Goal: Information Seeking & Learning: Find specific fact

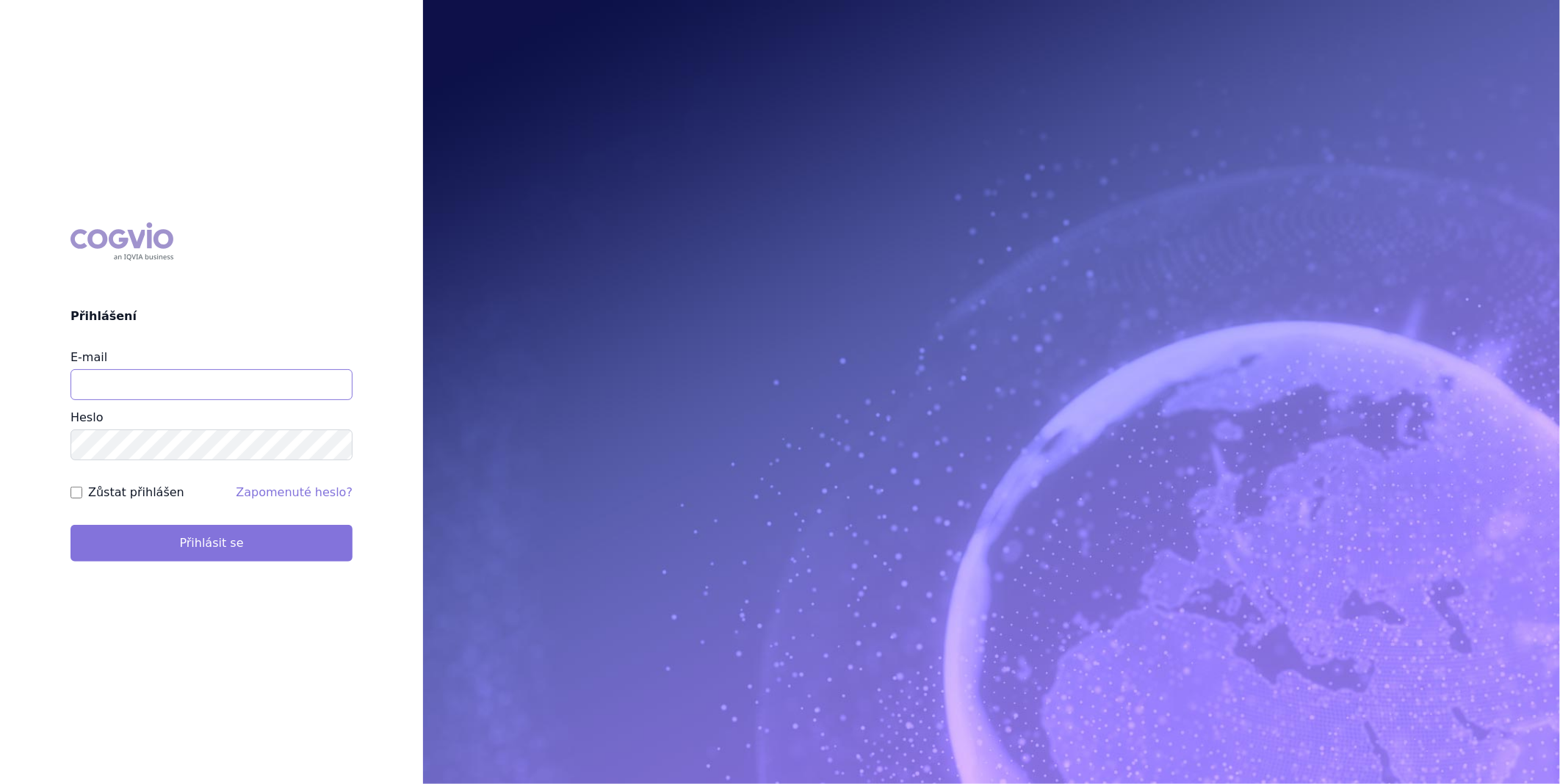
type input "katerina.ondrusova@vzp.cz"
click at [281, 537] on button "Přihlásit se" at bounding box center [211, 543] width 282 height 37
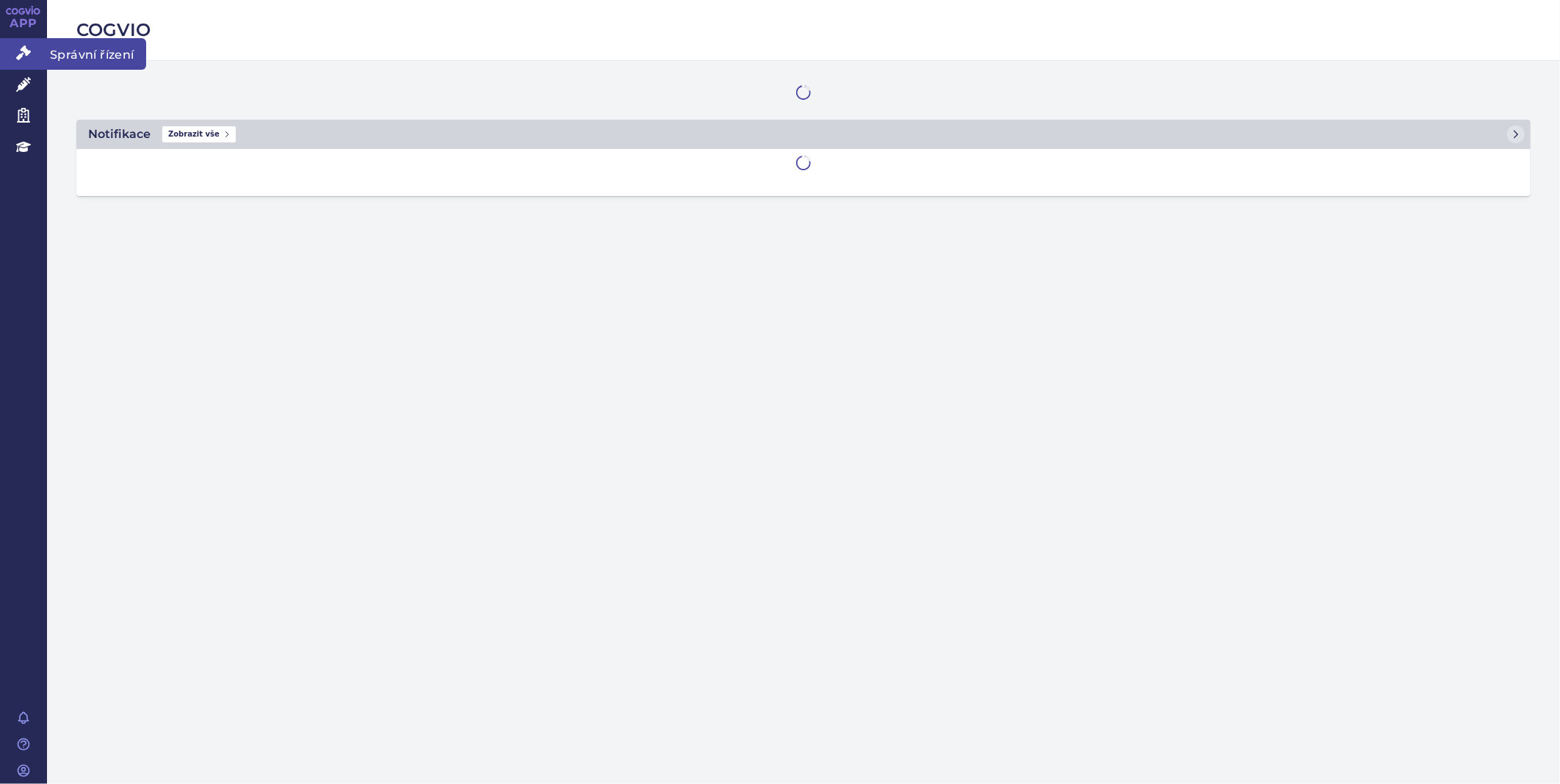
click at [20, 46] on icon at bounding box center [23, 52] width 14 height 14
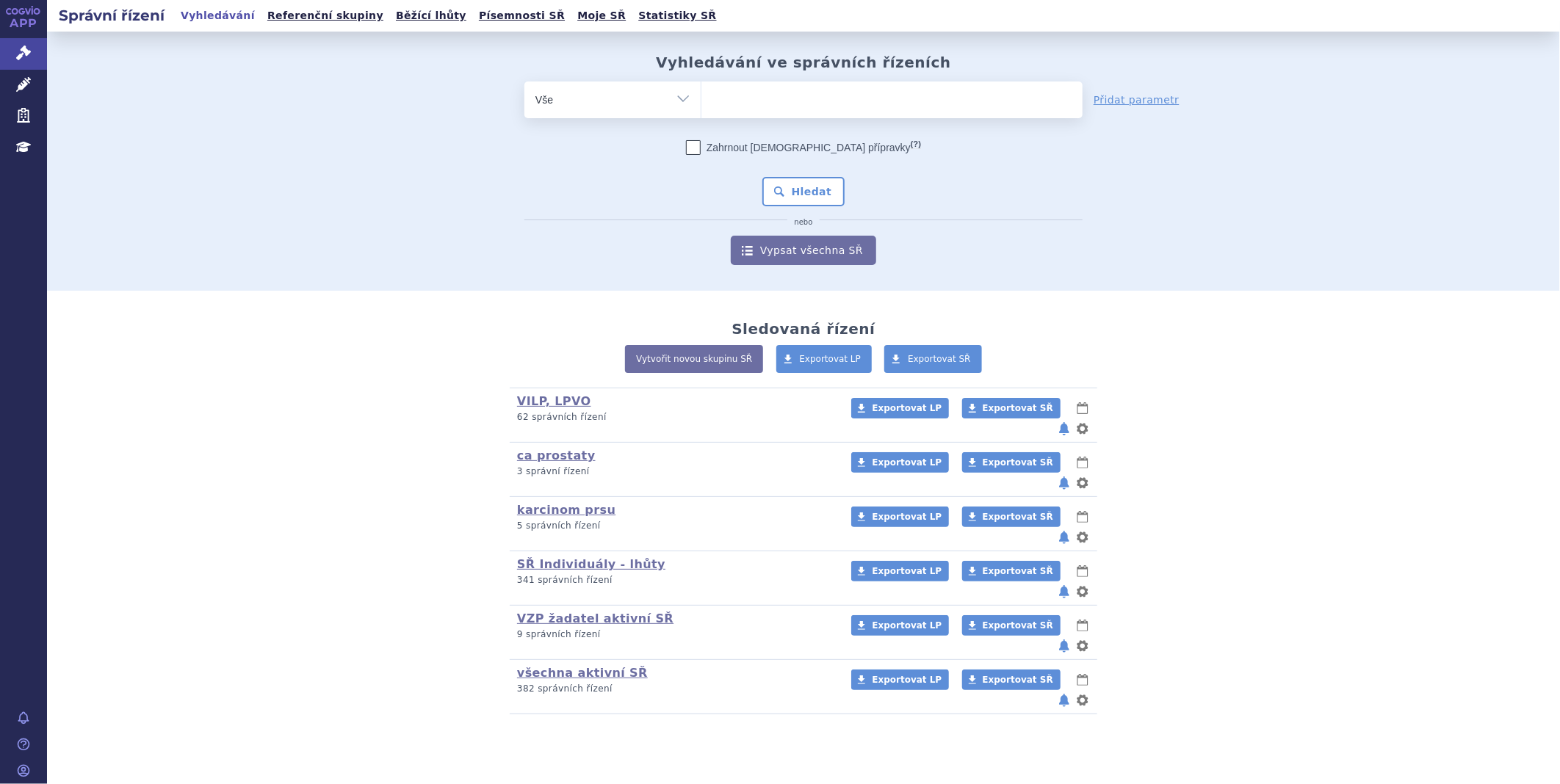
click at [829, 93] on ul at bounding box center [892, 97] width 382 height 31
click at [701, 93] on select at bounding box center [701, 99] width 1 height 37
type input "nu"
type input "nub"
type input "nube"
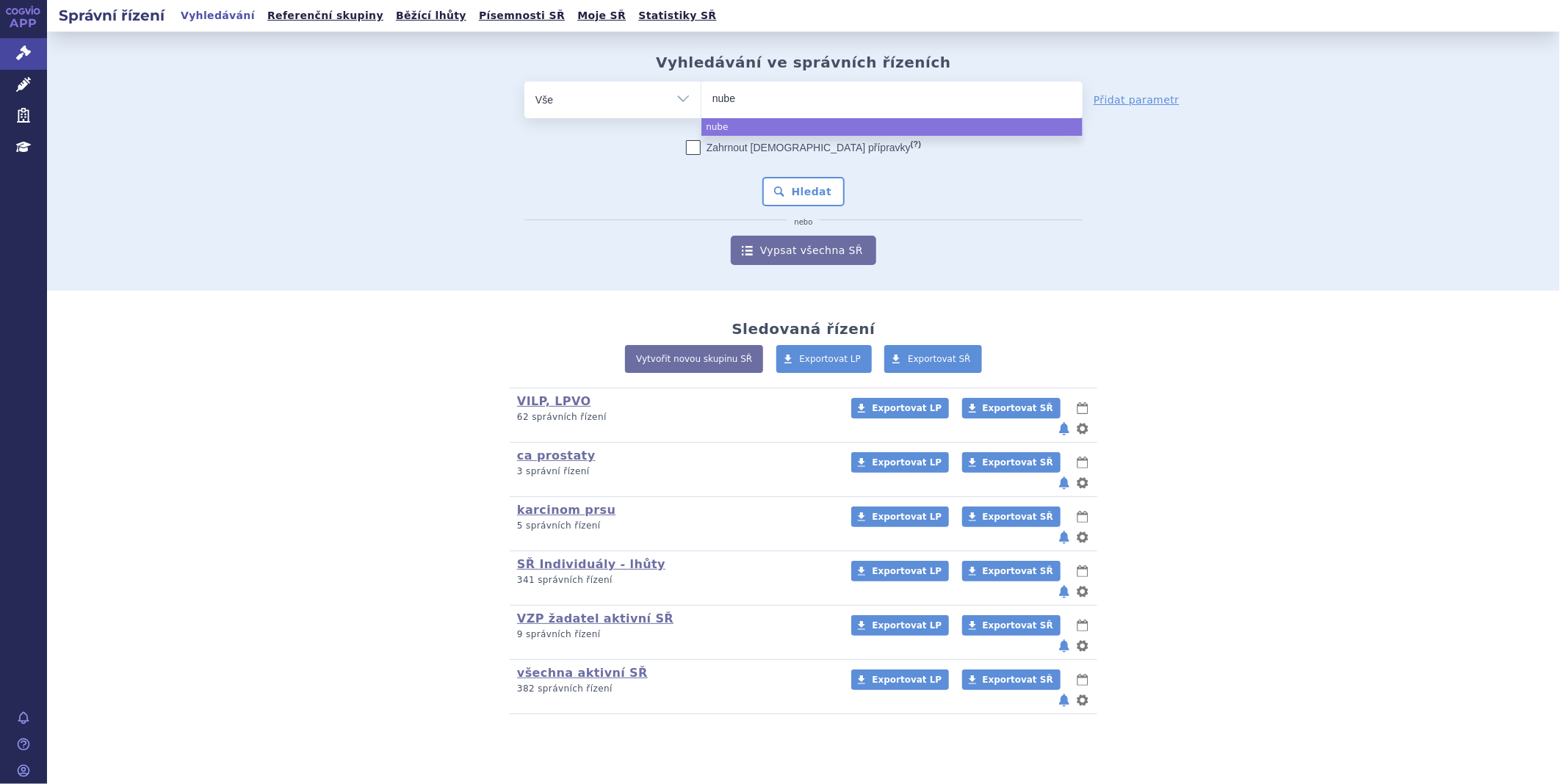
type input "nubeq"
type input "nubeqa"
select select "nubeqa"
click at [796, 184] on button "Hledat" at bounding box center [804, 192] width 83 height 29
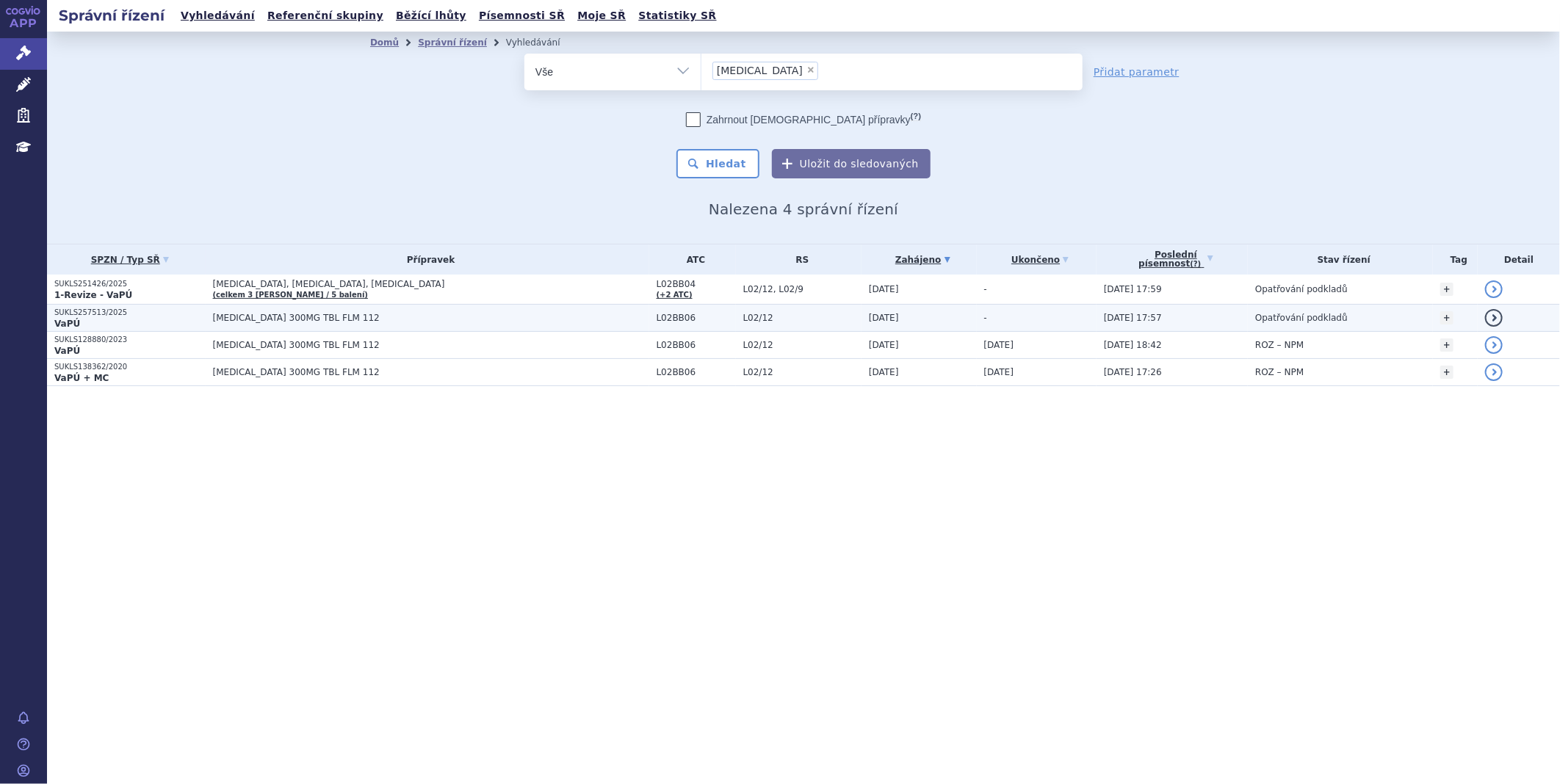
click at [245, 319] on span "NUBEQA 300MG TBL FLM 112" at bounding box center [396, 318] width 367 height 11
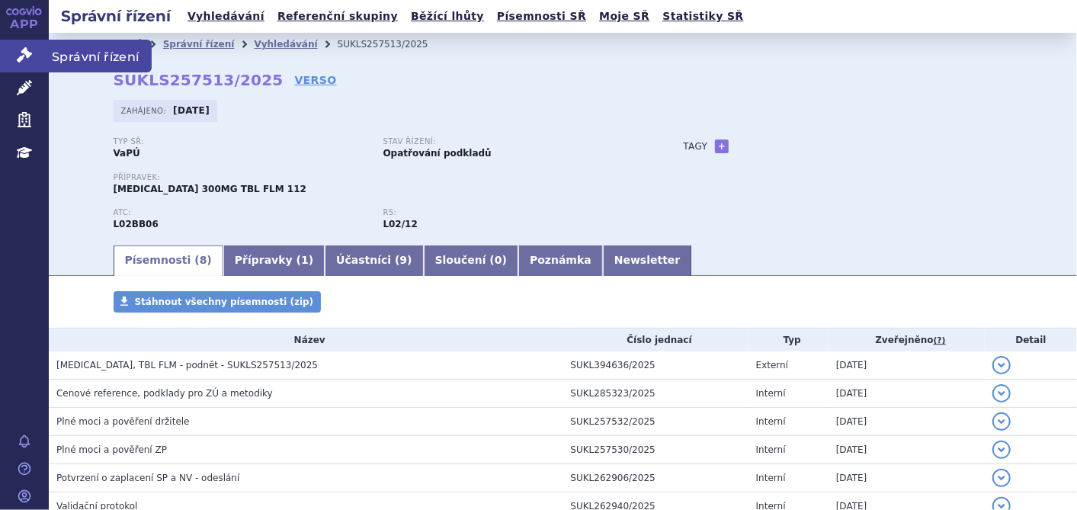
click at [40, 59] on link "Správní řízení" at bounding box center [24, 56] width 49 height 32
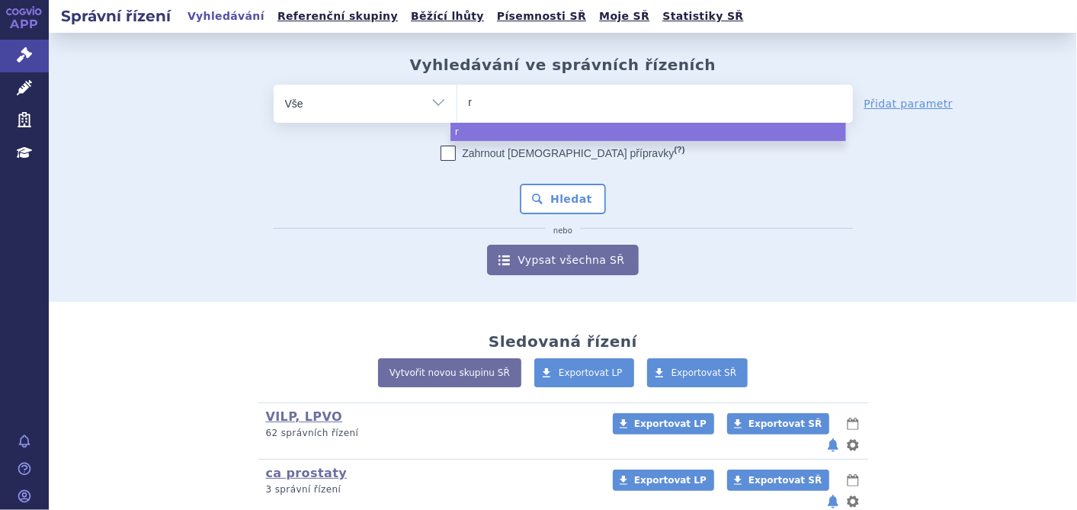
type input "ry"
type input "ryb"
type input "rybr"
type input "rybre"
type input "rybrev"
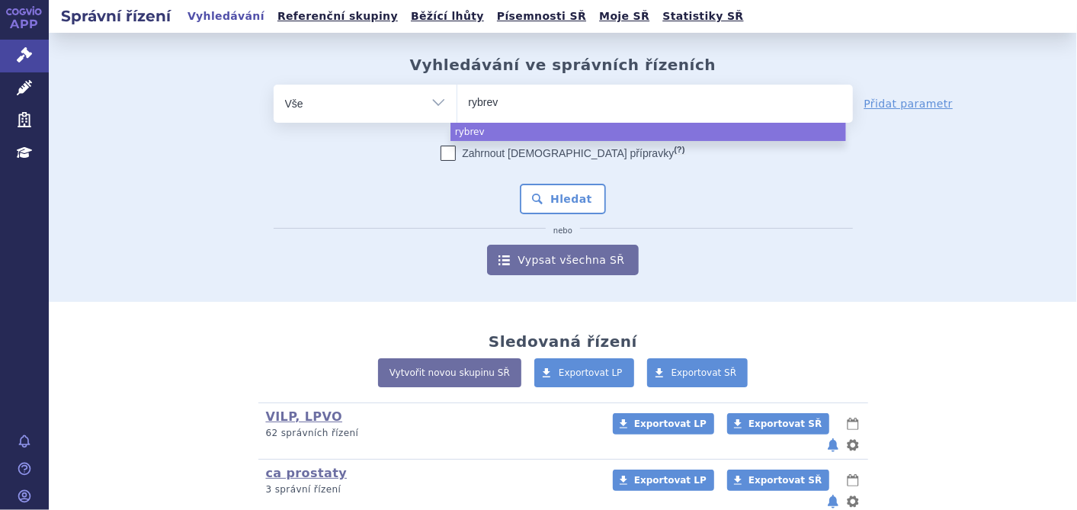
type input "rybreva"
select select "rybreva"
click at [550, 196] on button "Hledat" at bounding box center [563, 199] width 86 height 30
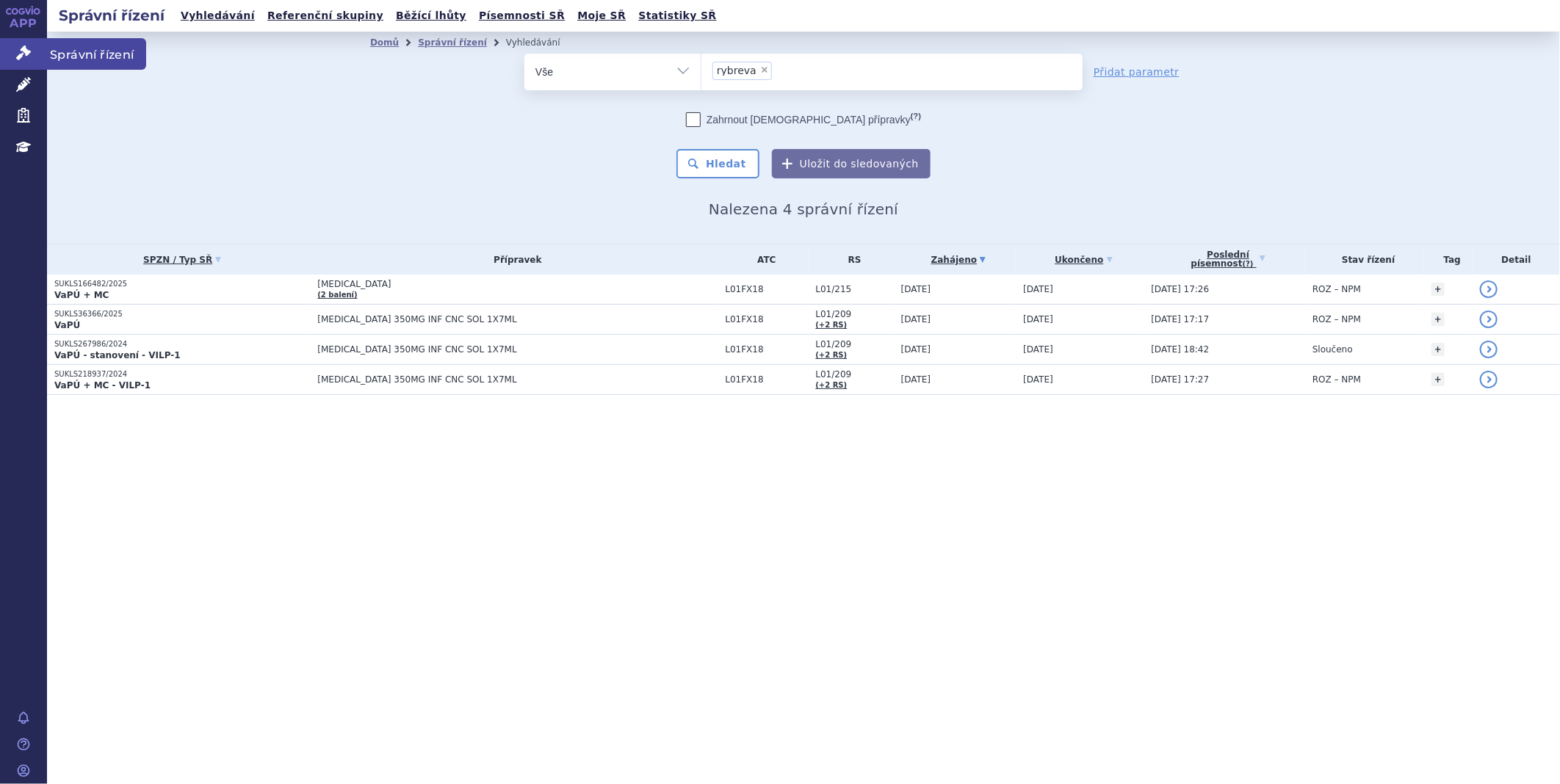
click at [38, 48] on link "Správní řízení" at bounding box center [23, 54] width 47 height 31
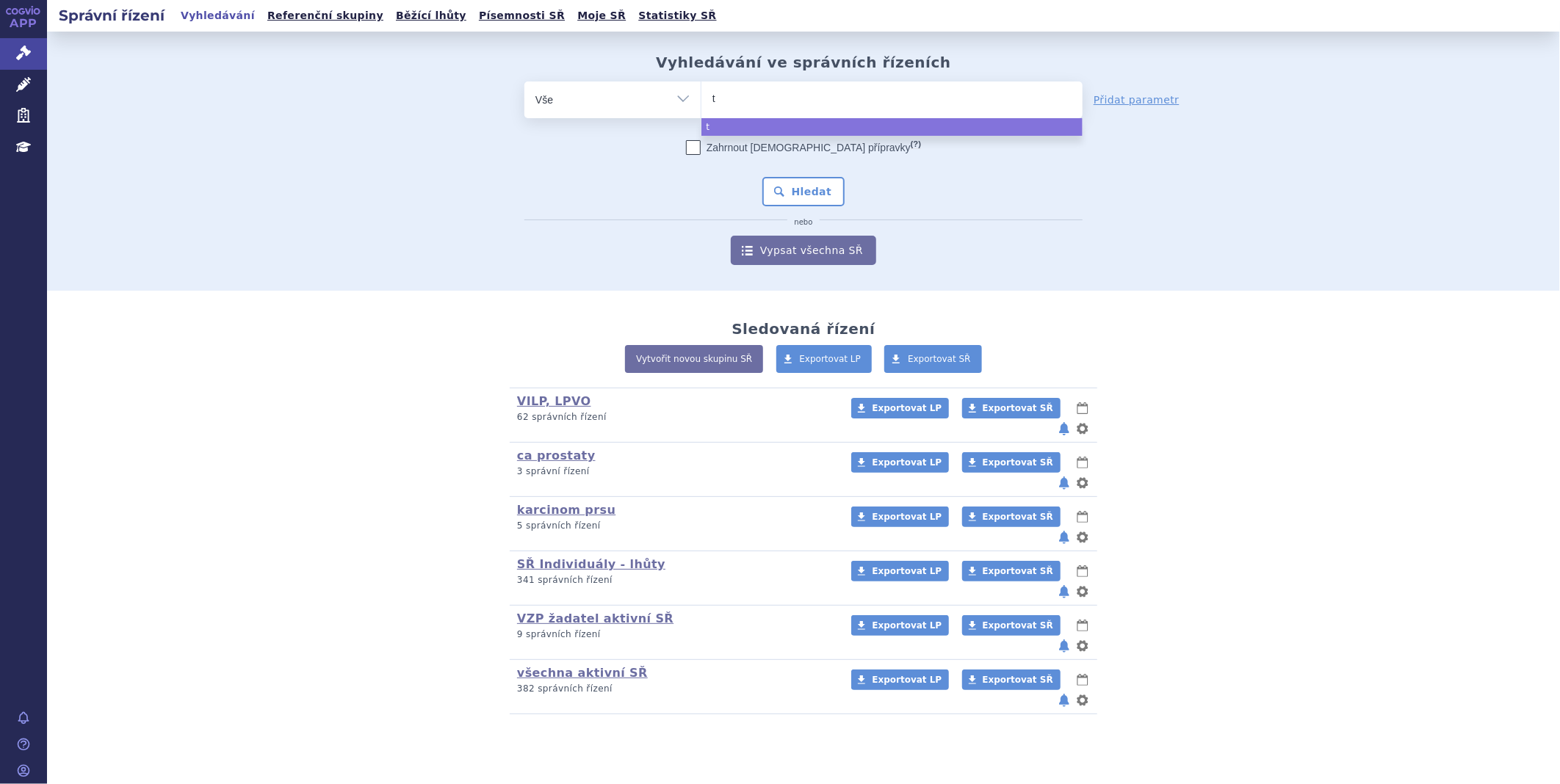
type input "tr"
type input "tru"
type input "[PERSON_NAME]"
type input "truqa"
type input "truqap"
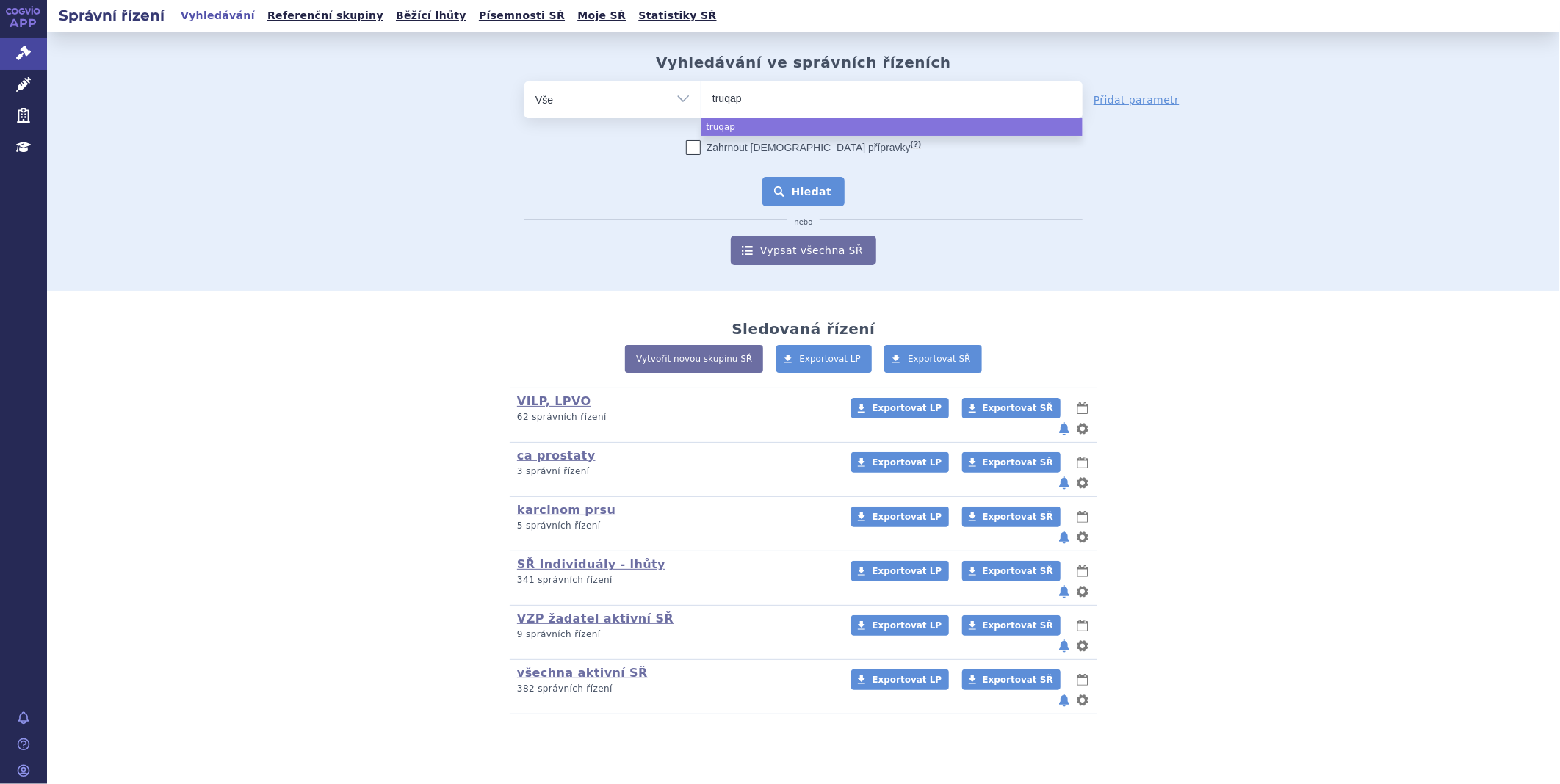
select select "truqap"
click at [817, 194] on button "Hledat" at bounding box center [804, 192] width 83 height 29
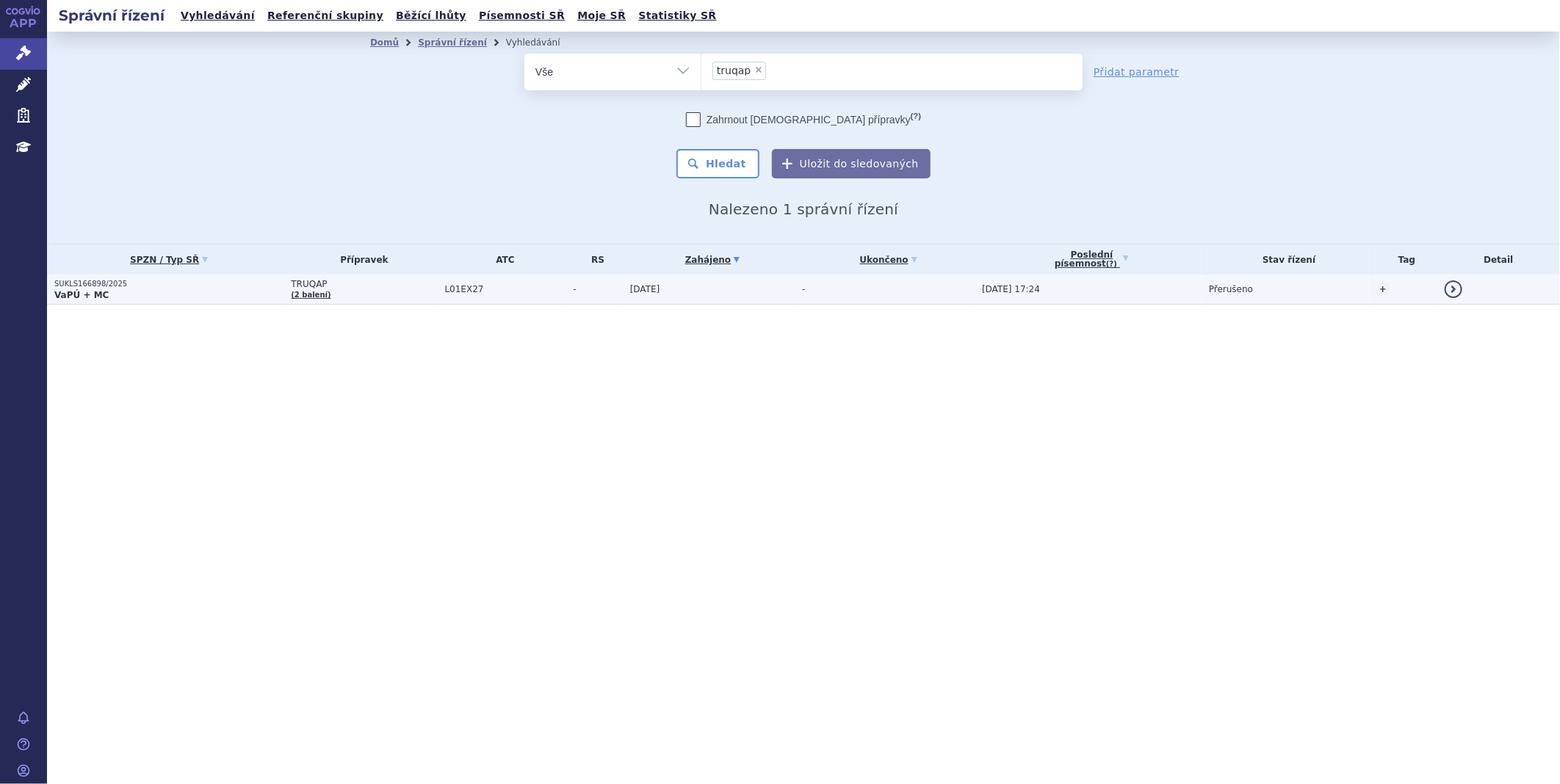
click at [86, 290] on strong "VaPÚ + MC" at bounding box center [81, 295] width 54 height 11
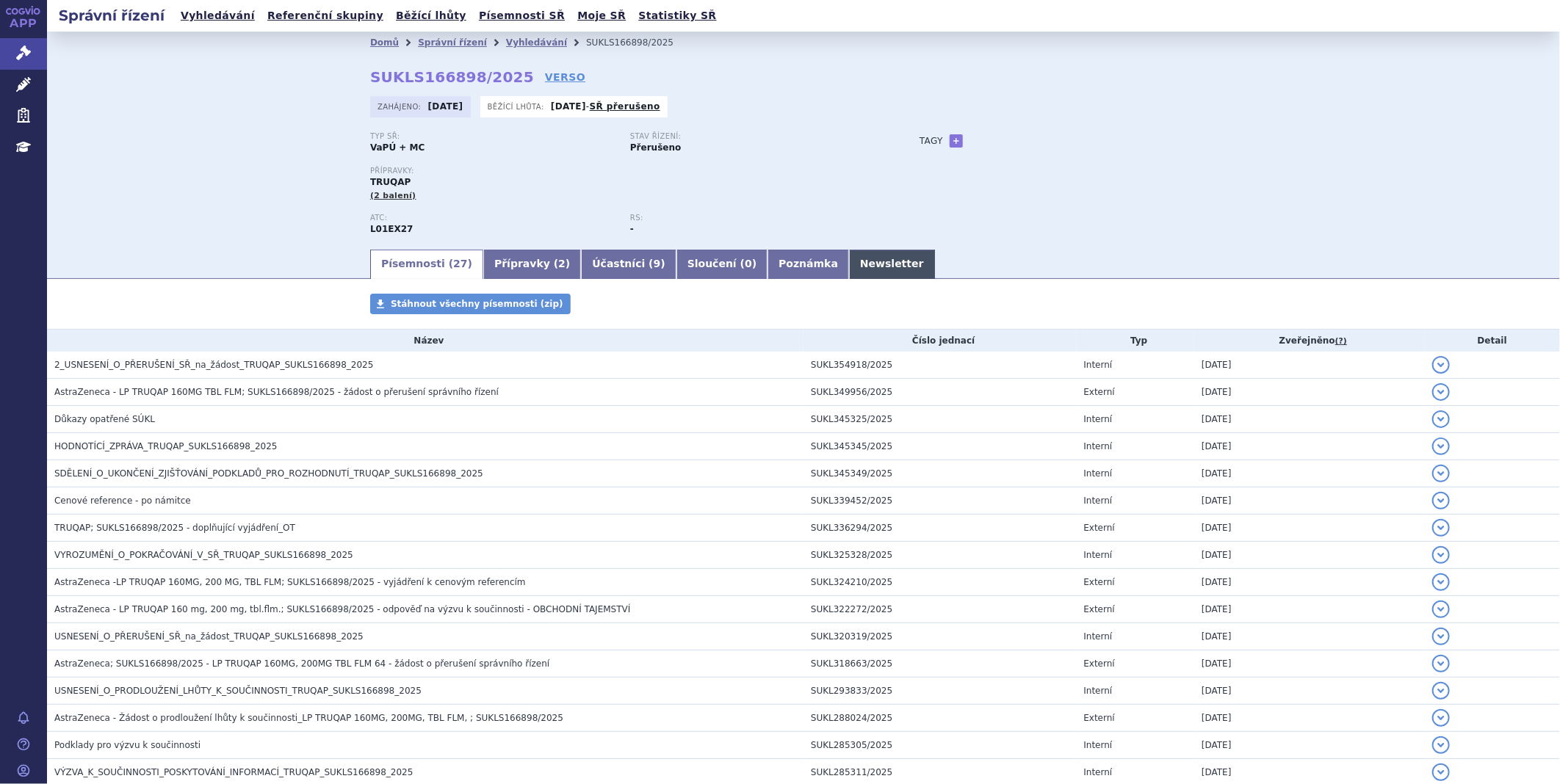
click at [849, 260] on link "Newsletter" at bounding box center [891, 264] width 86 height 29
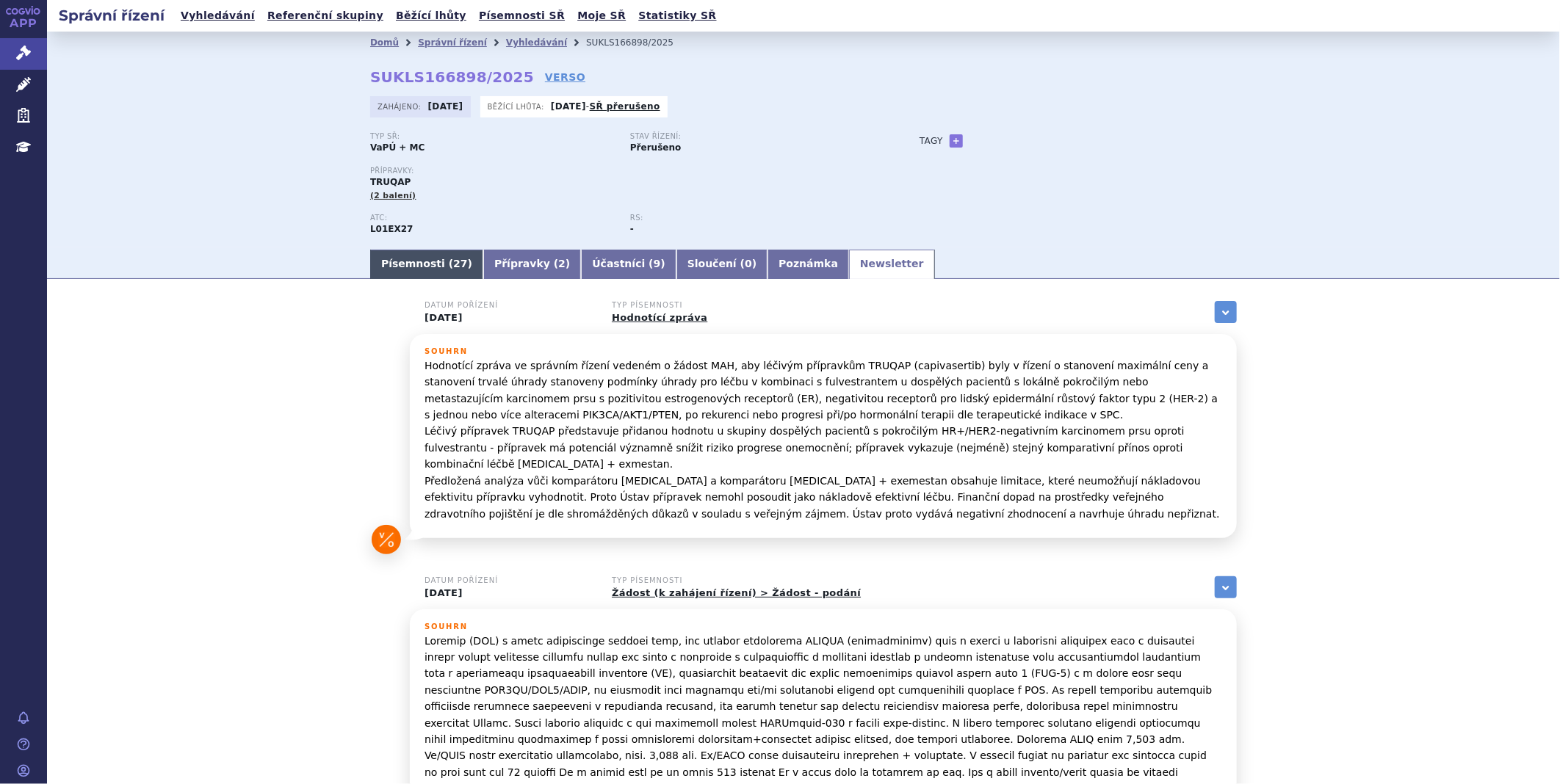
click at [424, 268] on link "Písemnosti ( 27 )" at bounding box center [426, 264] width 113 height 29
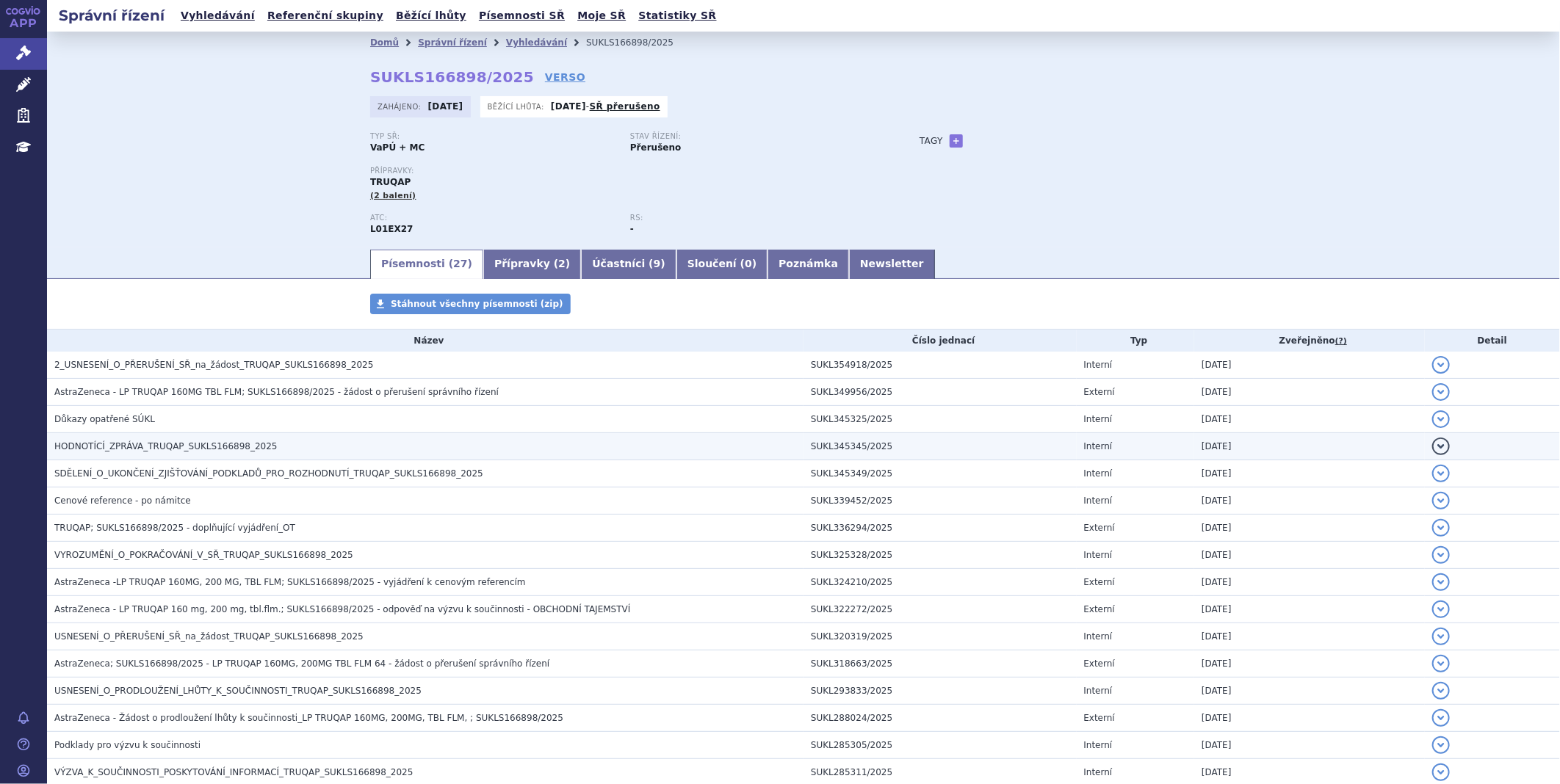
click at [163, 441] on h3 "HODNOTÍCÍ_ZPRÁVA_TRUQAP_SUKLS166898_2025" at bounding box center [429, 446] width 750 height 14
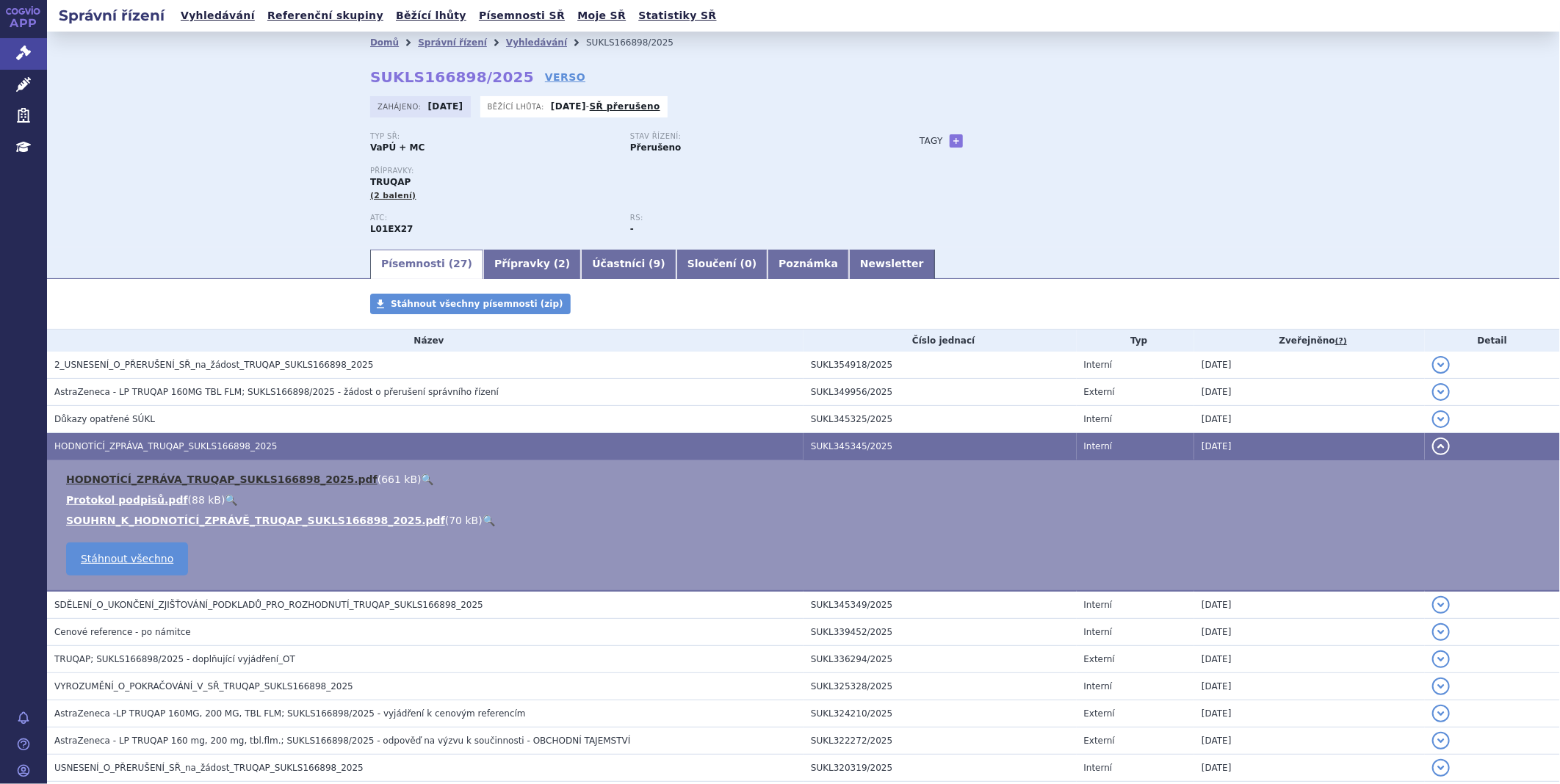
click at [174, 478] on link "HODNOTÍCÍ_ZPRÁVA_TRUQAP_SUKLS166898_2025.pdf" at bounding box center [222, 480] width 311 height 12
click at [26, 57] on icon at bounding box center [23, 52] width 14 height 14
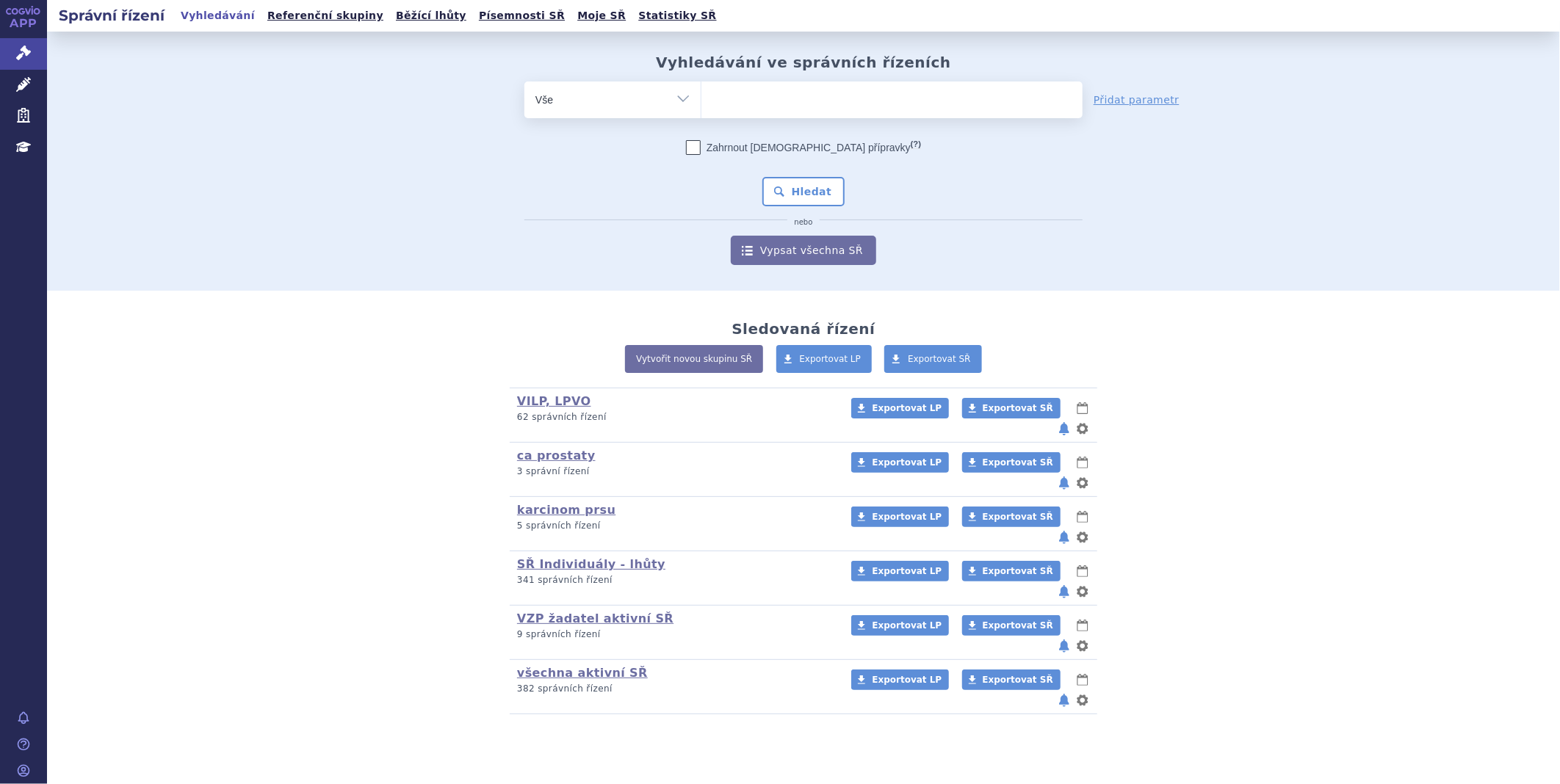
type input "SUKLS383437/2025"
select select "SUKLS383437/2025"
click at [799, 188] on button "Hledat" at bounding box center [804, 192] width 83 height 29
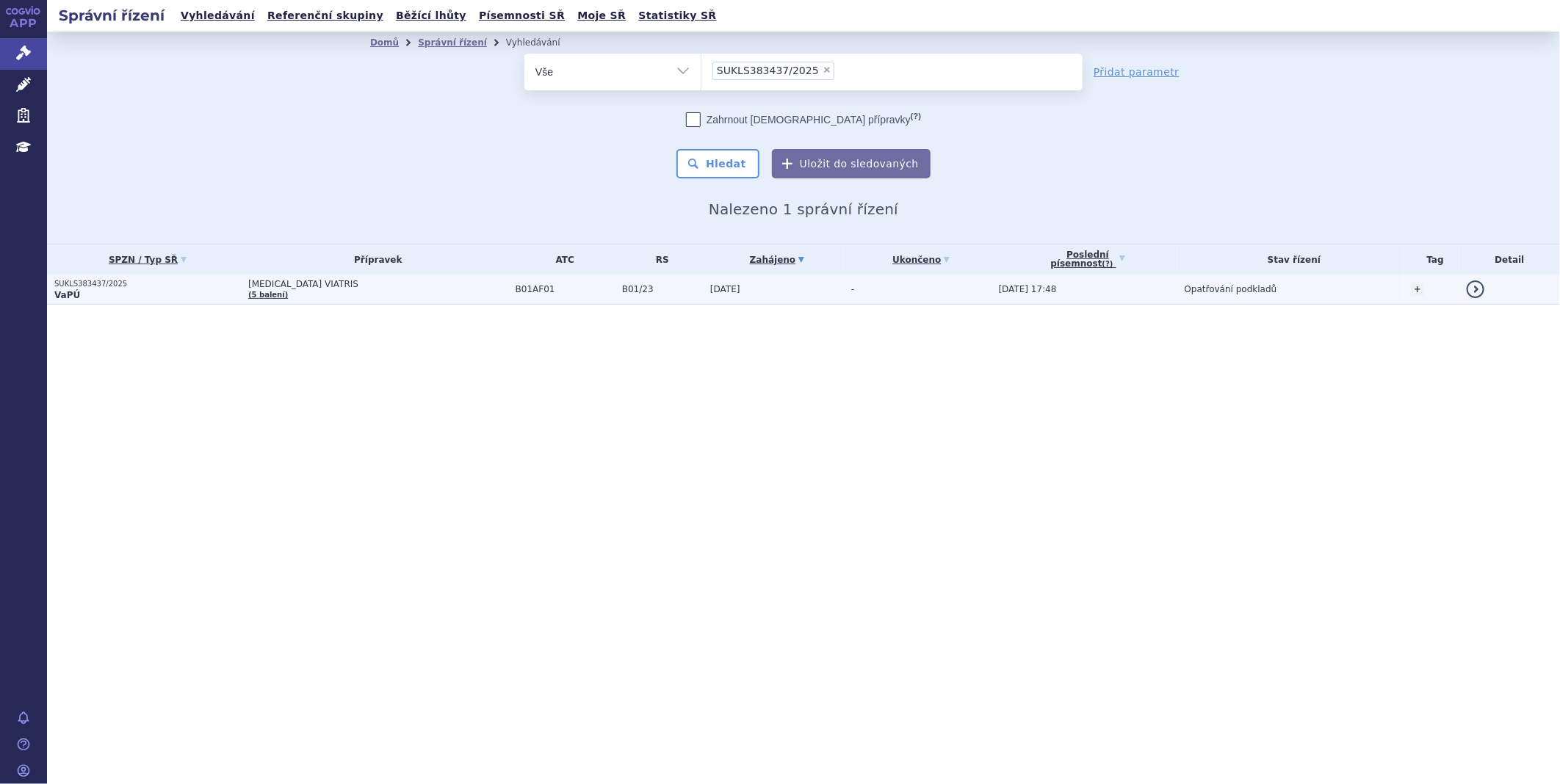
click at [307, 283] on span "[MEDICAL_DATA] VIATRIS" at bounding box center [379, 284] width 260 height 11
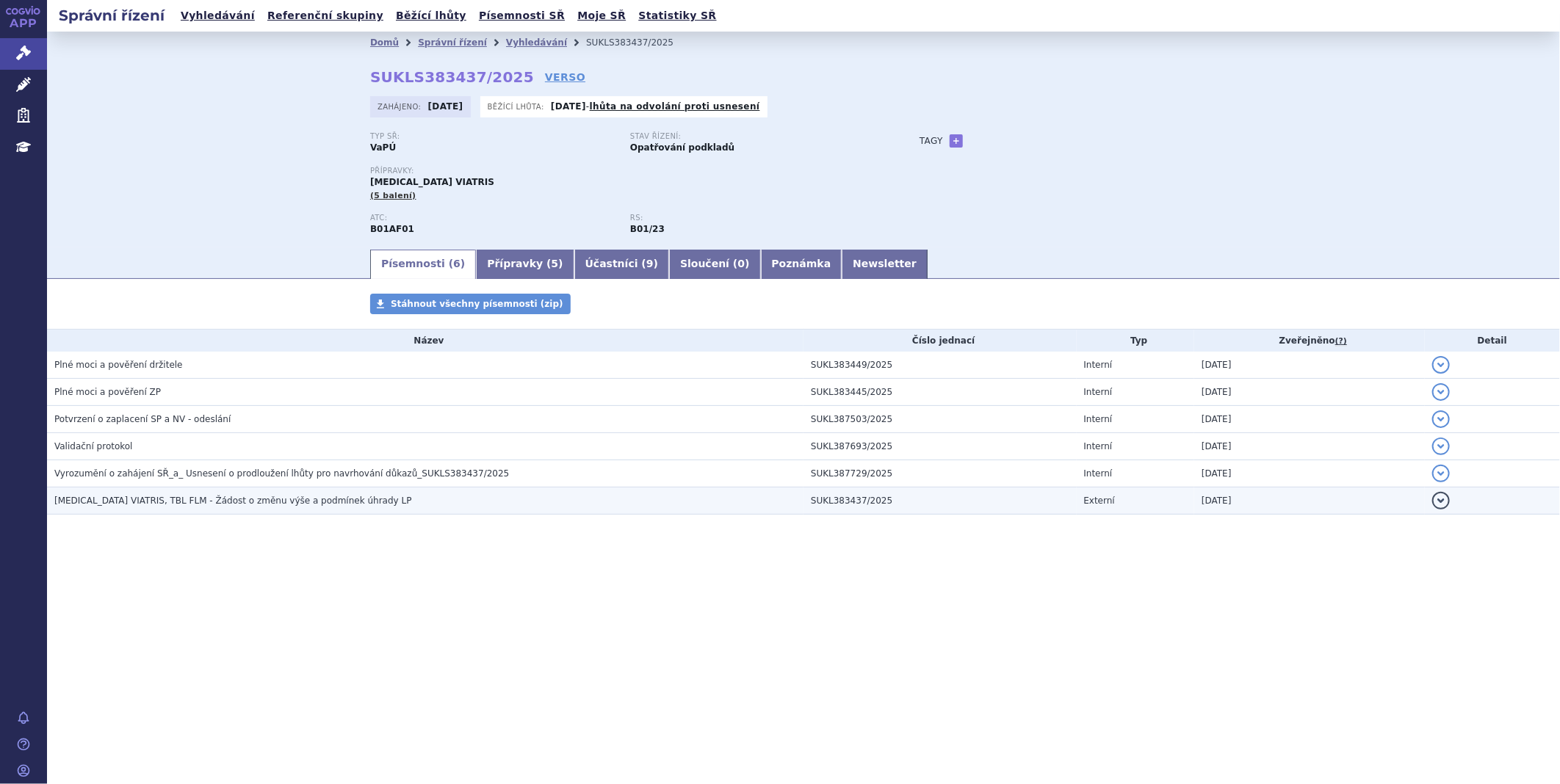
click at [118, 499] on span "RIVAROXABAN VIATRIS, TBL FLM - Žádost o změnu výše a podmínek úhrady LP" at bounding box center [232, 501] width 357 height 11
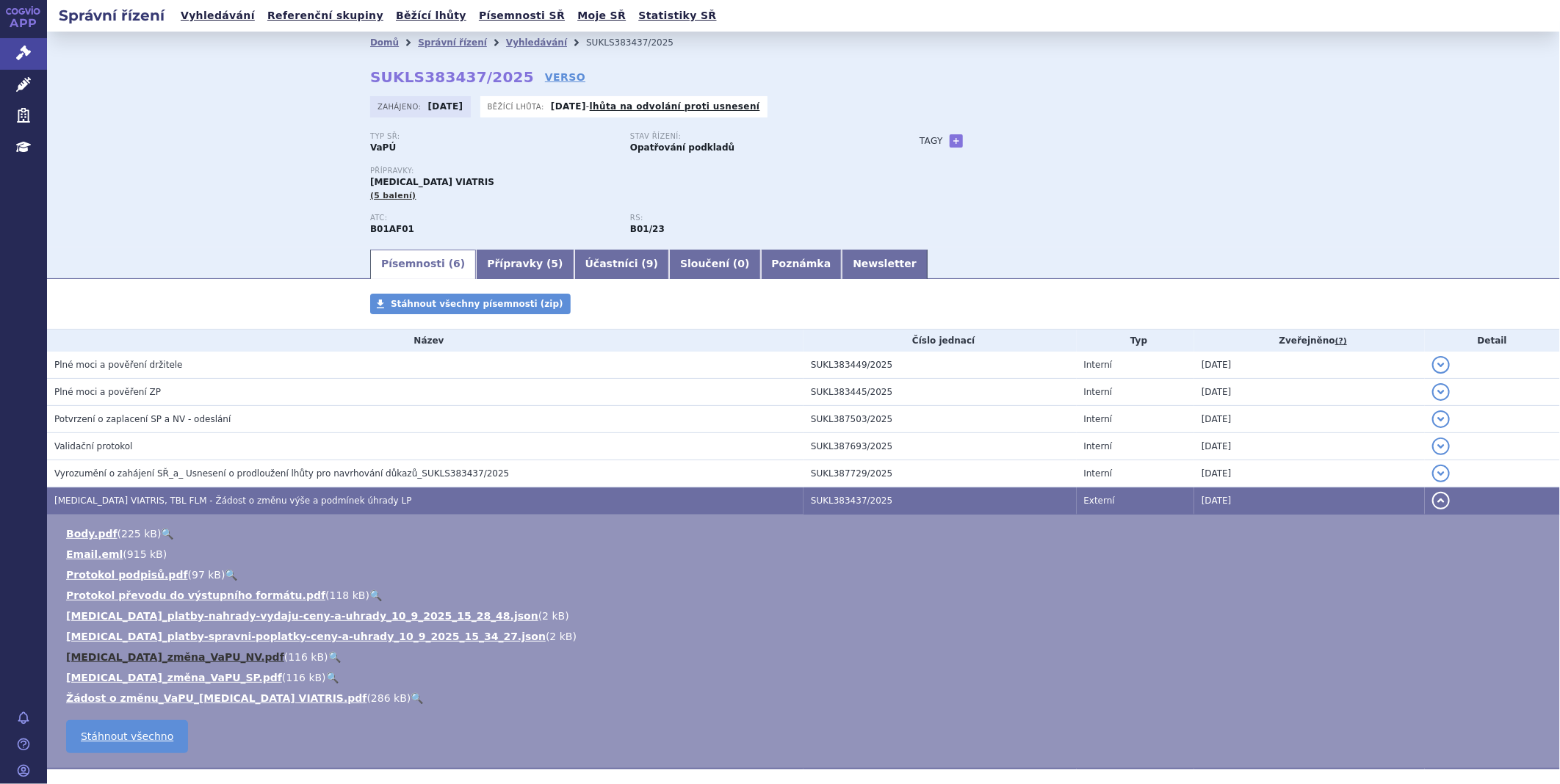
click at [135, 663] on link "Rivaroxaban_změna_VaPU_NV.pdf" at bounding box center [175, 657] width 218 height 12
click at [87, 533] on link "Body.pdf" at bounding box center [92, 534] width 51 height 12
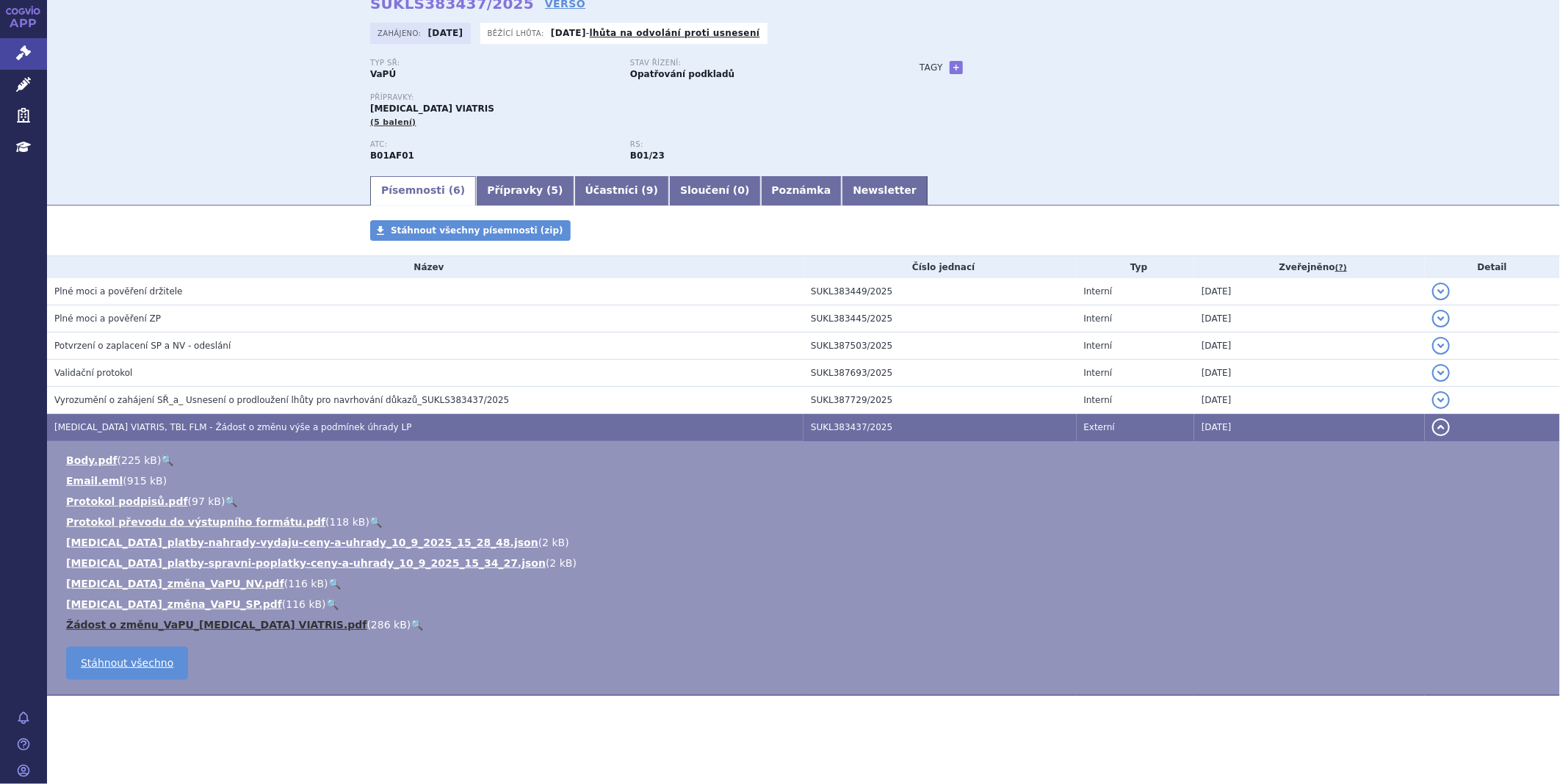
click at [221, 629] on link "Žádost o změnu_VaPU_RIVAROXABAN VIATRIS.pdf" at bounding box center [217, 625] width 302 height 12
click at [14, 57] on link "Správní řízení" at bounding box center [23, 54] width 47 height 31
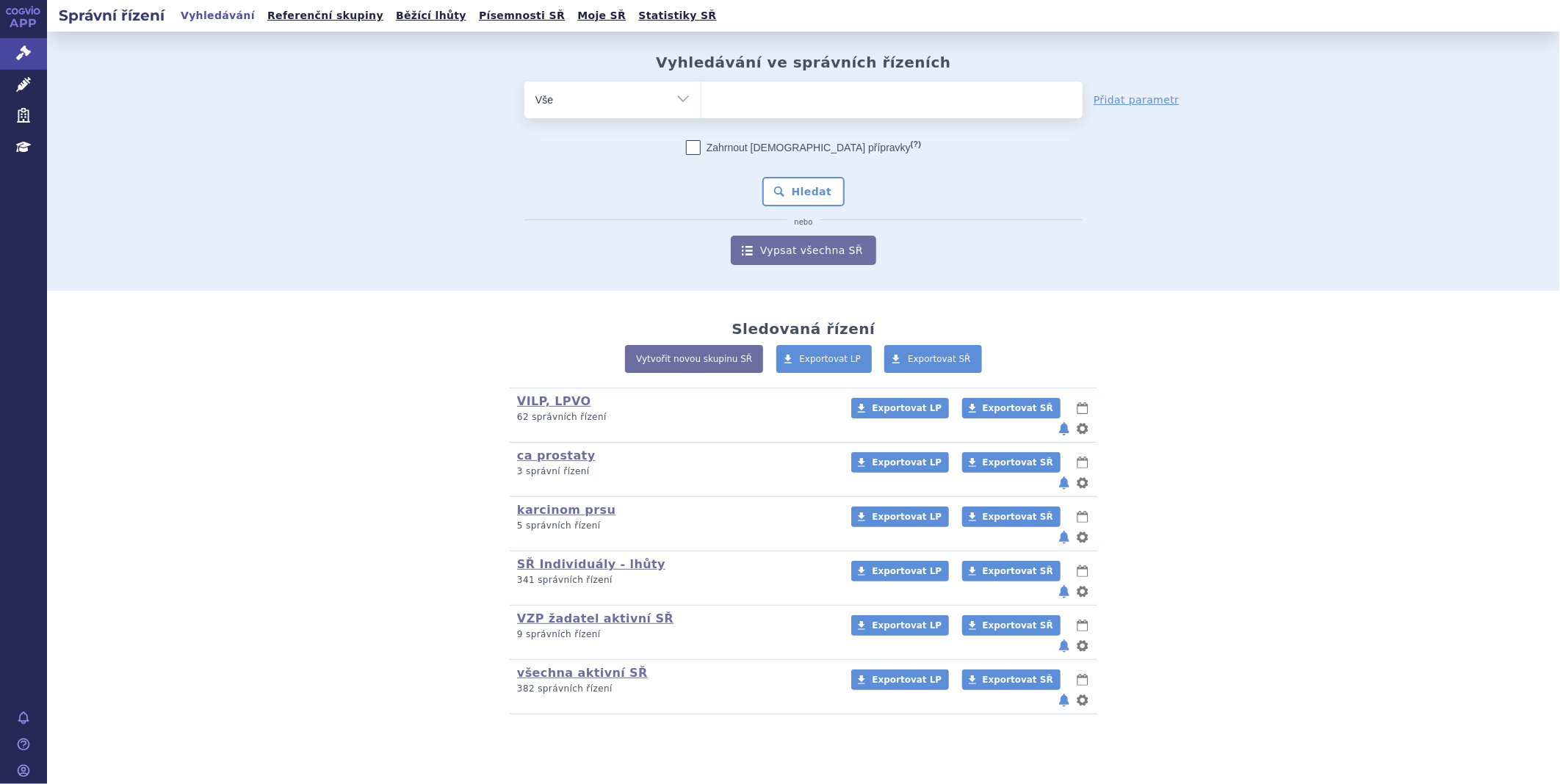
click at [814, 77] on div "Vyhledávání ve správních řízeních odstranit Vše Spisová značka Od" at bounding box center [804, 160] width 926 height 212
click at [806, 92] on ul at bounding box center [892, 97] width 382 height 31
click at [701, 92] on select at bounding box center [701, 99] width 1 height 37
type input "tre"
type input "trem"
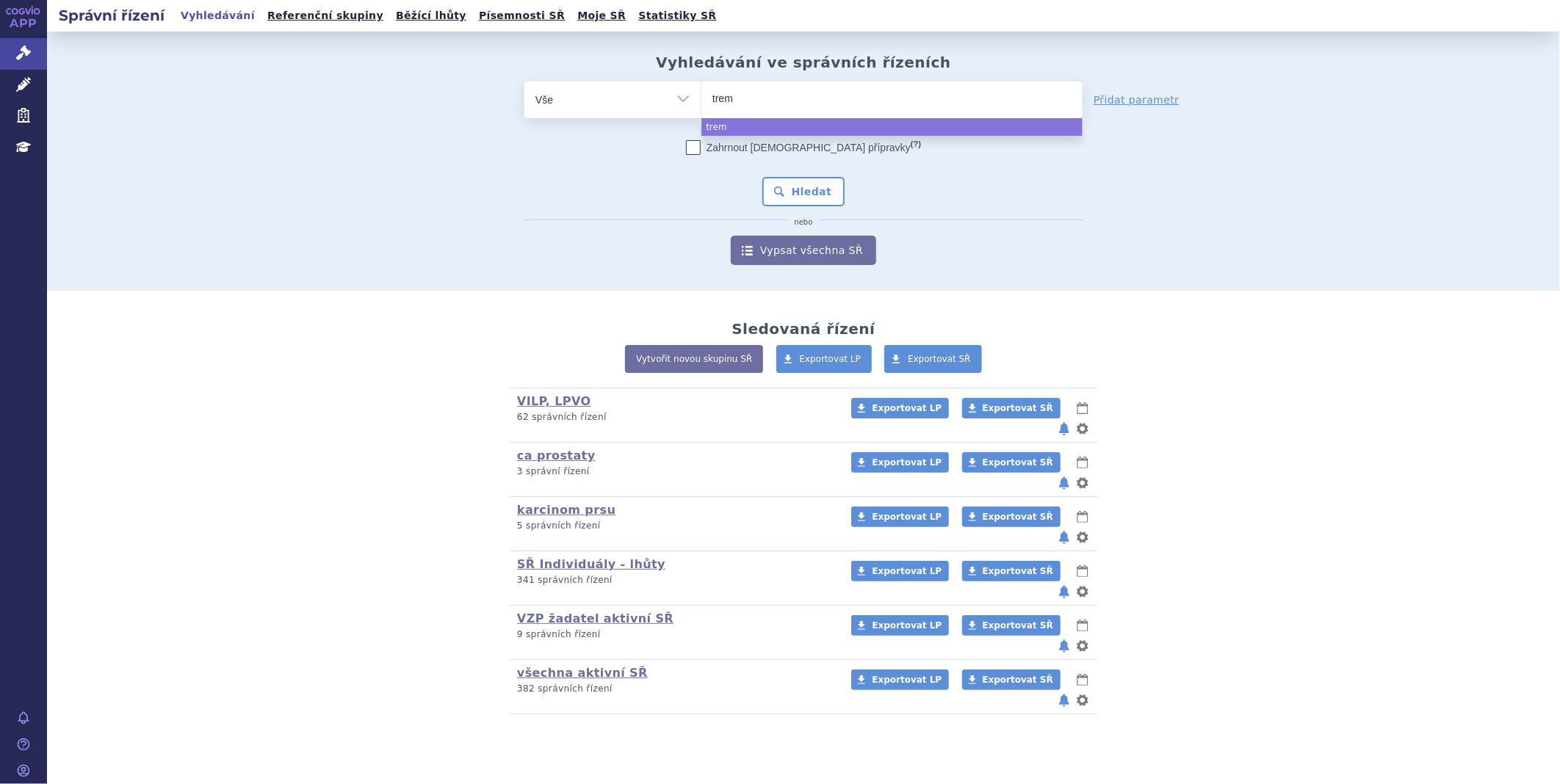
type input "tremf"
type input "tremfy"
type input "tremfya"
select select "tremfya"
click at [778, 189] on button "Hledat" at bounding box center [804, 192] width 83 height 29
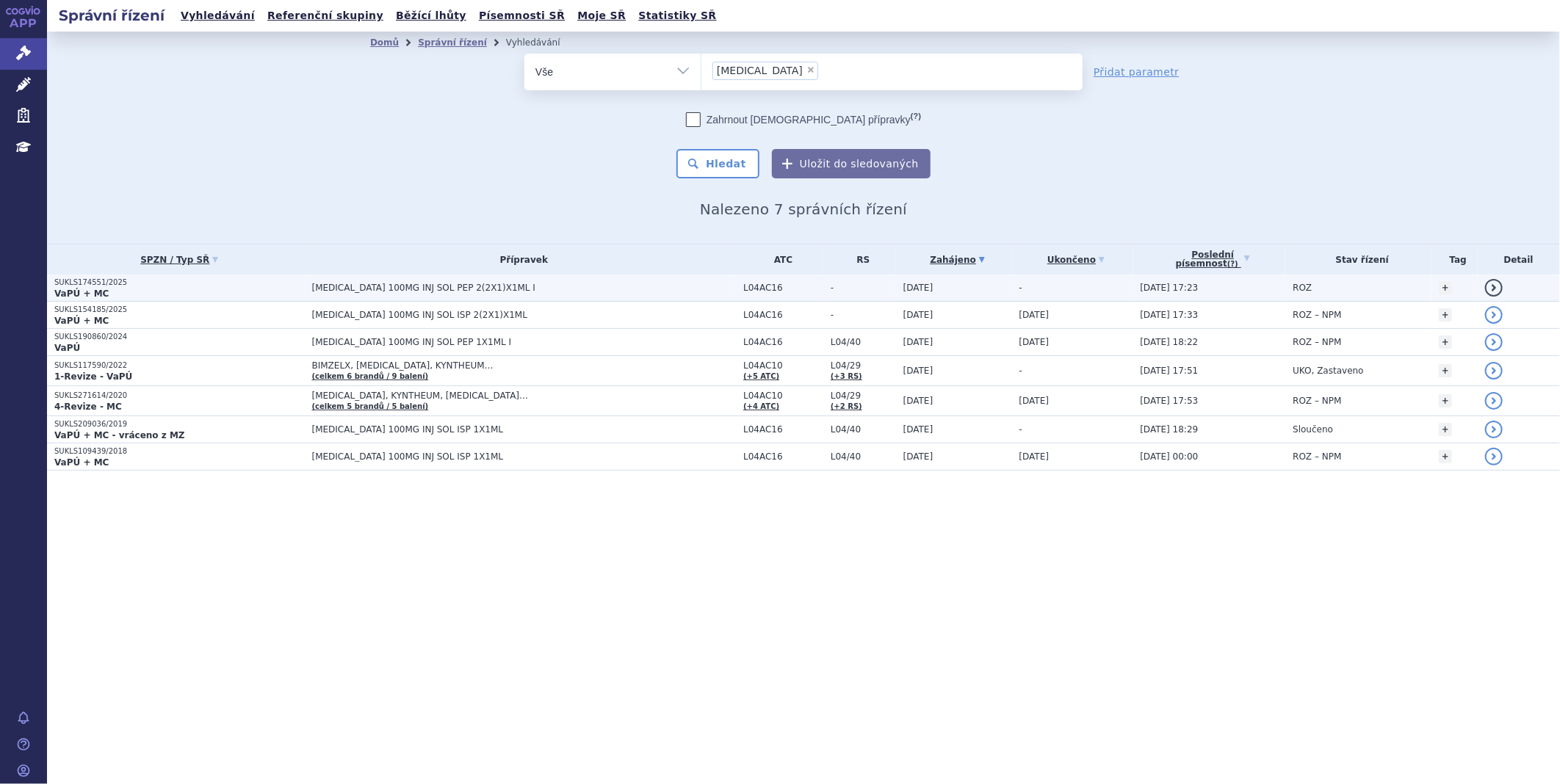
click at [407, 283] on span "TREMFYA 100MG INJ SOL PEP 2(2X1)X1ML I" at bounding box center [495, 288] width 367 height 11
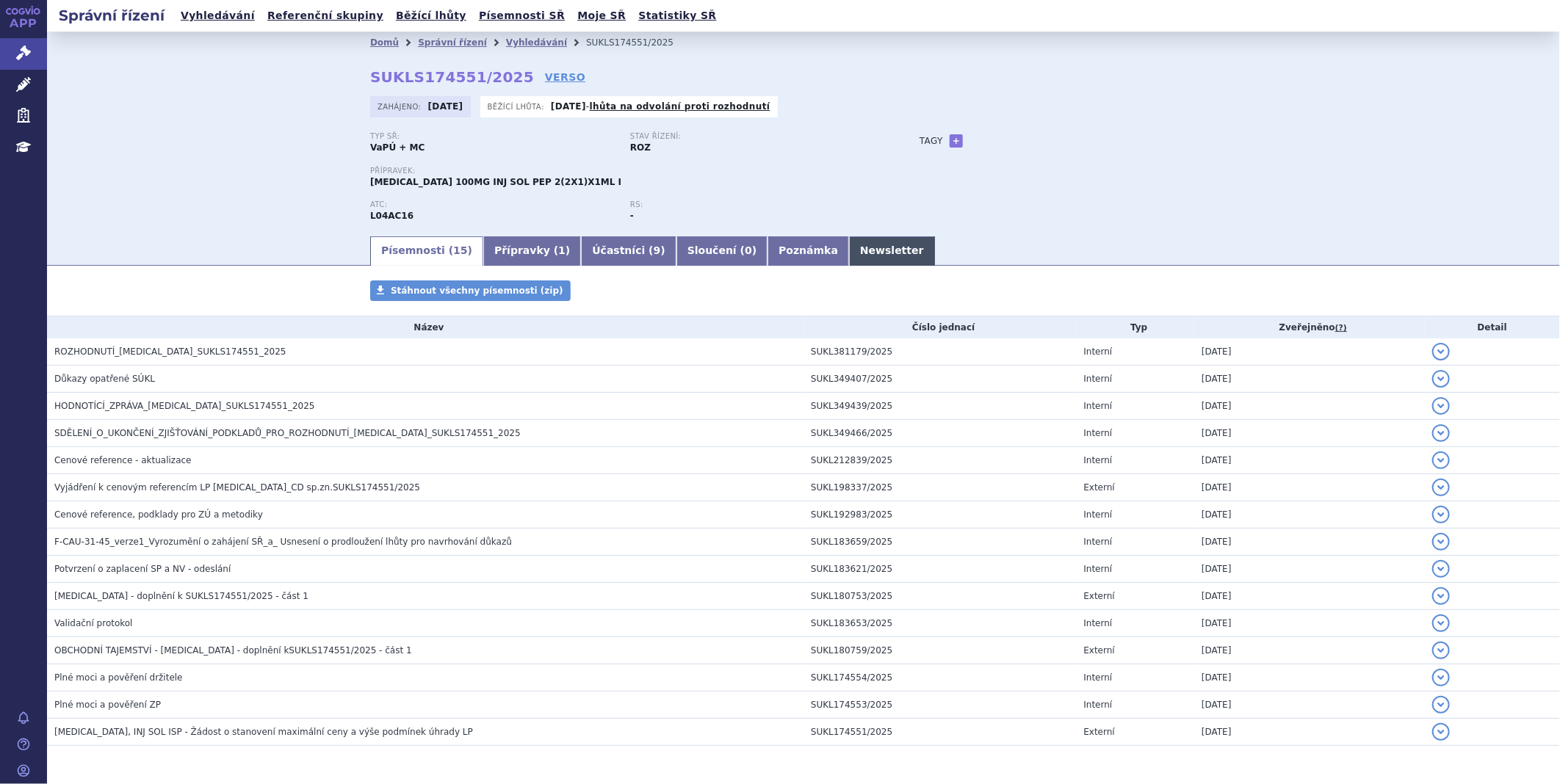
click at [849, 254] on link "Newsletter" at bounding box center [891, 250] width 86 height 29
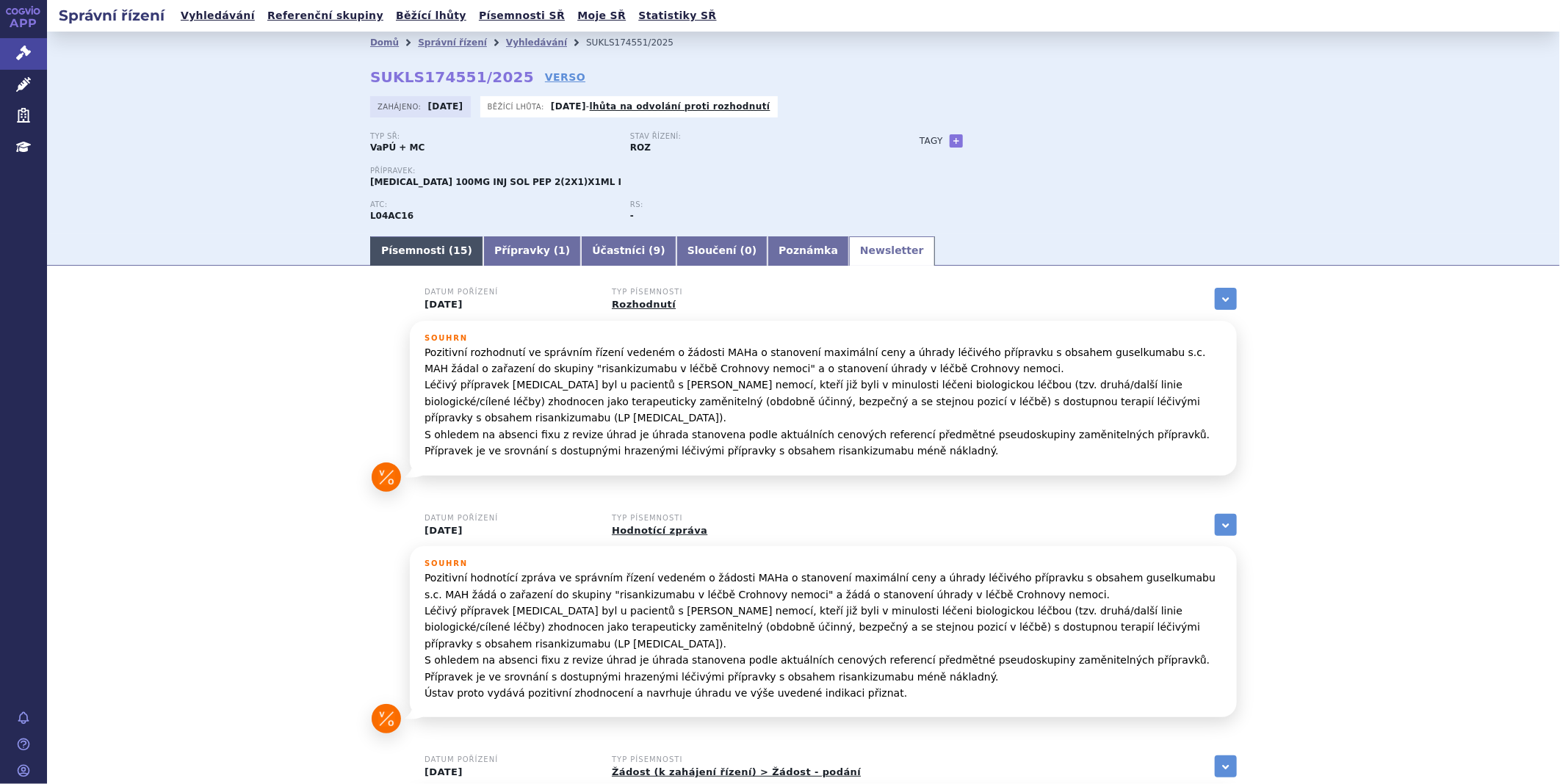
click at [376, 251] on link "Písemnosti ( 15 )" at bounding box center [426, 250] width 113 height 29
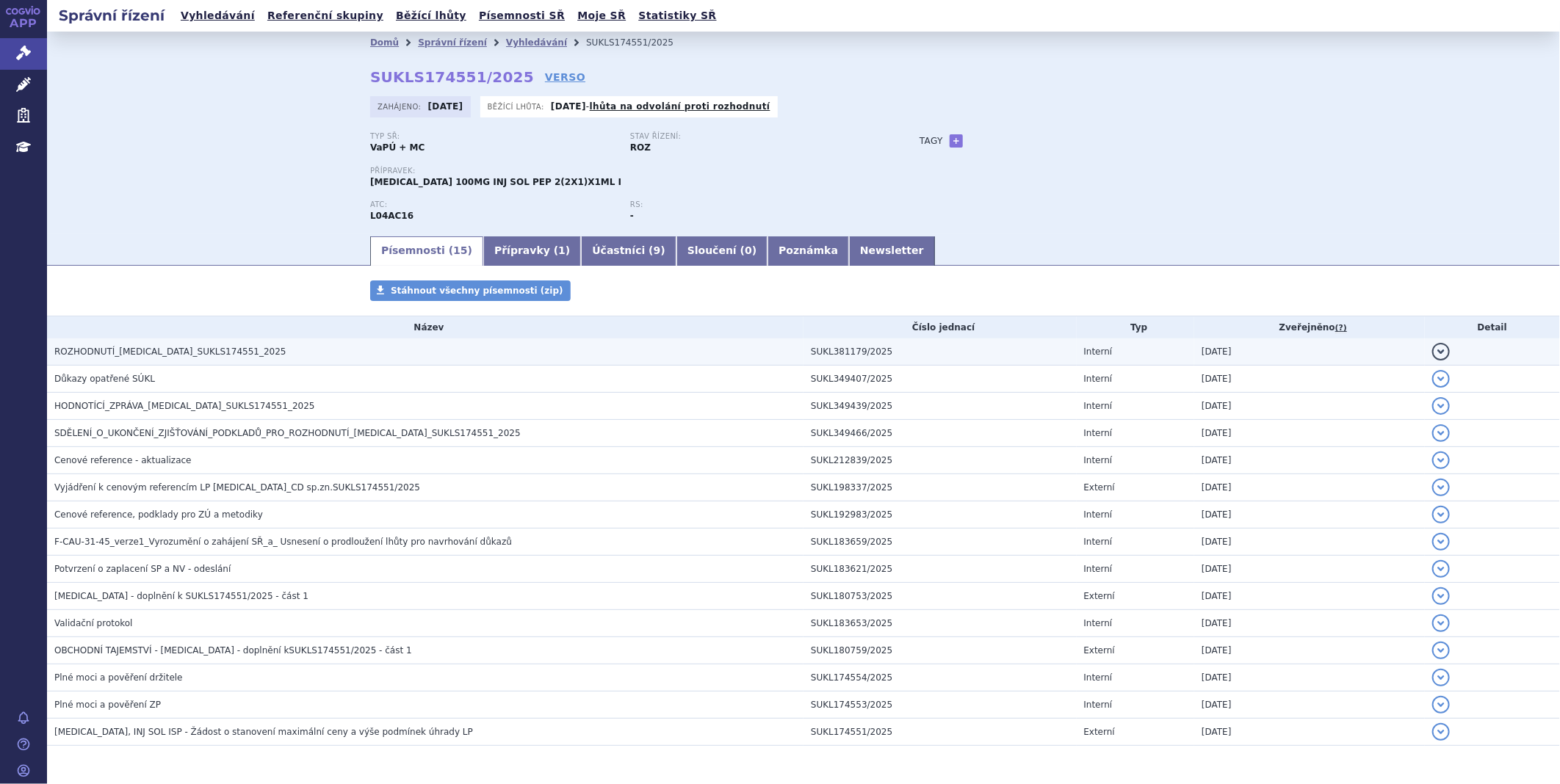
click at [126, 347] on span "ROZHODNUTÍ_TREMFYA_SUKLS174551_2025" at bounding box center [170, 352] width 232 height 11
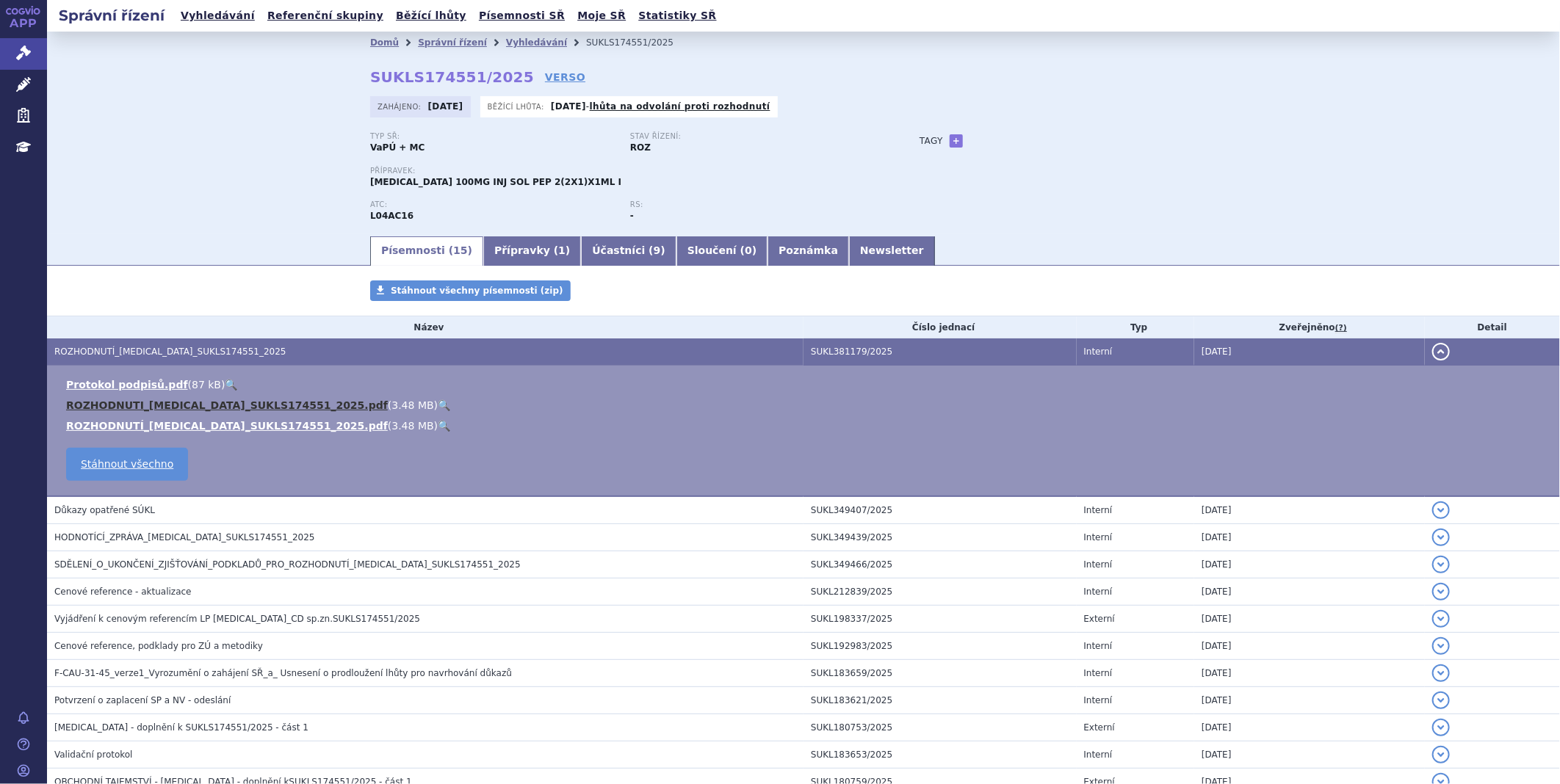
click at [128, 400] on link "ROZHODNUTI_TREMFYA_SUKLS174551_2025.pdf" at bounding box center [227, 405] width 322 height 12
click at [8, 52] on link "Správní řízení" at bounding box center [23, 54] width 47 height 31
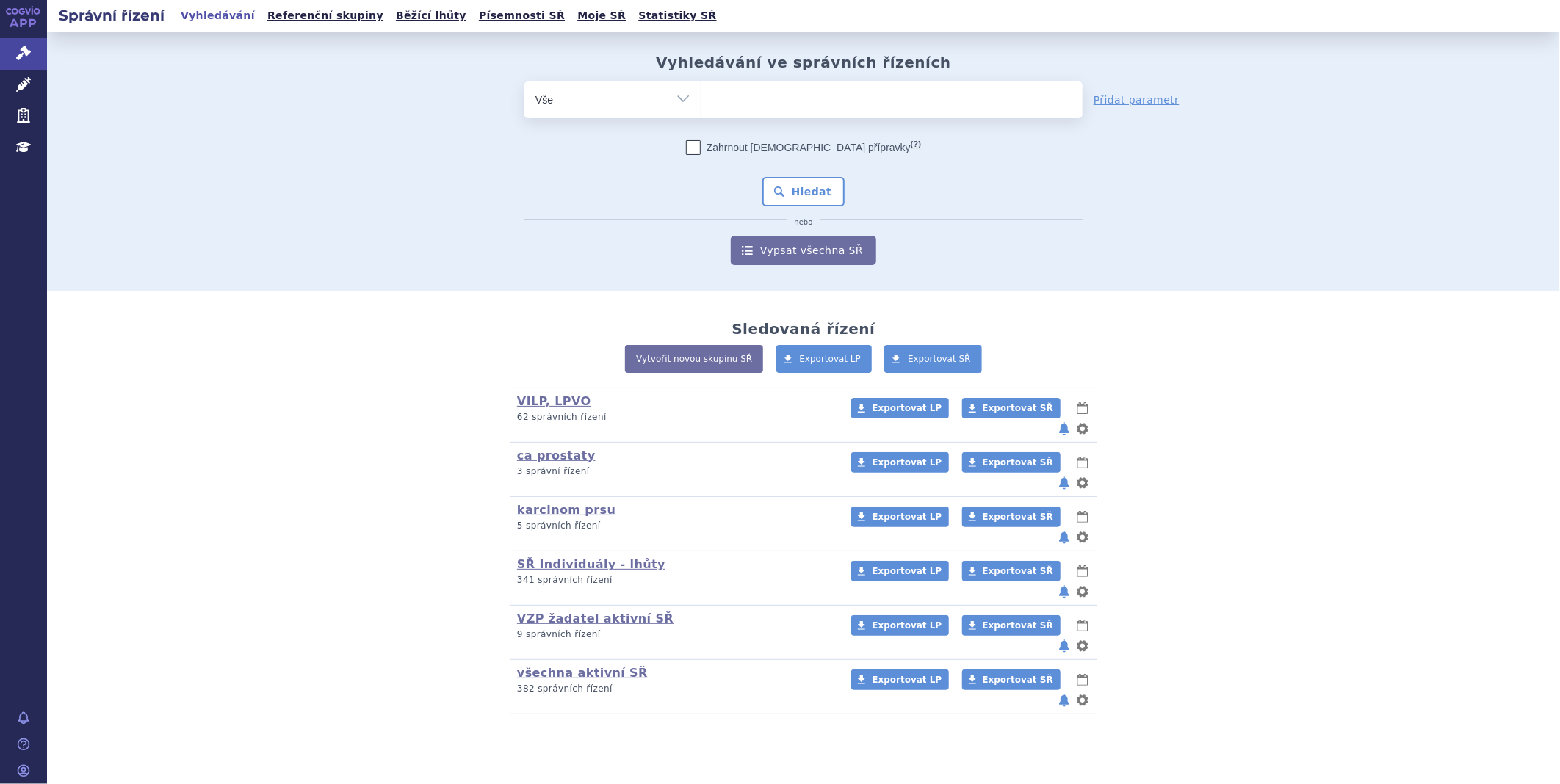
click at [762, 94] on ul at bounding box center [892, 97] width 382 height 31
click at [701, 94] on select at bounding box center [701, 99] width 1 height 37
type input "om"
type input "omv"
type input "omvo"
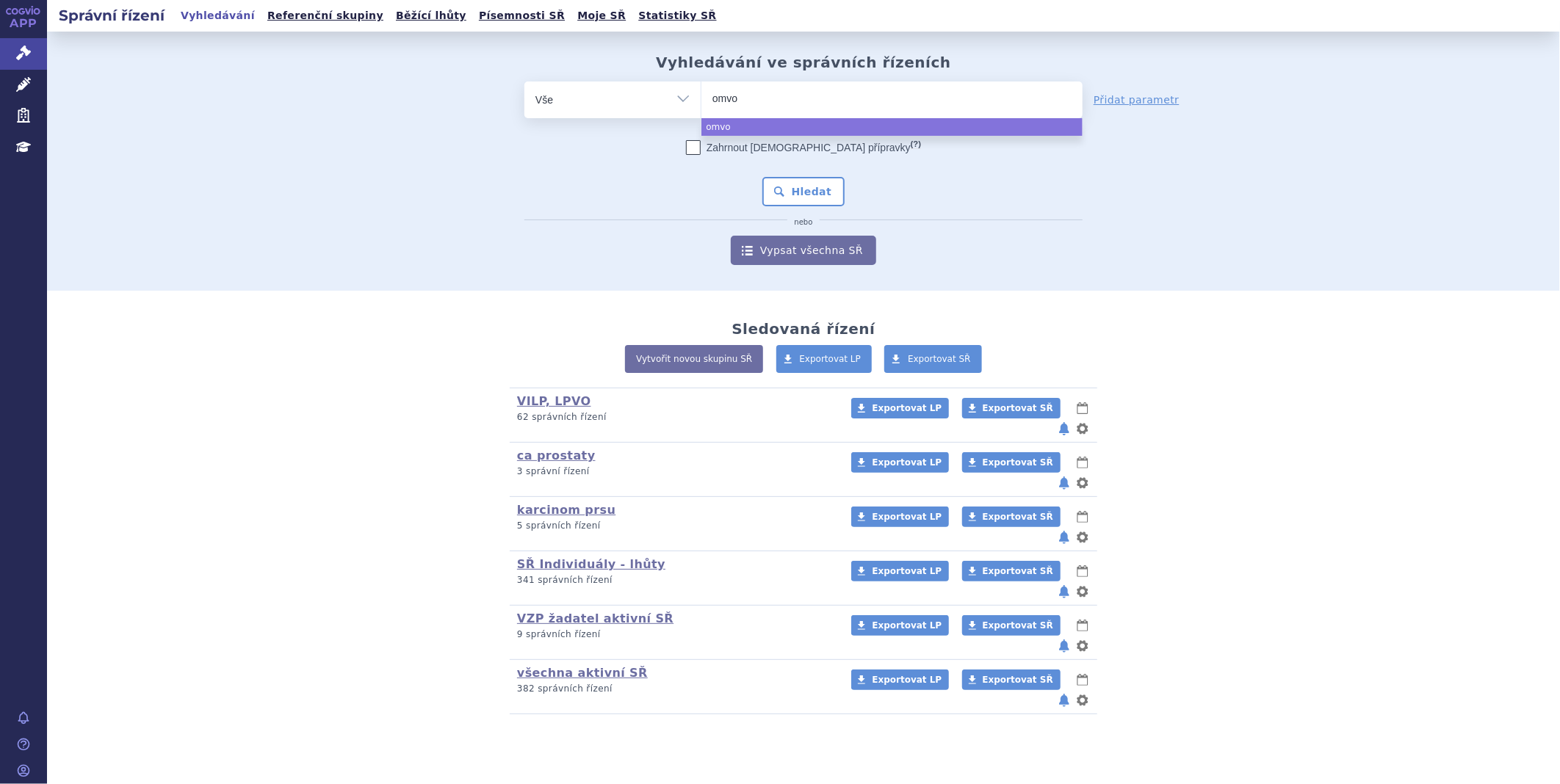
type input "omvoh"
select select "omvoh"
click at [823, 178] on button "Hledat" at bounding box center [804, 192] width 83 height 29
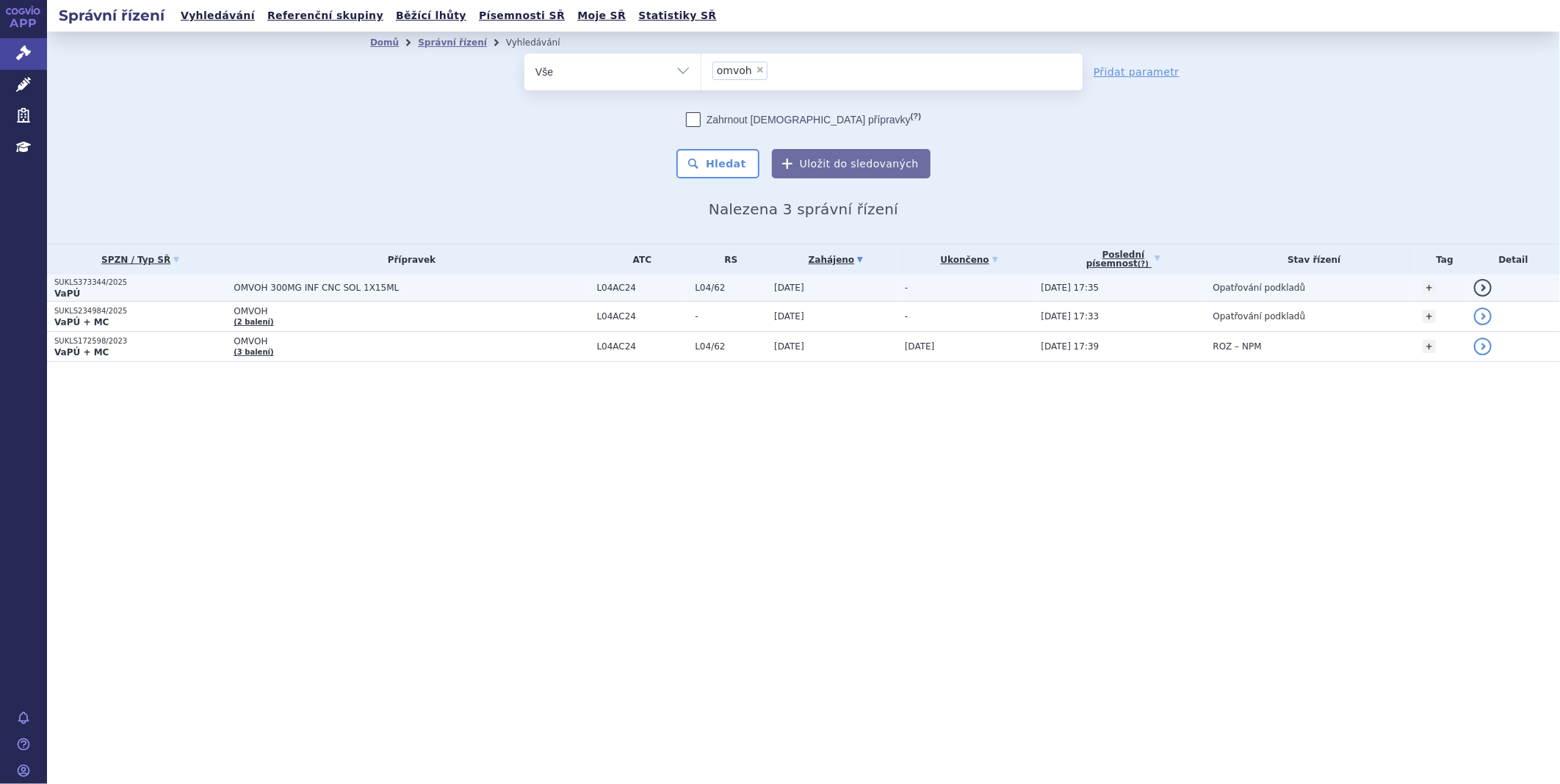
click at [286, 283] on span "OMVOH 300MG INF CNC SOL 1X15ML" at bounding box center [410, 288] width 356 height 11
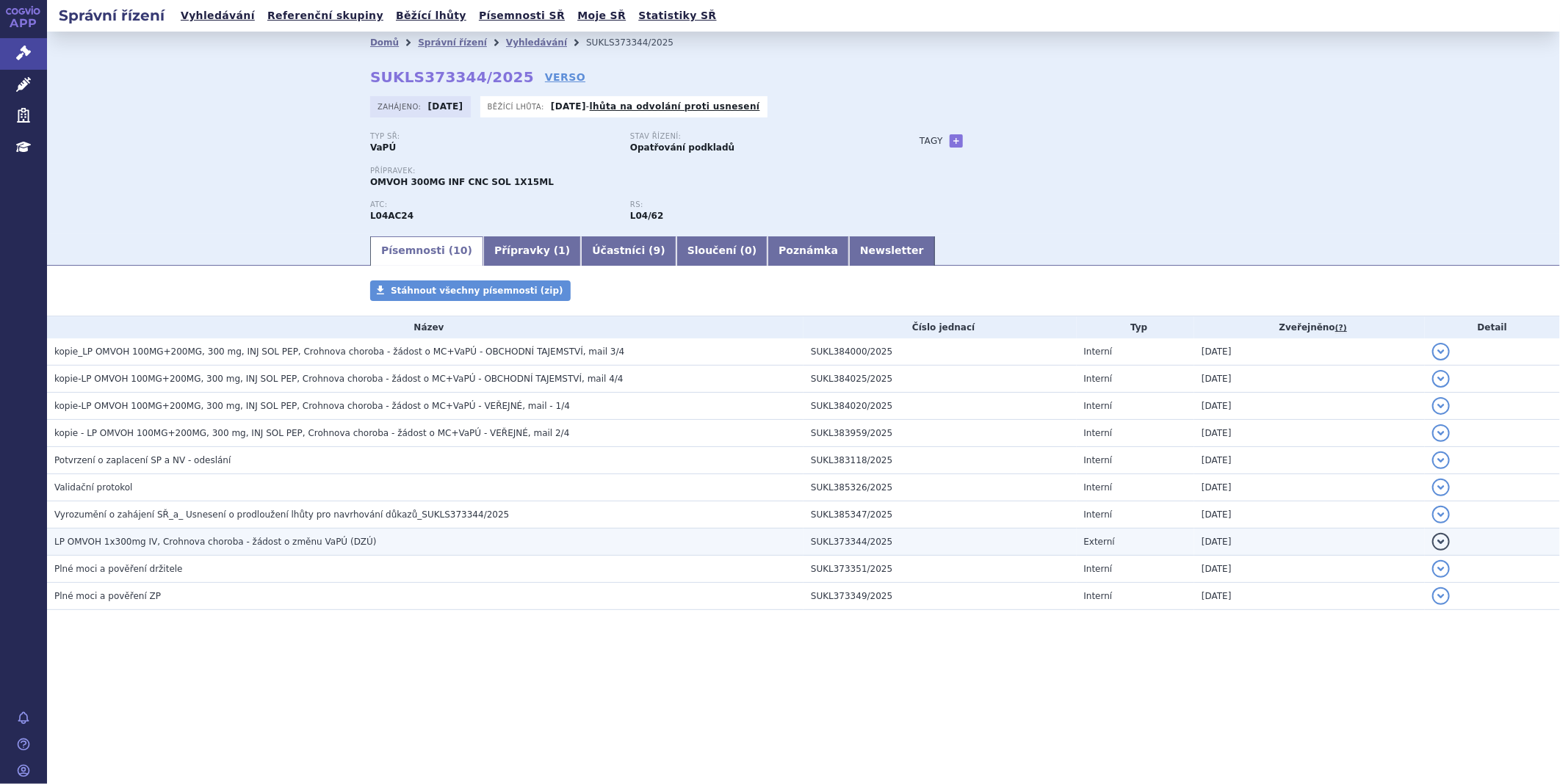
click at [151, 546] on span "LP OMVOH 1x300mg IV, Crohnova choroba - žádost o změnu VaPÚ (DZÚ)" at bounding box center [215, 541] width 323 height 11
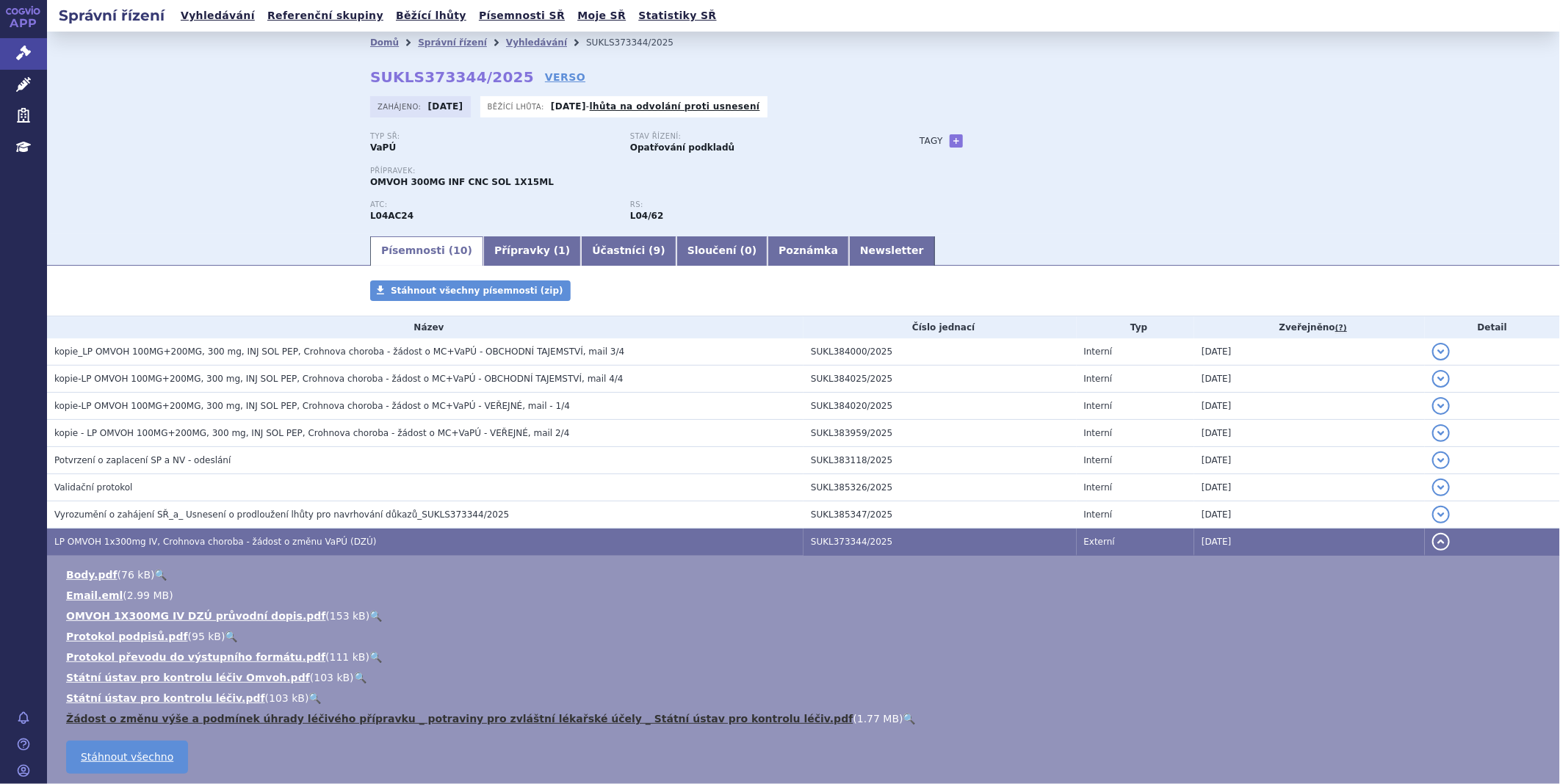
click at [211, 724] on link "Žádost o změnu výše a podmínek úhrady léčivého přípravku _ potraviny pro zvlášt…" at bounding box center [460, 719] width 787 height 12
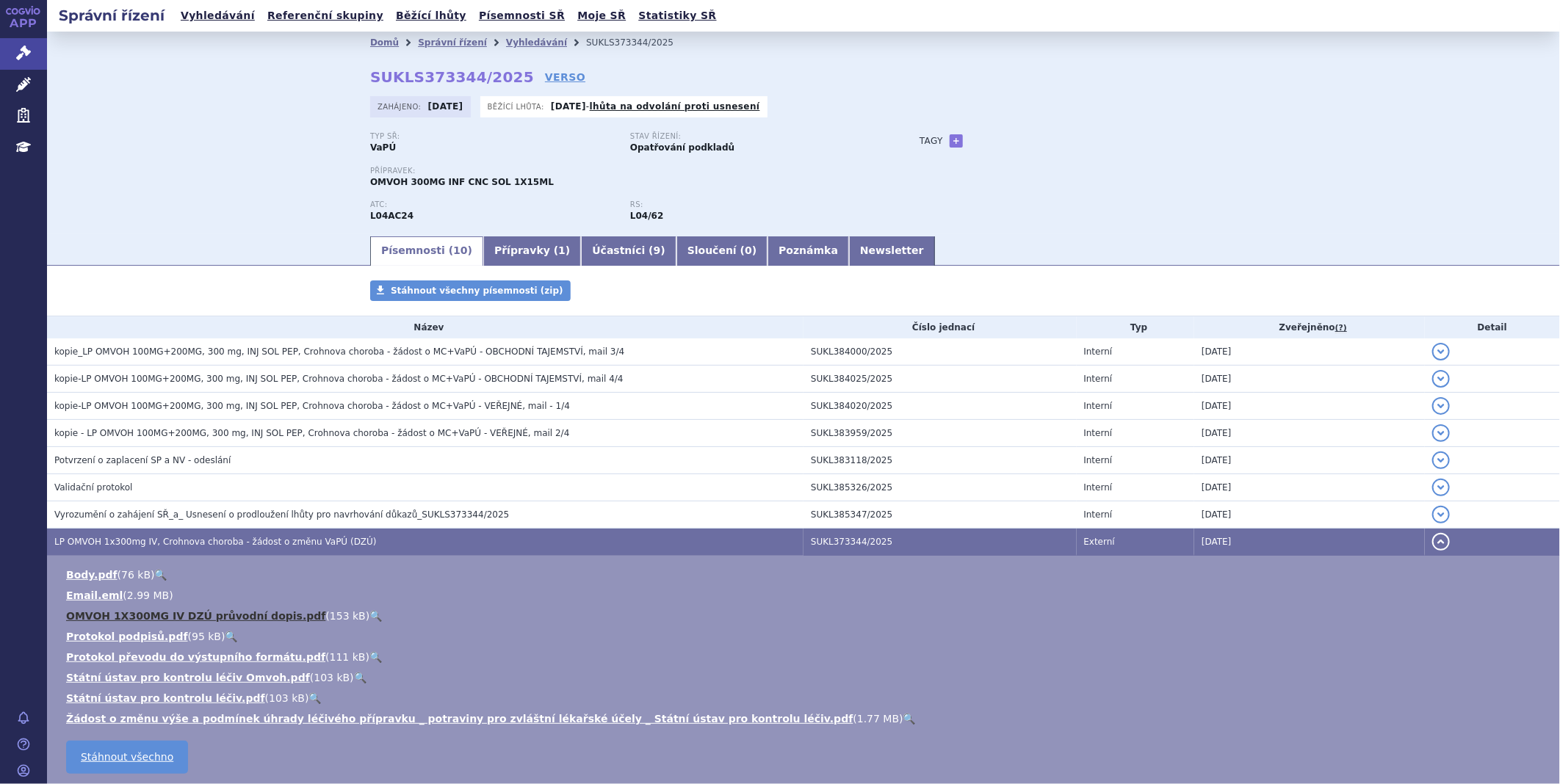
click at [252, 614] on link "OMVOH 1X300MG IV DZÚ průvodní dopis.pdf" at bounding box center [196, 616] width 259 height 12
click at [19, 60] on icon at bounding box center [23, 52] width 14 height 14
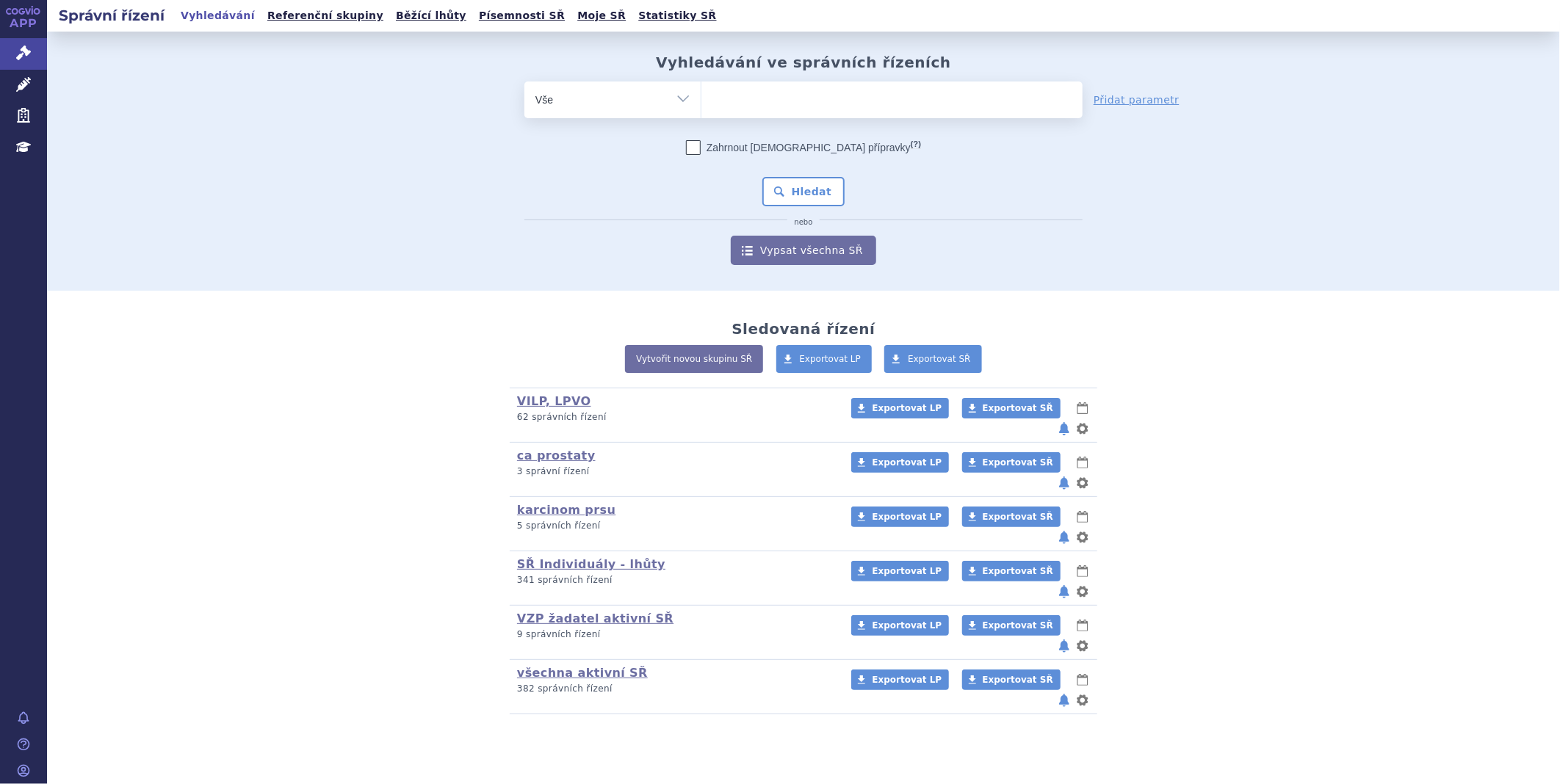
click at [845, 97] on ul at bounding box center [892, 97] width 382 height 31
click at [701, 97] on select at bounding box center [701, 99] width 1 height 37
type input "me"
type input "meva"
type input "mevali"
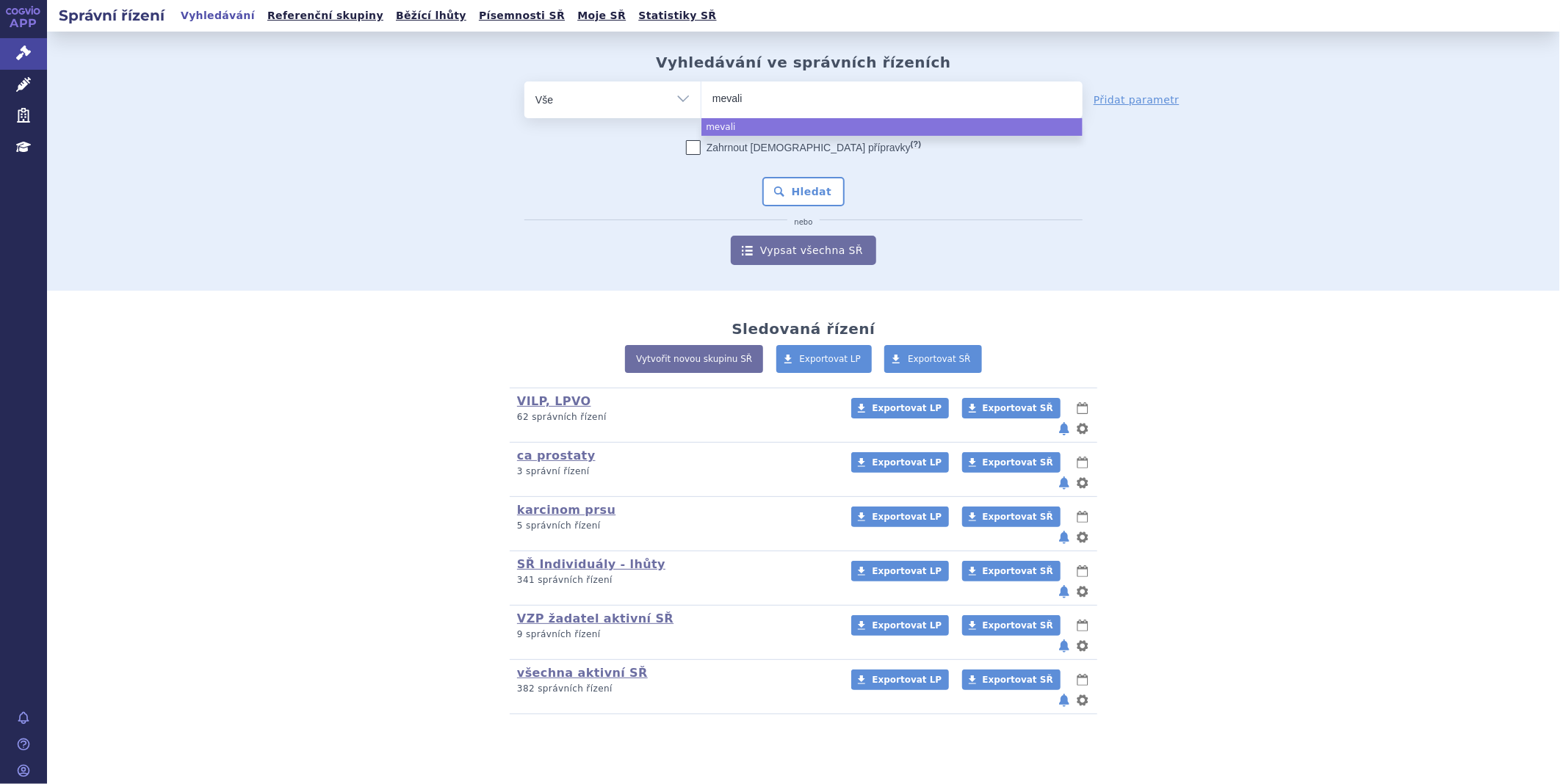
type input "mevalia"
select select "mevalia"
click at [797, 190] on button "Hledat" at bounding box center [804, 192] width 83 height 29
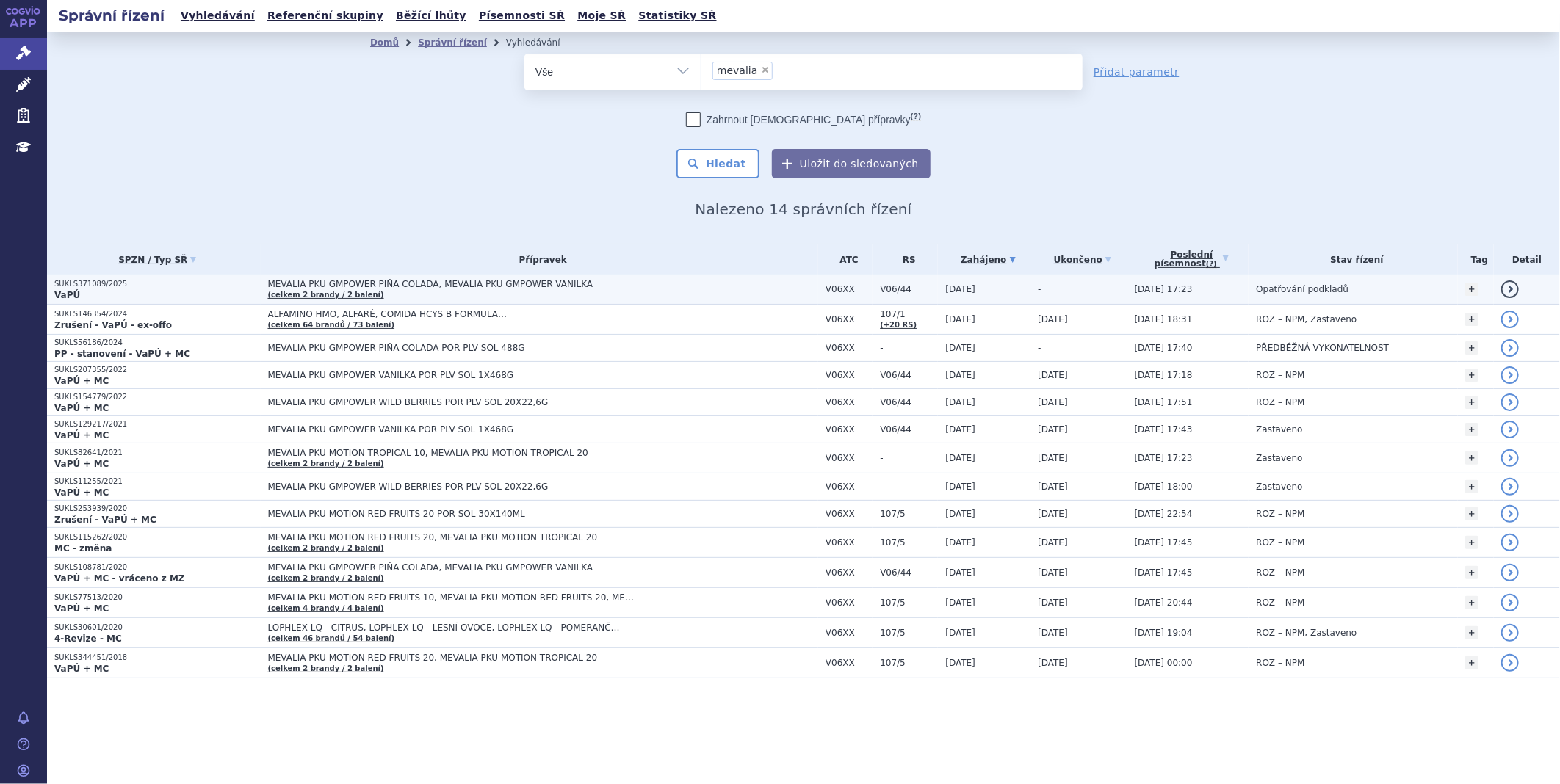
click at [409, 283] on span "MEVALIA PKU GMPOWER PIŇA COLADA, MEVALIA PKU GMPOWER VANILKA" at bounding box center [451, 284] width 367 height 11
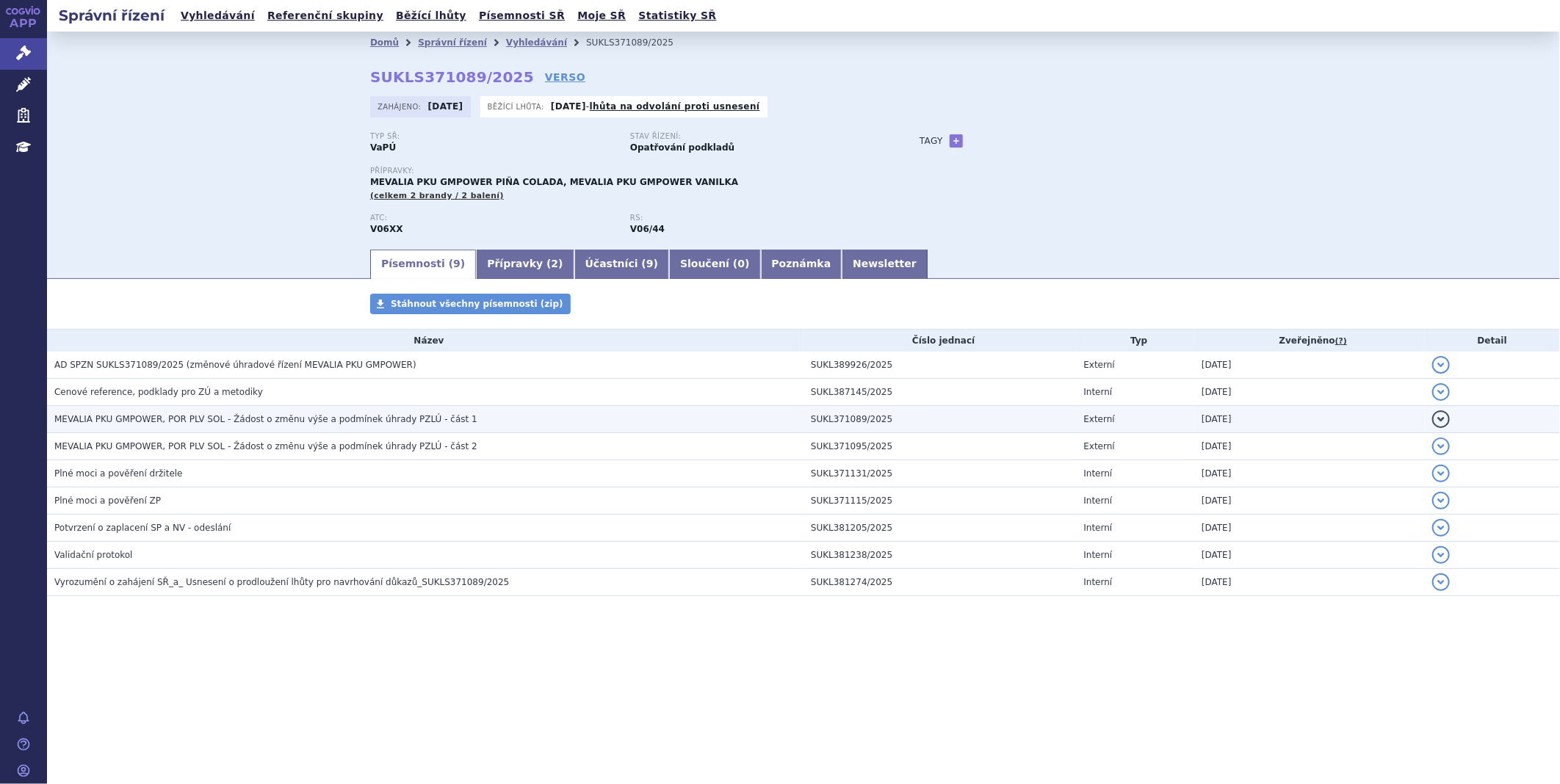
click at [299, 422] on span "MEVALIA PKU GMPOWER, POR PLV SOL - Žádost o změnu výše a podmínek úhrady PZLÚ -…" at bounding box center [265, 419] width 423 height 11
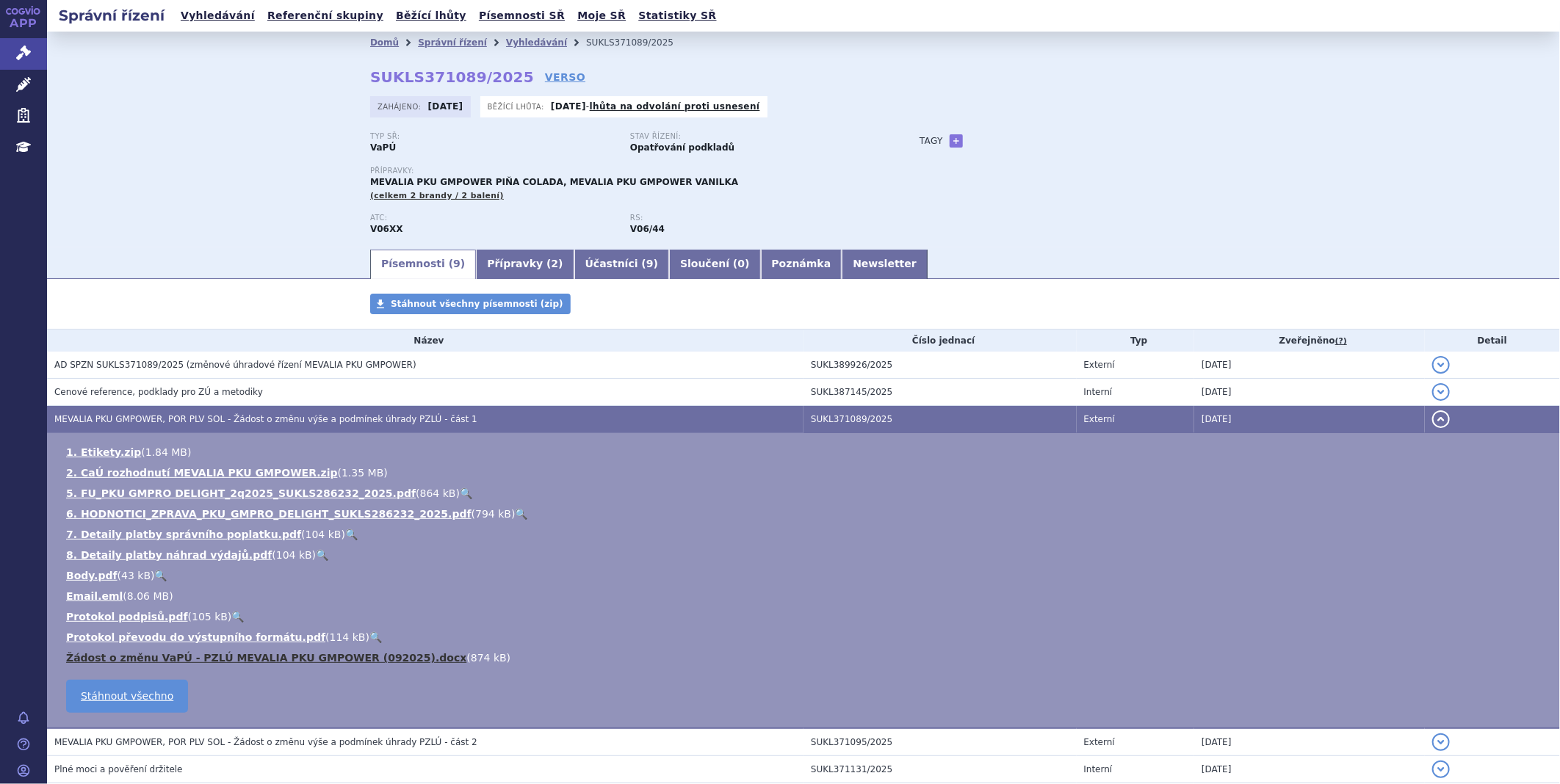
click at [228, 664] on link "Žádost o změnu VaPÚ - PZLÚ MEVALIA PKU GMPOWER (092025).docx" at bounding box center [266, 658] width 400 height 12
click at [156, 664] on link "Žádost o změnu VaPÚ - PZLÚ MEVALIA PKU GMPOWER (092025).docx" at bounding box center [266, 658] width 400 height 12
click at [3, 42] on link "Správní řízení" at bounding box center [23, 54] width 47 height 31
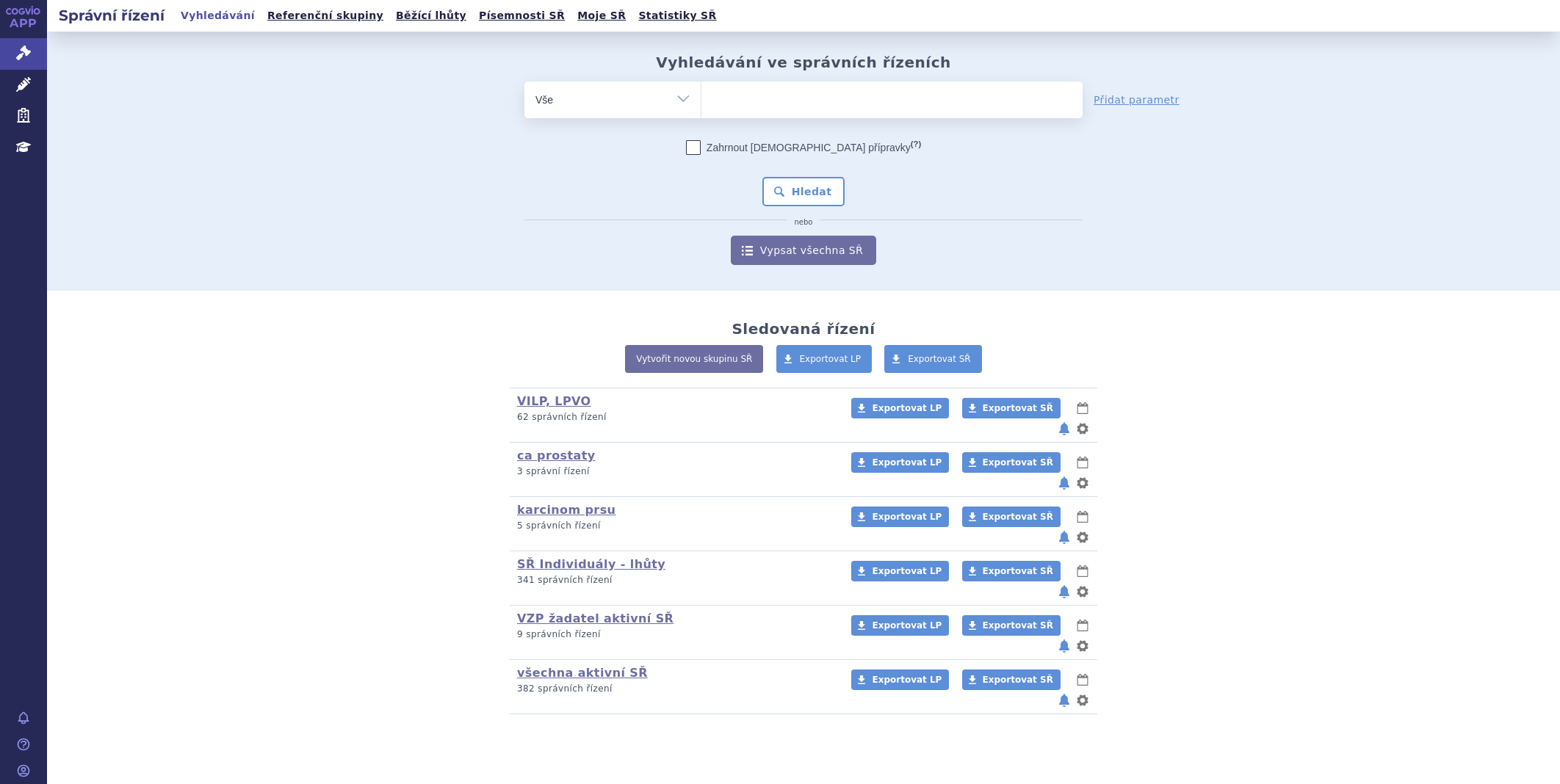
click at [777, 103] on ul at bounding box center [892, 97] width 382 height 31
click at [701, 103] on select at bounding box center [701, 99] width 1 height 37
type input "lš"
type input "l"
type input "le"
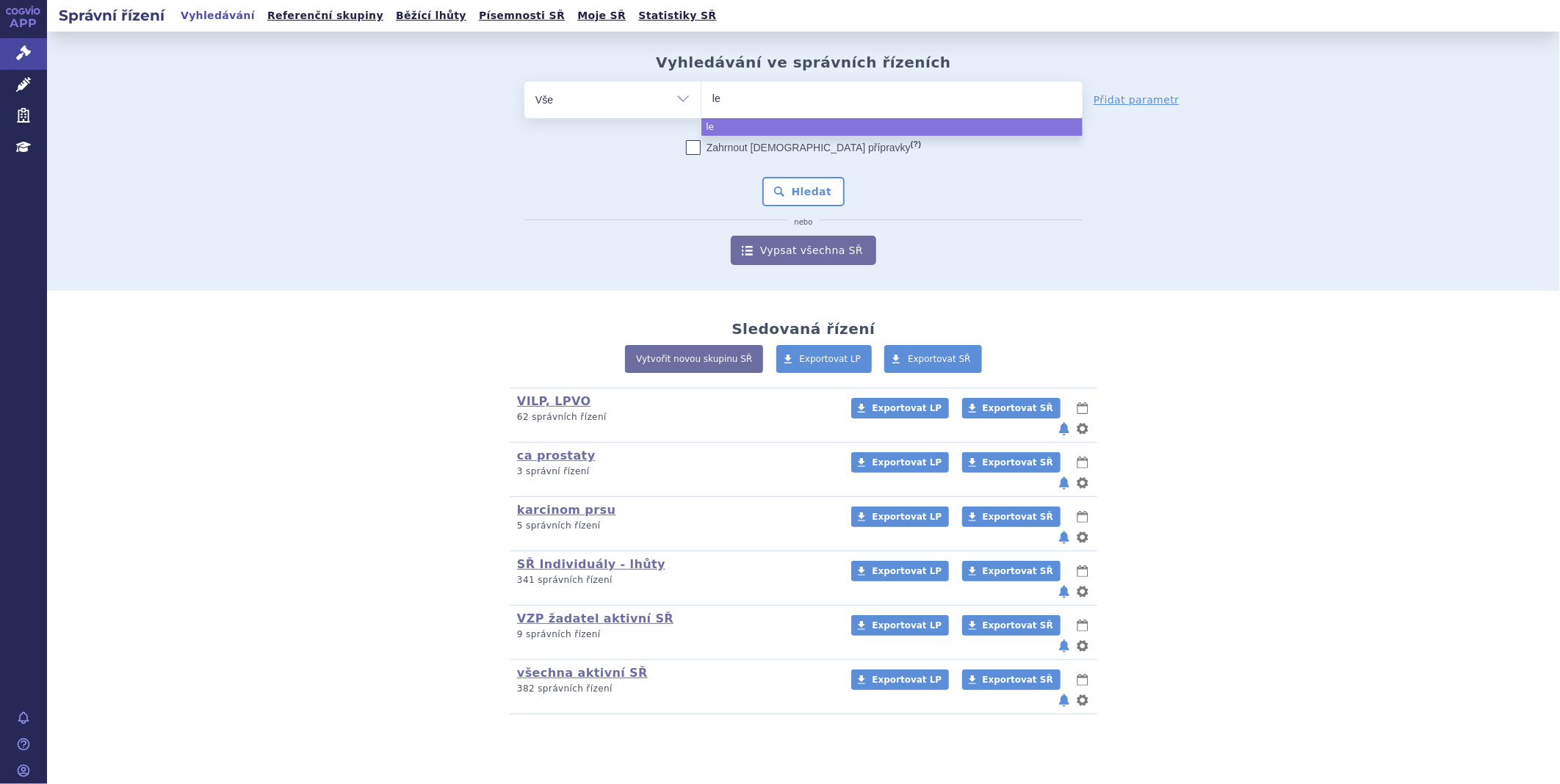
type input "leq"
type input "leqv"
type input "leqvi"
type input "leqvio"
select select "leqvio"
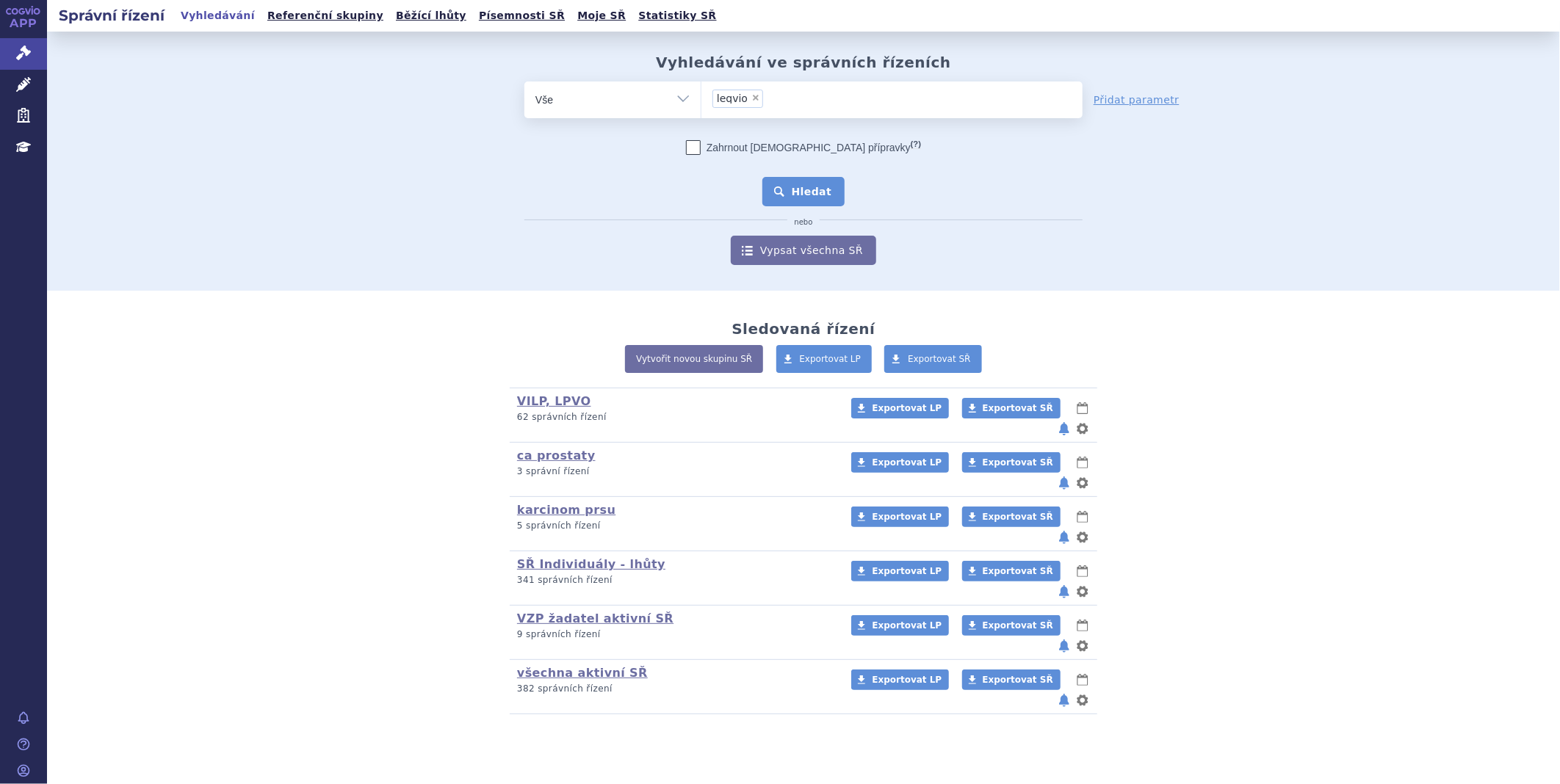
click at [820, 198] on button "Hledat" at bounding box center [804, 192] width 83 height 29
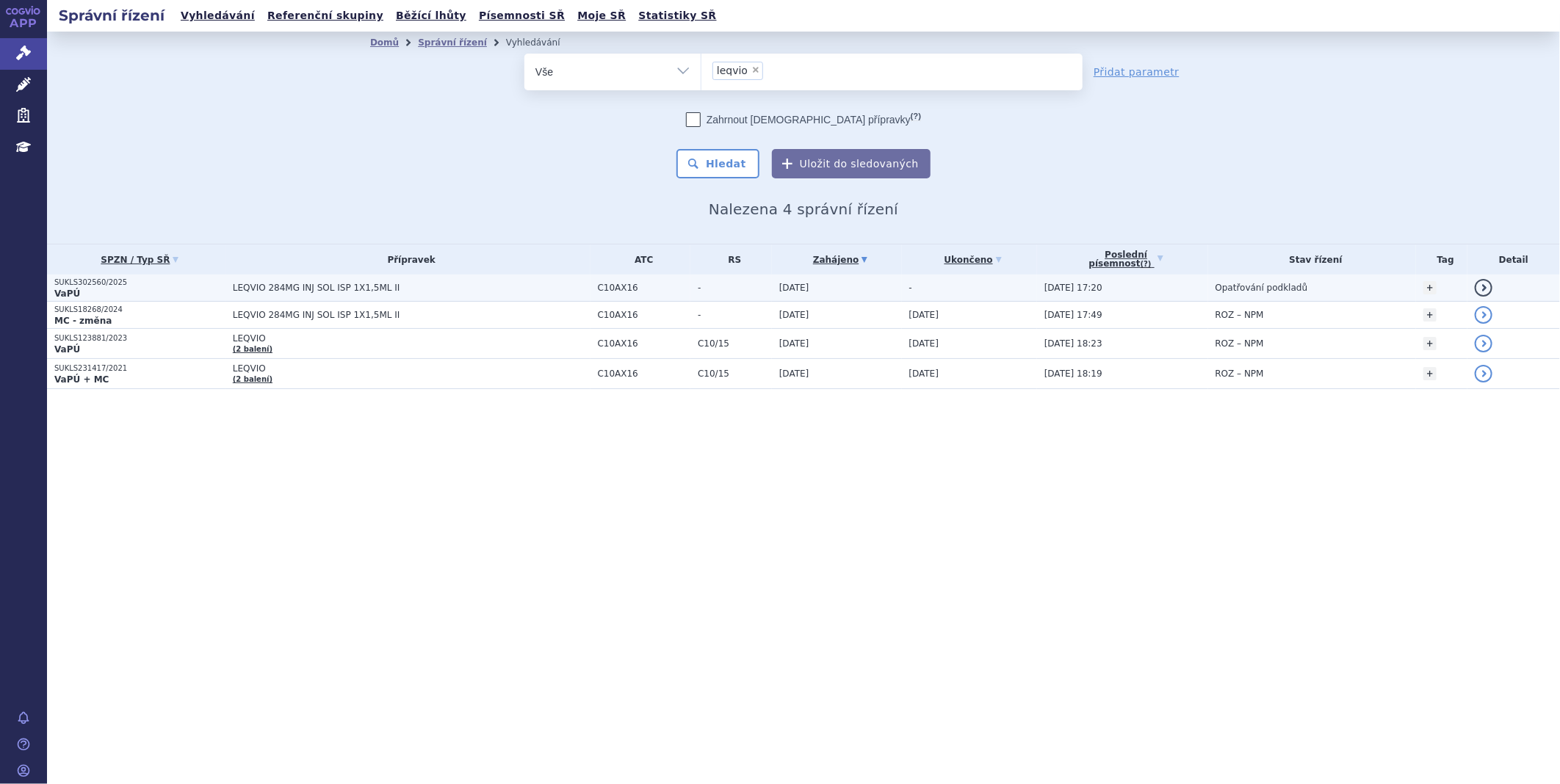
click at [274, 292] on td "LEQVIO 284MG INJ SOL ISP 1X1,5ML II" at bounding box center [408, 288] width 365 height 27
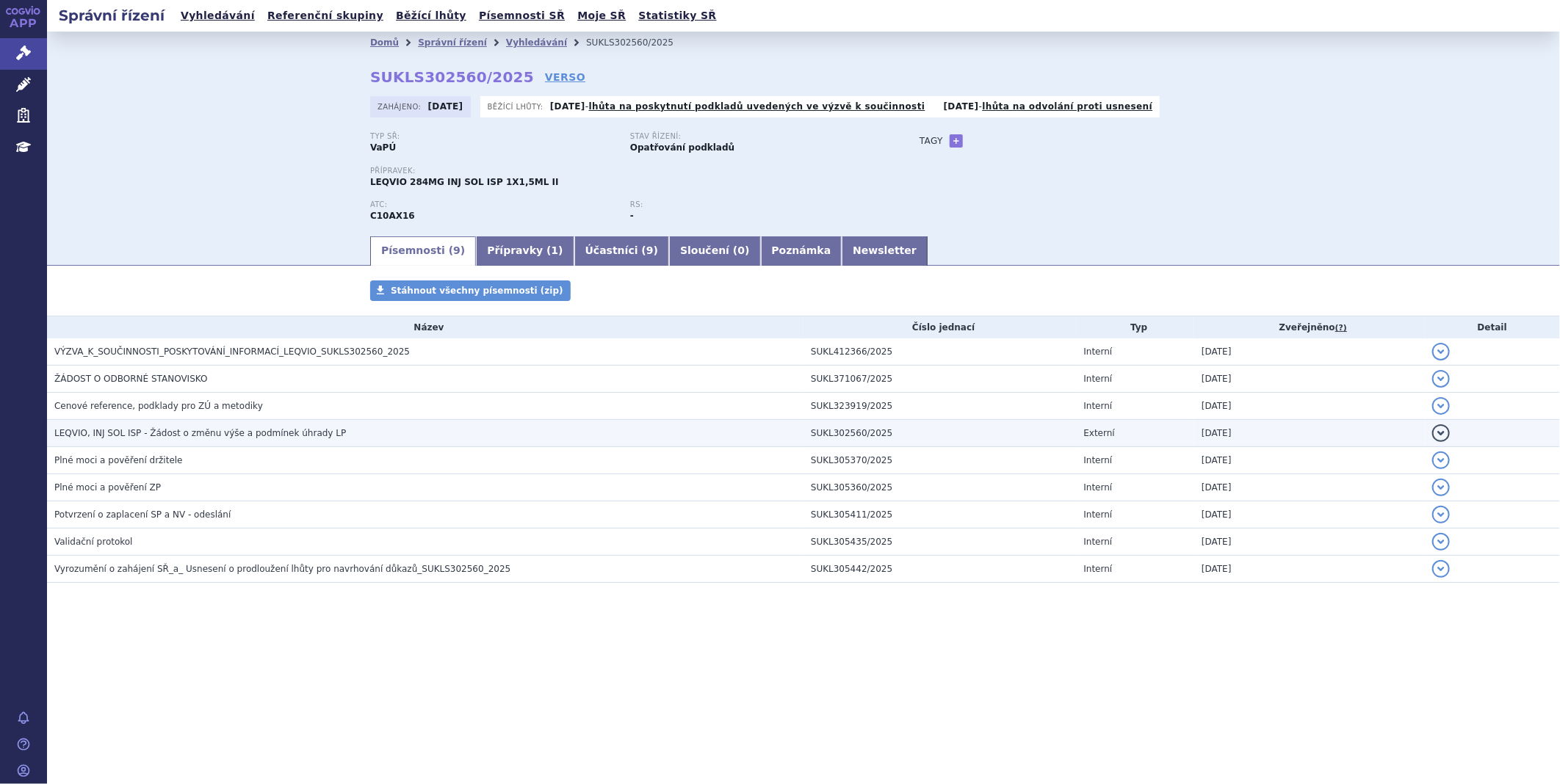
click at [251, 435] on span "LEQVIO, INJ SOL ISP - Žádost o změnu výše a podmínek úhrady LP" at bounding box center [199, 432] width 292 height 11
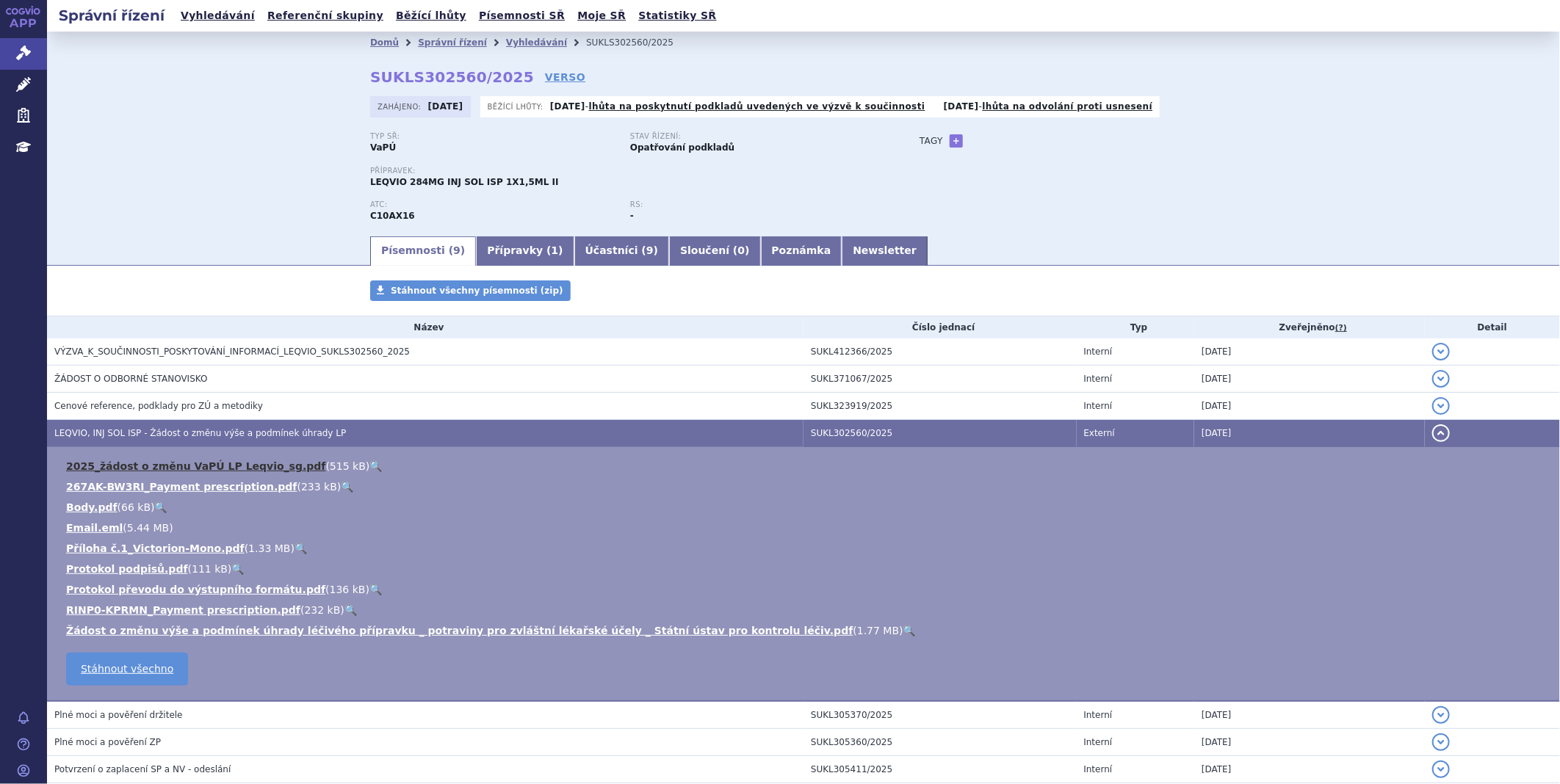
click at [248, 470] on link "2025_žádost o změnu VaPÚ LP Leqvio_sg.pdf" at bounding box center [197, 466] width 260 height 12
click at [23, 45] on link "Správní řízení" at bounding box center [23, 54] width 47 height 31
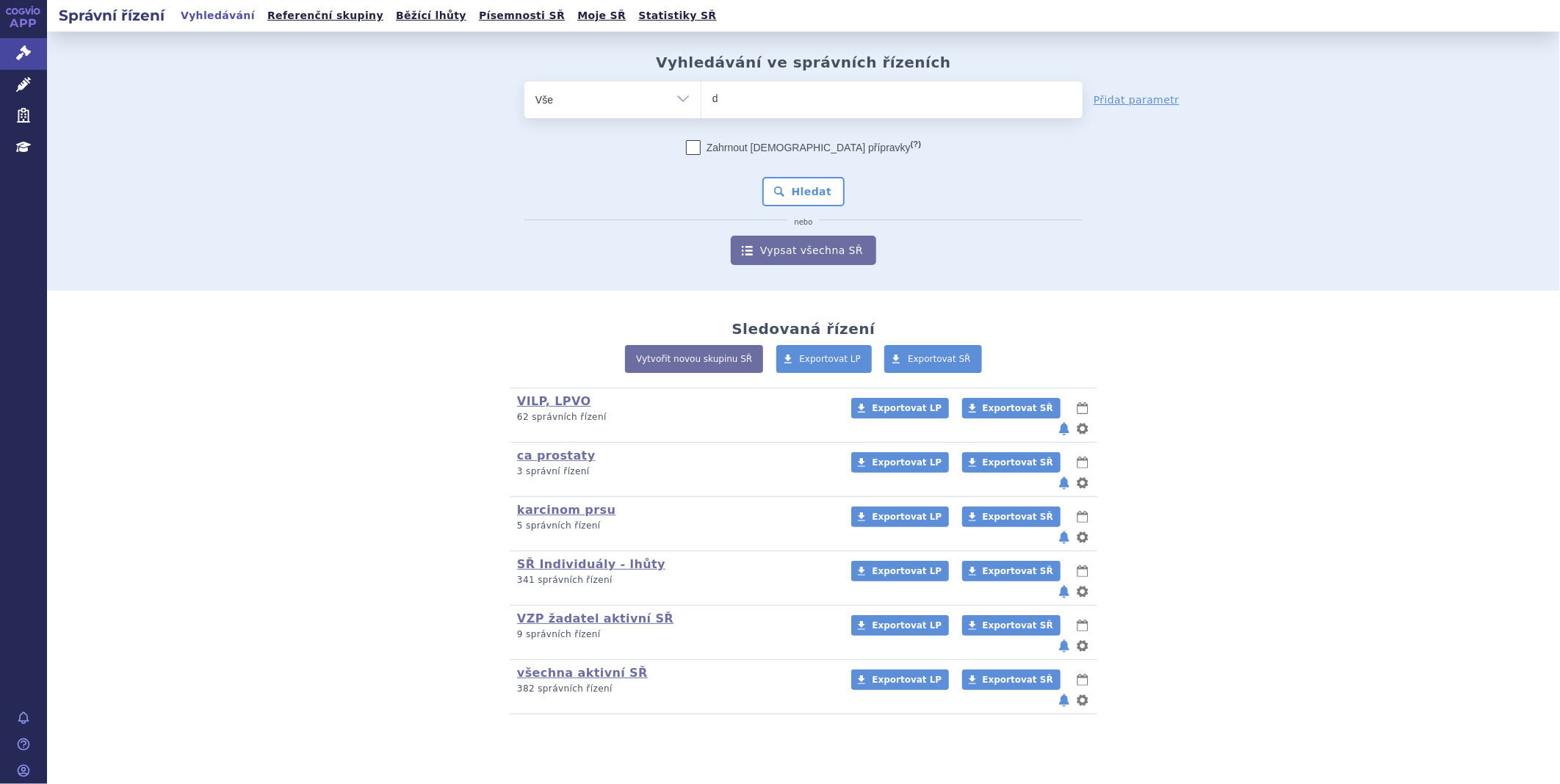
type input "df"
type input "d"
type input "fo"
type input "for"
type input "forxi"
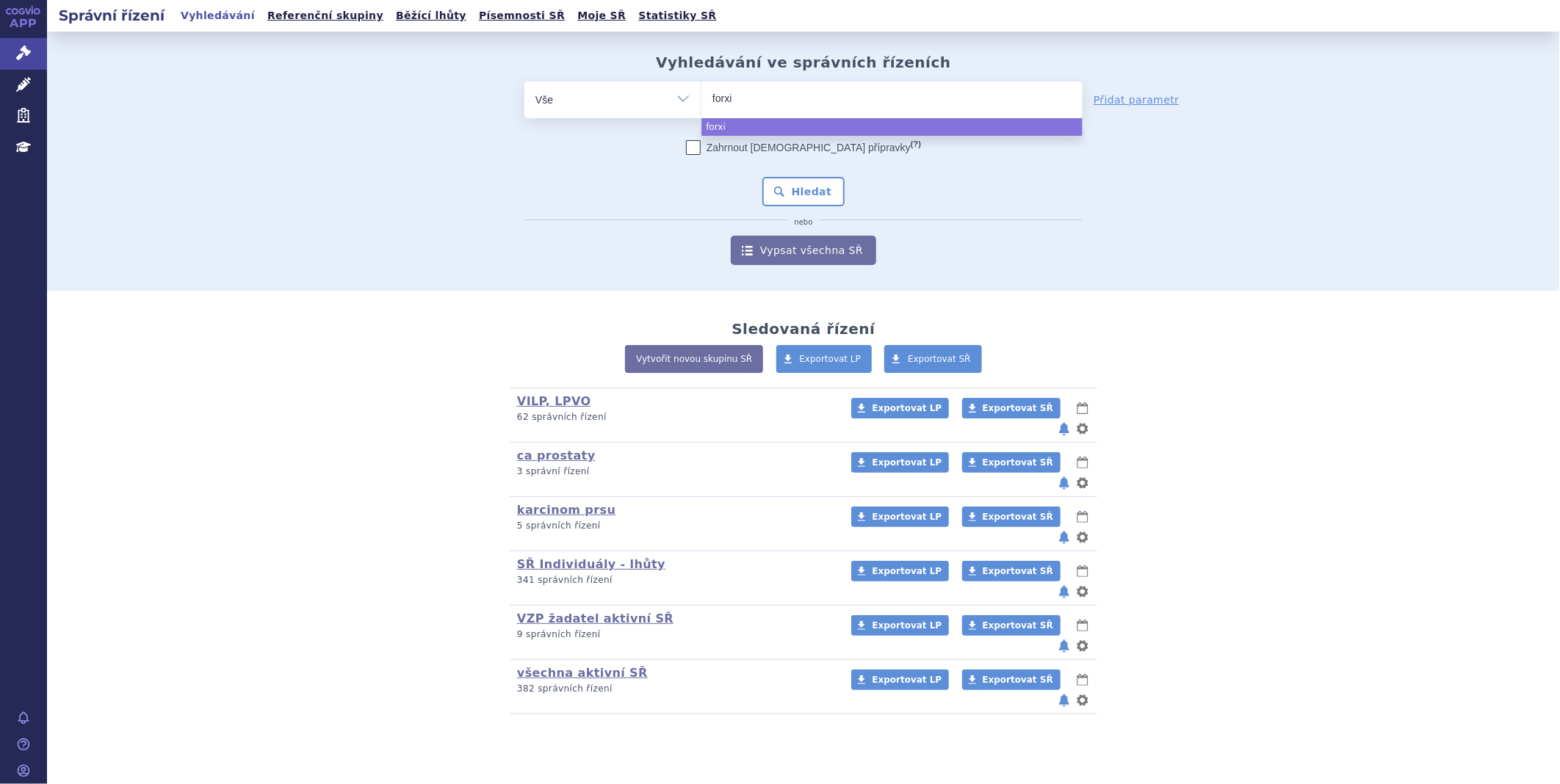
type input "forxig"
type input "forxiga"
select select "forxiga"
click at [790, 182] on button "Hledat" at bounding box center [804, 192] width 83 height 29
click at [793, 184] on button "Hledat" at bounding box center [804, 192] width 83 height 29
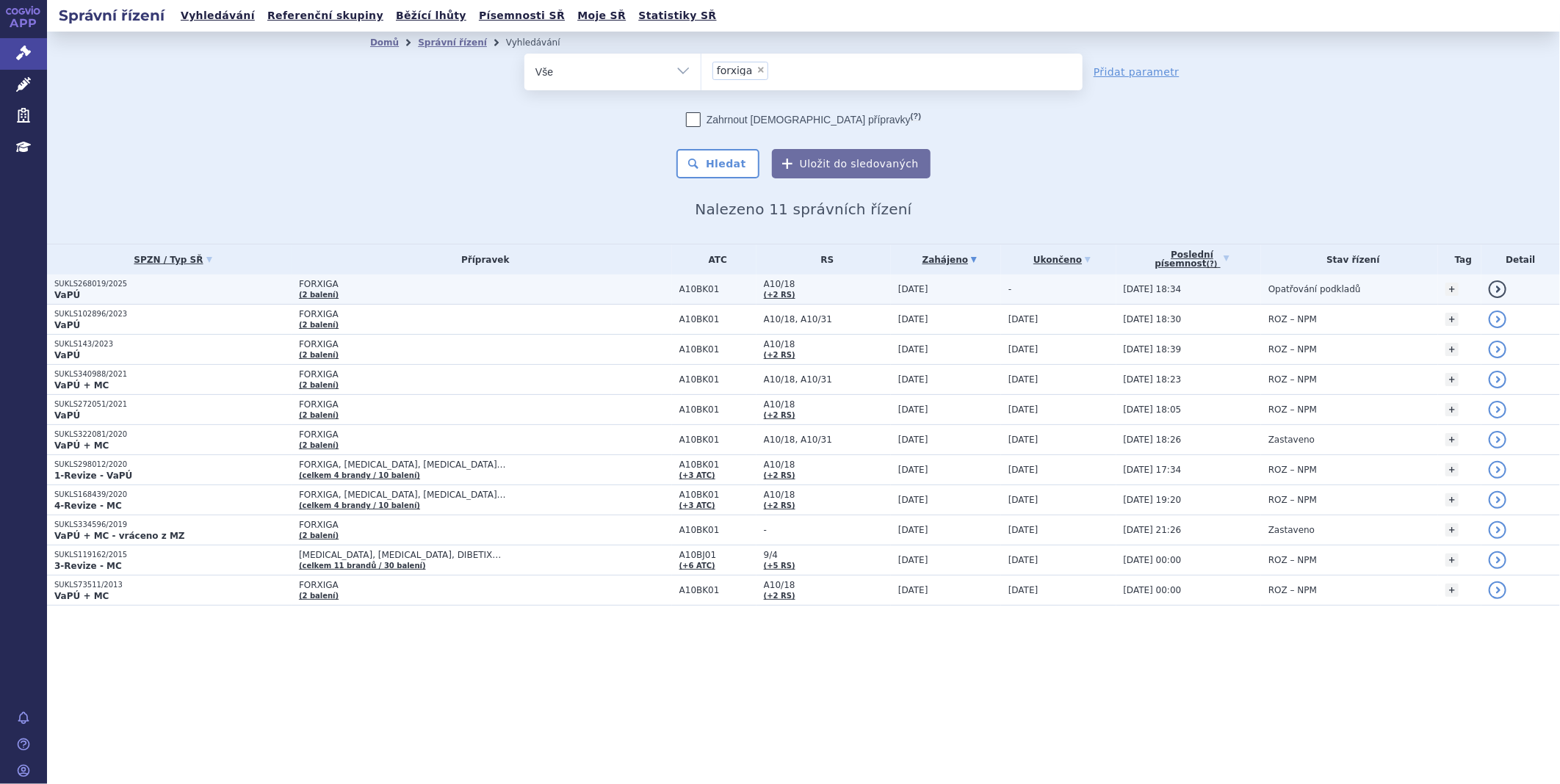
click at [106, 300] on td "SUKLS268019/2025 VaPÚ" at bounding box center [170, 289] width 245 height 30
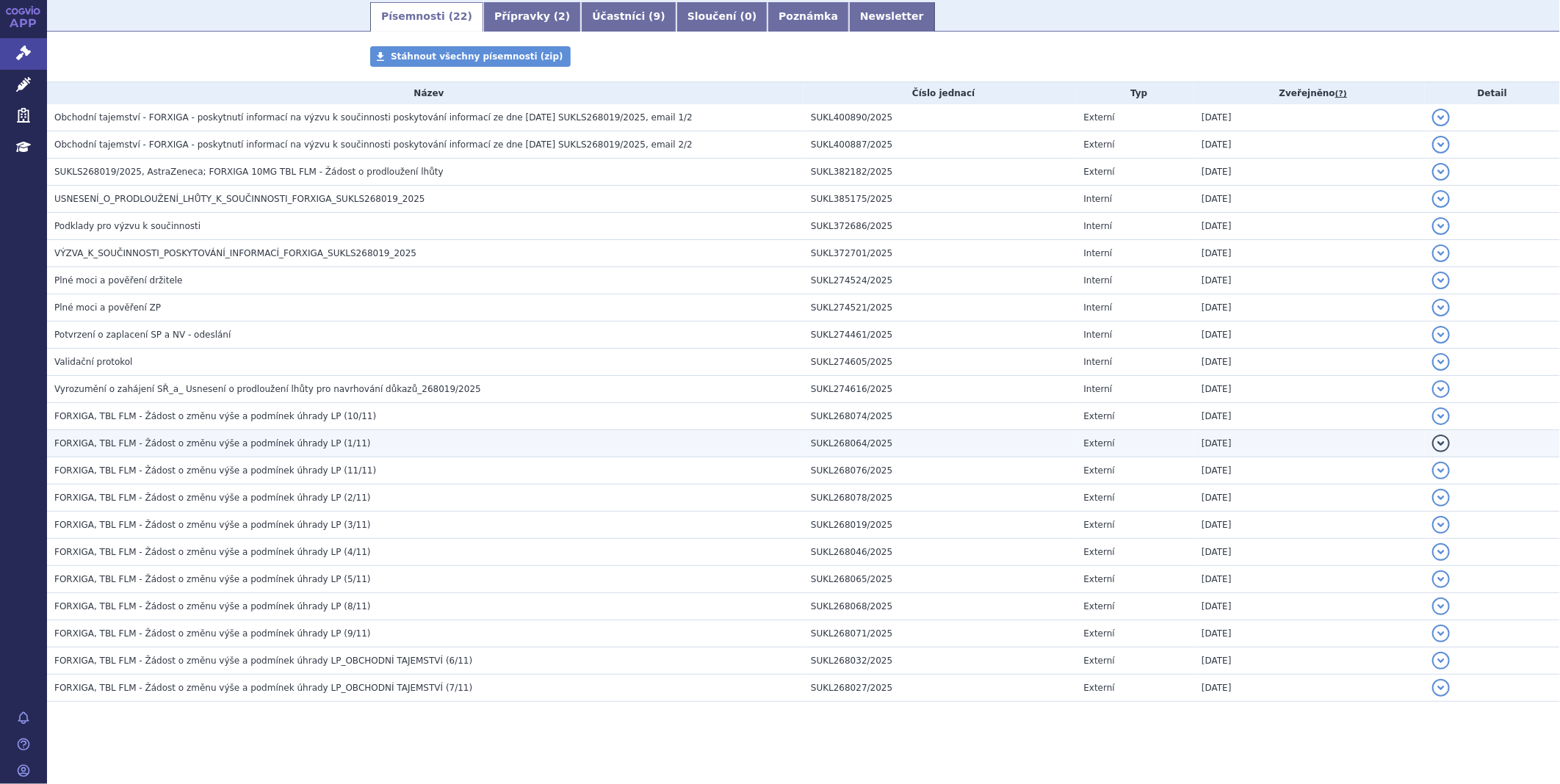
scroll to position [257, 0]
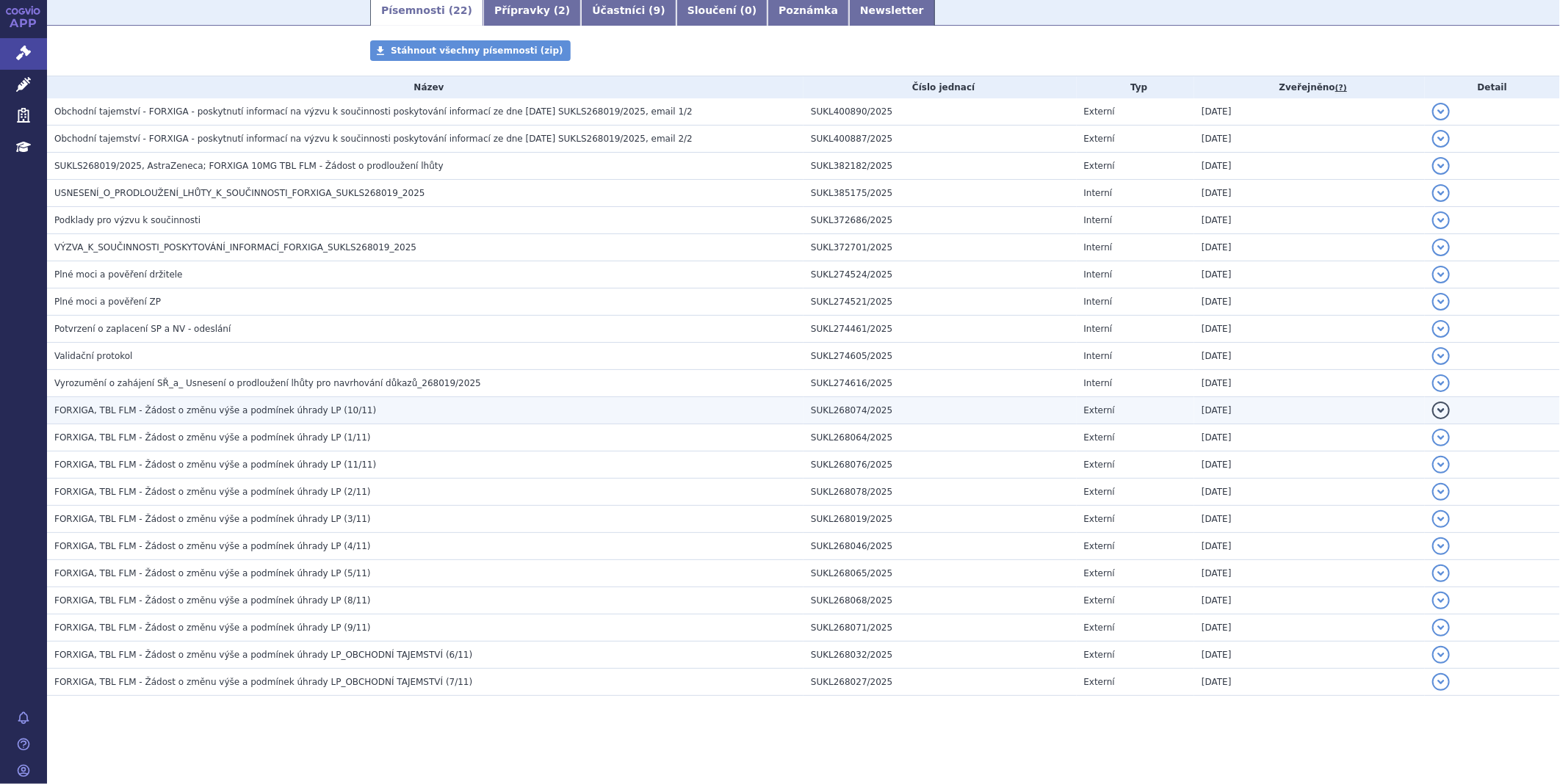
click at [241, 417] on td "FORXIGA, TBL FLM - Žádost o změnu výše a podmínek úhrady LP (10/11)" at bounding box center [425, 410] width 756 height 27
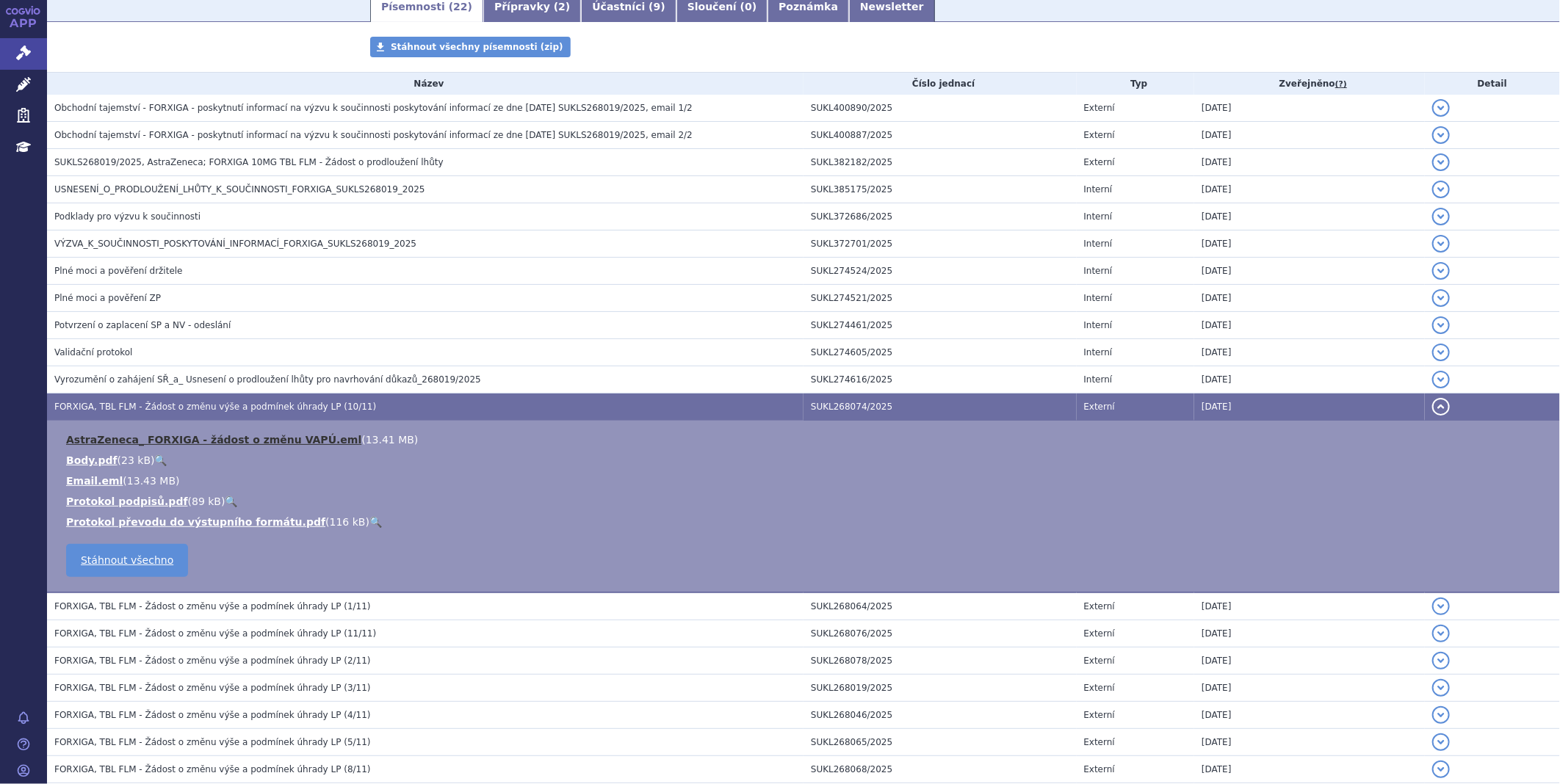
click at [251, 439] on link "AstraZeneca_ FORXIGA - žádost o změnu VAPÚ.eml" at bounding box center [214, 440] width 295 height 12
click at [727, 561] on td "AstraZeneca_ FORXIGA - žádost o změnu VAPÚ.eml ( 13.41 MB ) Body.pdf ( 23 kB ) …" at bounding box center [804, 507] width 1514 height 172
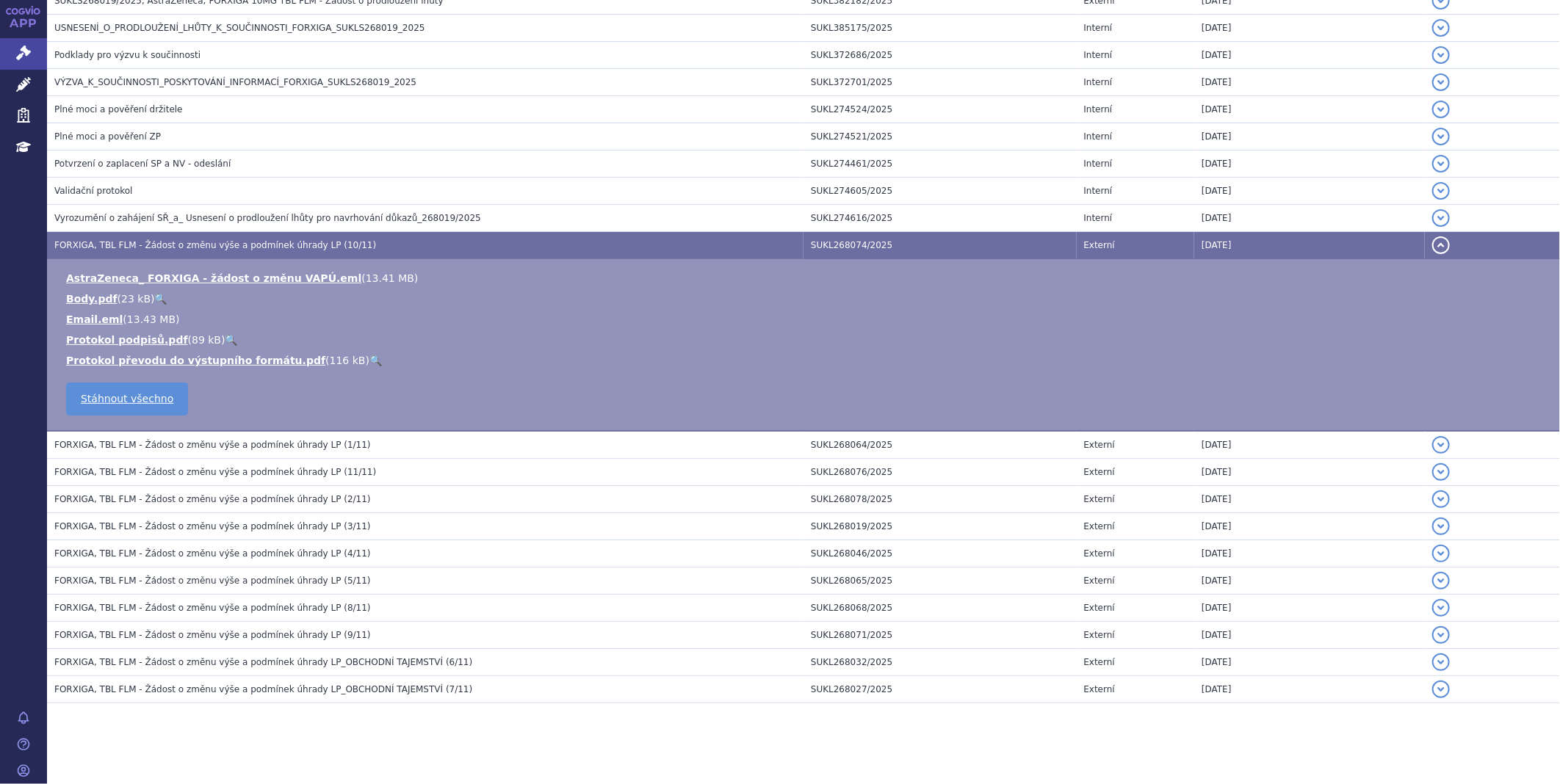
scroll to position [420, 0]
click at [233, 449] on span "FORXIGA, TBL FLM - Žádost o změnu výše a podmínek úhrady LP (1/11)" at bounding box center [212, 443] width 317 height 11
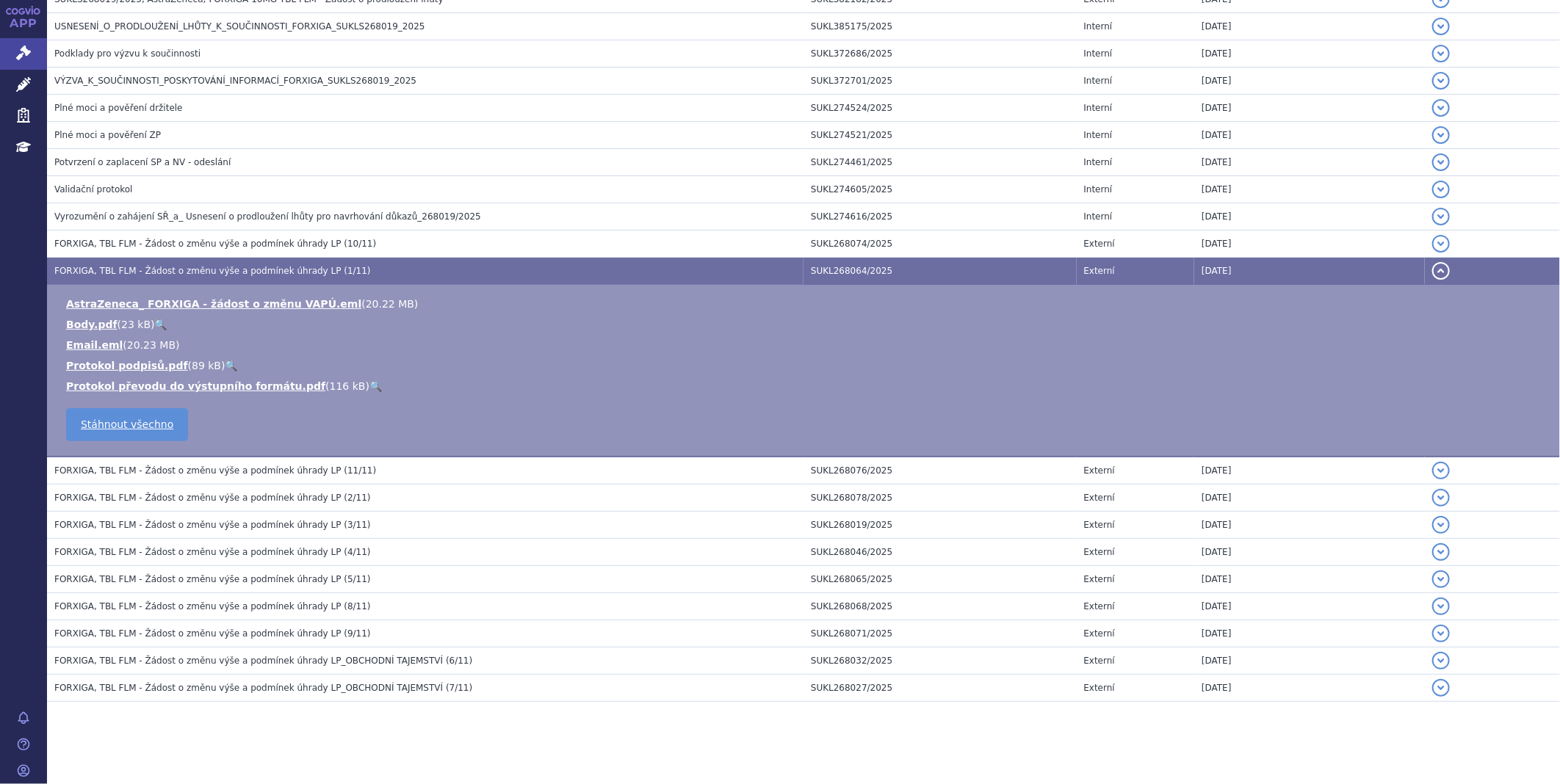
drag, startPoint x: 233, startPoint y: 451, endPoint x: 209, endPoint y: 497, distance: 51.9
click at [209, 497] on span "FORXIGA, TBL FLM - Žádost o změnu výše a podmínek úhrady LP (2/11)" at bounding box center [212, 498] width 317 height 11
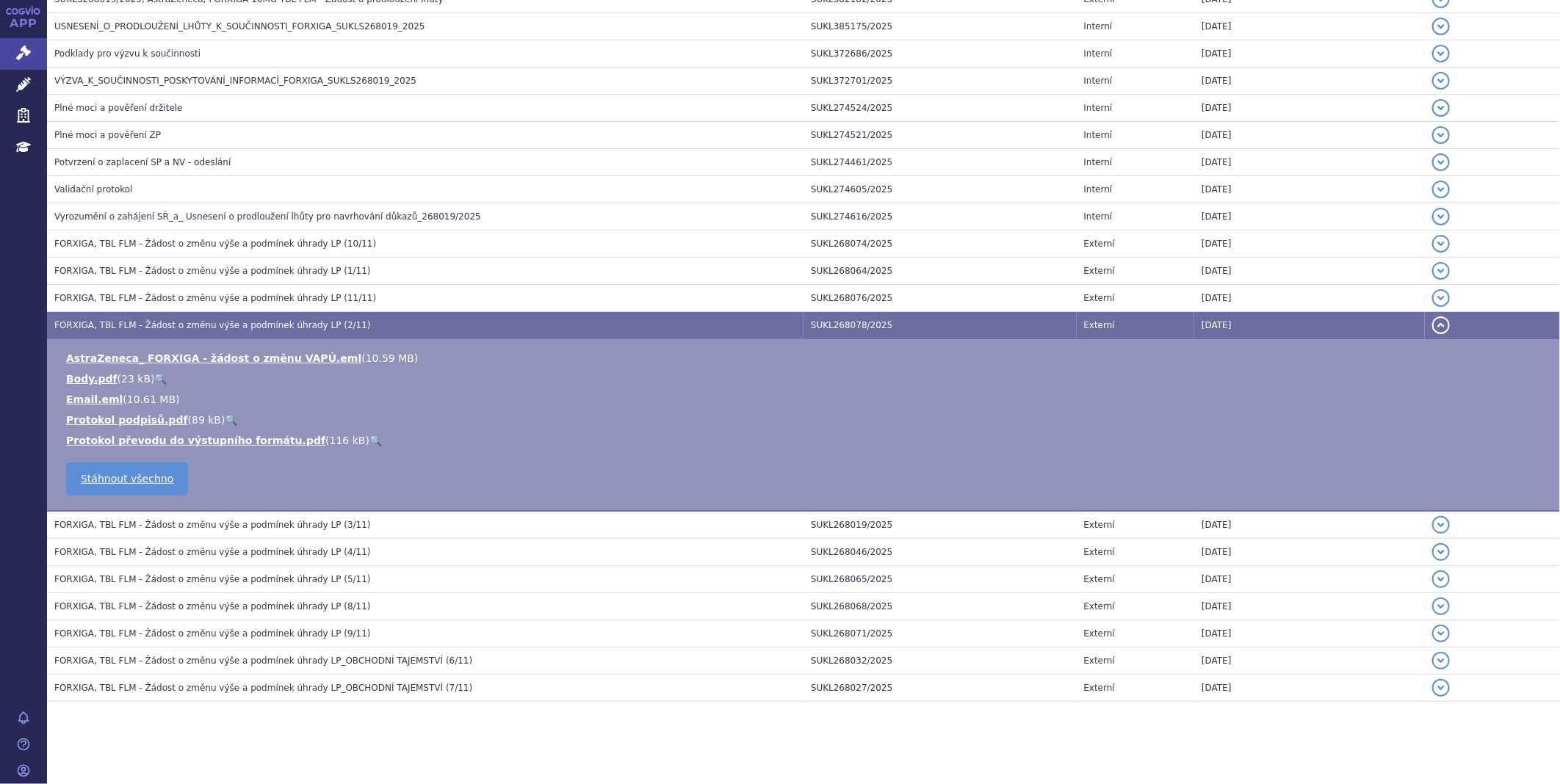
scroll to position [429, 0]
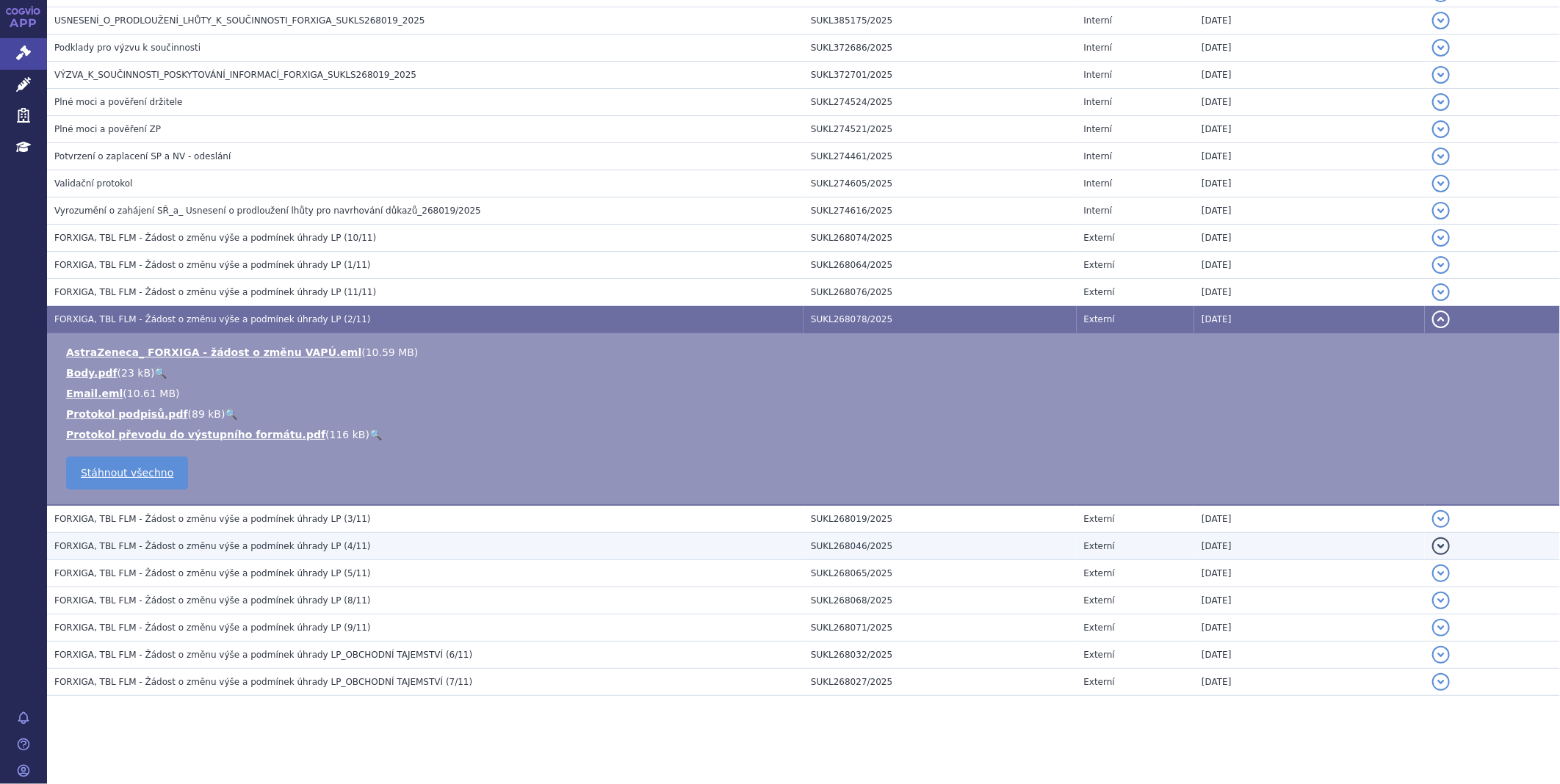
click at [200, 536] on td "FORXIGA, TBL FLM - Žádost o změnu výše a podmínek úhrady LP (4/11)" at bounding box center [425, 546] width 756 height 27
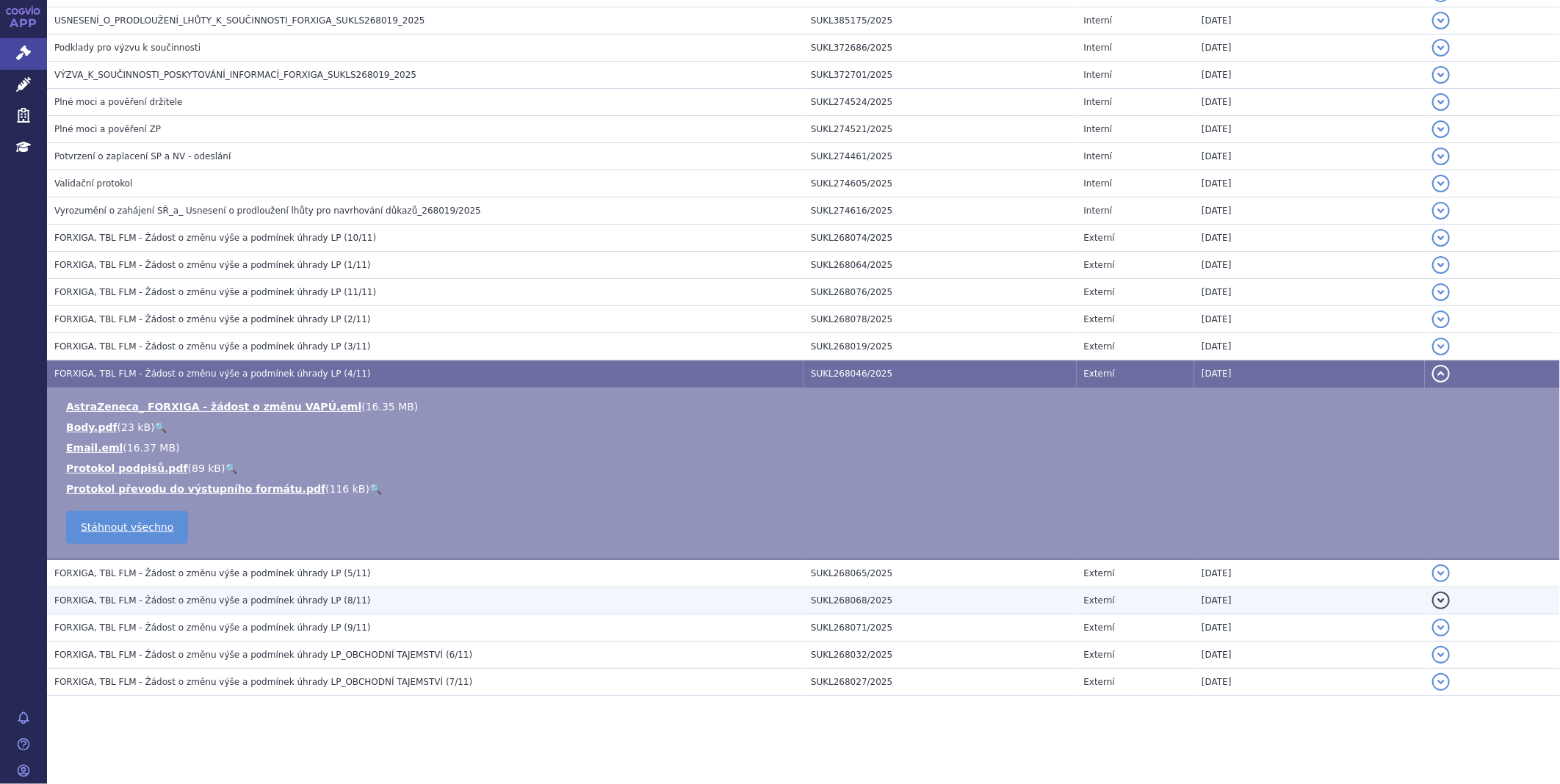
click at [206, 604] on span "FORXIGA, TBL FLM - Žádost o změnu výše a podmínek úhrady LP (8/11)" at bounding box center [212, 600] width 317 height 11
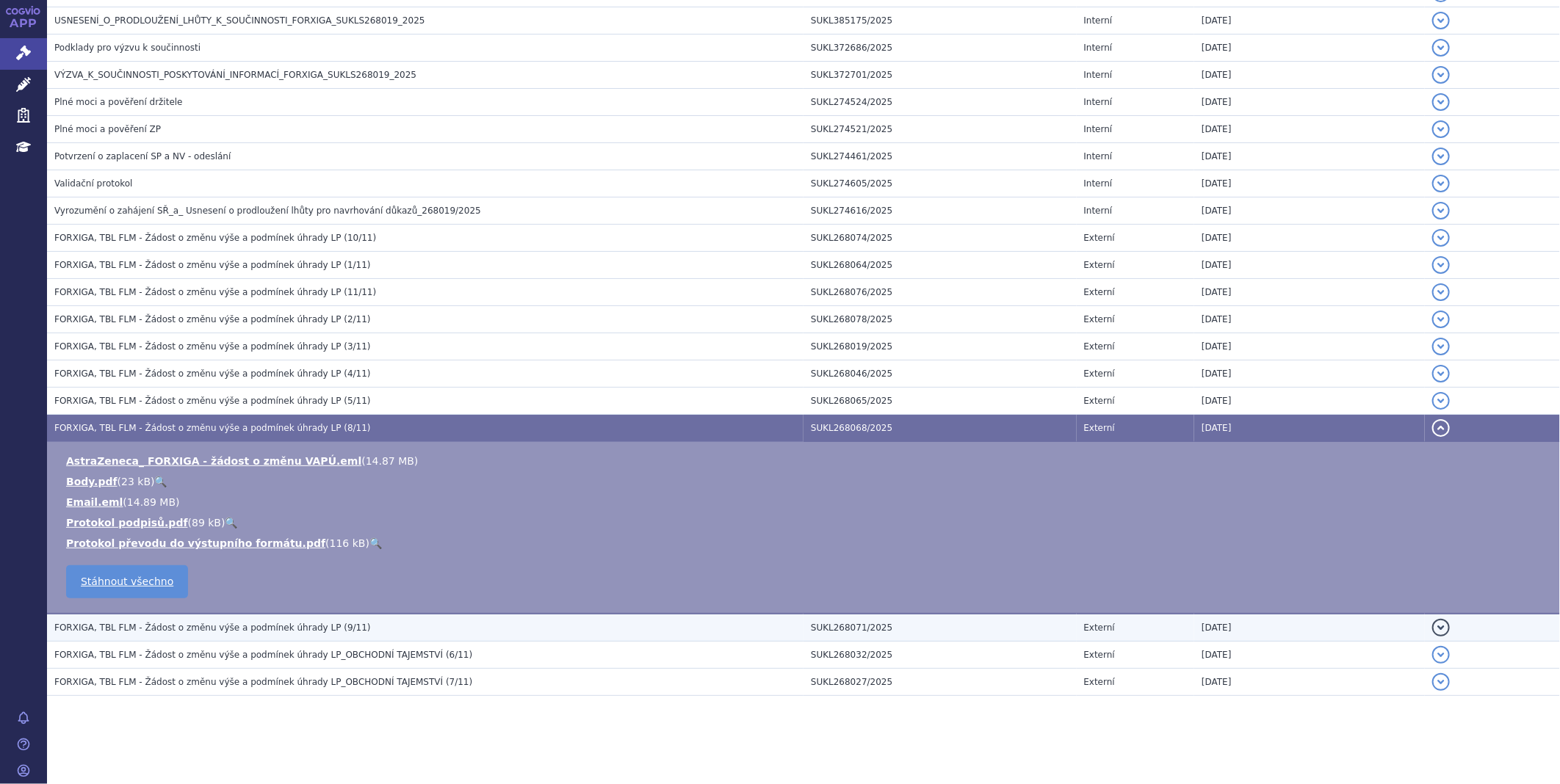
click at [209, 632] on span "FORXIGA, TBL FLM - Žádost o změnu výše a podmínek úhrady LP (9/11)" at bounding box center [212, 627] width 317 height 11
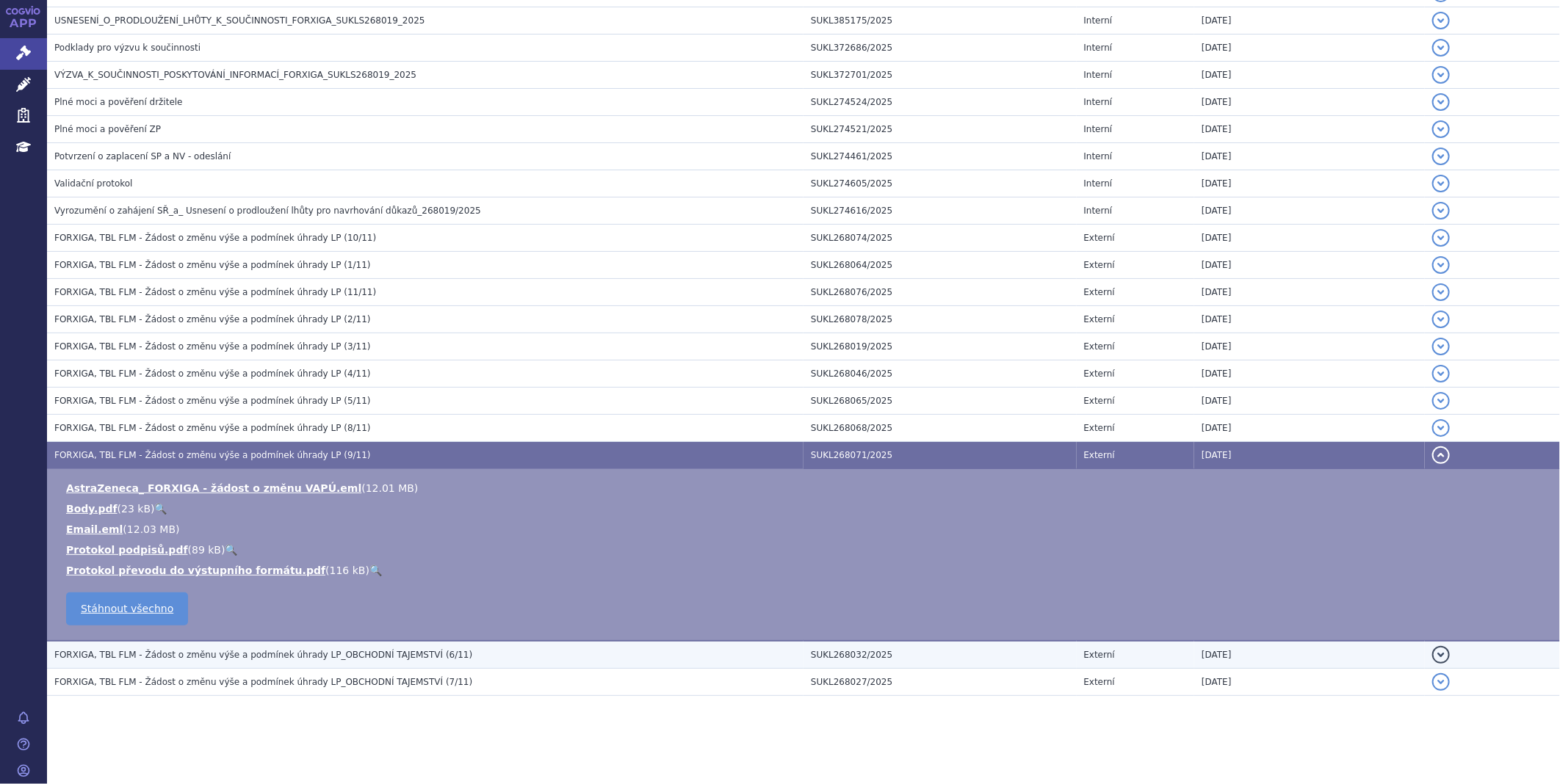
click at [202, 650] on span "FORXIGA, TBL FLM - Žádost o změnu výše a podmínek úhrady LP_OBCHODNÍ TAJEMSTVÍ …" at bounding box center [263, 655] width 418 height 11
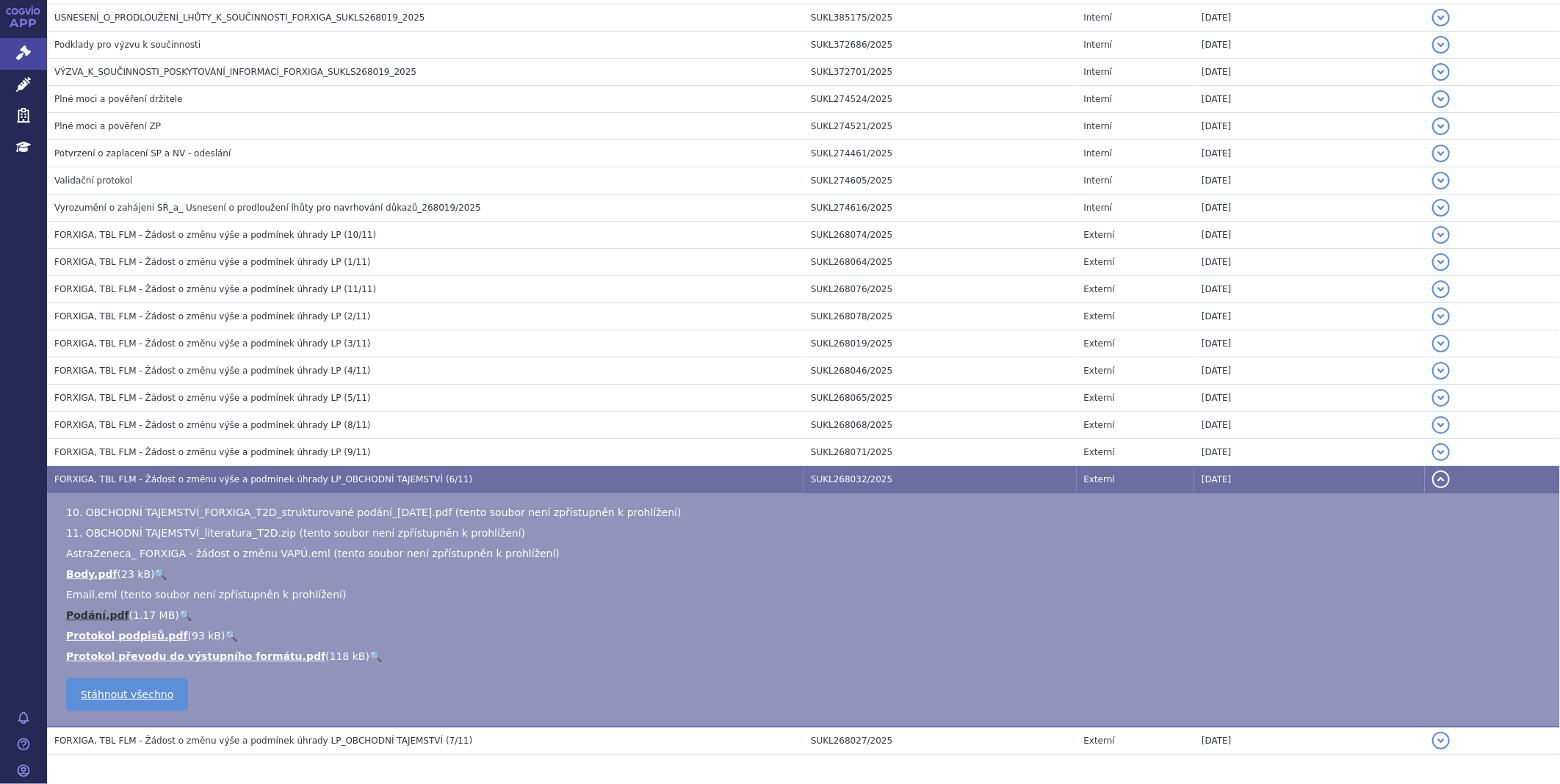
click at [78, 617] on link "Podání.pdf" at bounding box center [98, 615] width 64 height 12
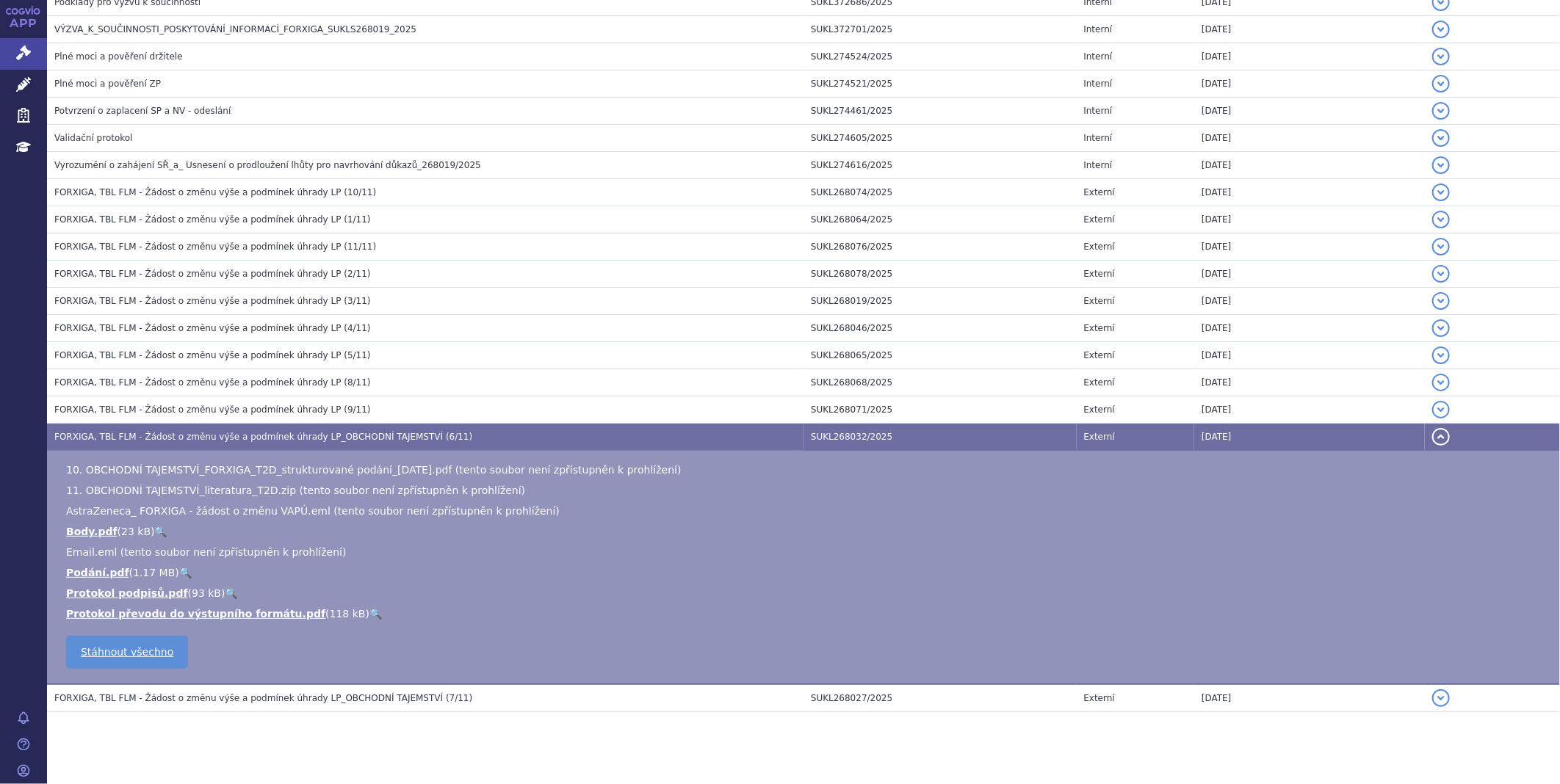
scroll to position [490, 0]
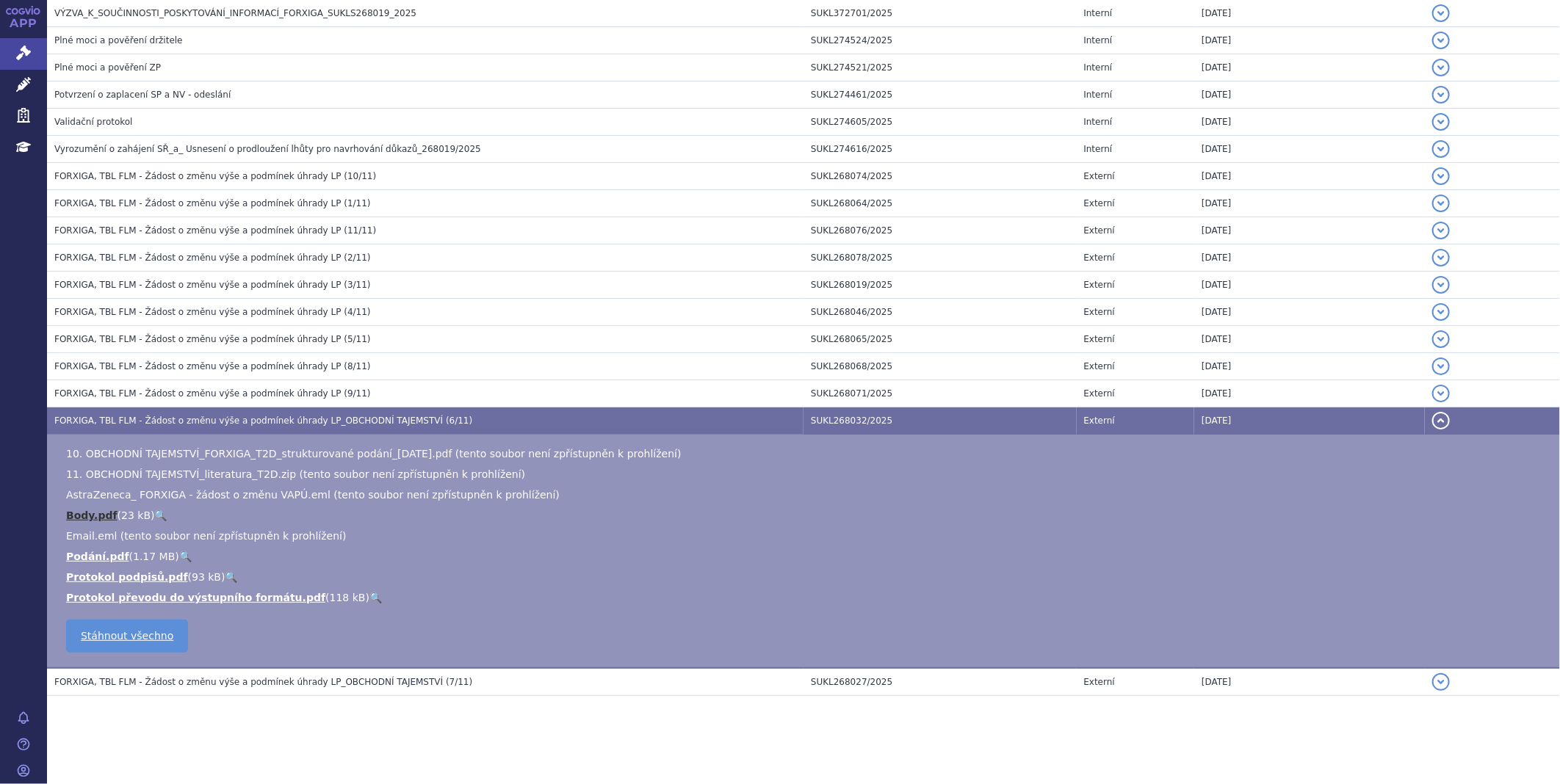
click at [104, 519] on link "Body.pdf" at bounding box center [92, 515] width 51 height 12
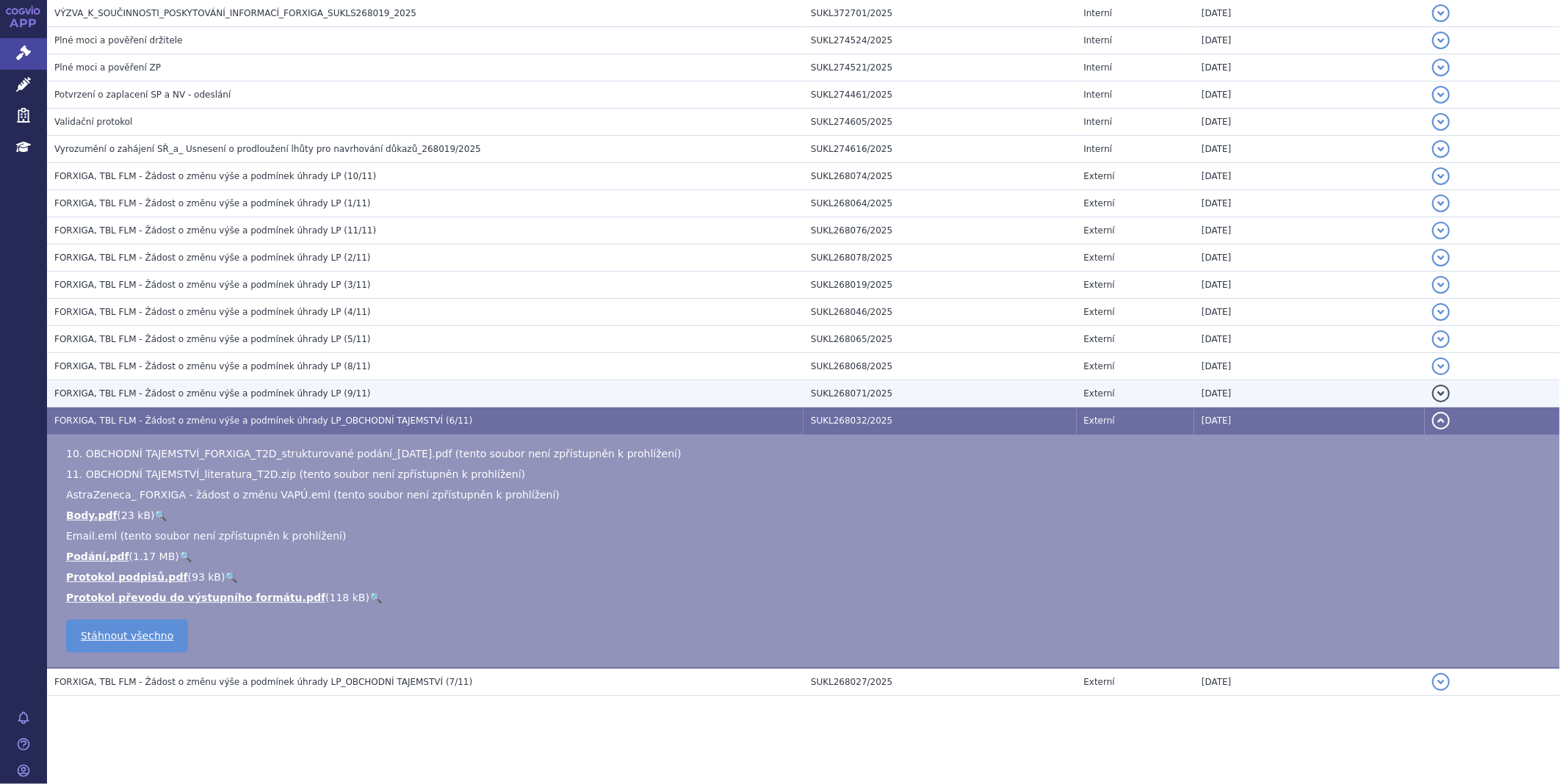
click at [146, 391] on span "FORXIGA, TBL FLM - Žádost o změnu výše a podmínek úhrady LP (9/11)" at bounding box center [212, 393] width 317 height 11
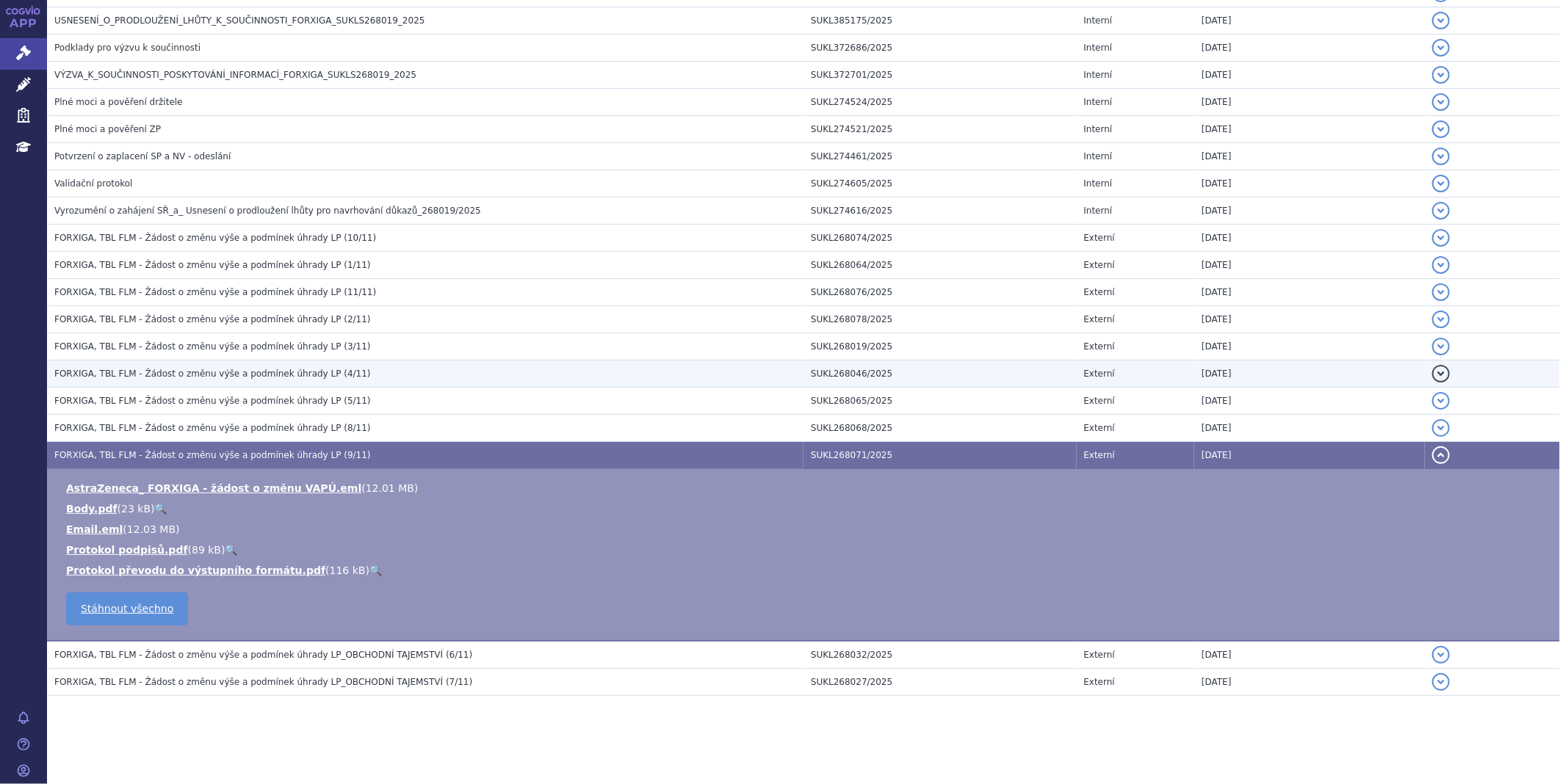
click at [145, 377] on span "FORXIGA, TBL FLM - Žádost o změnu výše a podmínek úhrady LP (4/11)" at bounding box center [212, 374] width 317 height 11
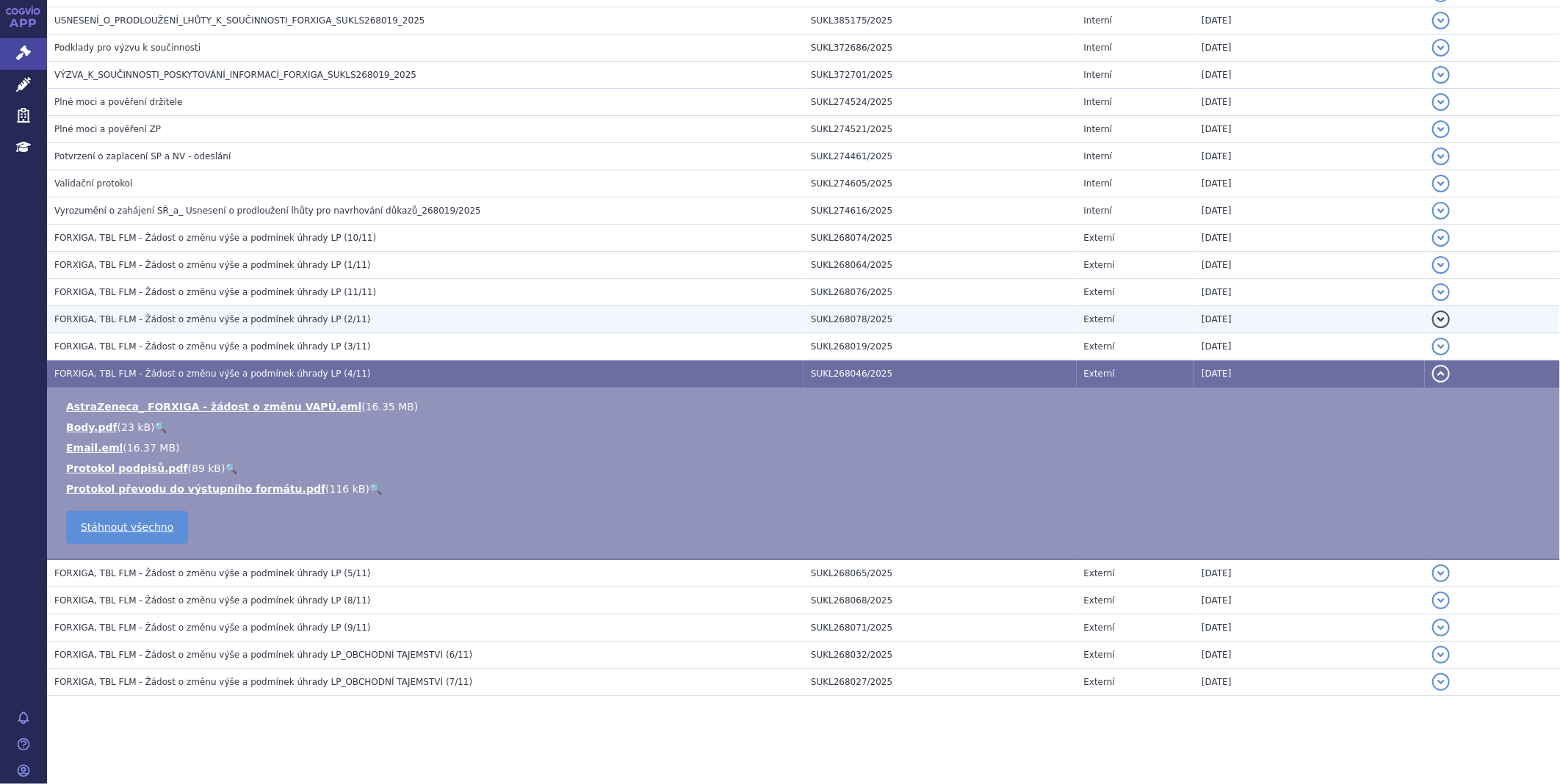
click at [145, 332] on td "FORXIGA, TBL FLM - Žádost o změnu výše a podmínek úhrady LP (2/11)" at bounding box center [425, 320] width 756 height 27
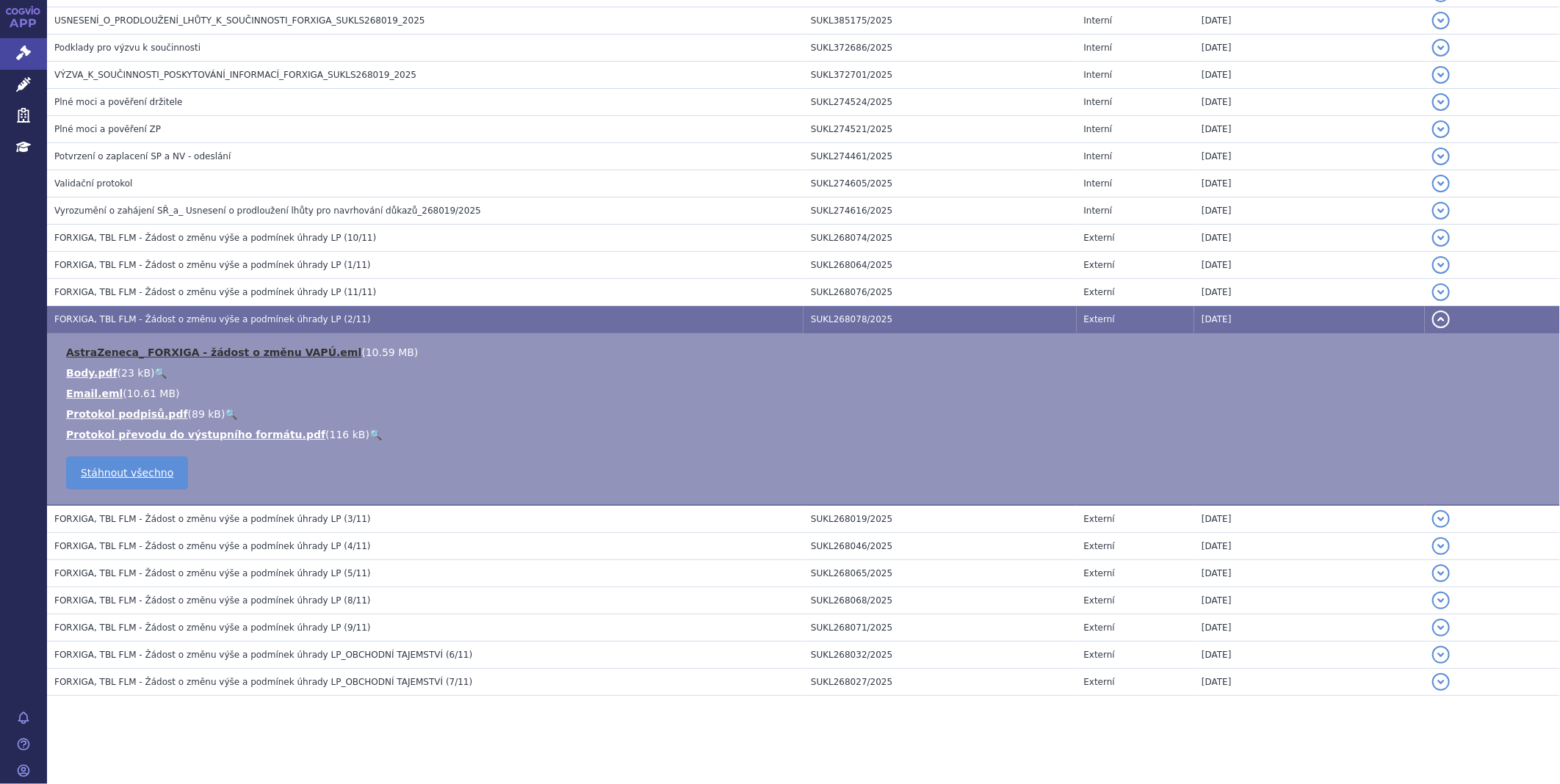
click at [154, 354] on link "AstraZeneca_ FORXIGA - žádost o změnu VAPÚ.eml" at bounding box center [214, 353] width 295 height 12
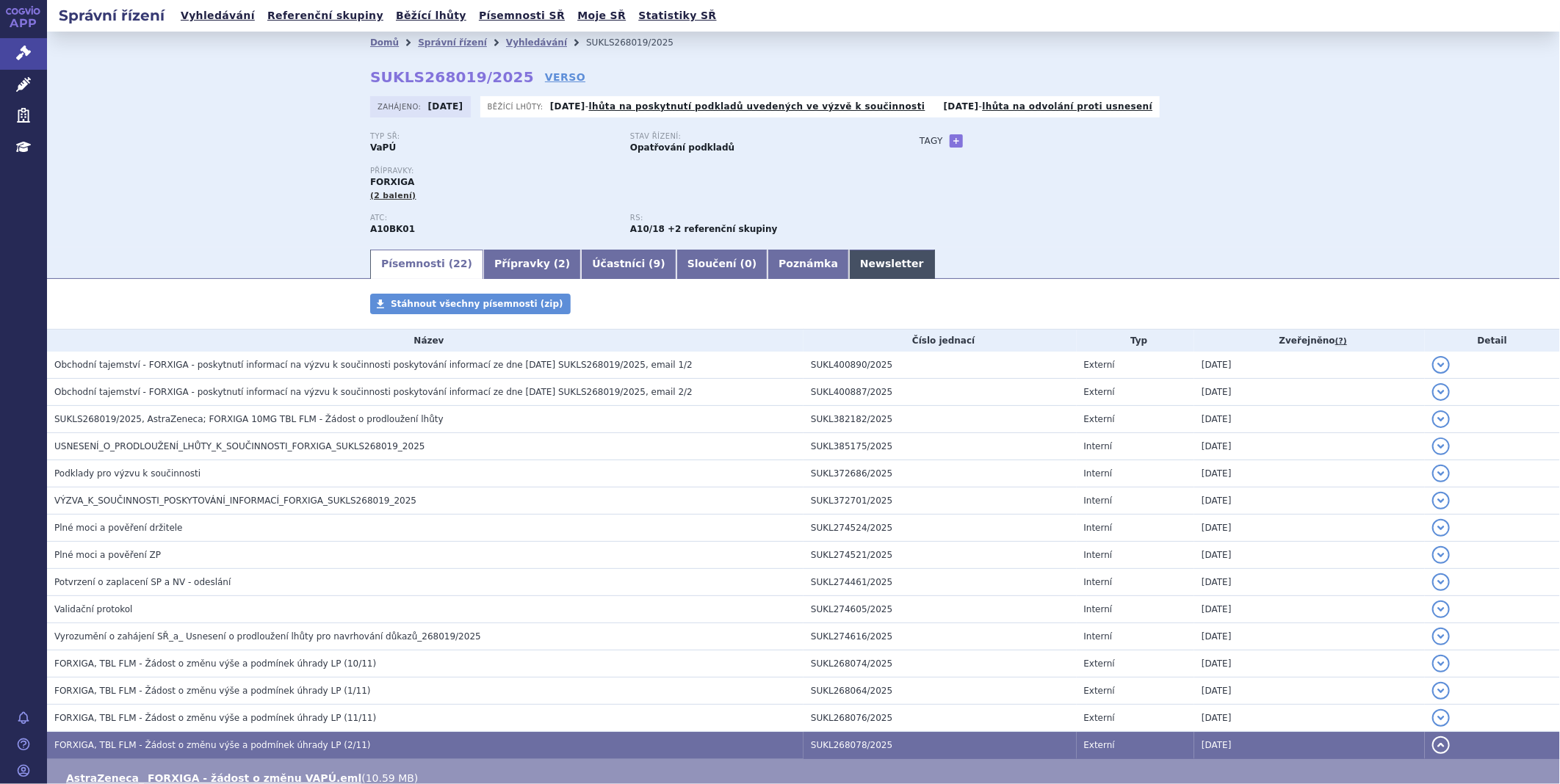
click at [849, 258] on link "Newsletter" at bounding box center [891, 264] width 86 height 29
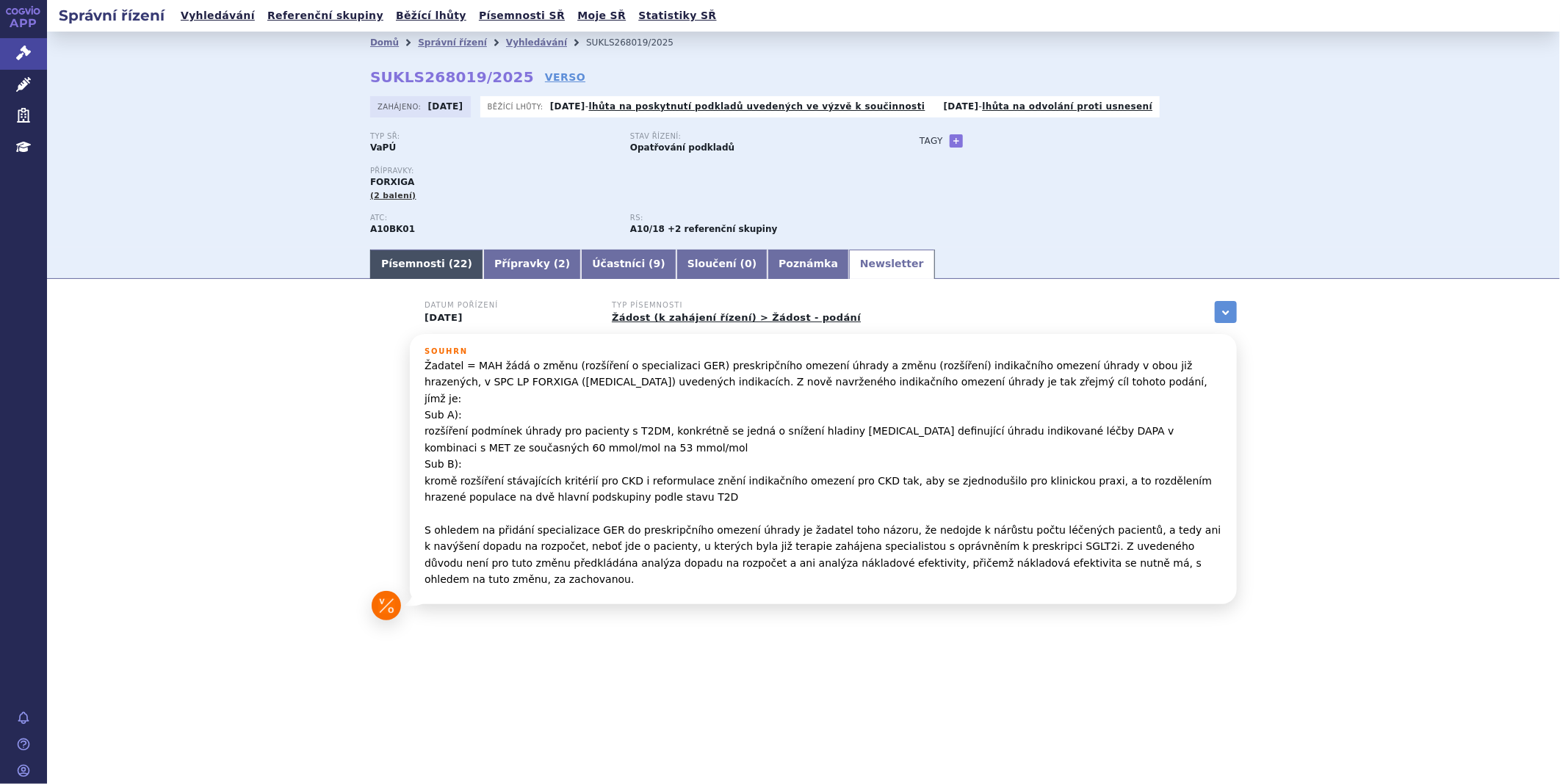
click at [407, 261] on link "Písemnosti ( 22 )" at bounding box center [426, 264] width 113 height 29
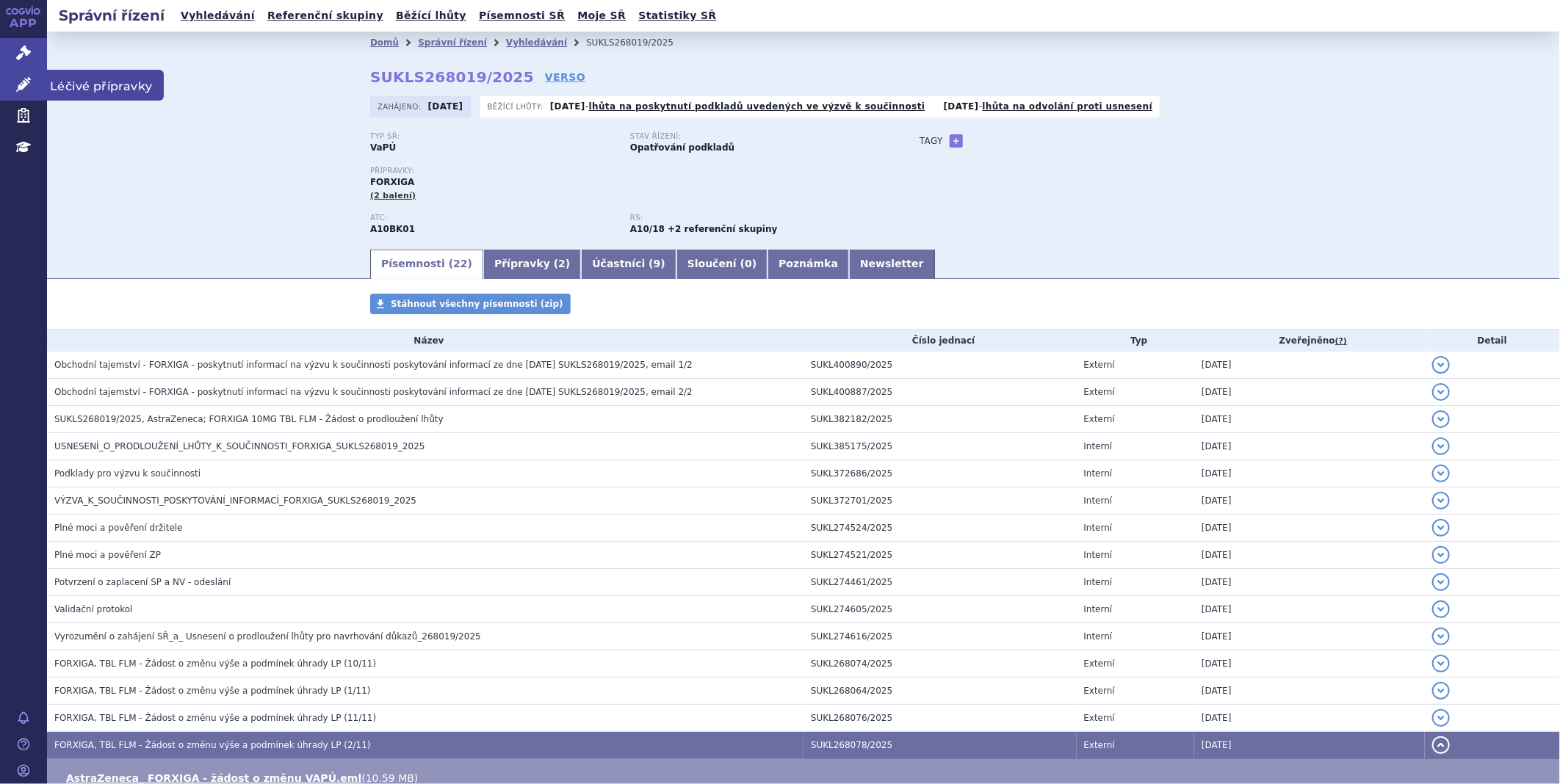
click at [9, 85] on link "Léčivé přípravky" at bounding box center [23, 85] width 47 height 31
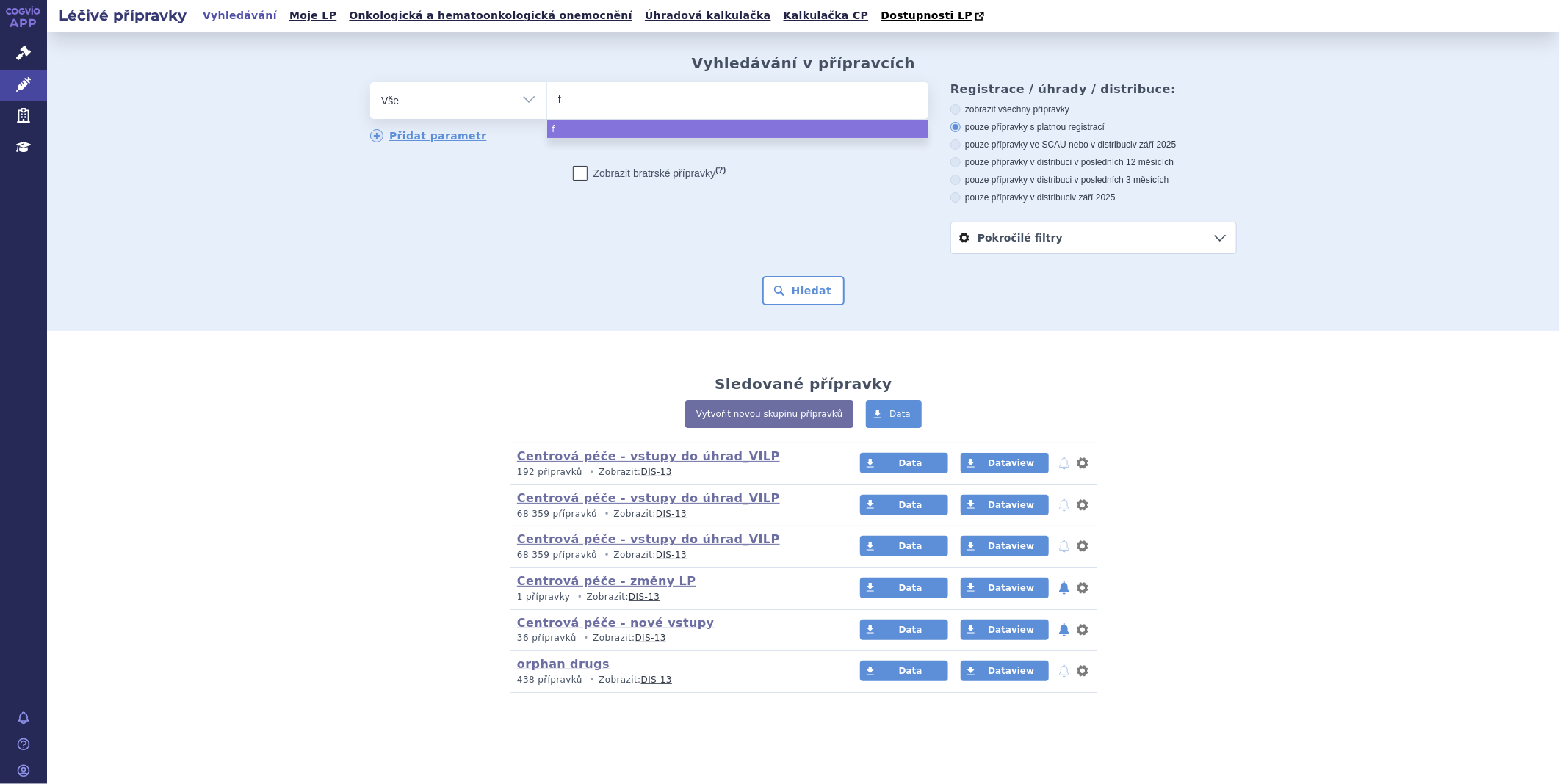
type input "fo"
type input "for"
type input "forxi"
type input "forxig"
type input "forxiga"
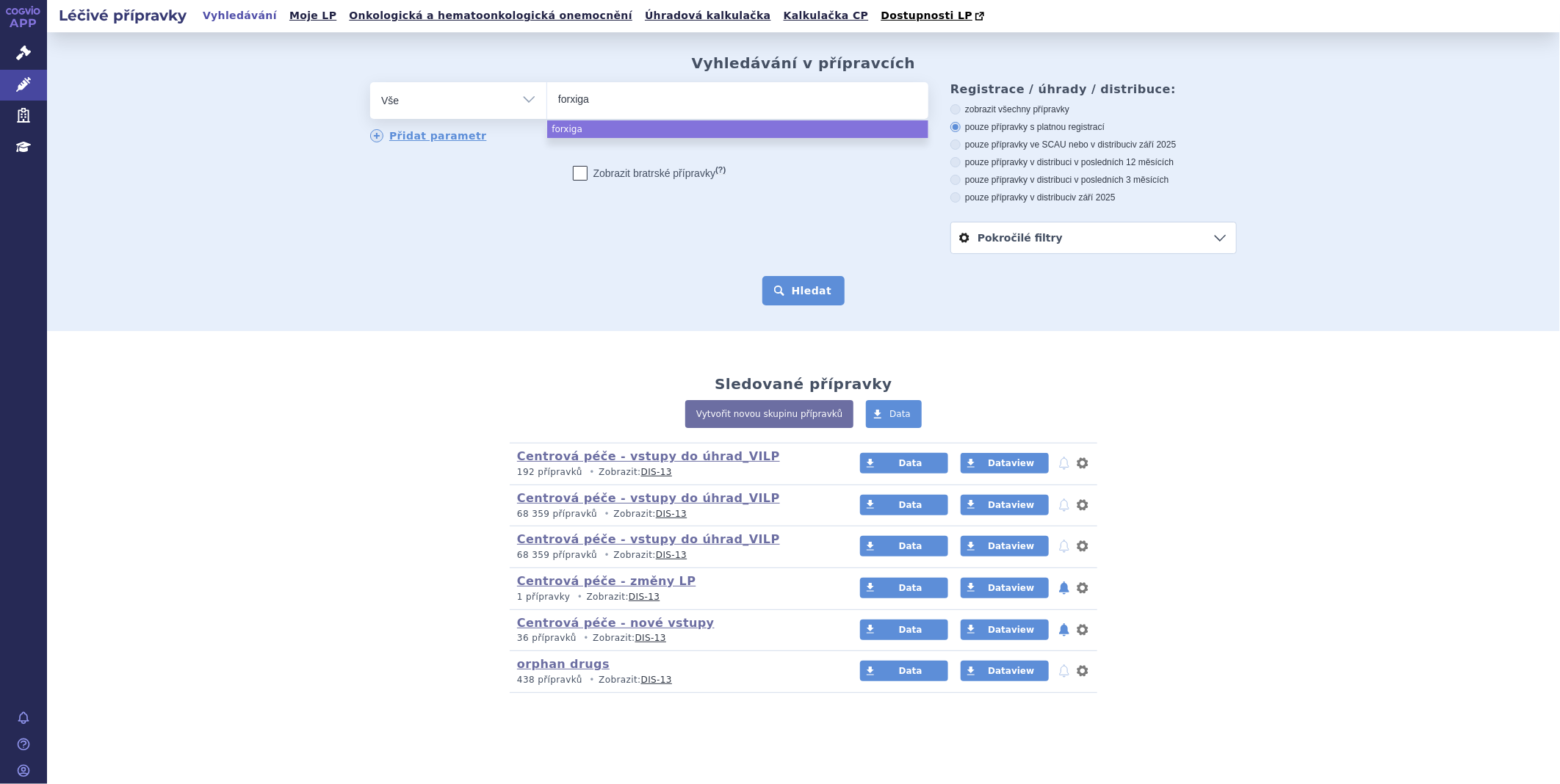
select select "forxiga"
click at [824, 289] on button "Hledat" at bounding box center [804, 291] width 83 height 29
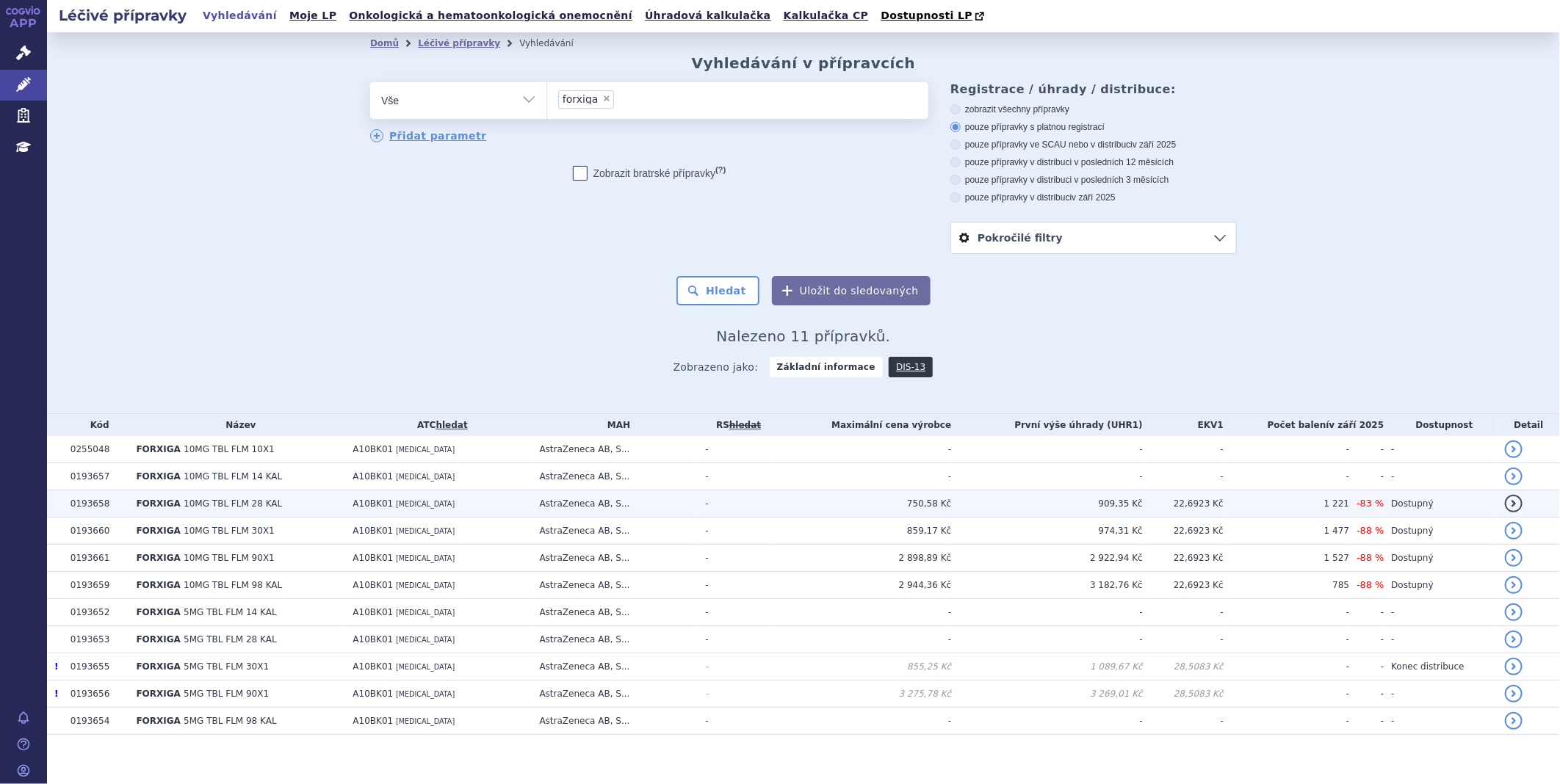
click at [396, 508] on span "[MEDICAL_DATA]" at bounding box center [425, 504] width 59 height 8
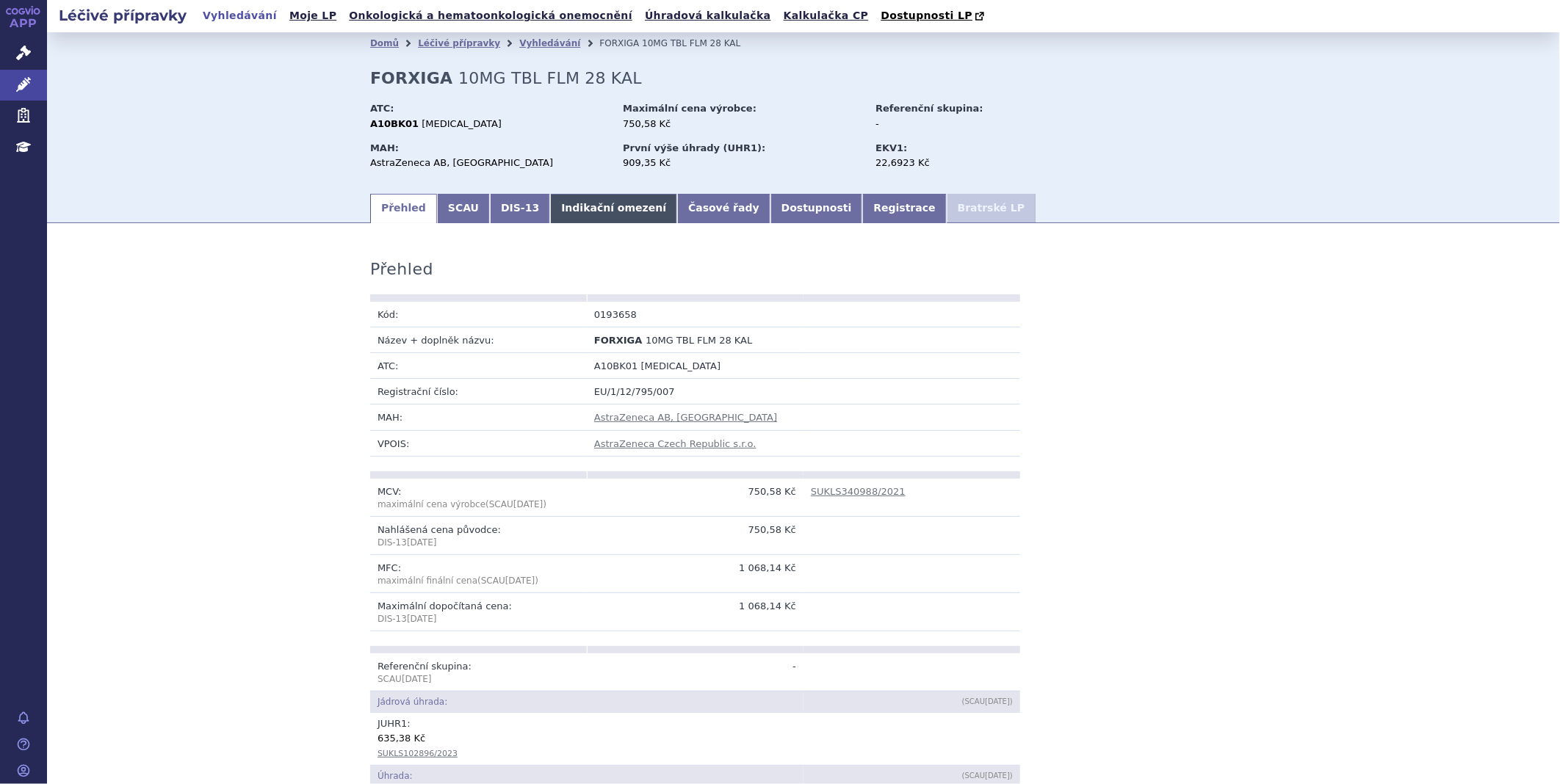
click at [556, 209] on link "Indikační omezení" at bounding box center [614, 208] width 127 height 29
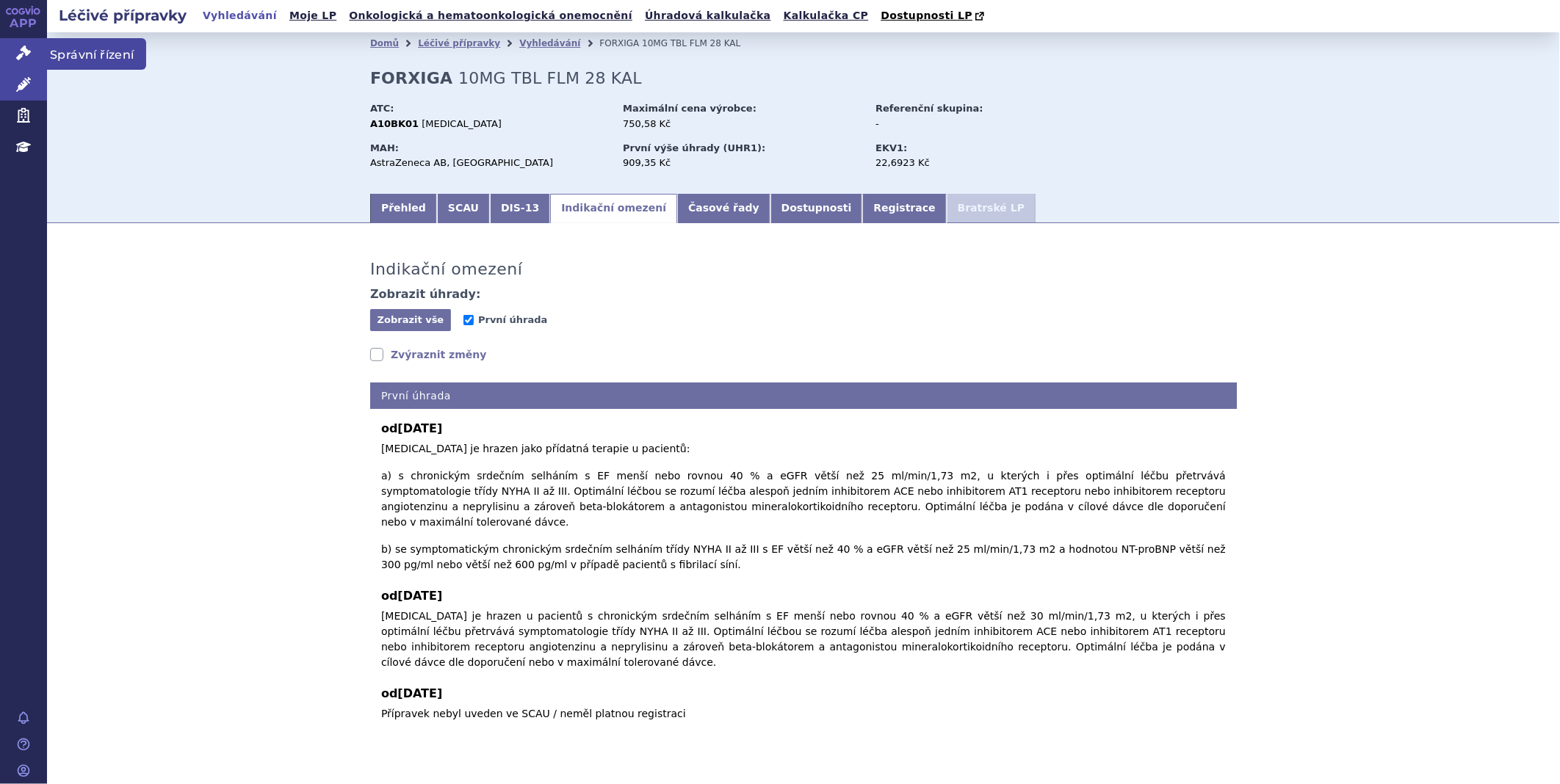
click at [31, 60] on link "Správní řízení" at bounding box center [23, 54] width 47 height 31
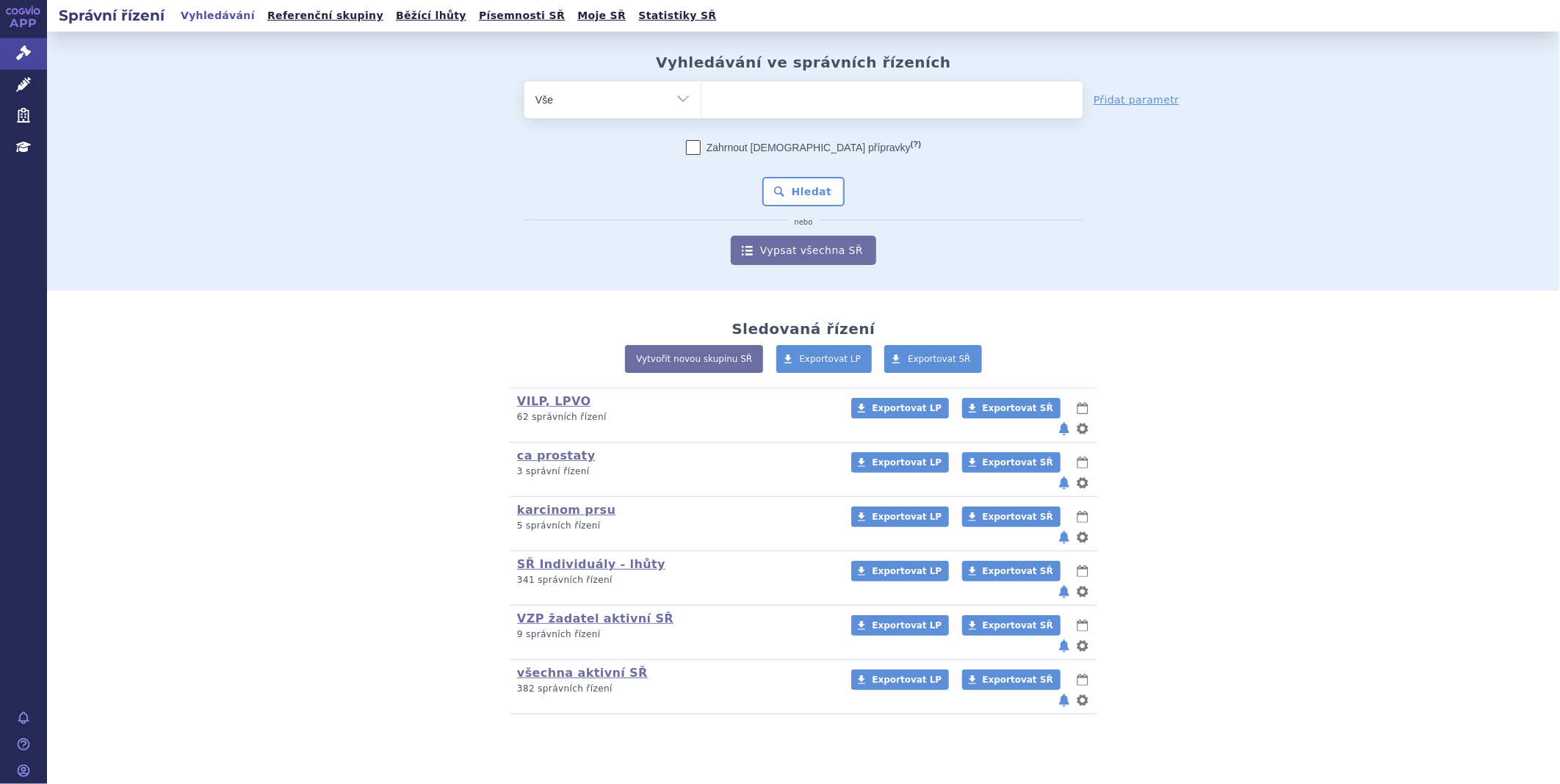
type input "SUKLS336296/2025"
select select "SUKLS336296/2025"
click at [778, 193] on button "Hledat" at bounding box center [804, 192] width 83 height 29
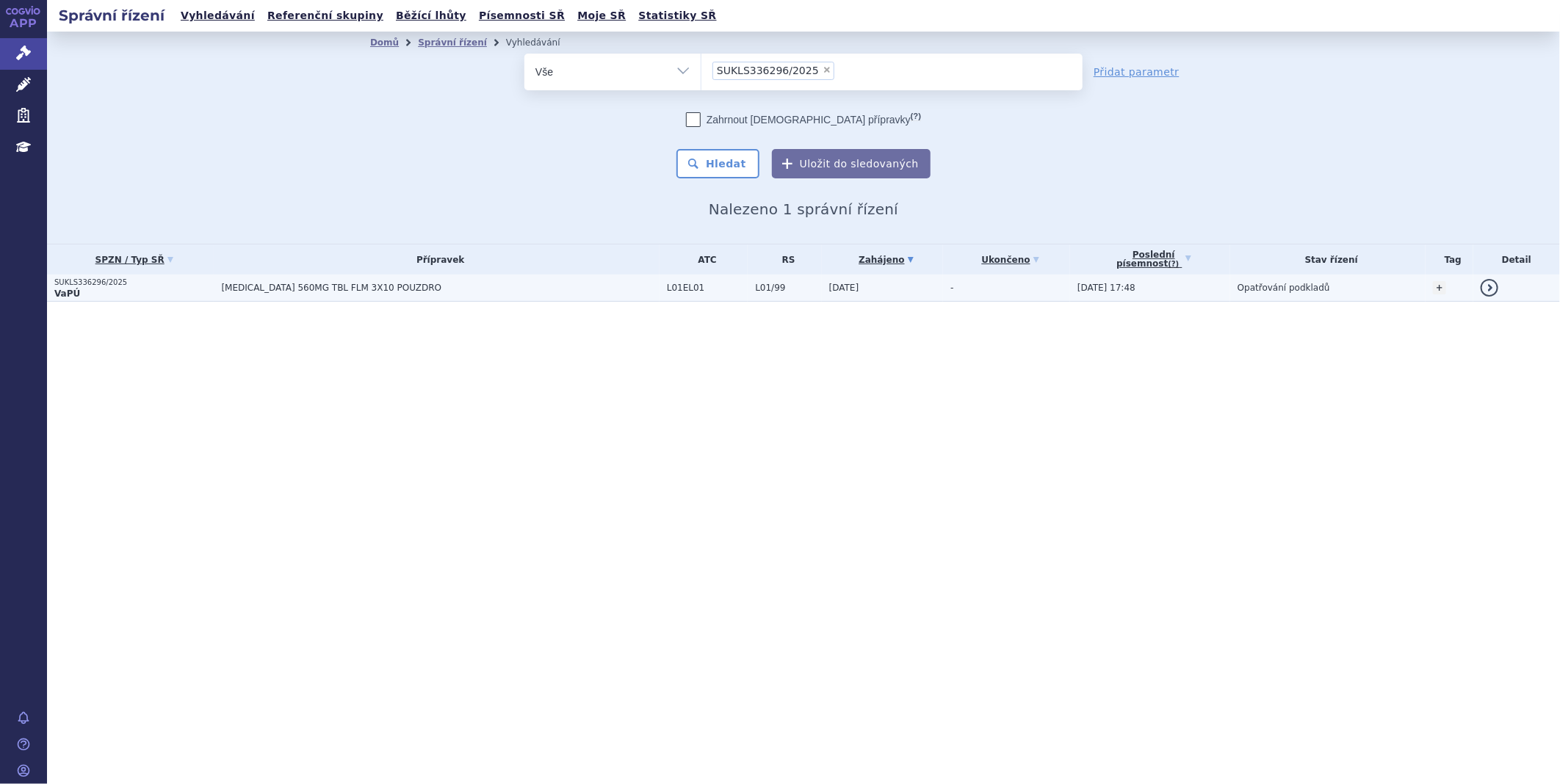
click at [287, 289] on span "IMBRUVICA 560MG TBL FLM 3X10 POUZDRO" at bounding box center [404, 288] width 367 height 11
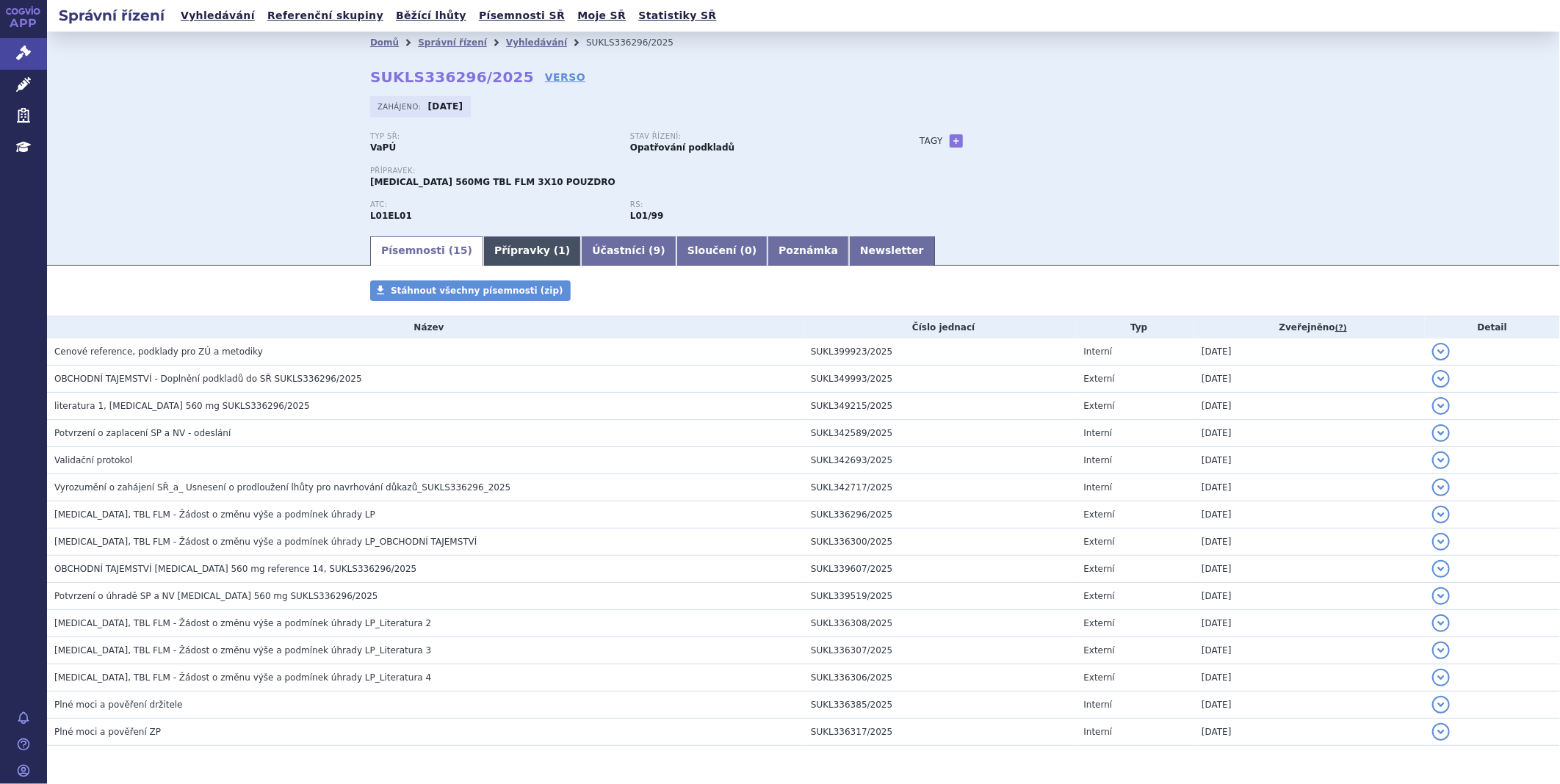
click at [508, 257] on link "Přípravky ( 1 )" at bounding box center [532, 250] width 97 height 29
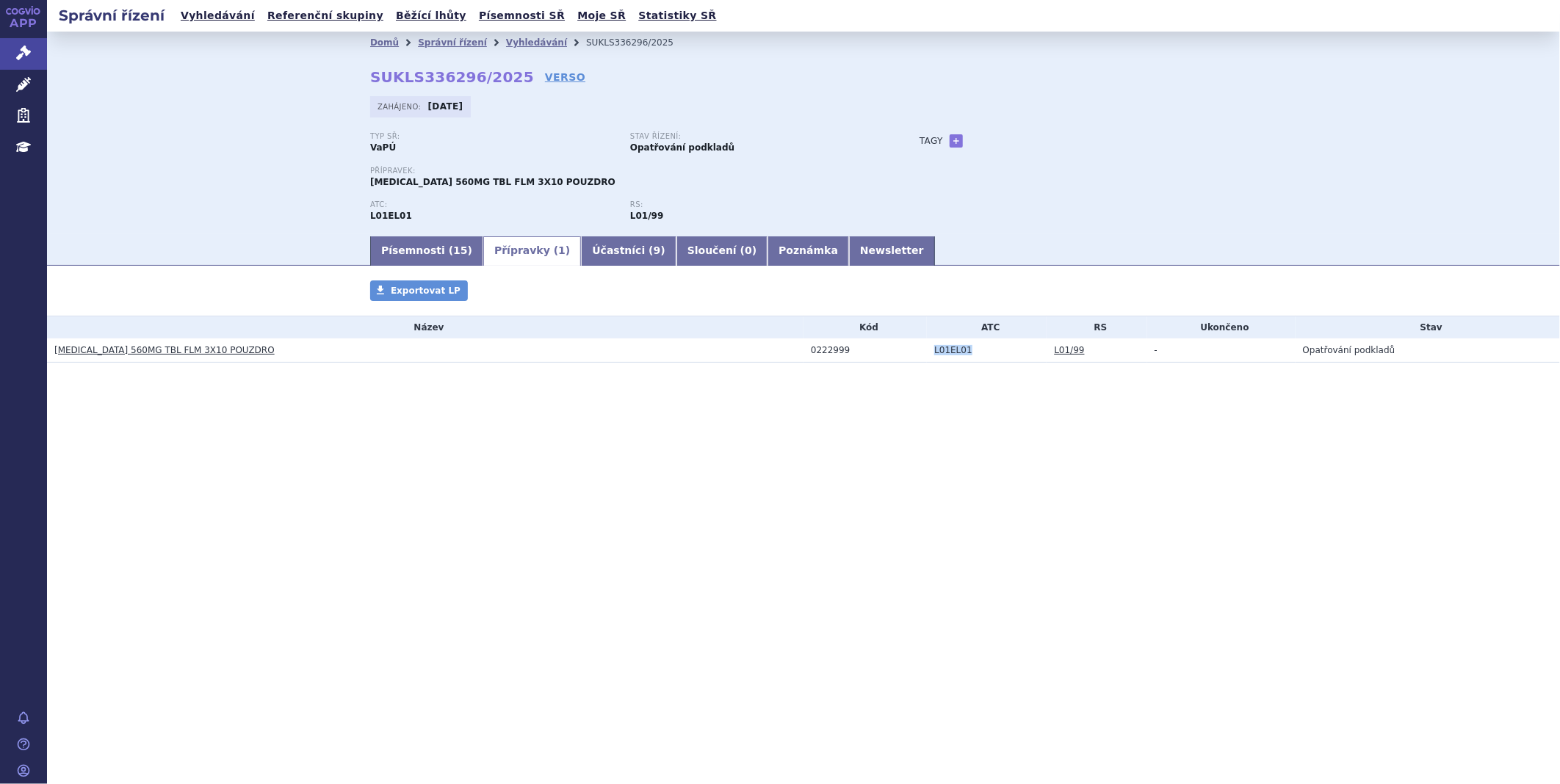
drag, startPoint x: 966, startPoint y: 353, endPoint x: 928, endPoint y: 353, distance: 38.0
click at [928, 353] on td "L01EL01" at bounding box center [987, 350] width 119 height 24
copy td "L01EL01"
drag, startPoint x: 235, startPoint y: 353, endPoint x: 101, endPoint y: 357, distance: 134.1
click at [101, 357] on h3 "IMBRUVICA 560MG TBL FLM 3X10 POUZDRO" at bounding box center [429, 350] width 750 height 14
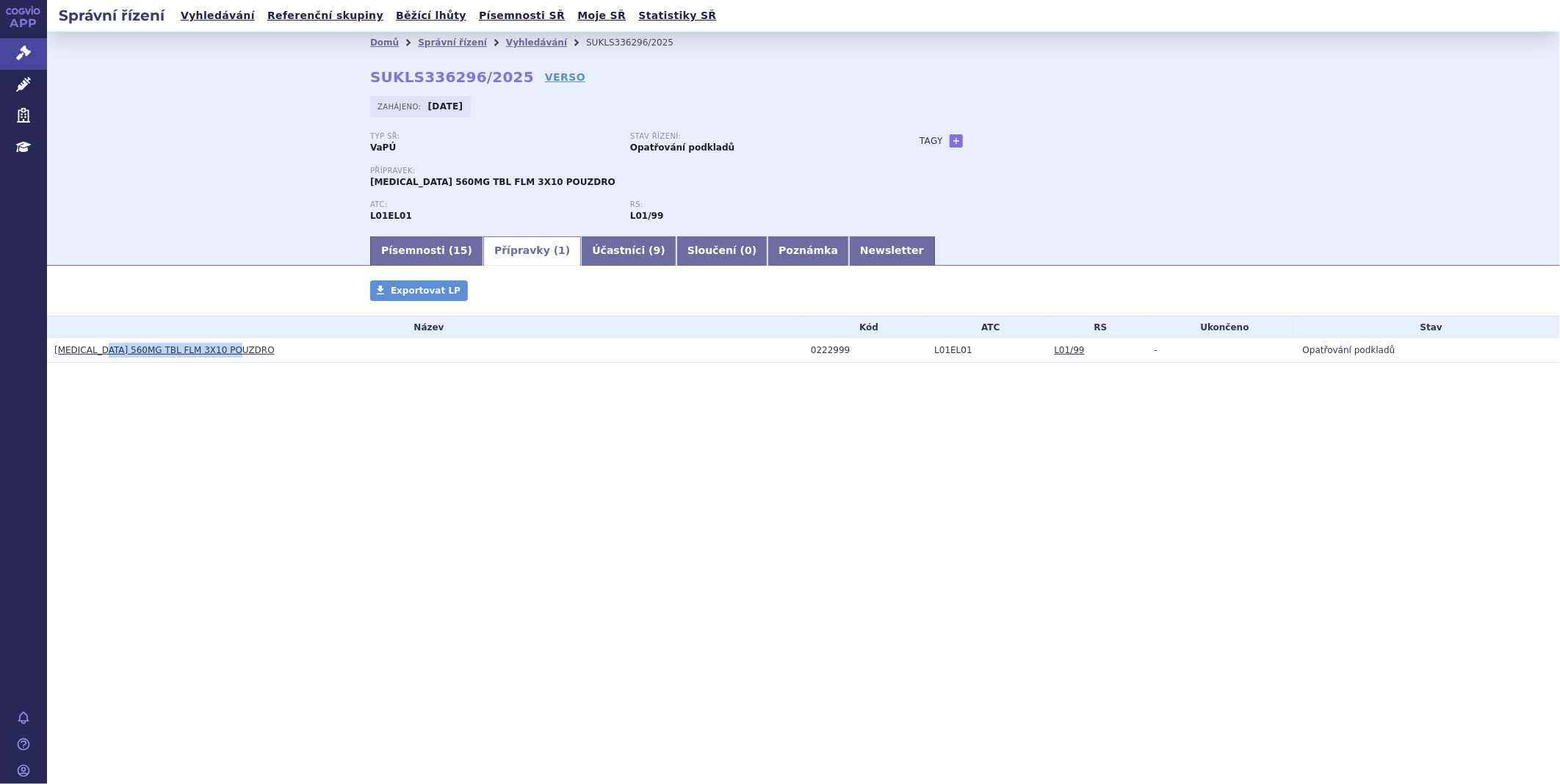
copy link "560MG TBL FLM 3X10 POUZDRO"
drag, startPoint x: 841, startPoint y: 353, endPoint x: 786, endPoint y: 360, distance: 55.4
click at [806, 358] on td "0222999" at bounding box center [865, 350] width 123 height 24
copy div "0222999"
click at [849, 253] on link "Newsletter" at bounding box center [891, 250] width 86 height 29
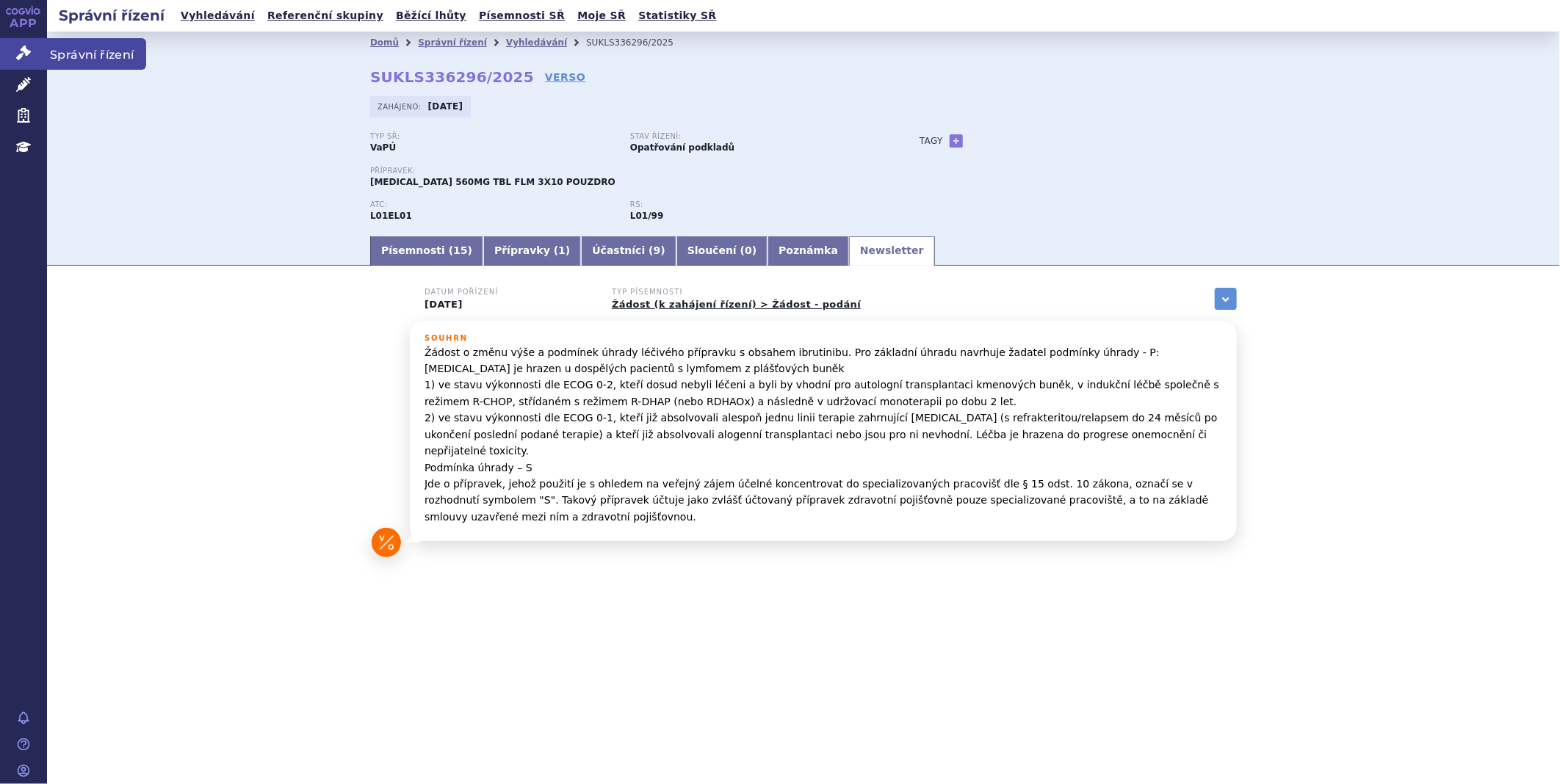
drag, startPoint x: 12, startPoint y: 49, endPoint x: 22, endPoint y: 49, distance: 10.0
click at [13, 49] on link "Správní řízení" at bounding box center [23, 54] width 47 height 31
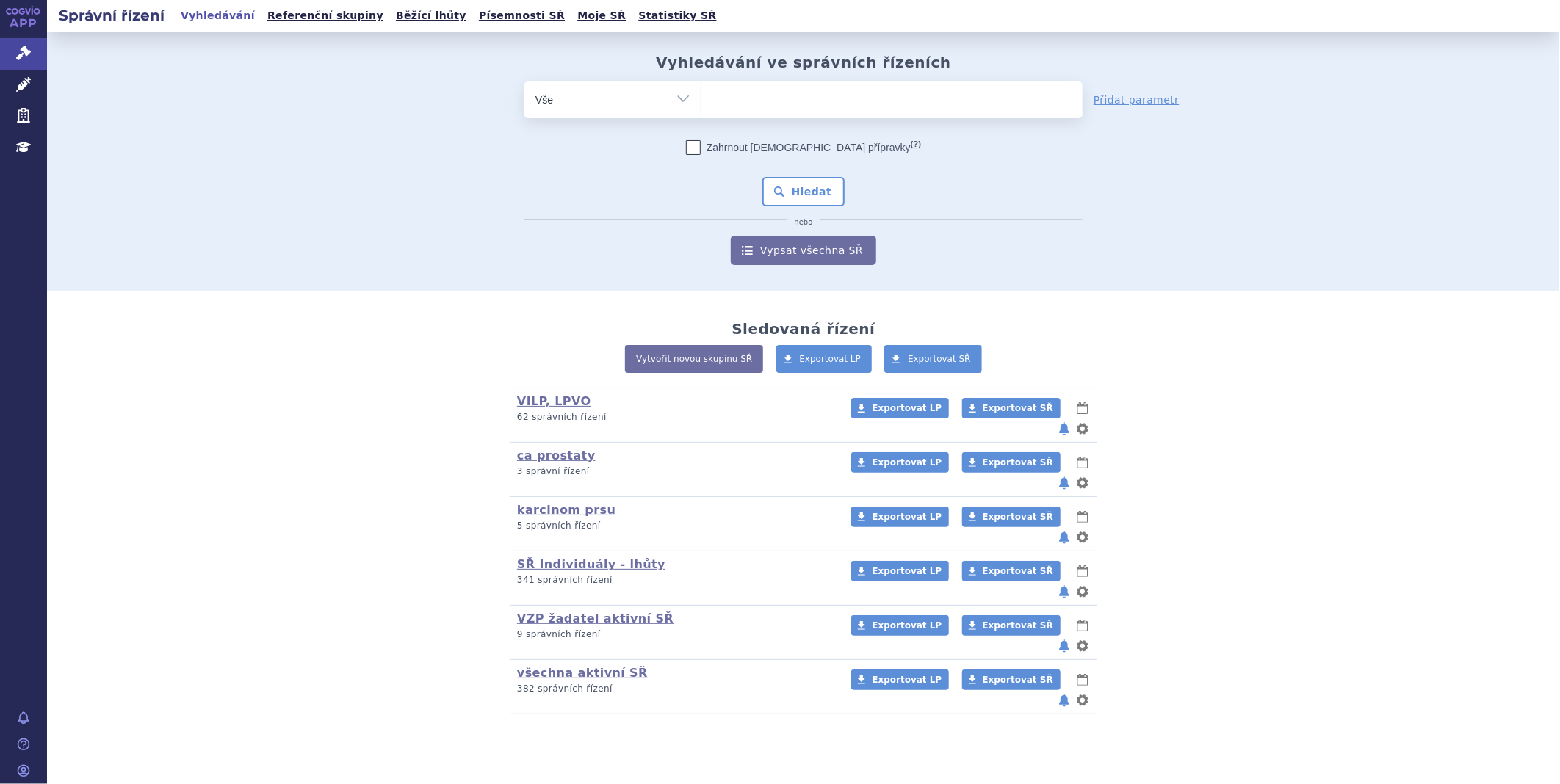
click at [888, 91] on ul at bounding box center [892, 97] width 382 height 31
click at [701, 91] on select at bounding box center [701, 99] width 1 height 37
type input "DU"
type input "DUP"
type input "DUPI"
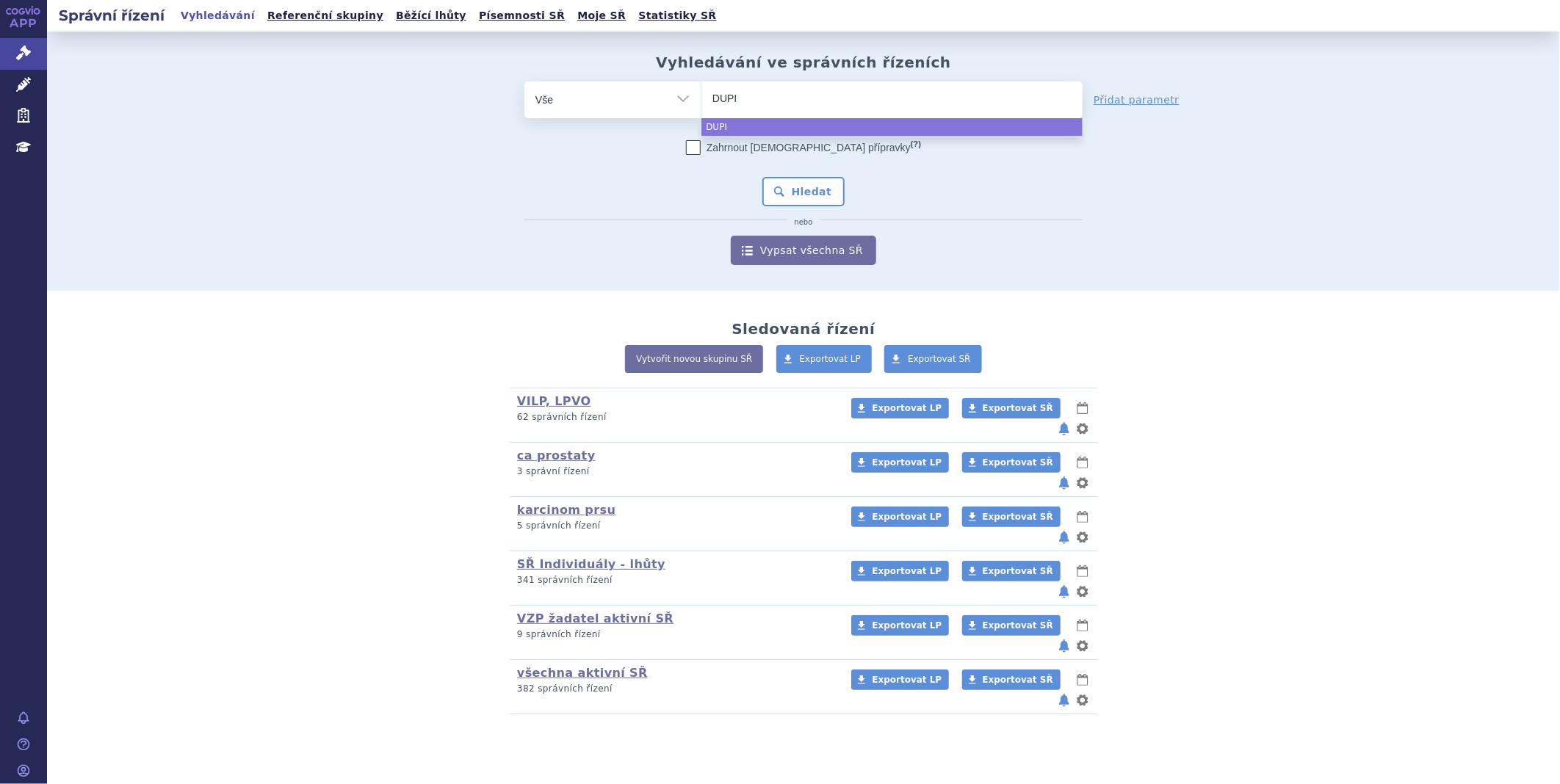
type input "DUPIX"
type input "DUPIXE"
type input "DUPIXEN"
type input "DUPIXENT"
select select "DUPIXENT"
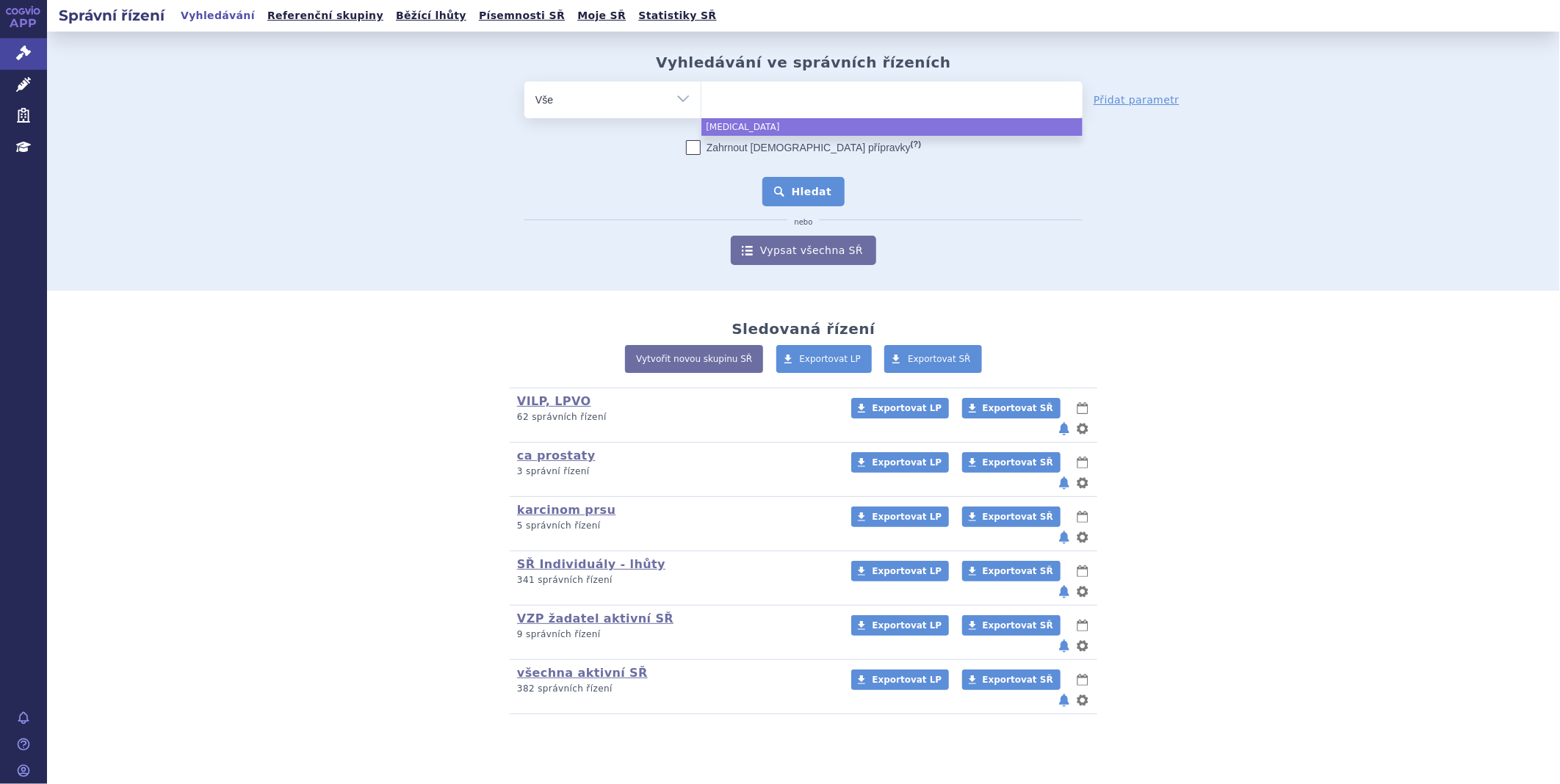
click at [828, 190] on button "Hledat" at bounding box center [804, 192] width 83 height 29
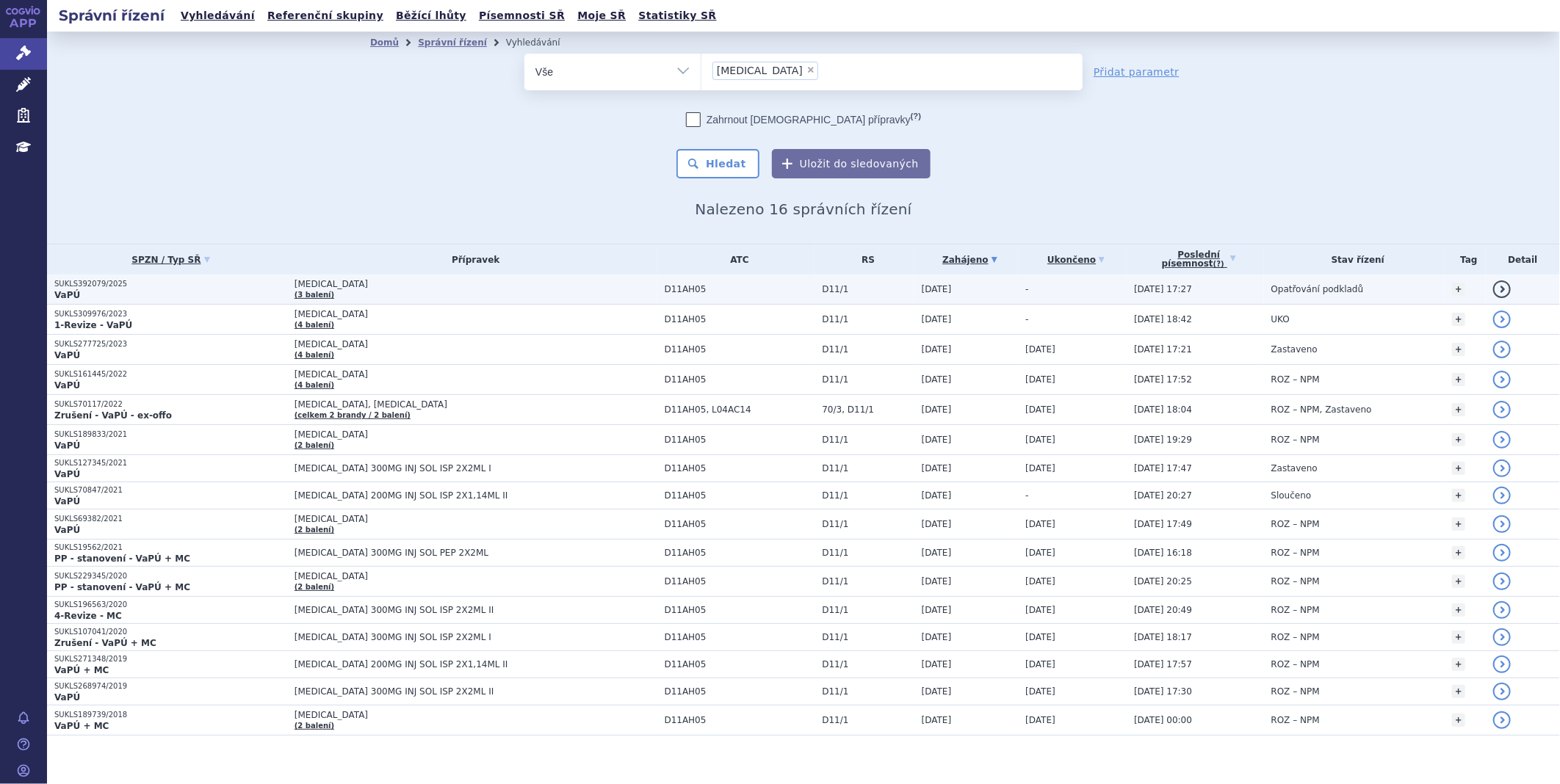
click at [103, 291] on p "VaPÚ" at bounding box center [171, 295] width 233 height 12
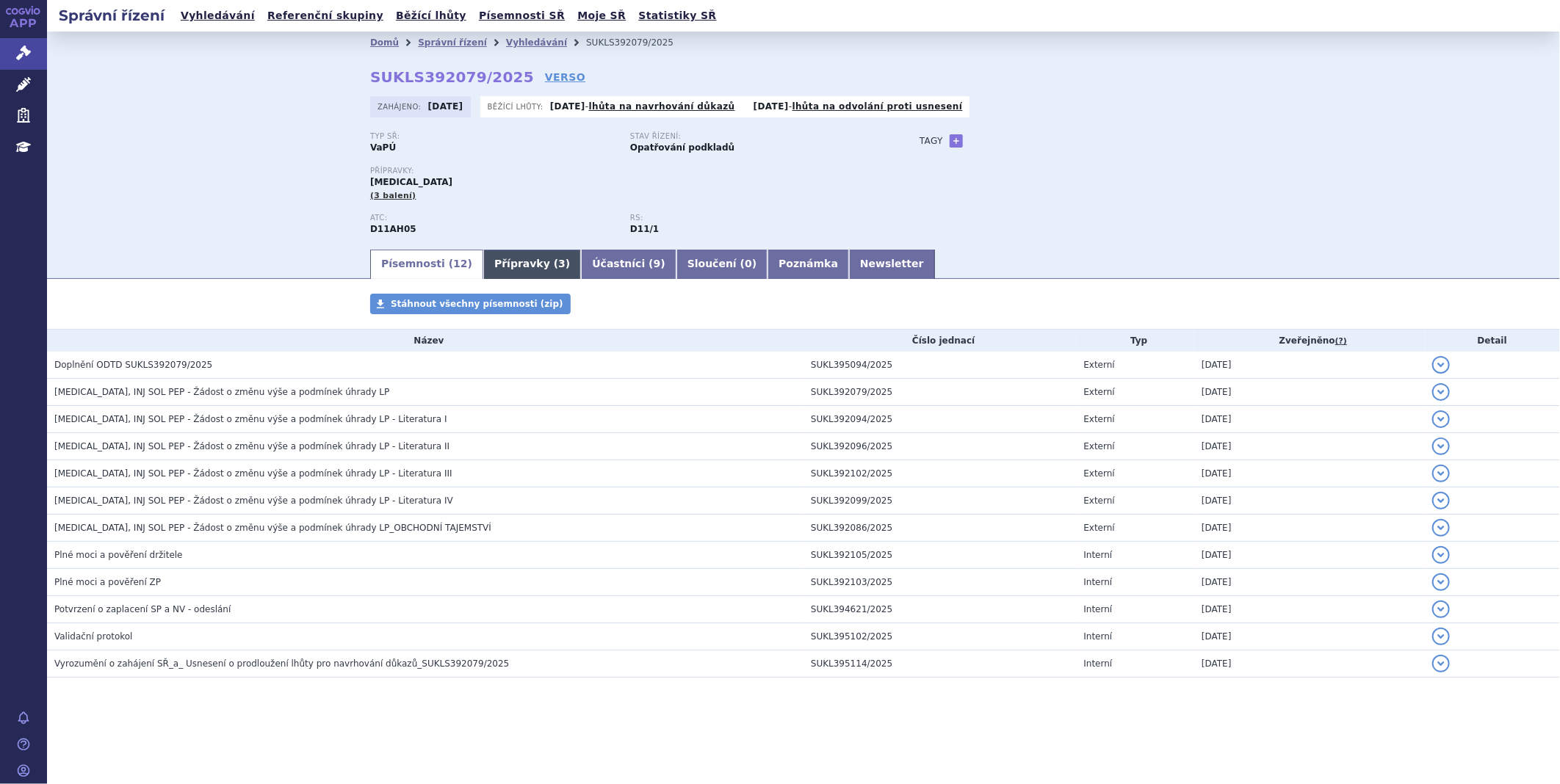
click at [484, 259] on link "Přípravky ( 3 )" at bounding box center [532, 264] width 97 height 29
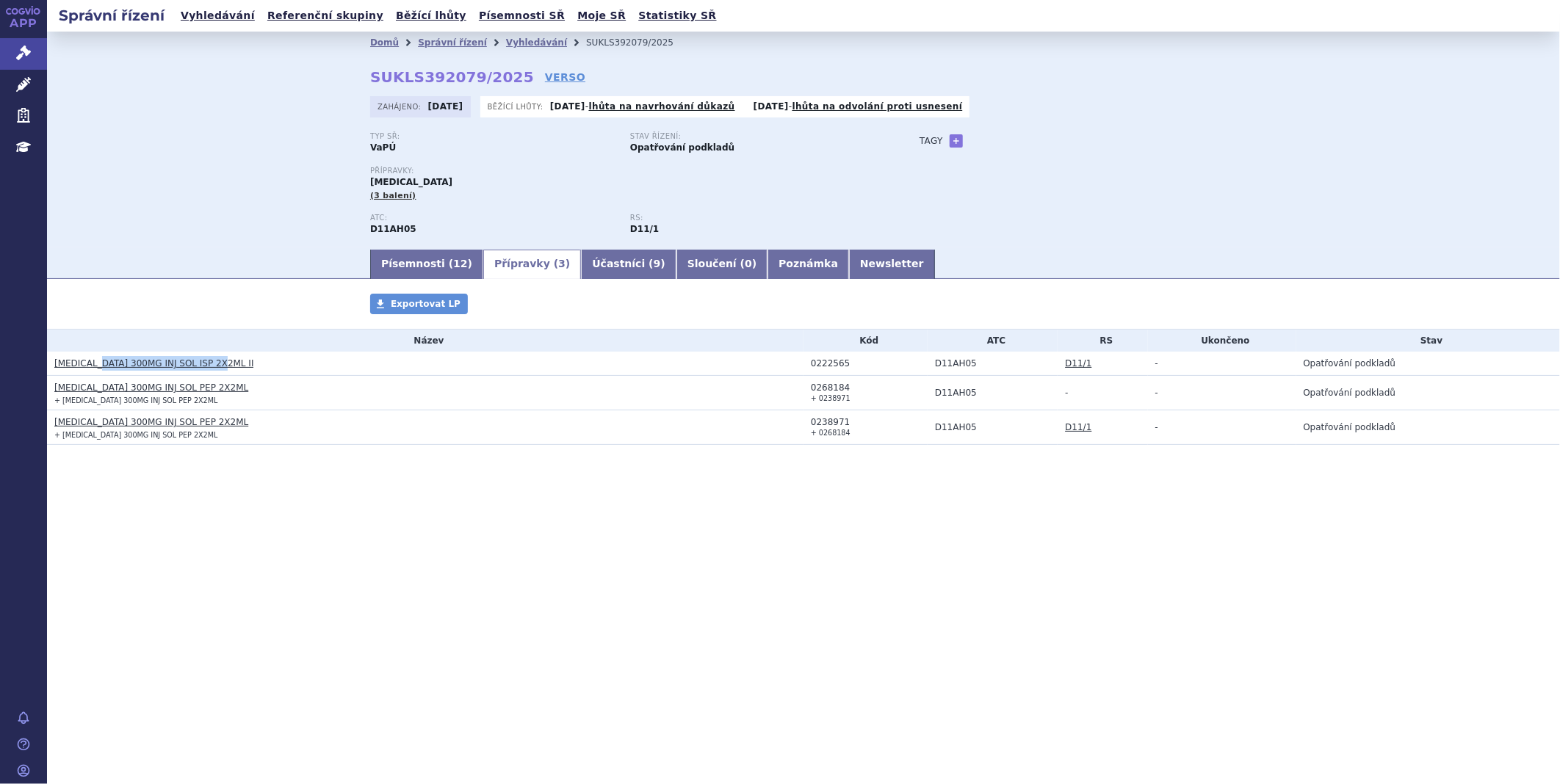
drag, startPoint x: 233, startPoint y: 363, endPoint x: 97, endPoint y: 372, distance: 136.3
click at [97, 371] on h3 "DUPIXENT 300MG INJ SOL ISP 2X2ML II" at bounding box center [429, 363] width 750 height 14
copy link "300MG INJ SOL ISP 2X2ML II"
click at [203, 394] on h3 "DUPIXENT 300MG INJ SOL PEP 2X2ML" at bounding box center [429, 387] width 750 height 14
drag, startPoint x: 210, startPoint y: 389, endPoint x: 96, endPoint y: 394, distance: 114.1
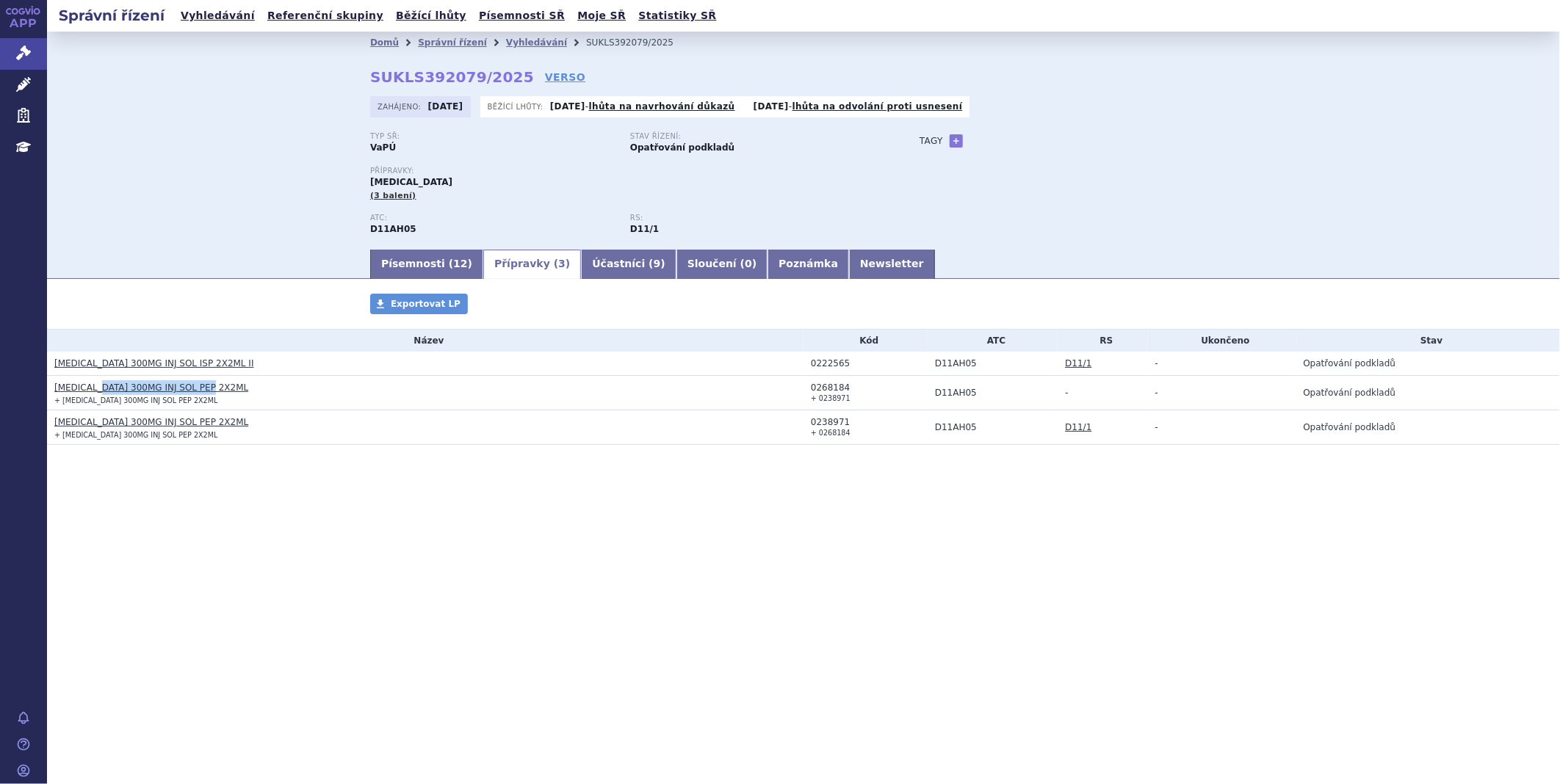
click at [96, 394] on h3 "DUPIXENT 300MG INJ SOL PEP 2X2ML" at bounding box center [429, 387] width 750 height 14
copy link "300MG INJ SOL PEP 2X2ML"
click at [233, 428] on h3 "DUPIXENT 300MG INJ SOL PEP 2X2ML" at bounding box center [429, 422] width 750 height 14
drag, startPoint x: 218, startPoint y: 428, endPoint x: 97, endPoint y: 428, distance: 121.0
click at [97, 428] on h3 "DUPIXENT 300MG INJ SOL PEP 2X2ML" at bounding box center [429, 422] width 750 height 14
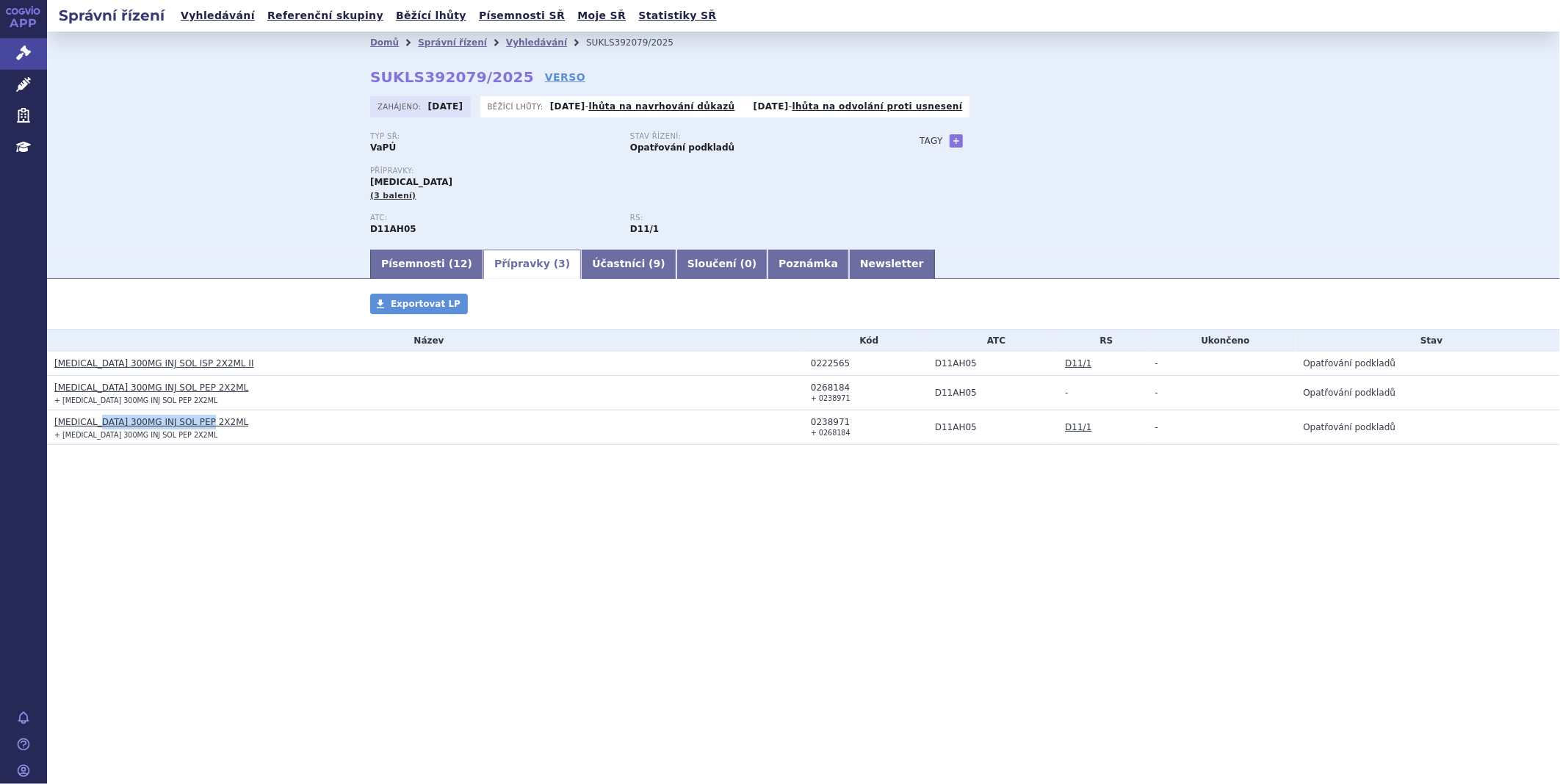
copy link "300MG INJ SOL PEP 2X2ML"
click at [849, 255] on link "Newsletter" at bounding box center [891, 264] width 86 height 29
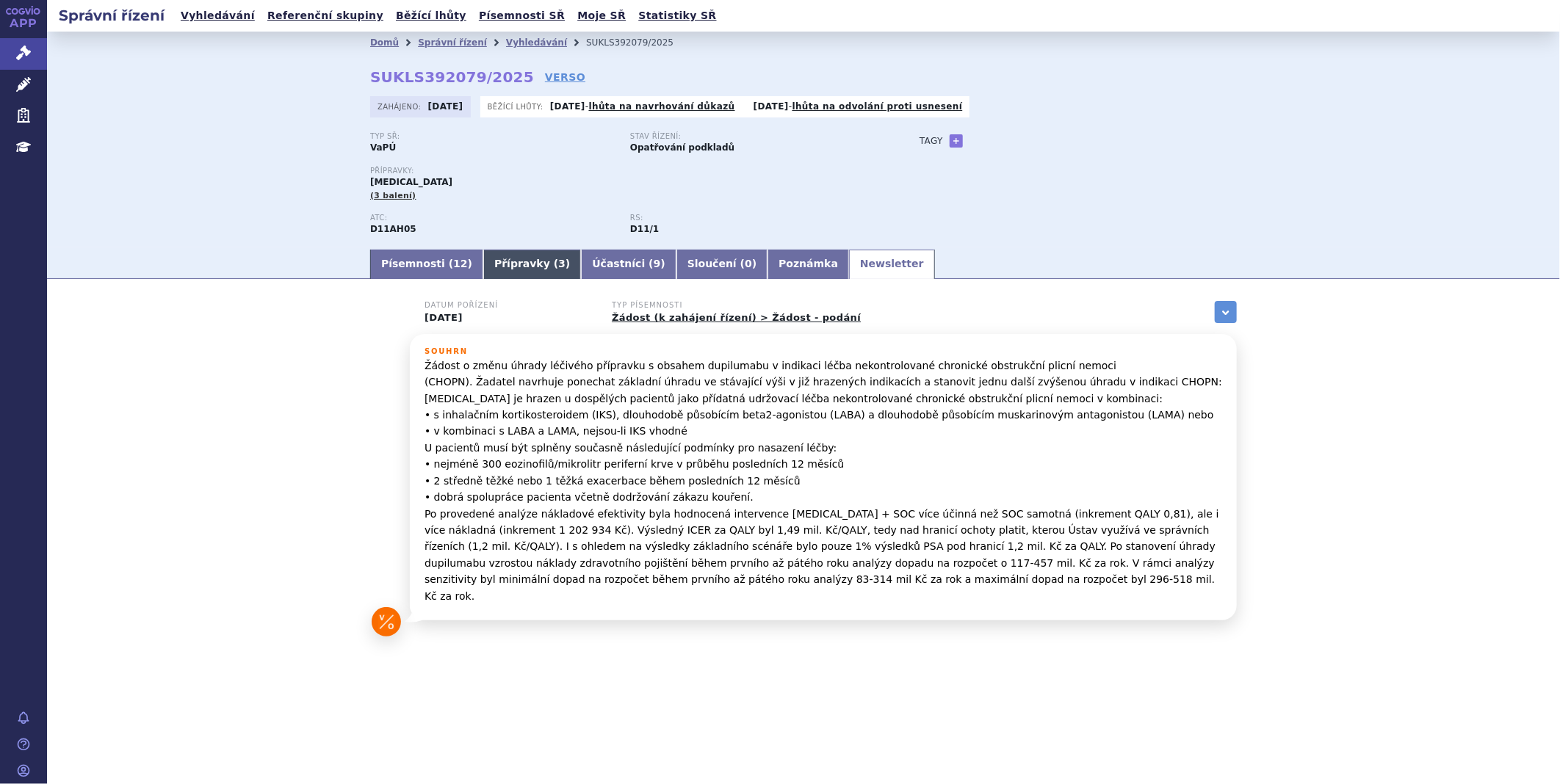
click at [501, 261] on link "Přípravky ( 3 )" at bounding box center [532, 264] width 97 height 29
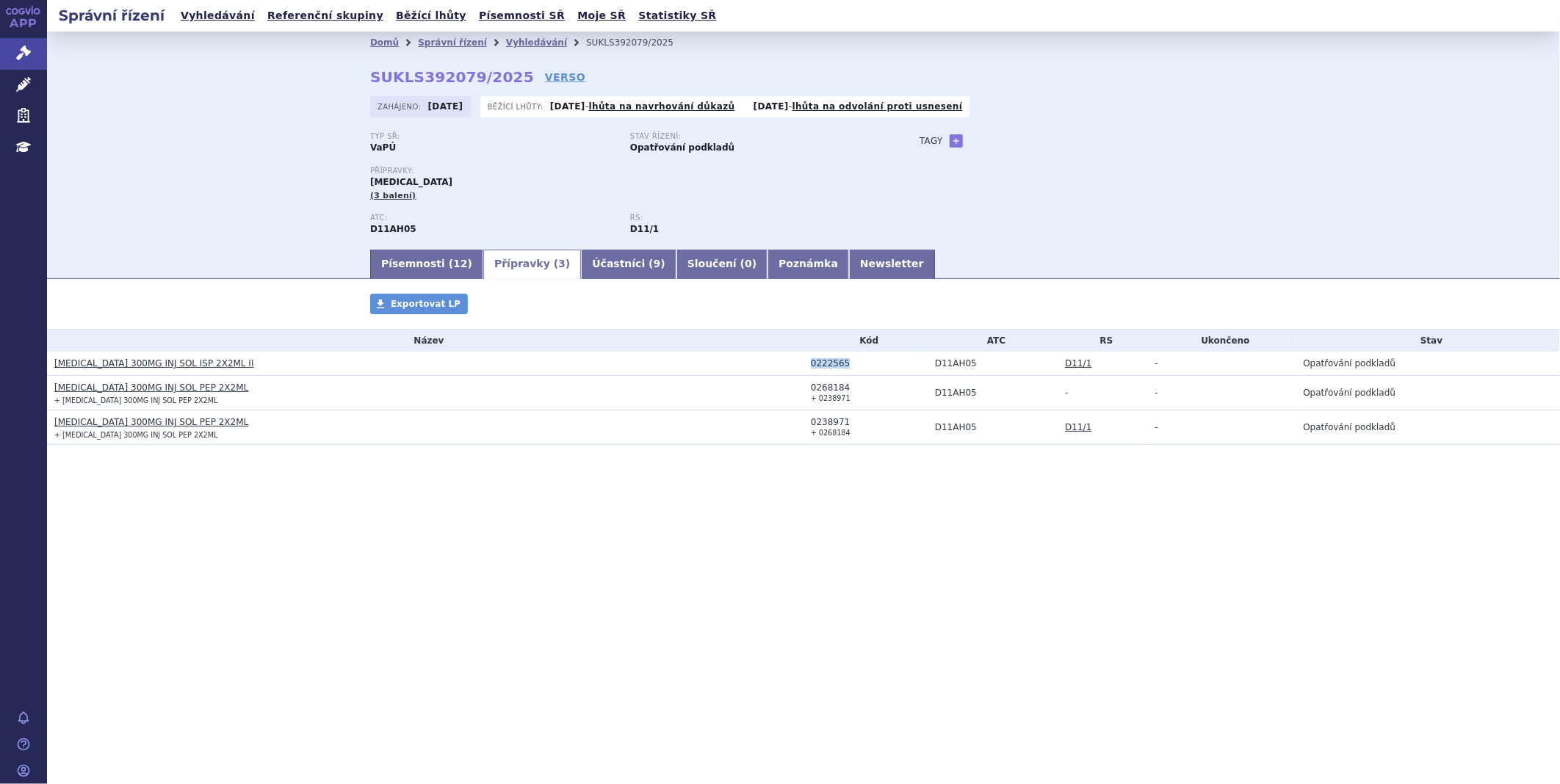
drag, startPoint x: 864, startPoint y: 365, endPoint x: 790, endPoint y: 369, distance: 74.1
click at [790, 369] on tr "DUPIXENT 300MG INJ SOL ISP 2X2ML II 0222565 D11AH05 D11/1 - Opatřování podkladů" at bounding box center [804, 363] width 1514 height 24
copy tr "0222565"
click at [841, 389] on td "0268184 + 0238971" at bounding box center [865, 393] width 124 height 35
drag, startPoint x: 841, startPoint y: 389, endPoint x: 849, endPoint y: 391, distance: 8.2
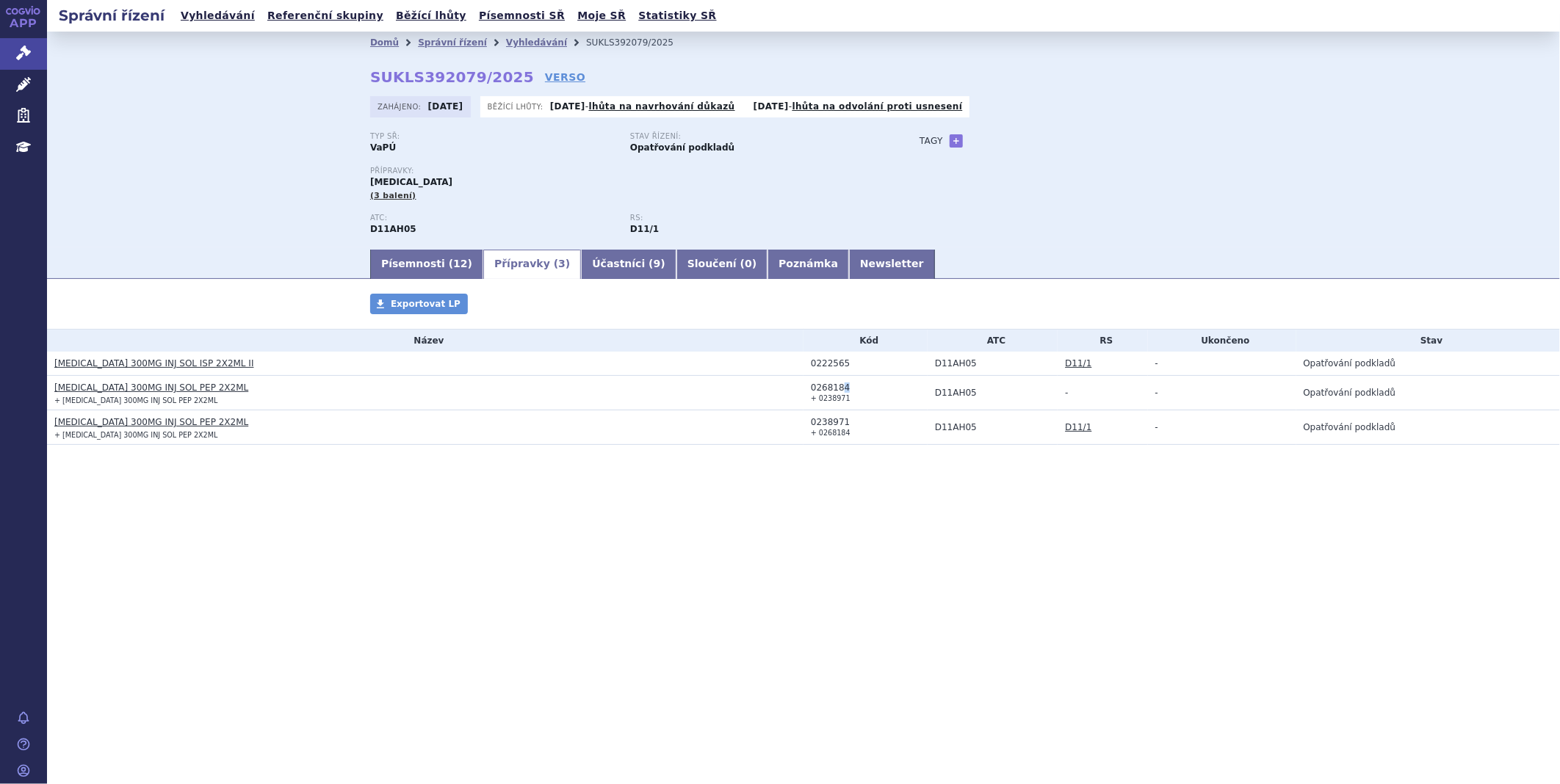
click at [849, 391] on div "0268184" at bounding box center [869, 387] width 117 height 11
drag, startPoint x: 849, startPoint y: 391, endPoint x: 805, endPoint y: 394, distance: 44.1
click at [805, 394] on td "0268184 + 0238971" at bounding box center [865, 393] width 124 height 35
copy div "0268184"
drag, startPoint x: 842, startPoint y: 420, endPoint x: 812, endPoint y: 422, distance: 30.1
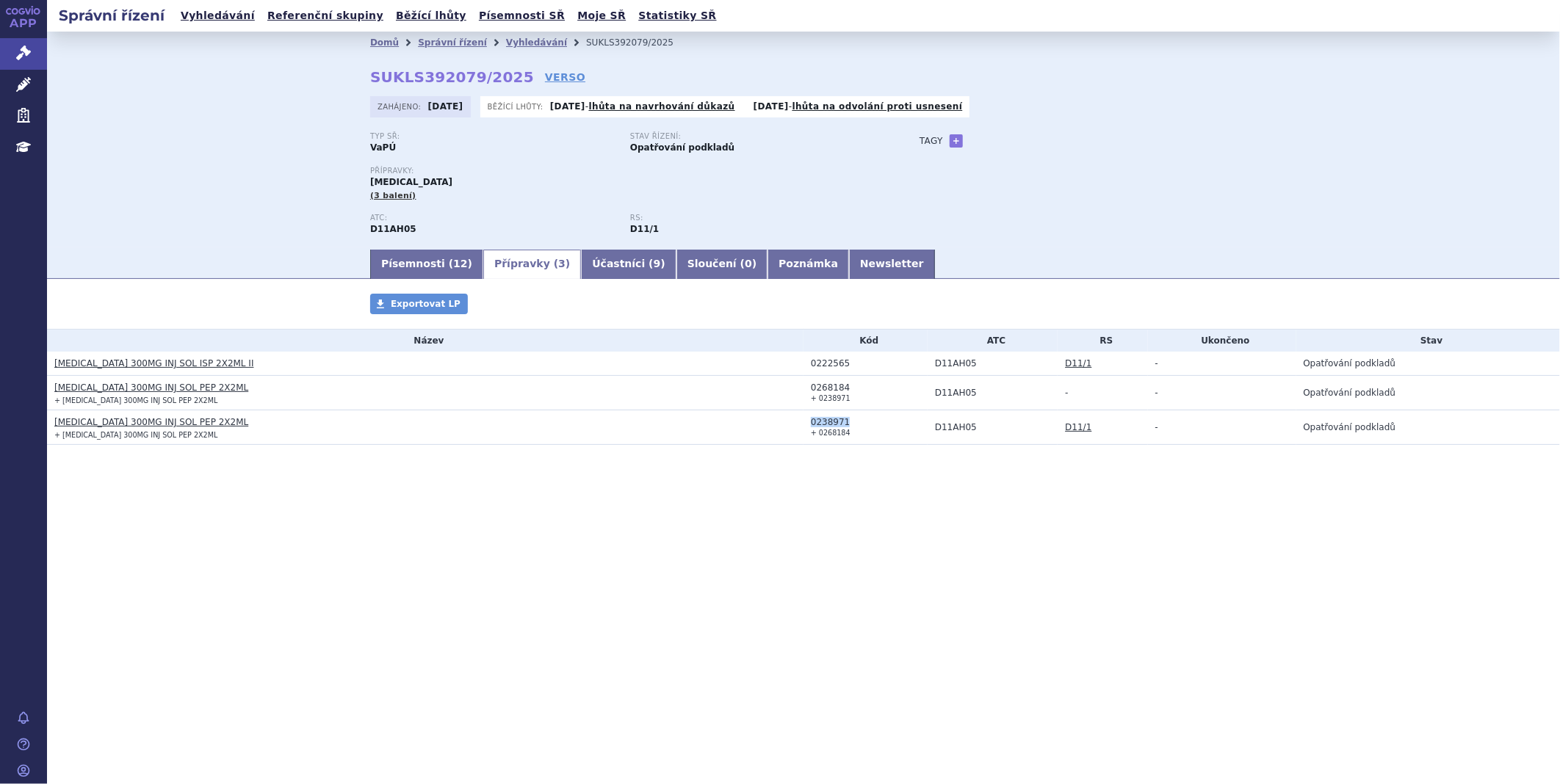
click at [812, 422] on div "0238971" at bounding box center [869, 422] width 117 height 11
copy div "0238971"
click at [34, 53] on link "Správní řízení" at bounding box center [23, 54] width 47 height 31
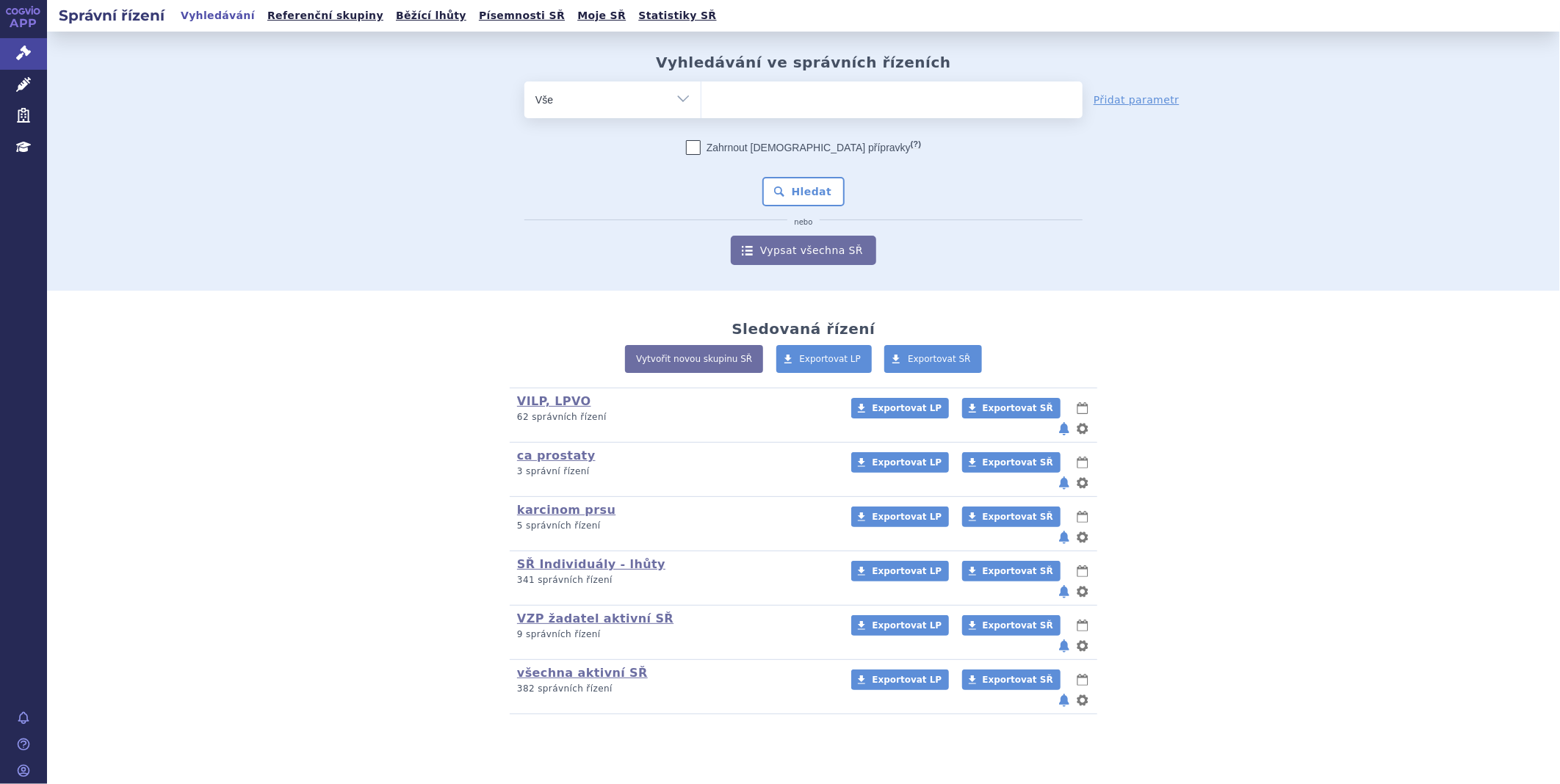
click at [858, 107] on ul at bounding box center [892, 97] width 382 height 31
click at [701, 107] on select at bounding box center [701, 99] width 1 height 37
paste input "SUKLS373344/2025"
type input "SUKLS373344/2025"
select select "SUKLS373344/2025"
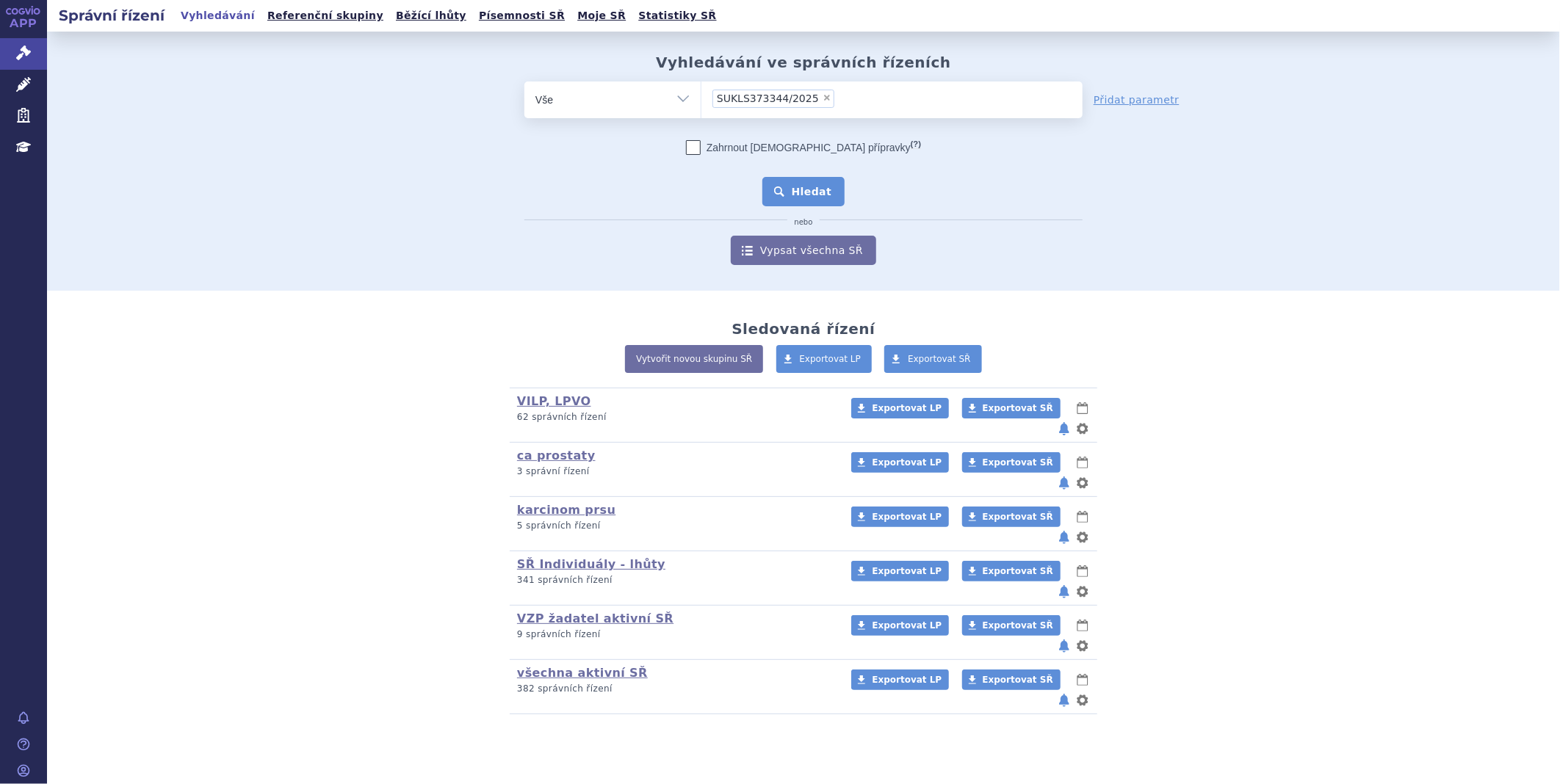
click at [805, 192] on button "Hledat" at bounding box center [804, 192] width 83 height 29
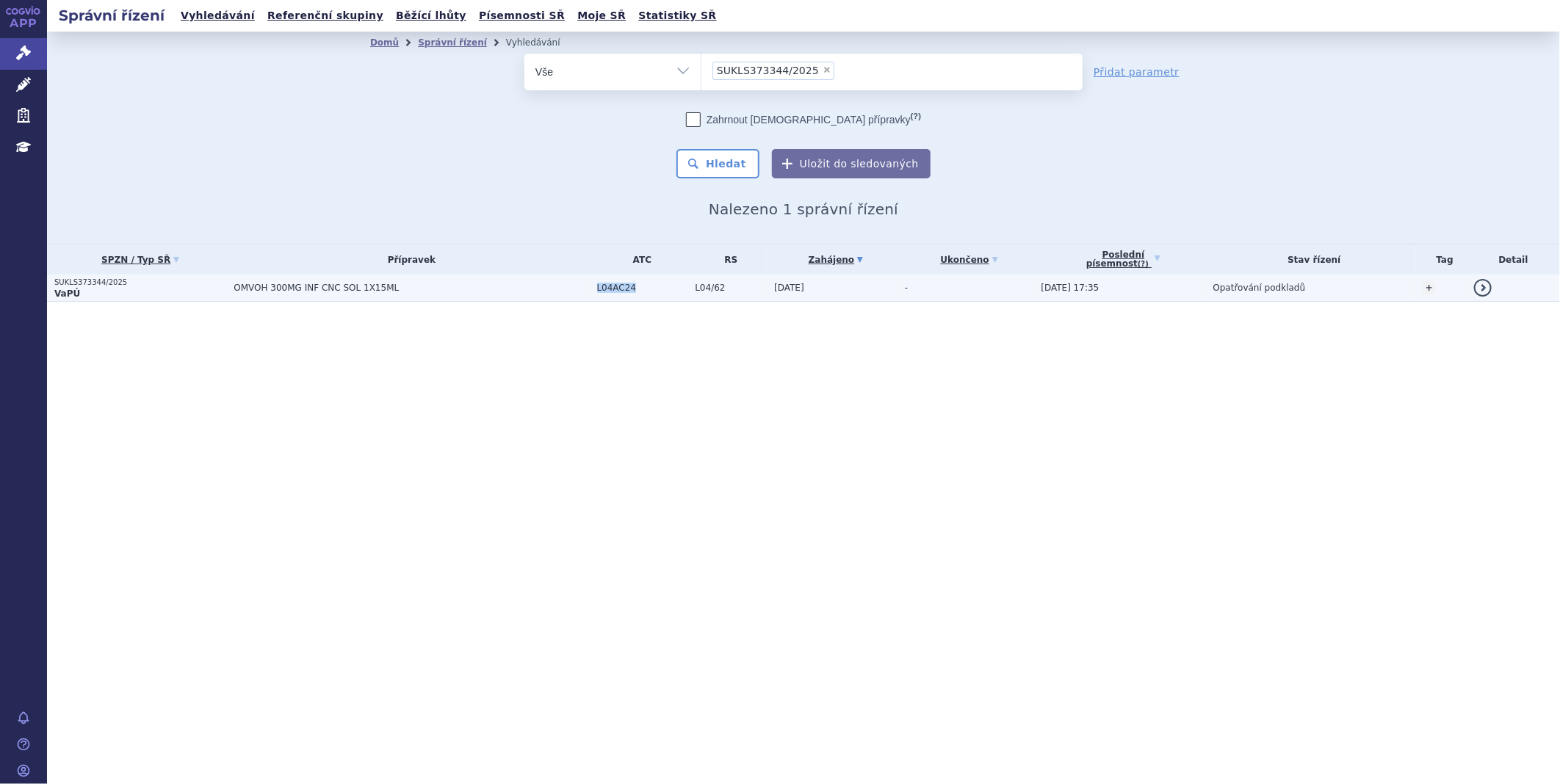
drag, startPoint x: 644, startPoint y: 291, endPoint x: 574, endPoint y: 292, distance: 70.0
click at [574, 292] on tr "SUKLS373344/2025 VaPÚ OMVOH 300MG INF CNC SOL 1X15ML L04AC24 L04/62 [DATE] - +" at bounding box center [804, 288] width 1514 height 27
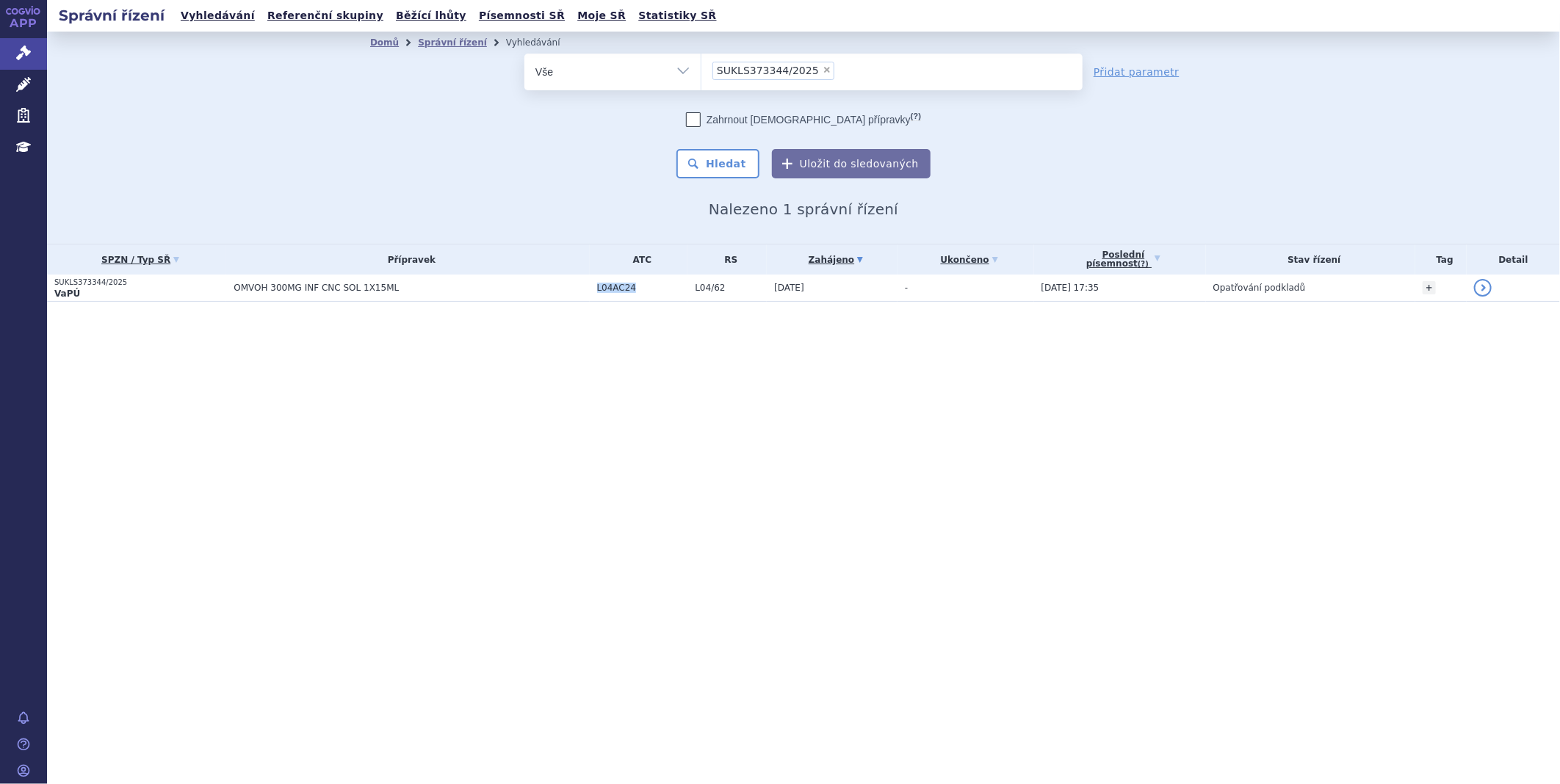
copy tr "L04AC24"
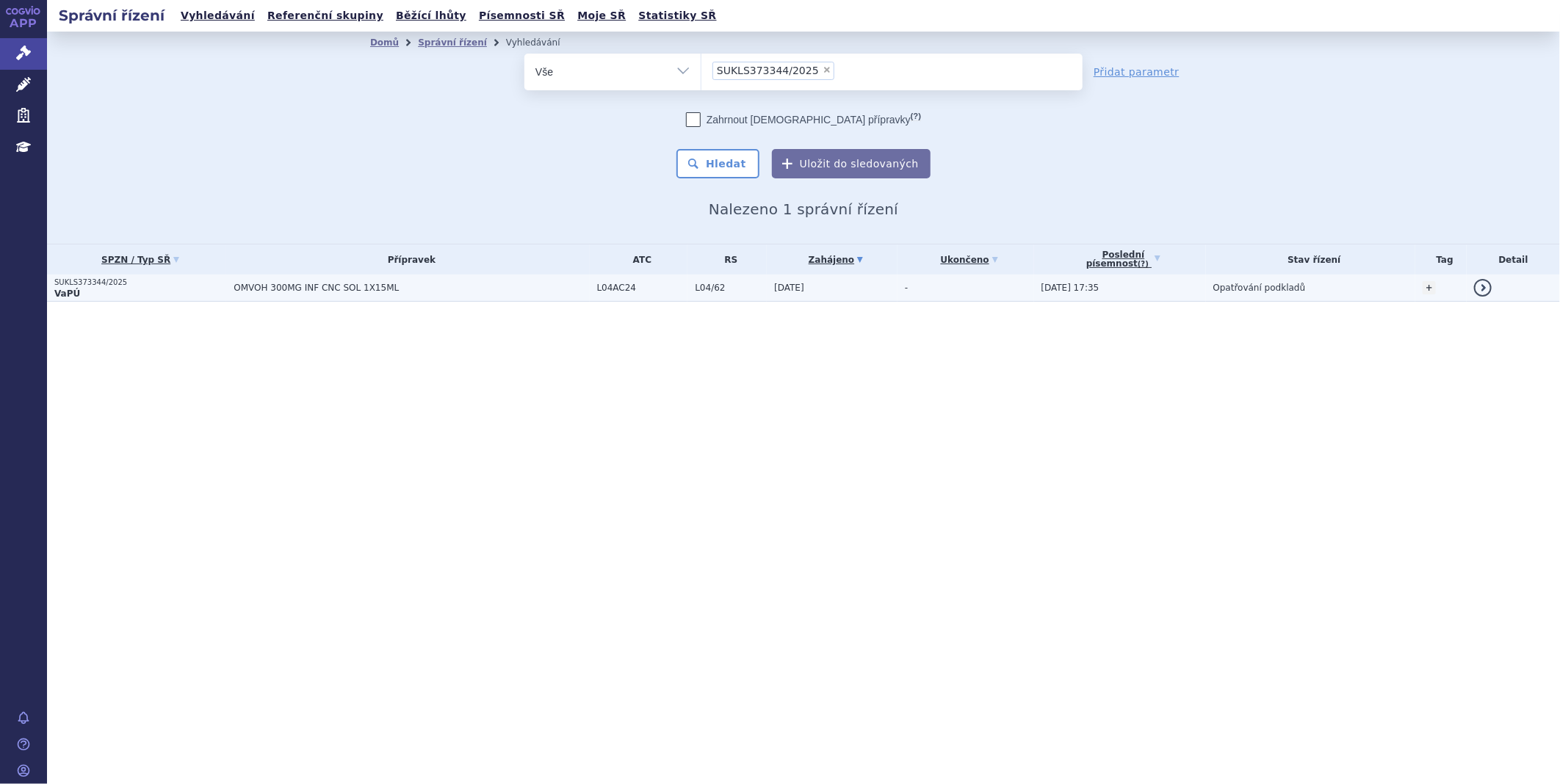
click at [332, 284] on span "OMVOH 300MG INF CNC SOL 1X15ML" at bounding box center [410, 288] width 356 height 11
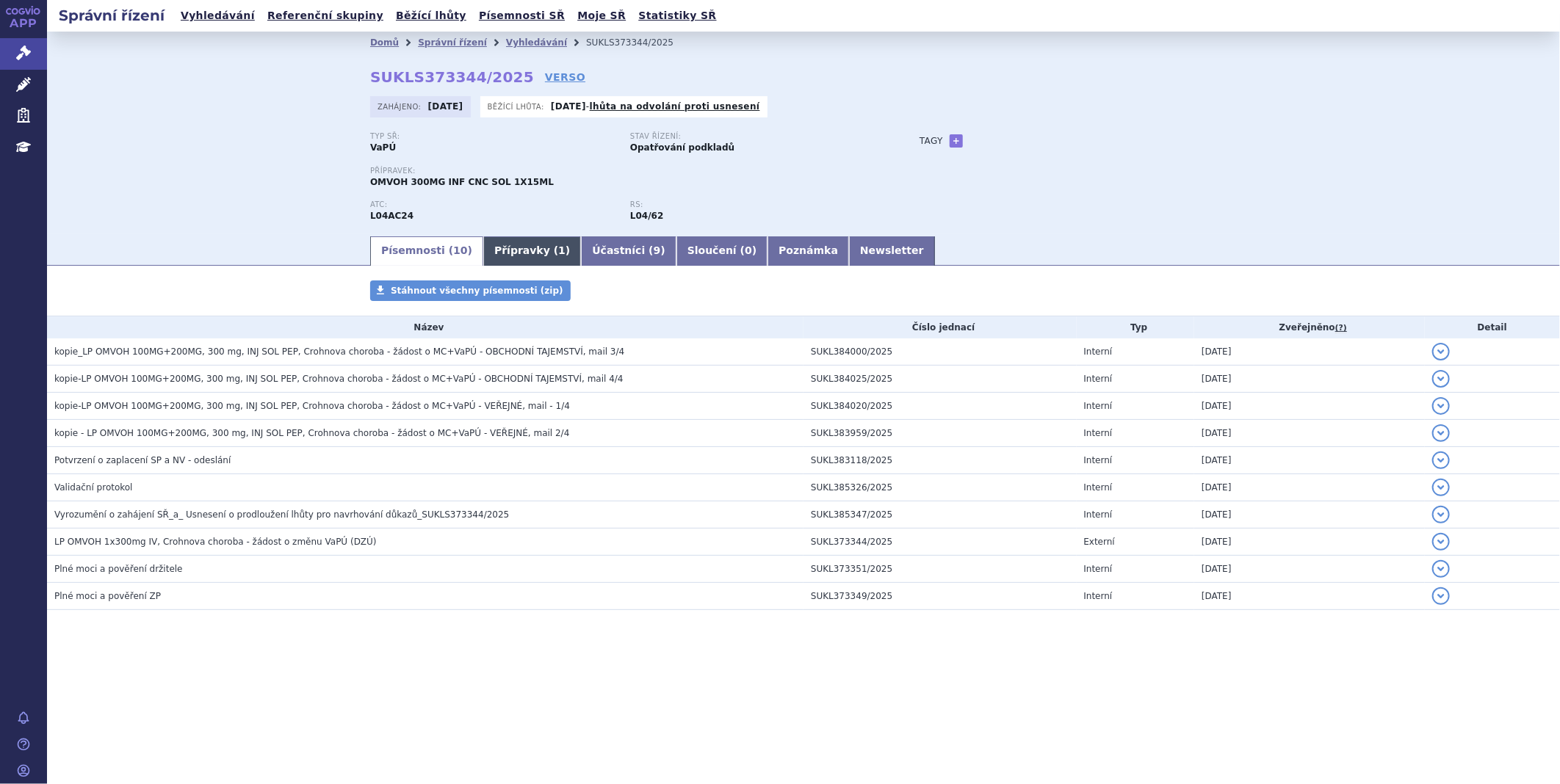
click at [493, 243] on link "Přípravky ( 1 )" at bounding box center [532, 250] width 97 height 29
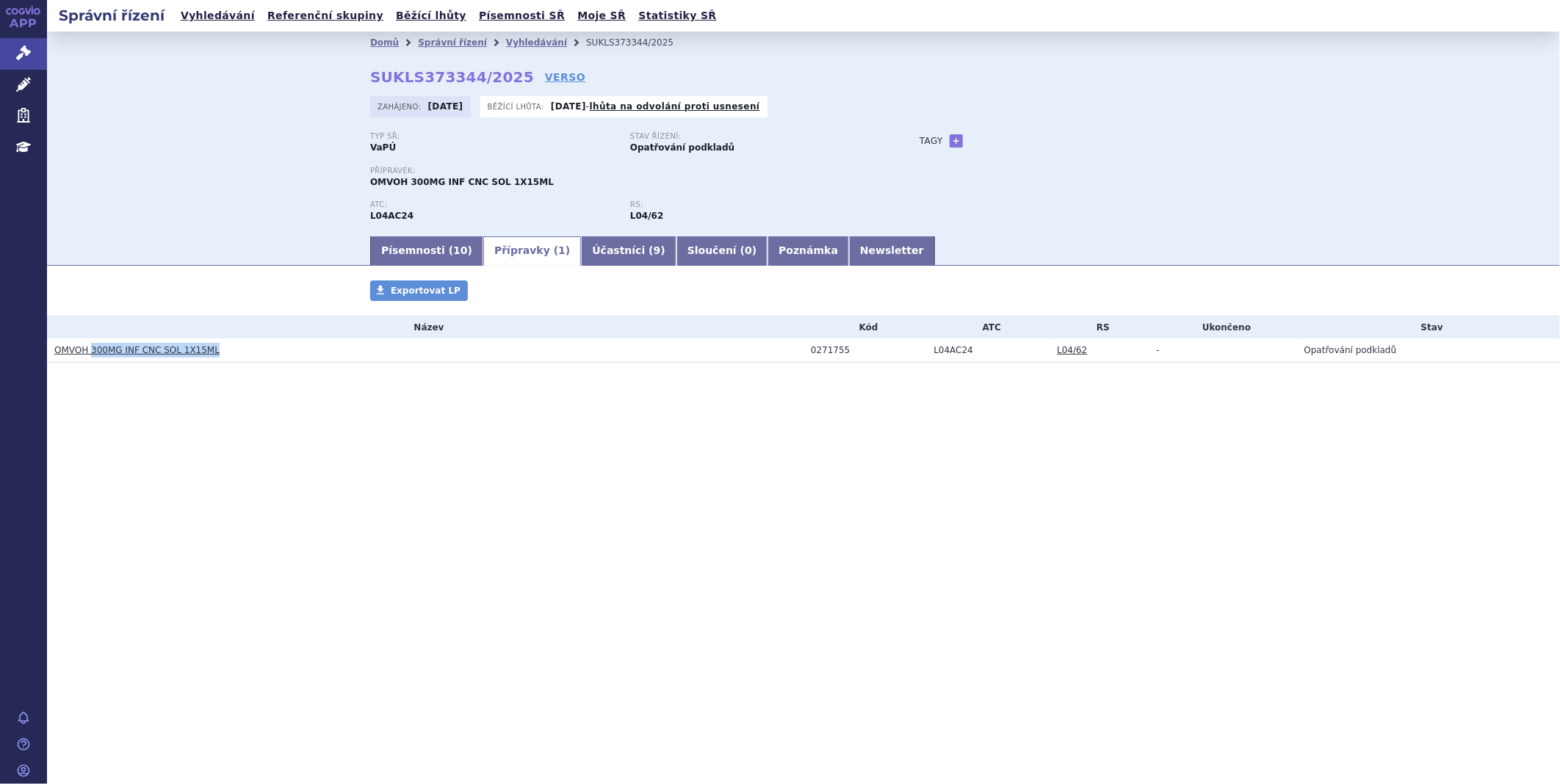
drag, startPoint x: 211, startPoint y: 357, endPoint x: 90, endPoint y: 356, distance: 121.0
click at [90, 356] on h3 "OMVOH 300MG INF CNC SOL 1X15ML" at bounding box center [429, 350] width 750 height 14
copy link "300MG INF CNC SOL 1X15ML"
drag, startPoint x: 588, startPoint y: 373, endPoint x: 733, endPoint y: 353, distance: 146.4
click at [589, 376] on div "Přípravky Exportovat LP Název Kód ATC RS Ukončeno Stav OMVOH 300MG INF CNC SOL …" at bounding box center [804, 336] width 1514 height 112
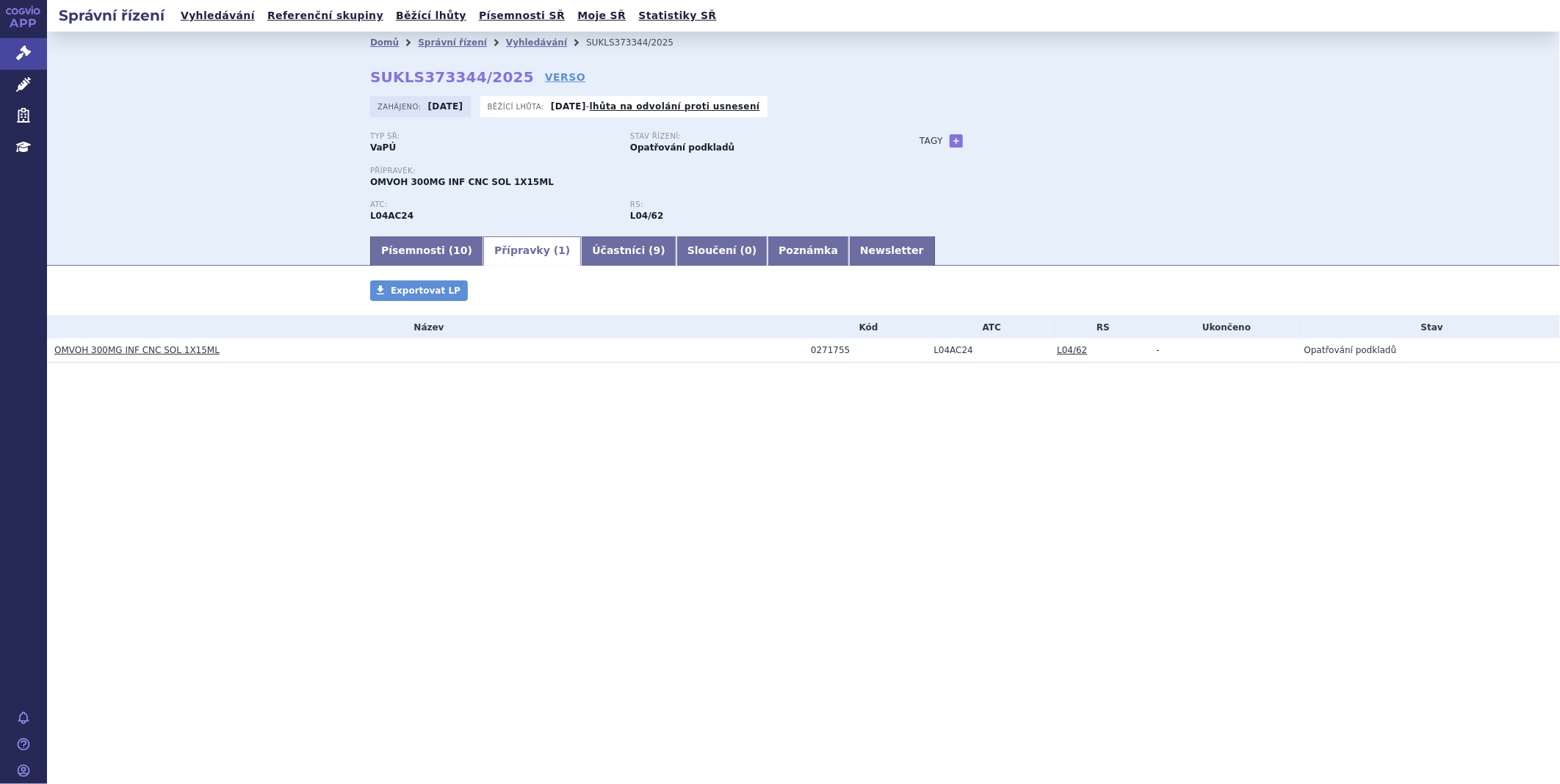
click at [850, 353] on div "0271755" at bounding box center [869, 350] width 116 height 11
drag, startPoint x: 811, startPoint y: 349, endPoint x: 858, endPoint y: 349, distance: 47.0
click at [858, 349] on div "0271755" at bounding box center [869, 350] width 116 height 11
copy div "0271755"
click at [849, 244] on link "Newsletter" at bounding box center [891, 250] width 86 height 29
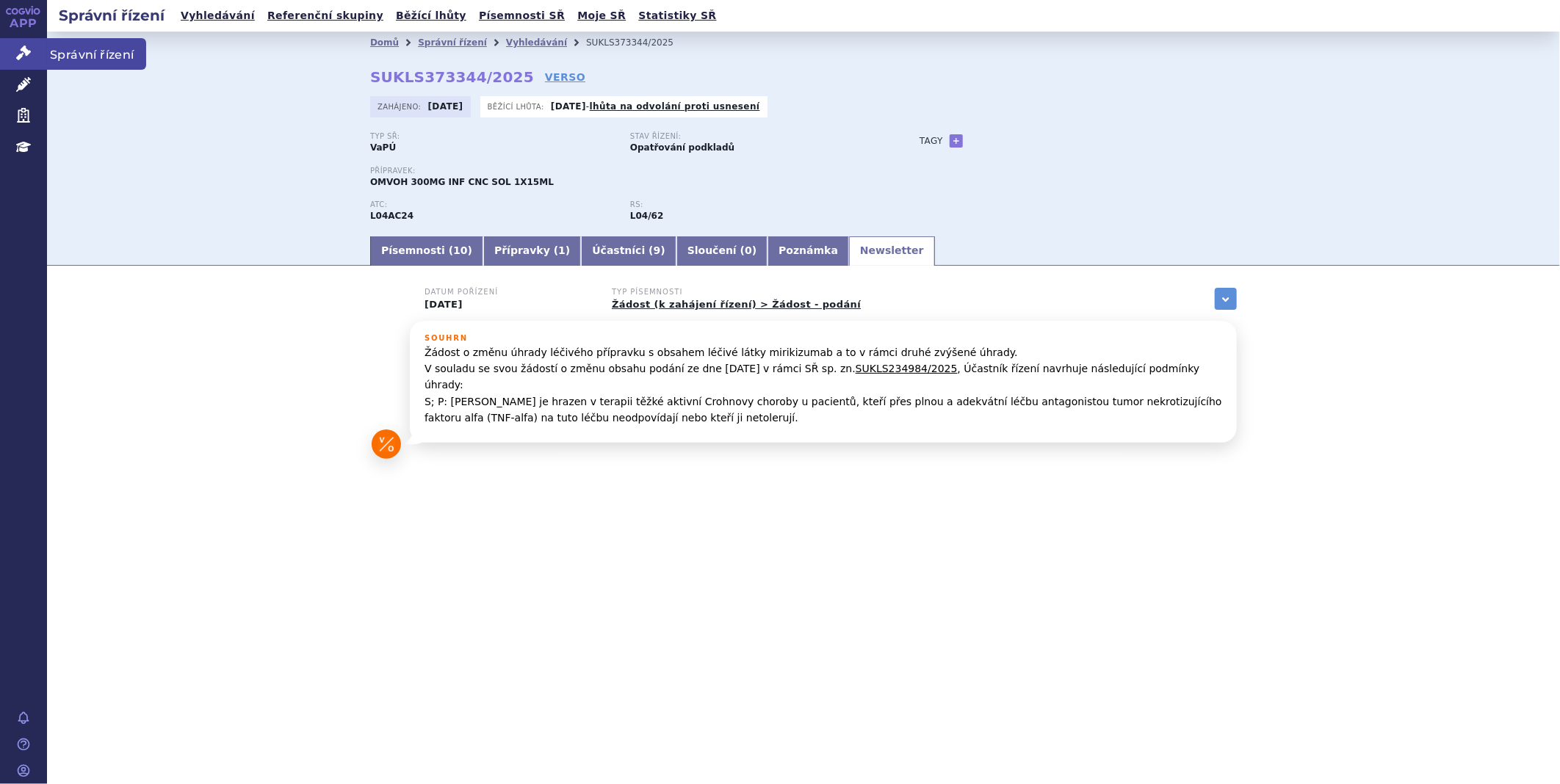
click at [19, 55] on icon at bounding box center [23, 52] width 14 height 14
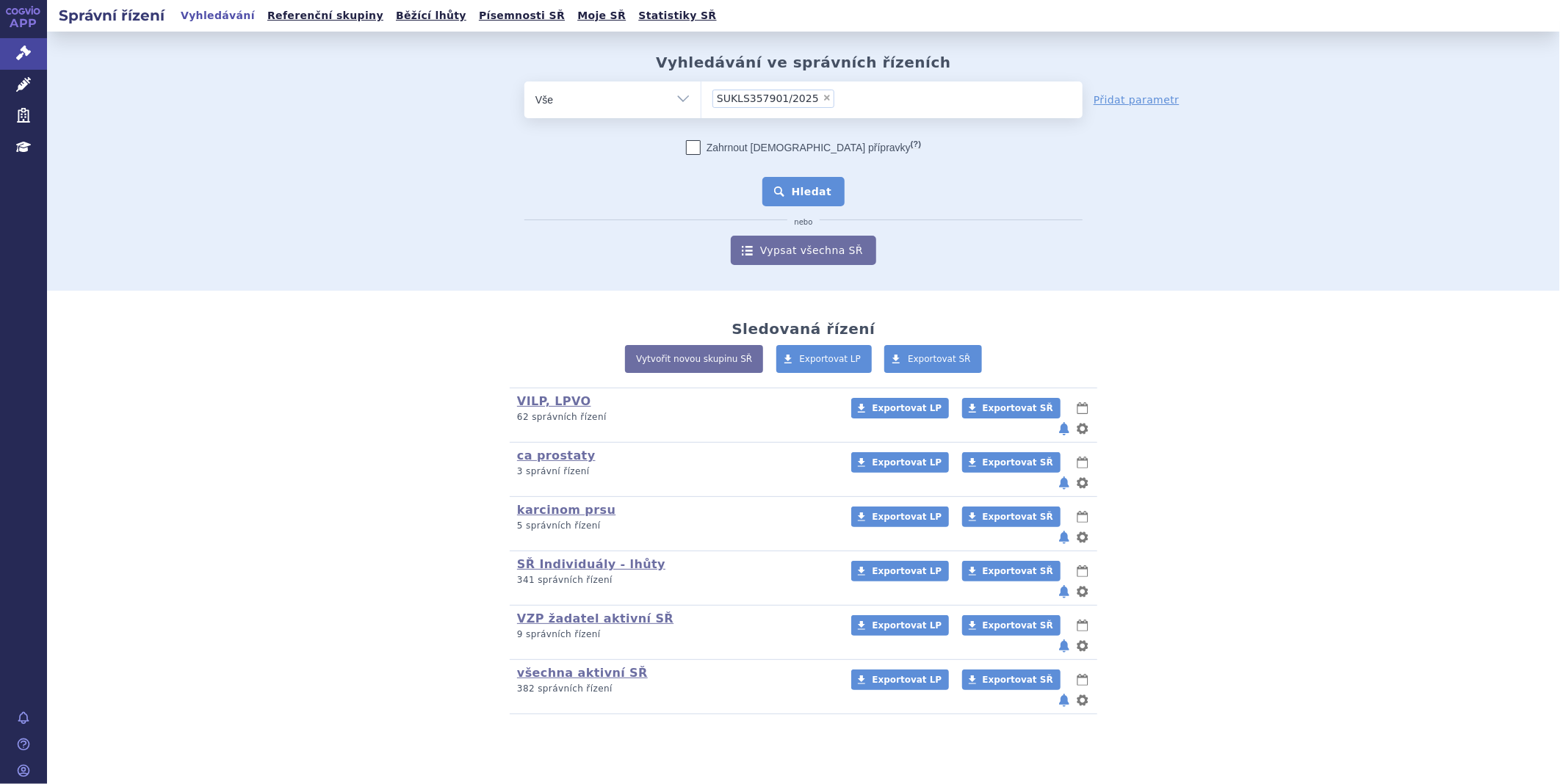
click at [821, 185] on button "Hledat" at bounding box center [804, 192] width 83 height 29
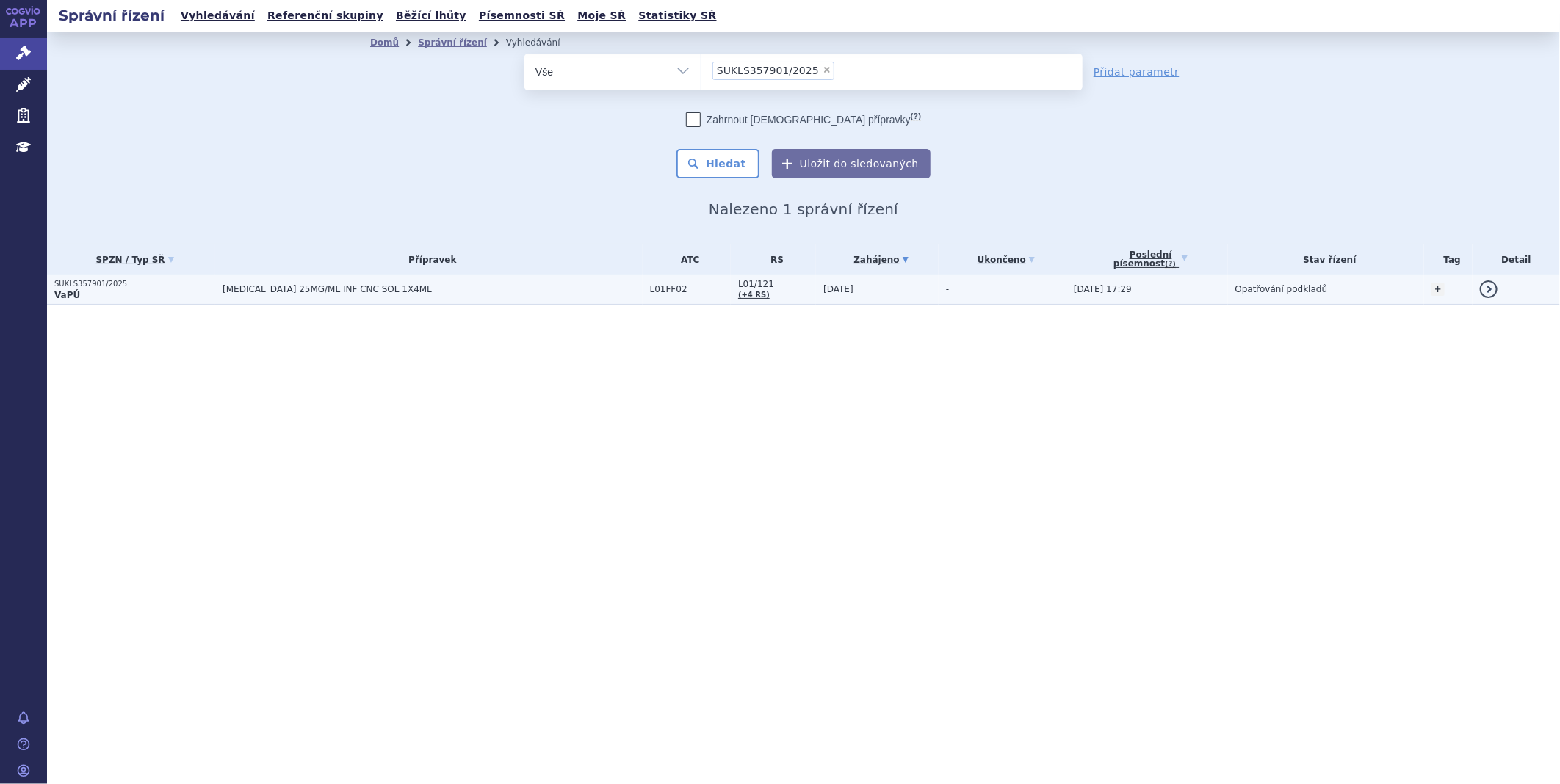
click at [321, 279] on td "[MEDICAL_DATA] 25MG/ML INF CNC SOL 1X4ML" at bounding box center [429, 289] width 428 height 30
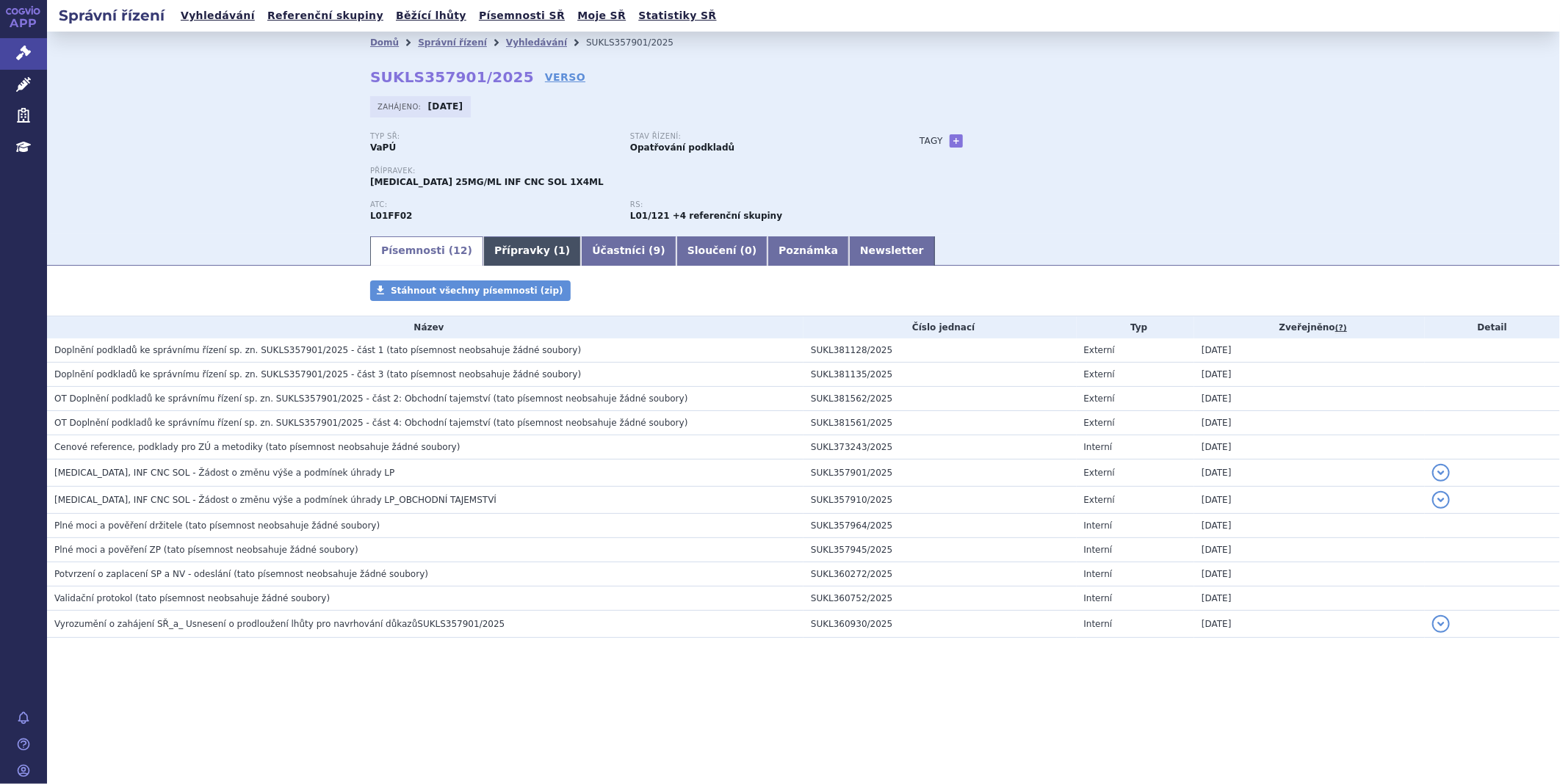
click at [509, 252] on link "Přípravky ( 1 )" at bounding box center [532, 250] width 97 height 29
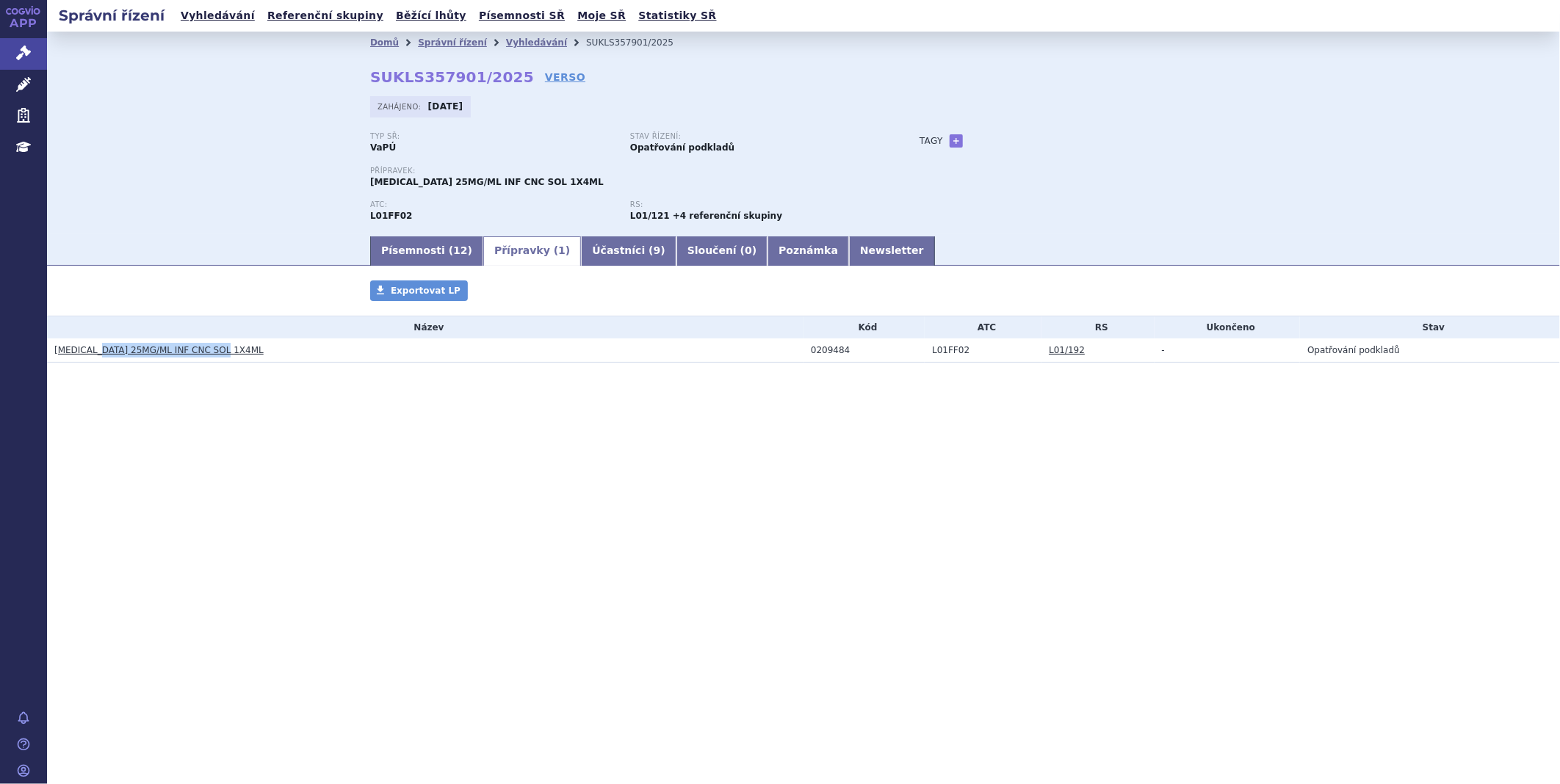
drag, startPoint x: 236, startPoint y: 347, endPoint x: 98, endPoint y: 353, distance: 138.1
click at [98, 353] on h3 "KEYTRUDA 25MG/ML INF CNC SOL 1X4ML" at bounding box center [429, 350] width 750 height 14
copy link "25MG/ML INF CNC SOL 1X4ML"
click at [873, 342] on td "0209484" at bounding box center [864, 350] width 121 height 24
drag, startPoint x: 967, startPoint y: 349, endPoint x: 923, endPoint y: 348, distance: 44.0
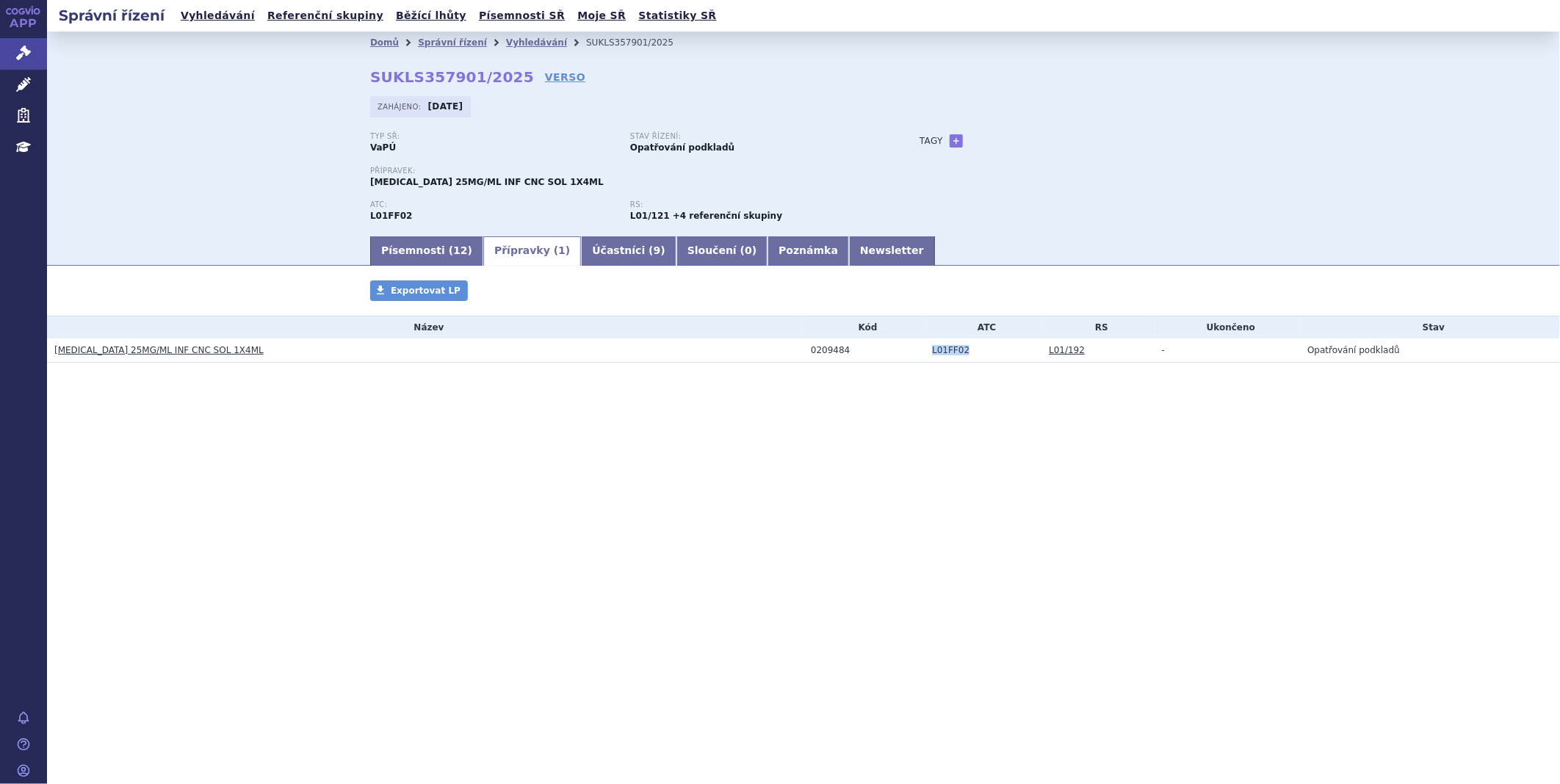
click at [925, 348] on td "L01FF02" at bounding box center [983, 350] width 117 height 24
copy td "L01FF02"
click at [848, 353] on div "0209484" at bounding box center [868, 350] width 114 height 11
drag, startPoint x: 847, startPoint y: 351, endPoint x: 787, endPoint y: 353, distance: 60.0
click at [792, 351] on tr "KEYTRUDA 25MG/ML INF CNC SOL 1X4ML 0209484 L01FF02 L01/192 - Opatřování podkladů" at bounding box center [804, 350] width 1514 height 24
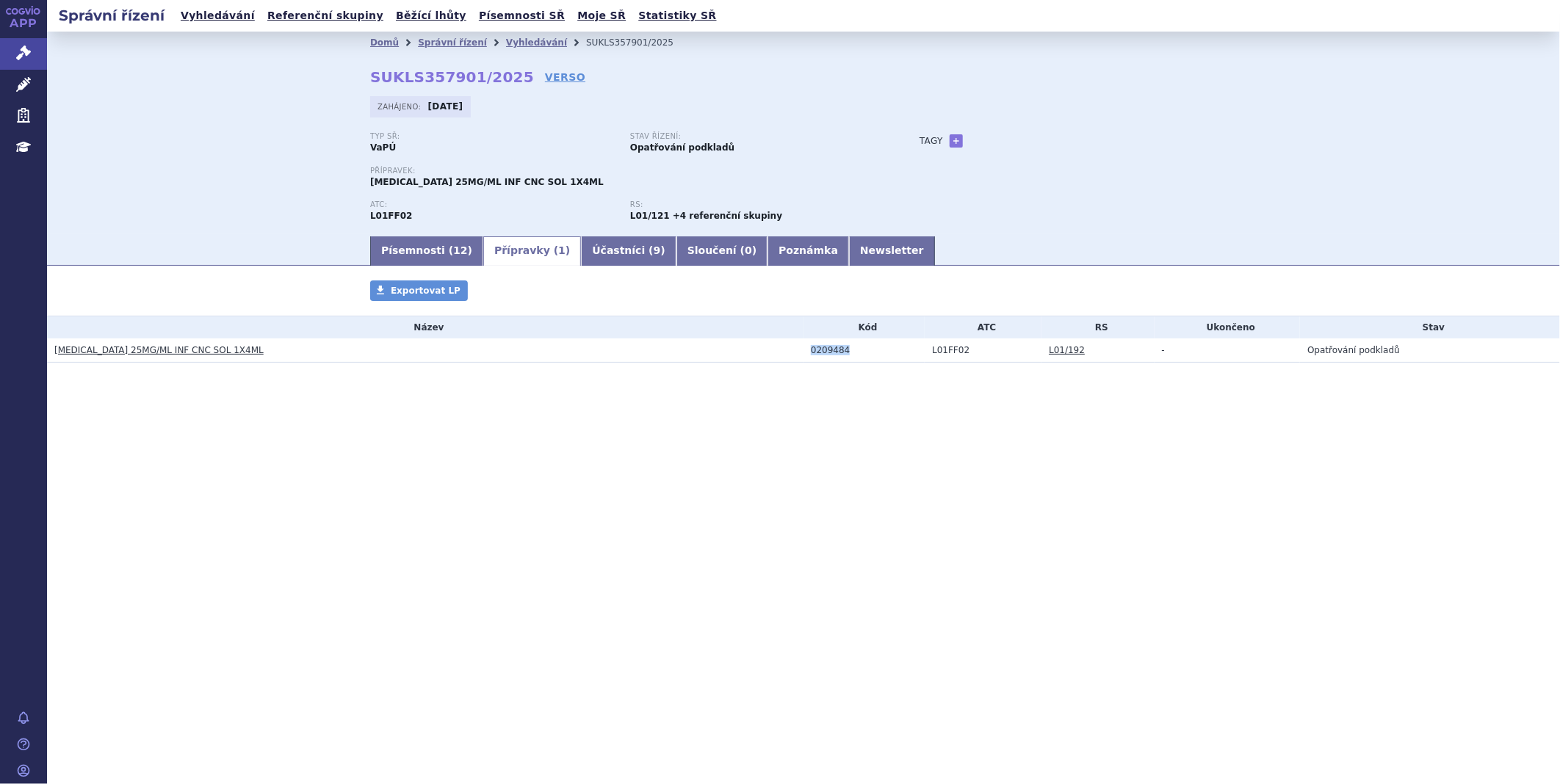
copy tr "0209484"
click at [849, 248] on link "Newsletter" at bounding box center [891, 250] width 86 height 29
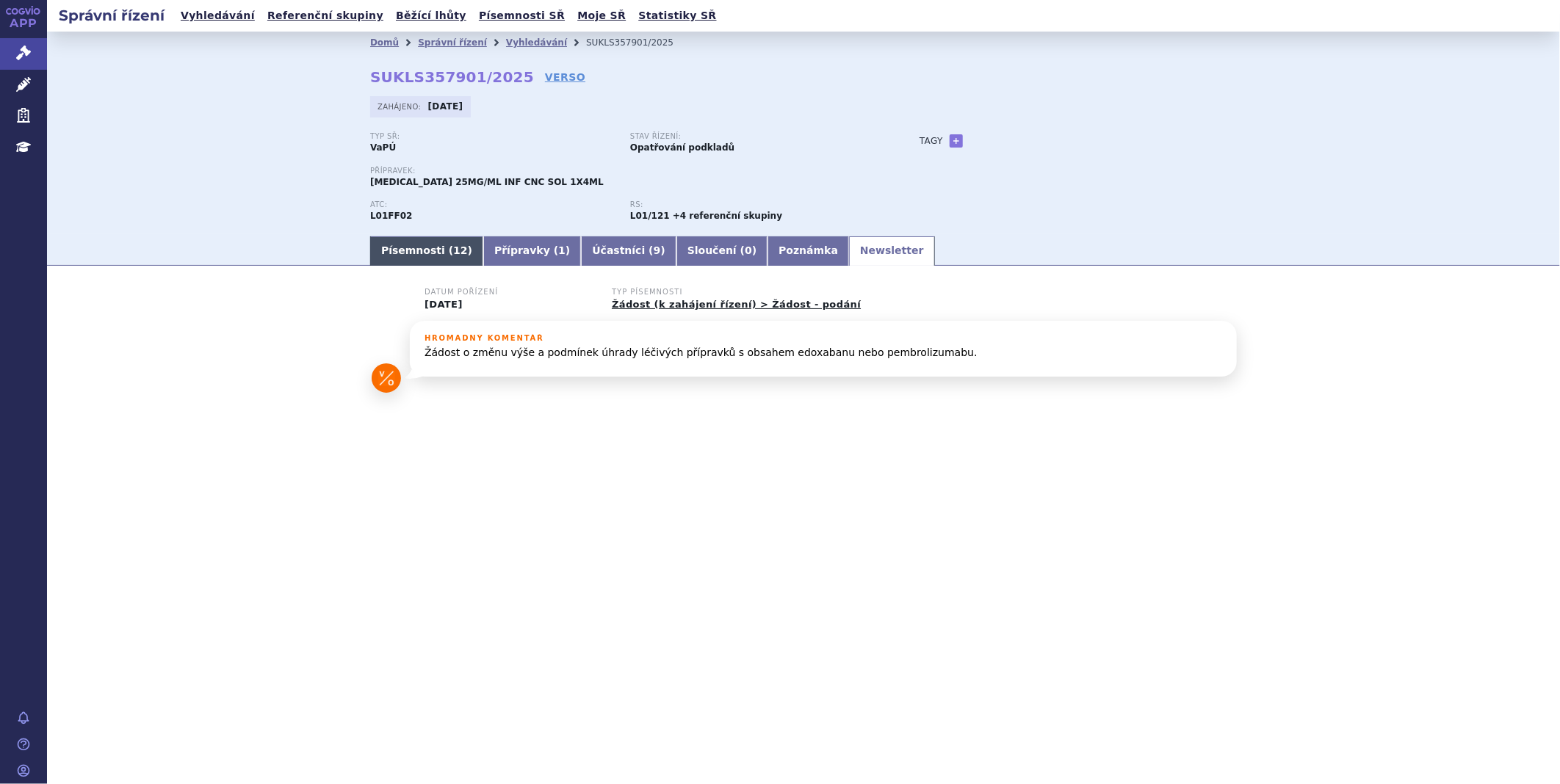
click at [419, 243] on link "Písemnosti ( 12 )" at bounding box center [426, 250] width 113 height 29
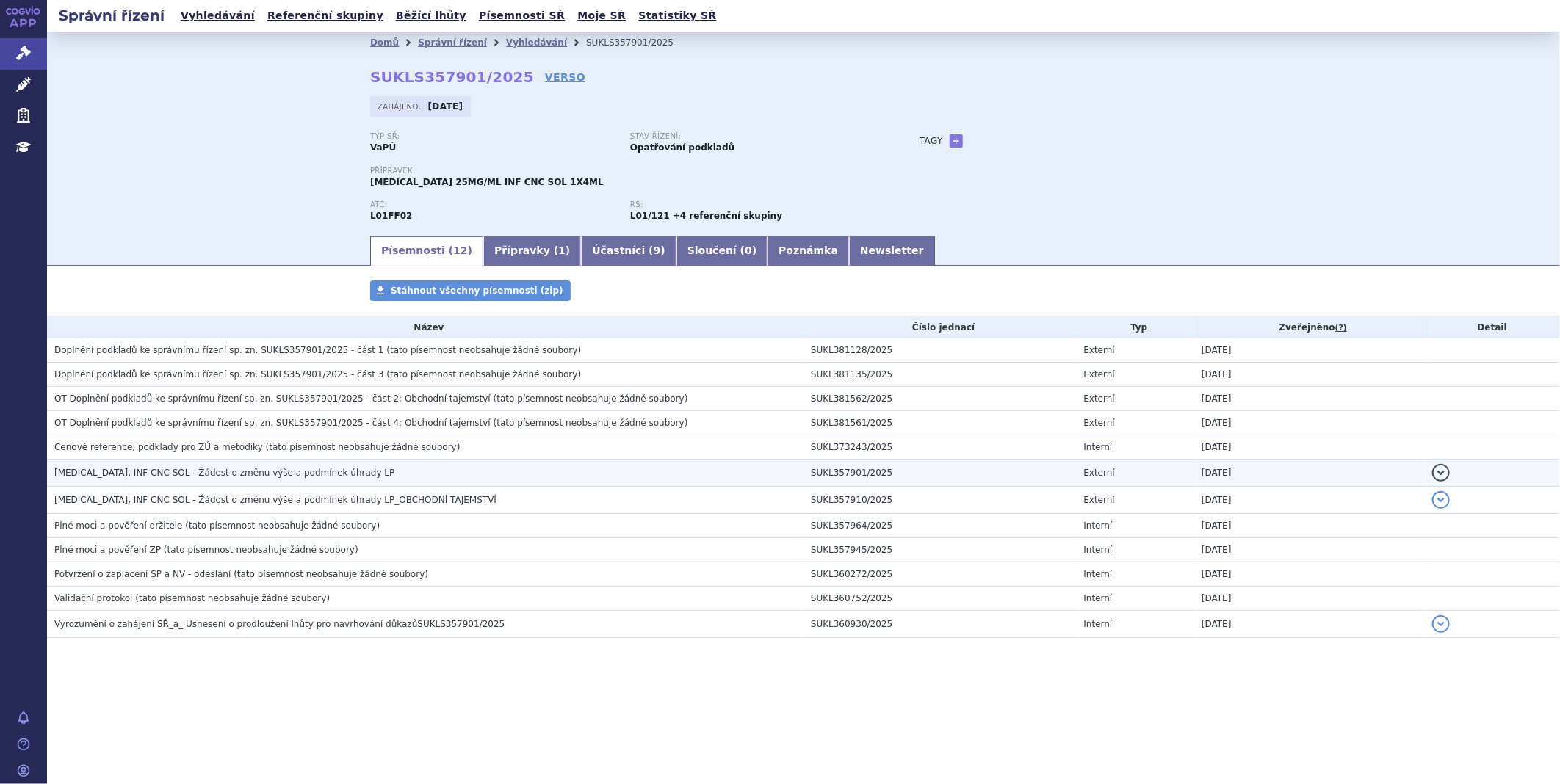
drag, startPoint x: 305, startPoint y: 465, endPoint x: 304, endPoint y: 474, distance: 9.1
click at [304, 474] on td "KEYTRUDA, INF CNC SOL - Žádost o změnu výše a podmínek úhrady LP" at bounding box center [425, 473] width 756 height 27
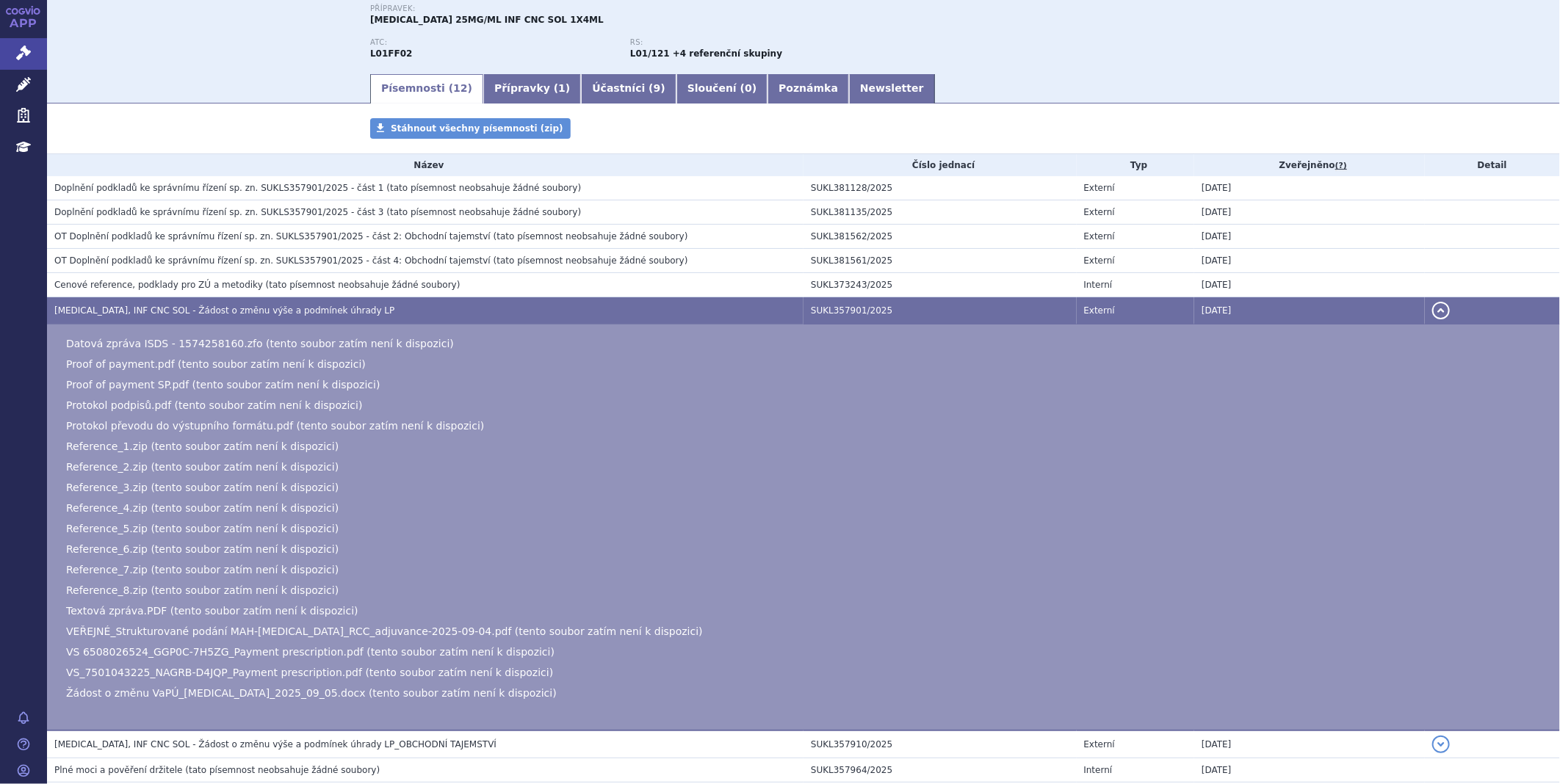
scroll to position [245, 0]
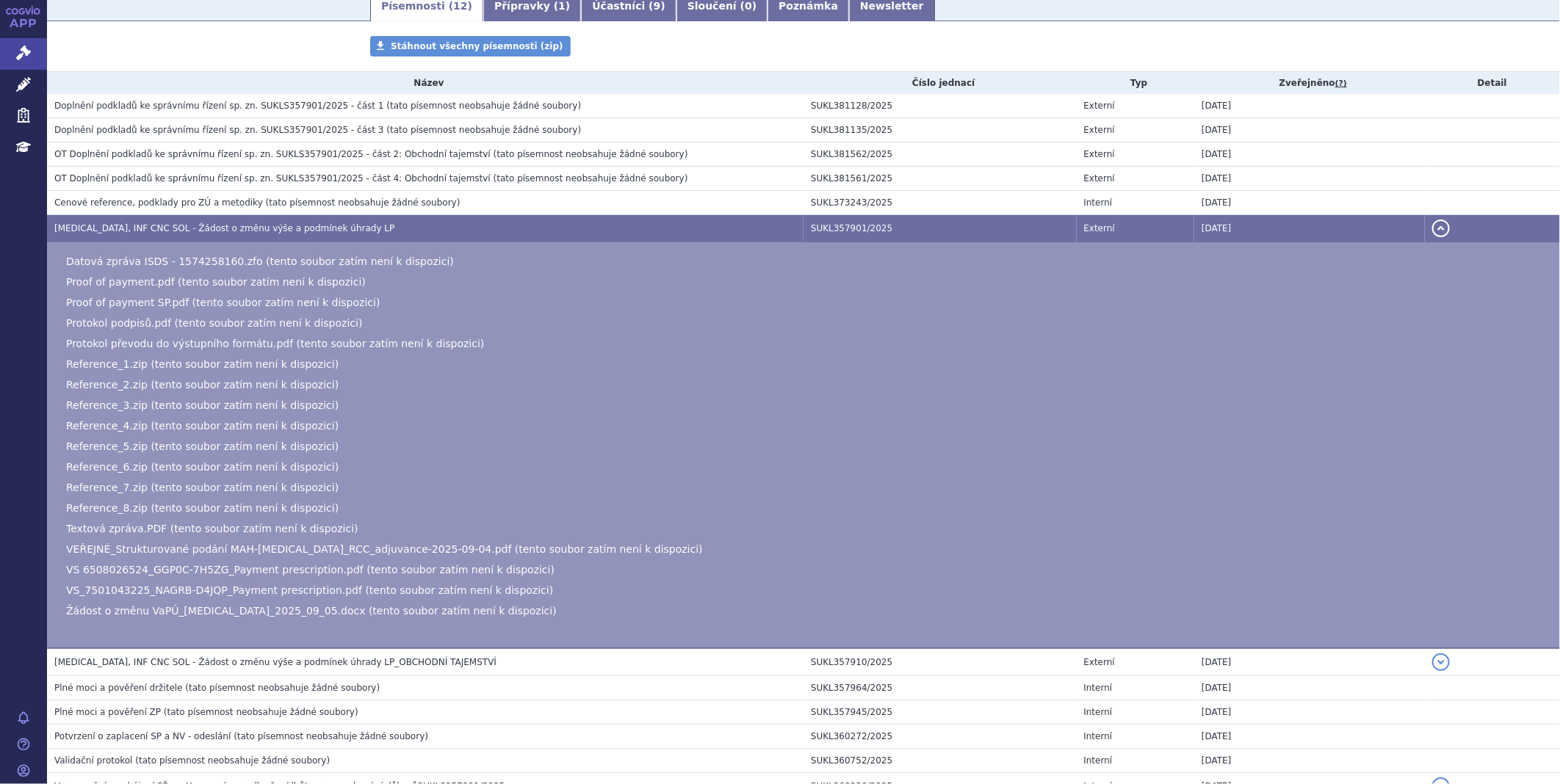
click at [261, 614] on span "Žádost o změnu VaPÚ_KEYTRUDA_2025_09_05.docx (tento soubor zatím není k dispozi…" at bounding box center [311, 611] width 490 height 12
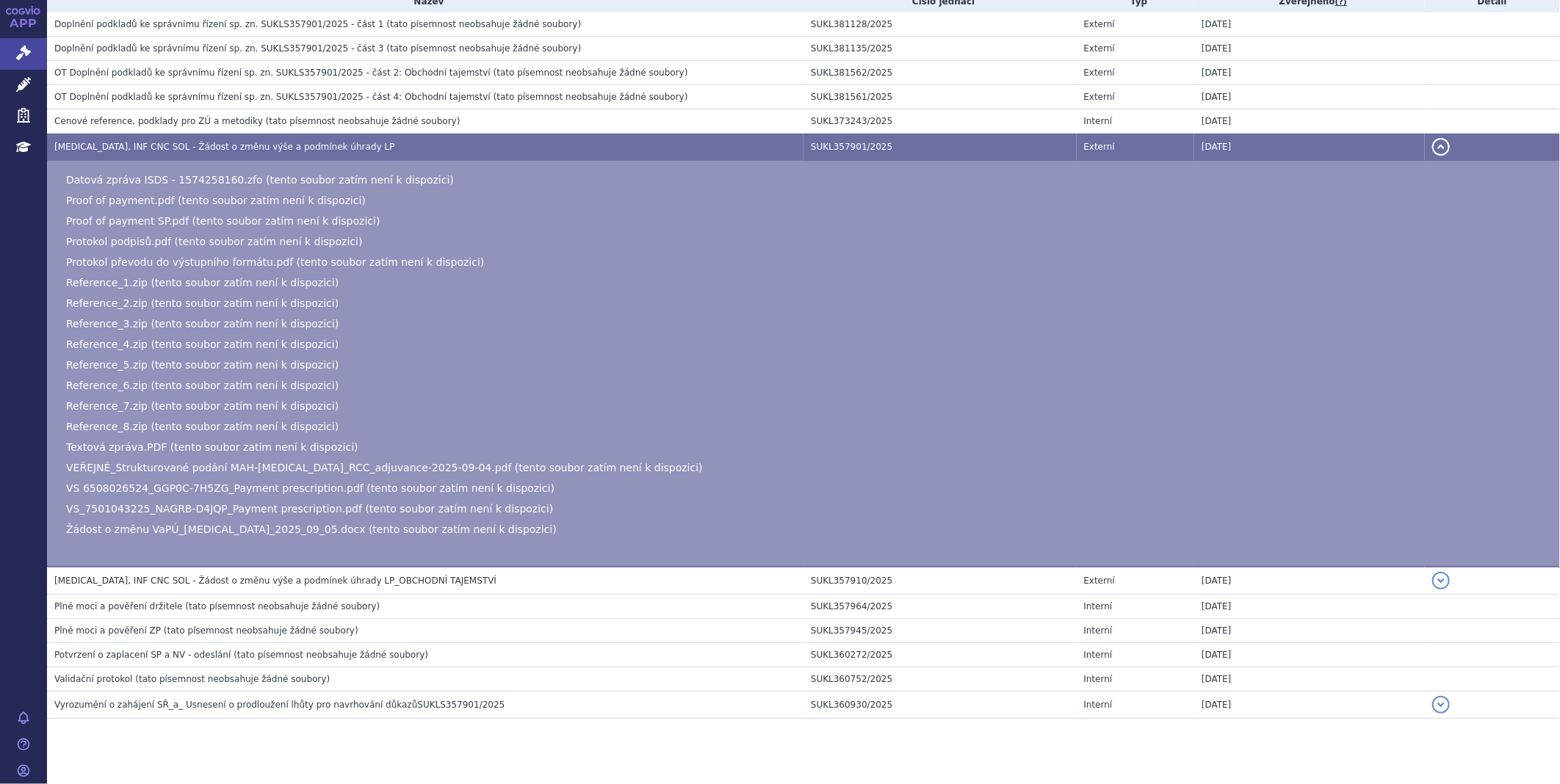
click at [189, 586] on span "KEYTRUDA, INF CNC SOL - Žádost o změnu výše a podmínek úhrady LP_OBCHODNÍ TAJEM…" at bounding box center [275, 581] width 442 height 11
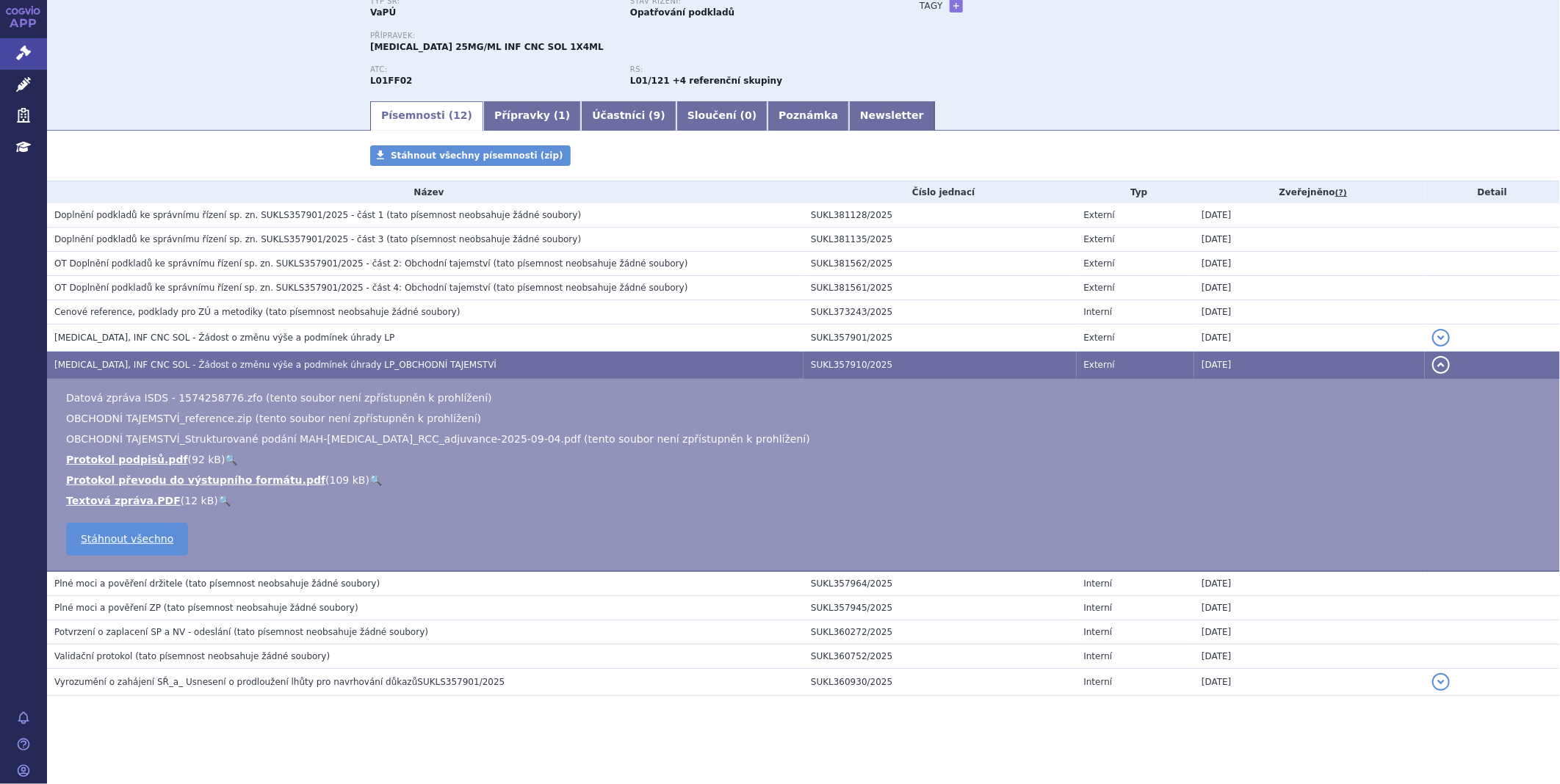
click at [215, 684] on span "Vyrozumění o zahájení SŘ_a_ Usnesení o prodloužení lhůty pro navrhování důkazůS…" at bounding box center [278, 682] width 450 height 11
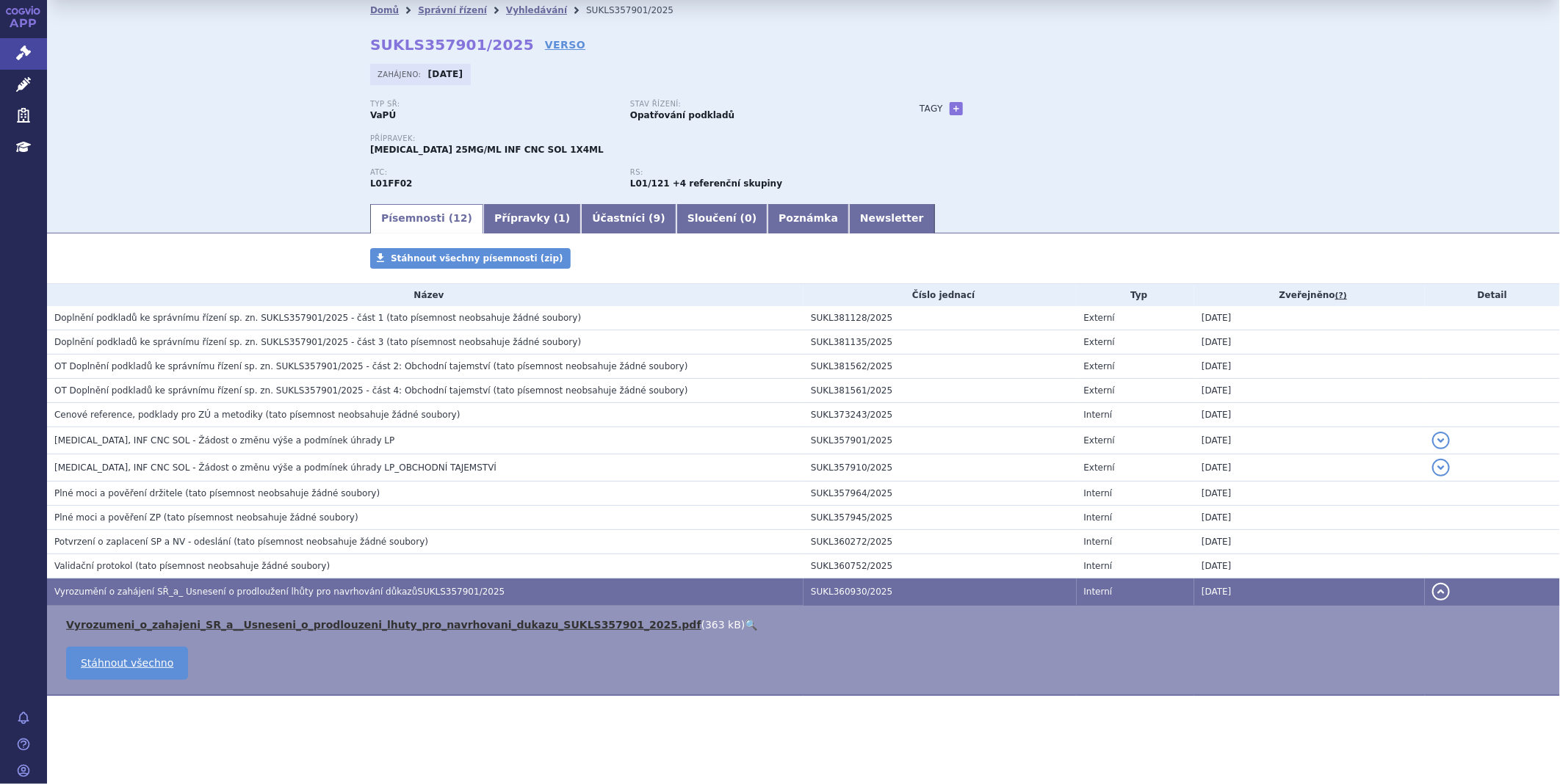
click at [245, 619] on link "Vyrozumeni_o_zahajeni_SR_a__Usneseni_o_prodlouzeni_lhuty_pro_navrhovani_dukazu_…" at bounding box center [383, 625] width 635 height 12
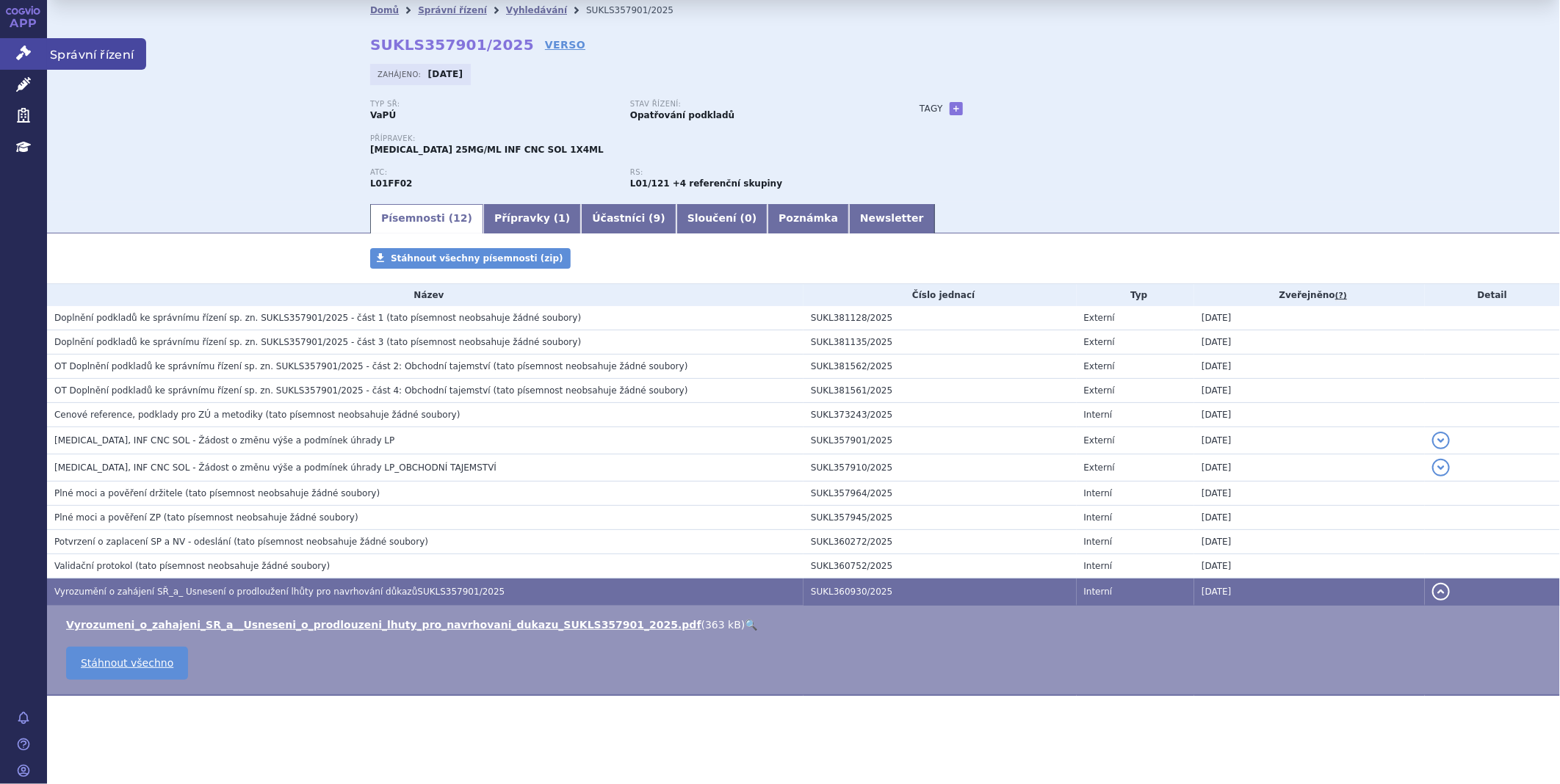
click at [17, 44] on link "Správní řízení" at bounding box center [23, 54] width 47 height 31
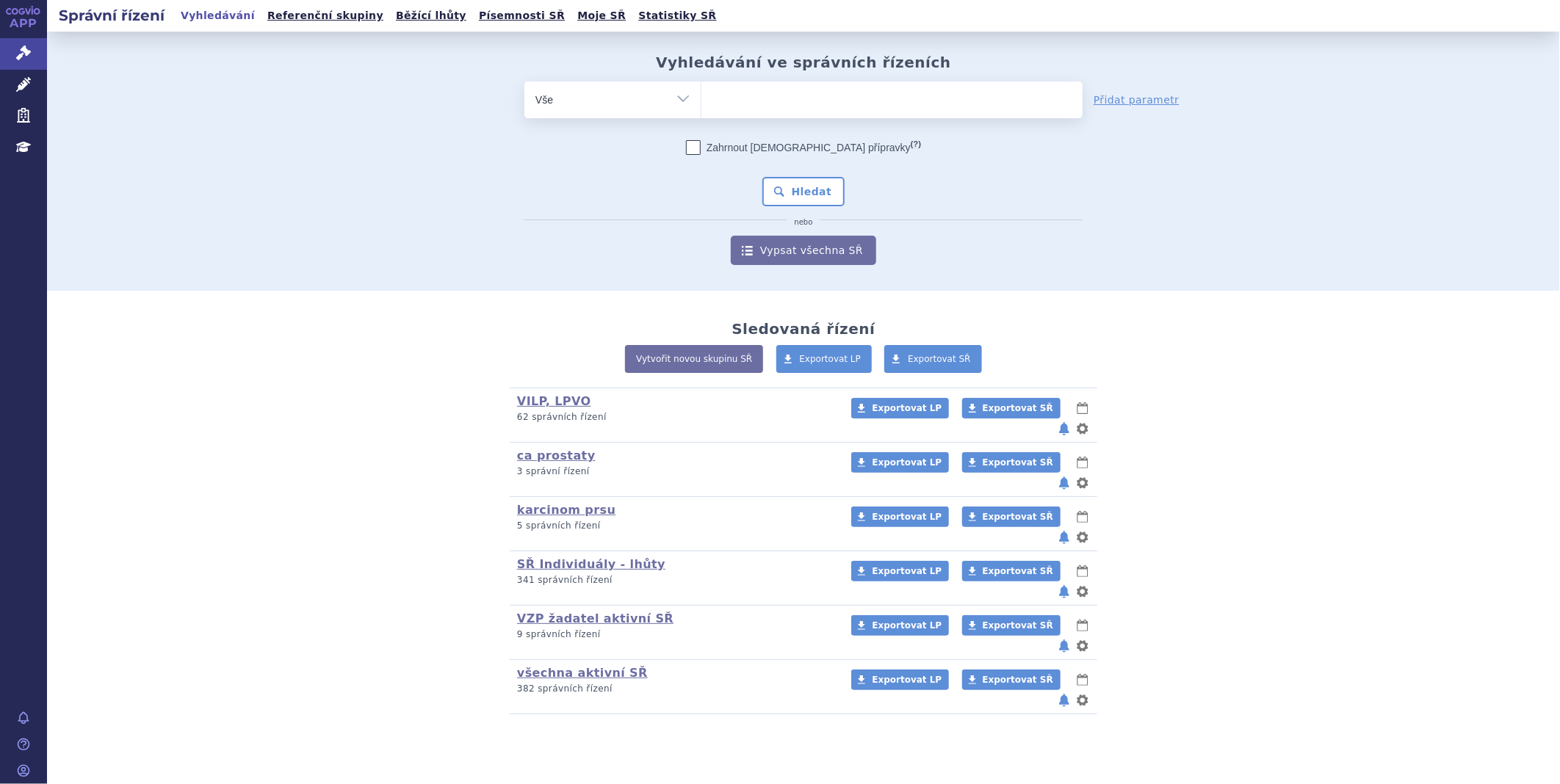
click at [796, 107] on ul at bounding box center [892, 97] width 382 height 31
click at [701, 107] on select at bounding box center [701, 99] width 1 height 37
paste input "SUKLS210477/2025"
type input "SUKLS210477/2025"
select select "SUKLS210477/2025"
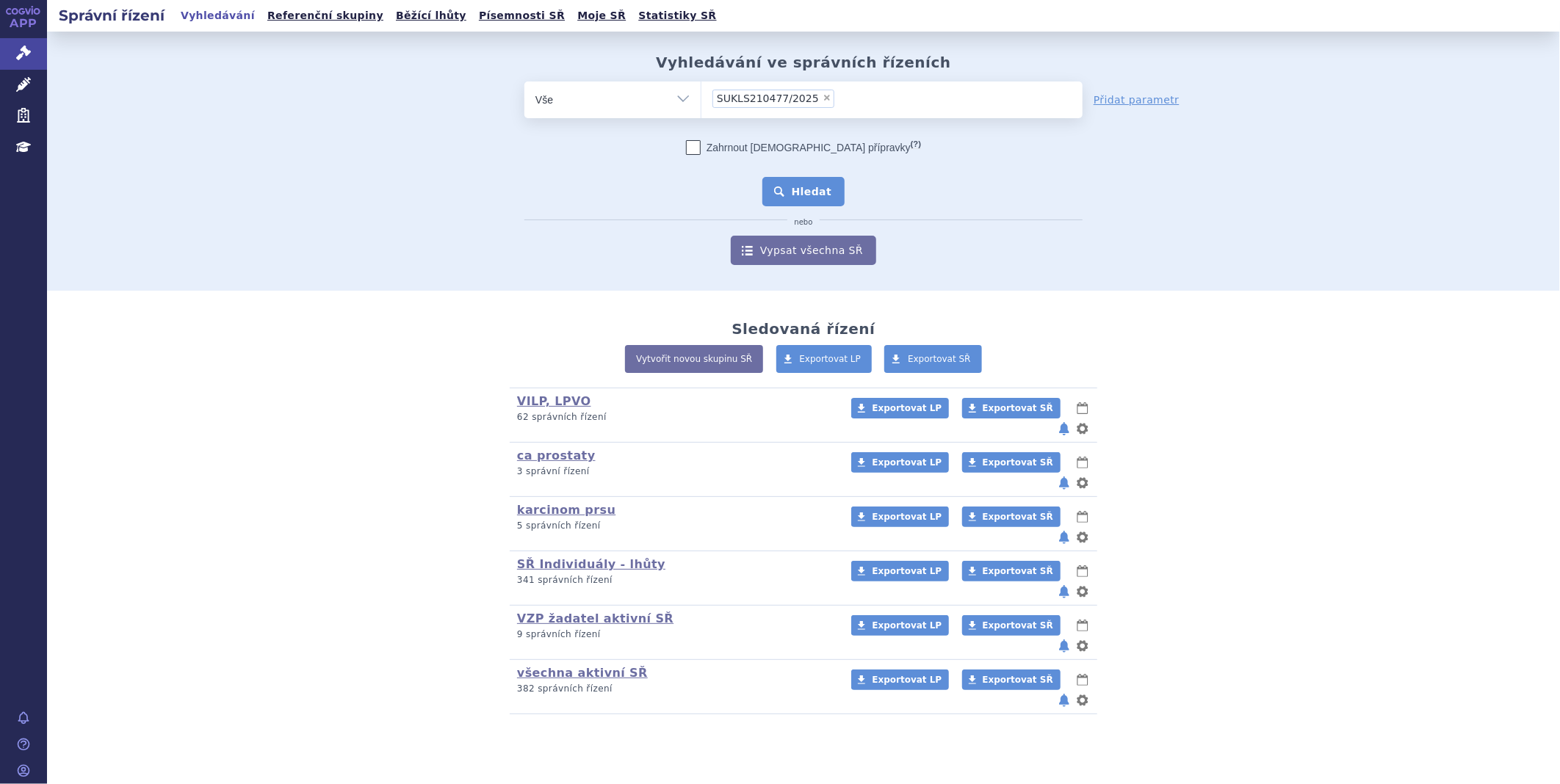
click at [793, 198] on button "Hledat" at bounding box center [804, 192] width 83 height 29
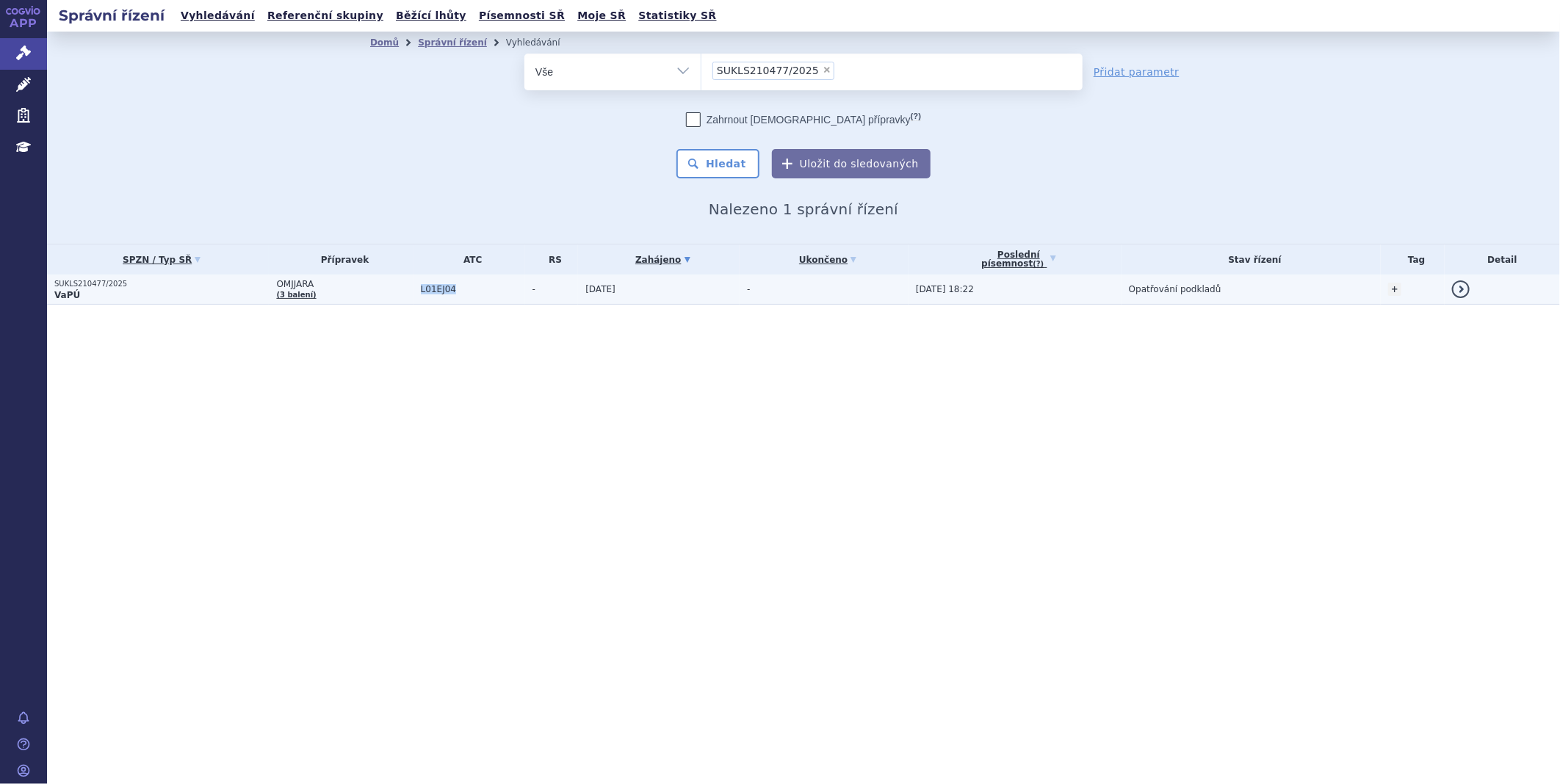
drag, startPoint x: 466, startPoint y: 288, endPoint x: 413, endPoint y: 299, distance: 54.1
click at [413, 299] on td "L01EJ04" at bounding box center [469, 289] width 112 height 30
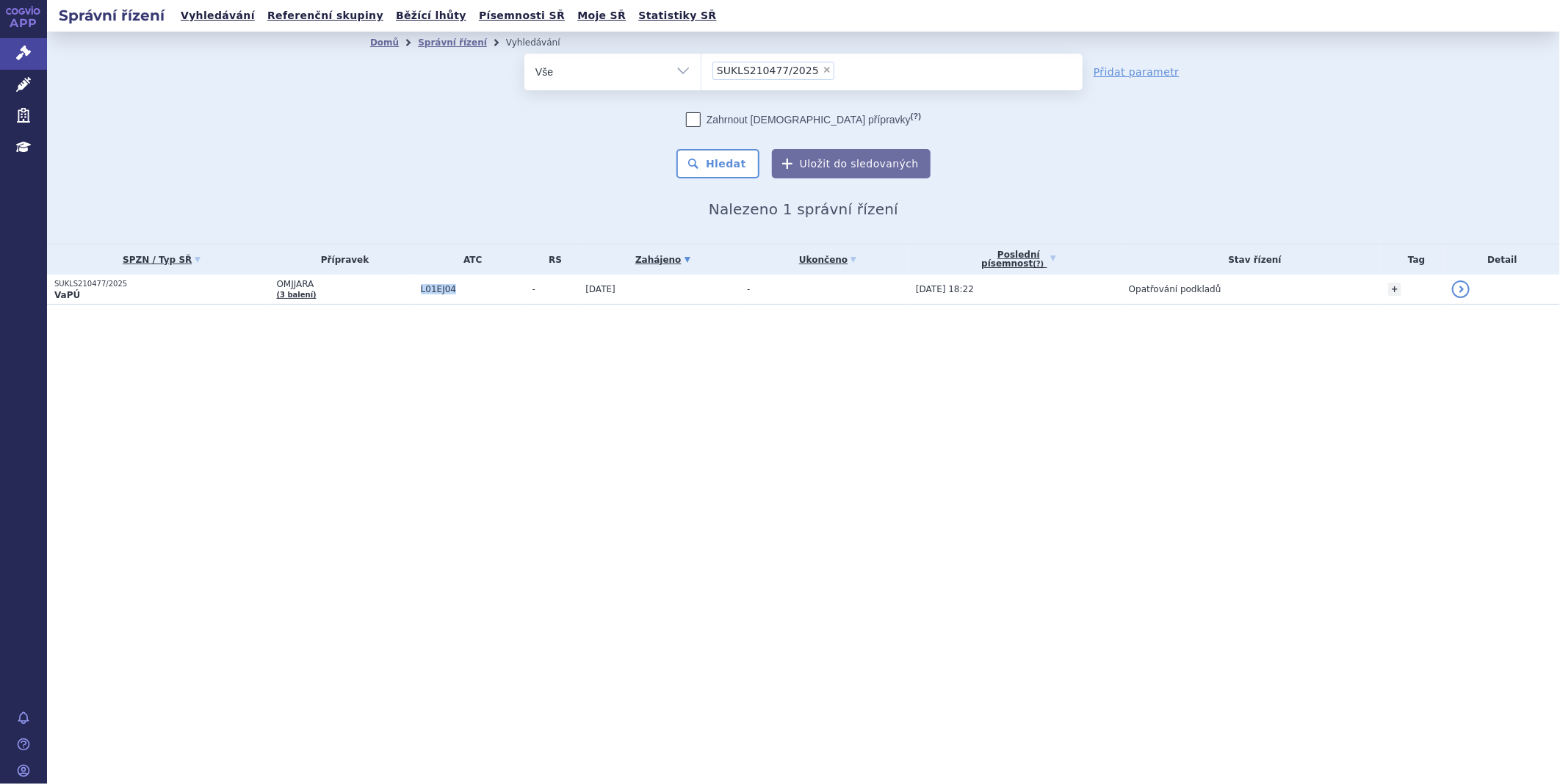
copy span "L01EJ04"
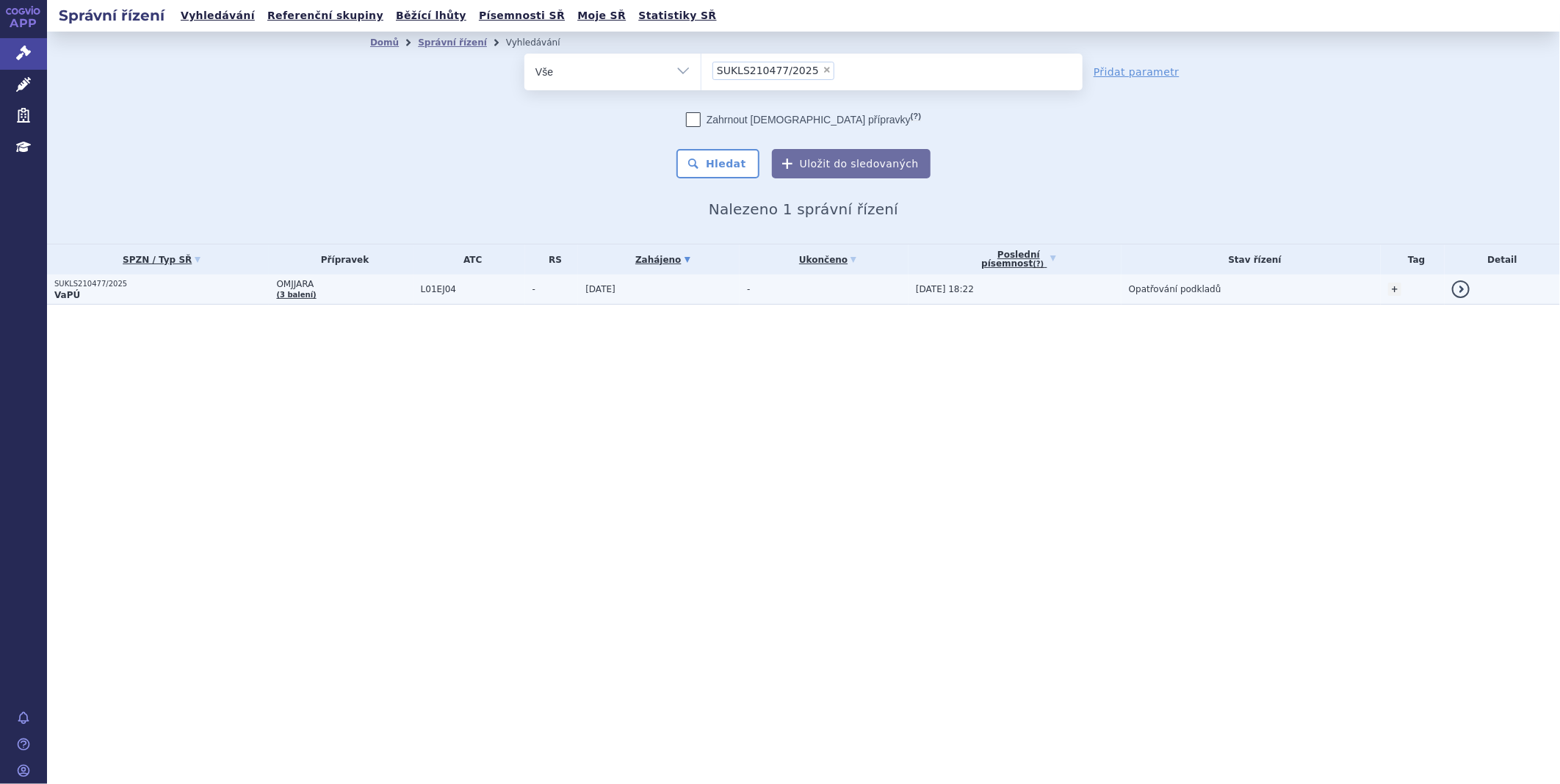
click at [176, 279] on p "SUKLS210477/2025" at bounding box center [161, 284] width 215 height 11
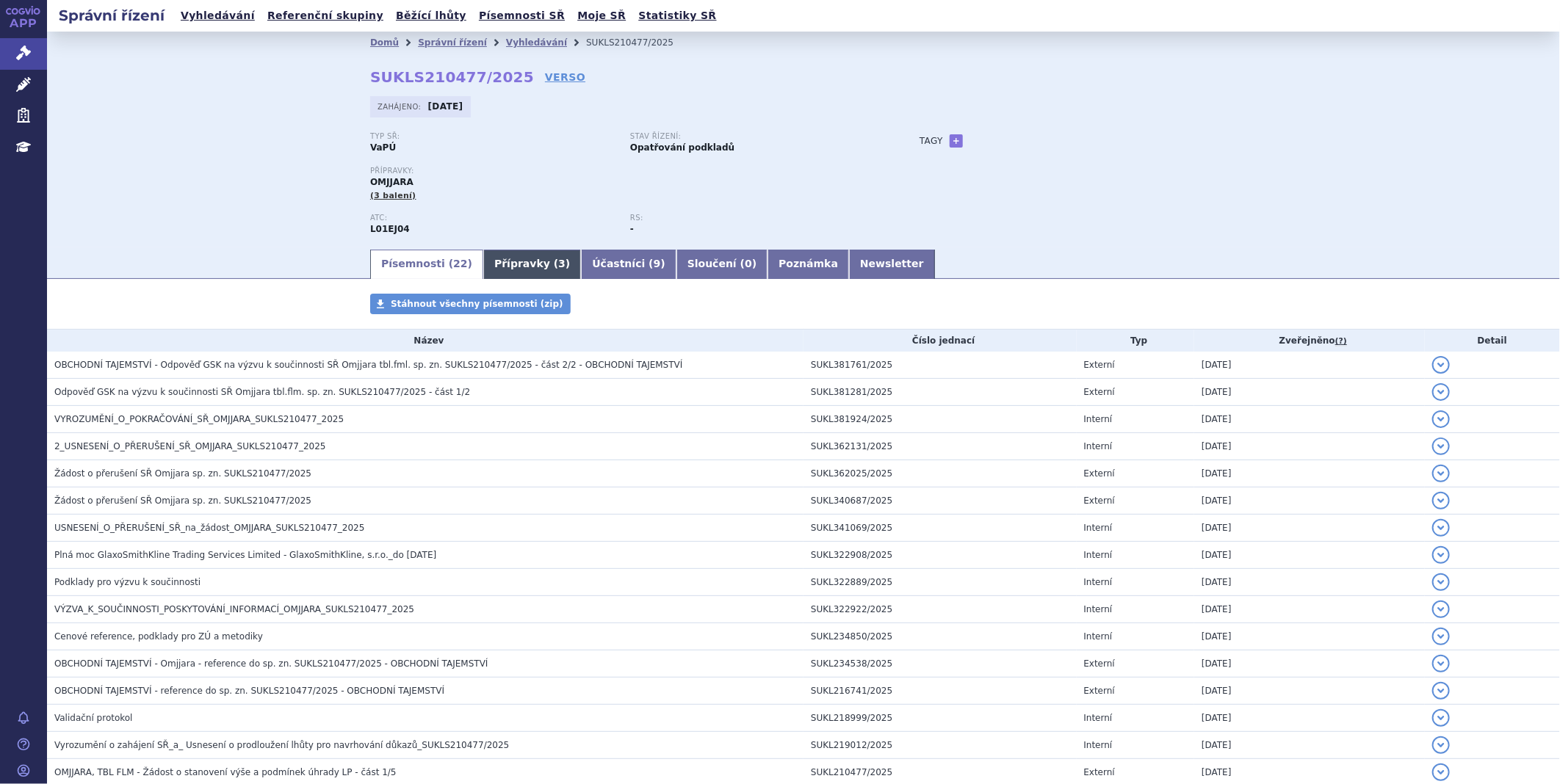
click at [484, 258] on link "Přípravky ( 3 )" at bounding box center [532, 264] width 97 height 29
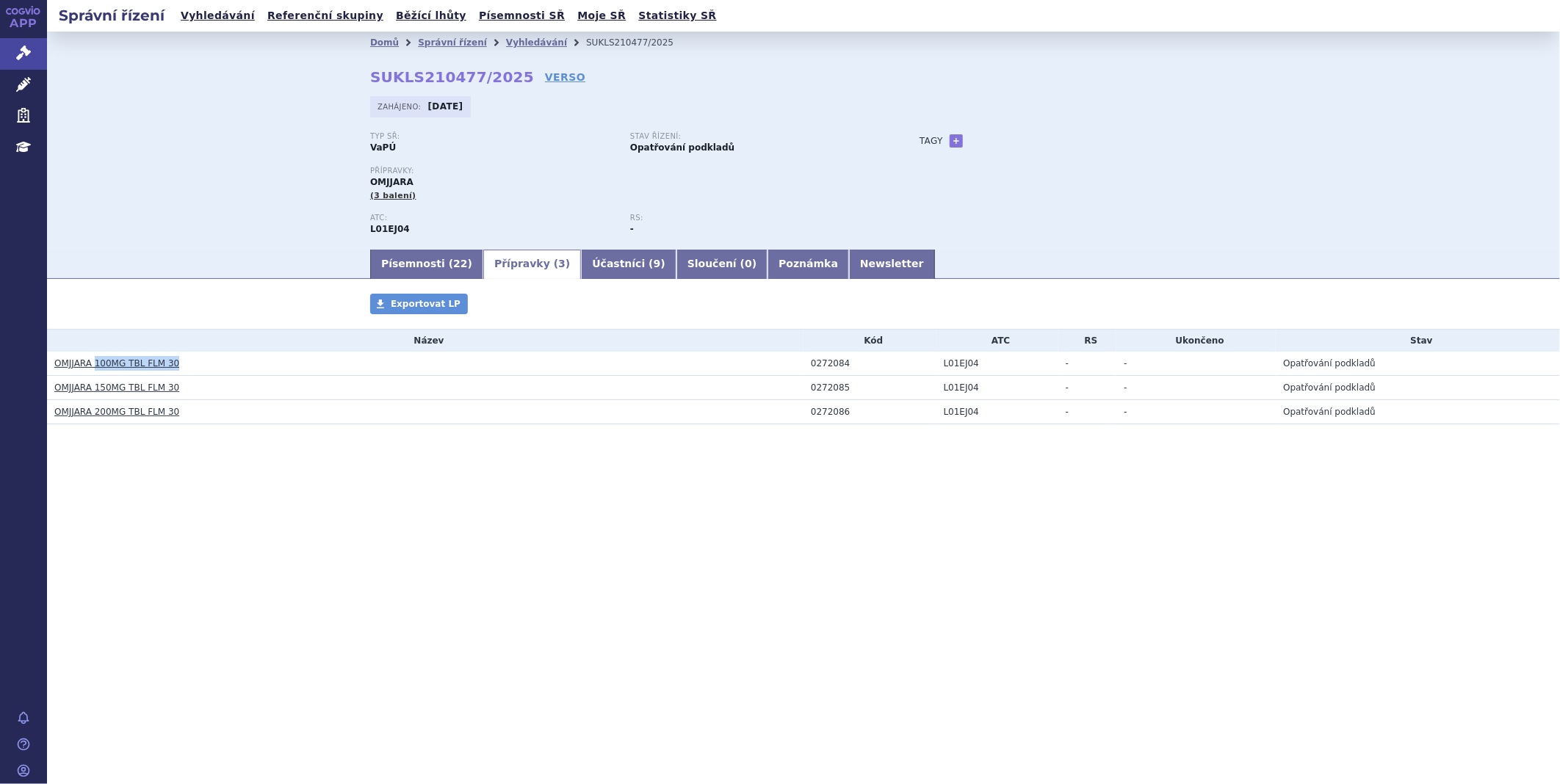
drag, startPoint x: 181, startPoint y: 366, endPoint x: 95, endPoint y: 366, distance: 86.0
click at [95, 366] on h3 "OMJJARA 100MG TBL FLM 30" at bounding box center [429, 363] width 750 height 14
copy link "100MG TBL FLM 30"
drag, startPoint x: 184, startPoint y: 398, endPoint x: 94, endPoint y: 391, distance: 90.3
click at [94, 391] on td "OMJJARA 150MG TBL FLM 30" at bounding box center [425, 387] width 756 height 24
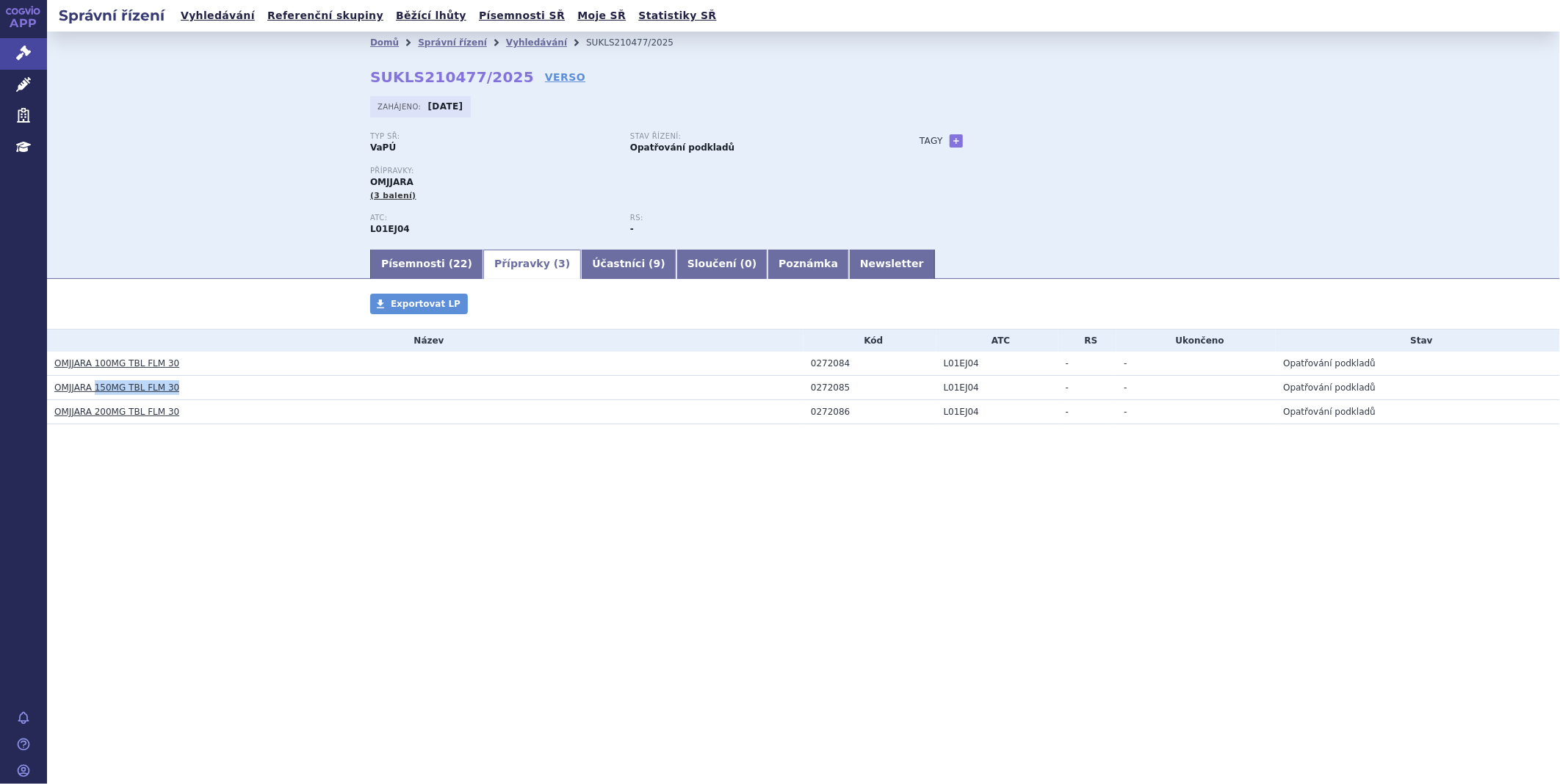
copy link "150MG TBL FLM 30"
click at [845, 369] on div "0272084" at bounding box center [874, 363] width 125 height 11
drag, startPoint x: 845, startPoint y: 363, endPoint x: 793, endPoint y: 363, distance: 52.0
click at [793, 363] on tr "OMJJARA 100MG TBL FLM 30 0272084 L01EJ04 - - Opatřování podkladů" at bounding box center [804, 363] width 1514 height 24
copy tr "0272084"
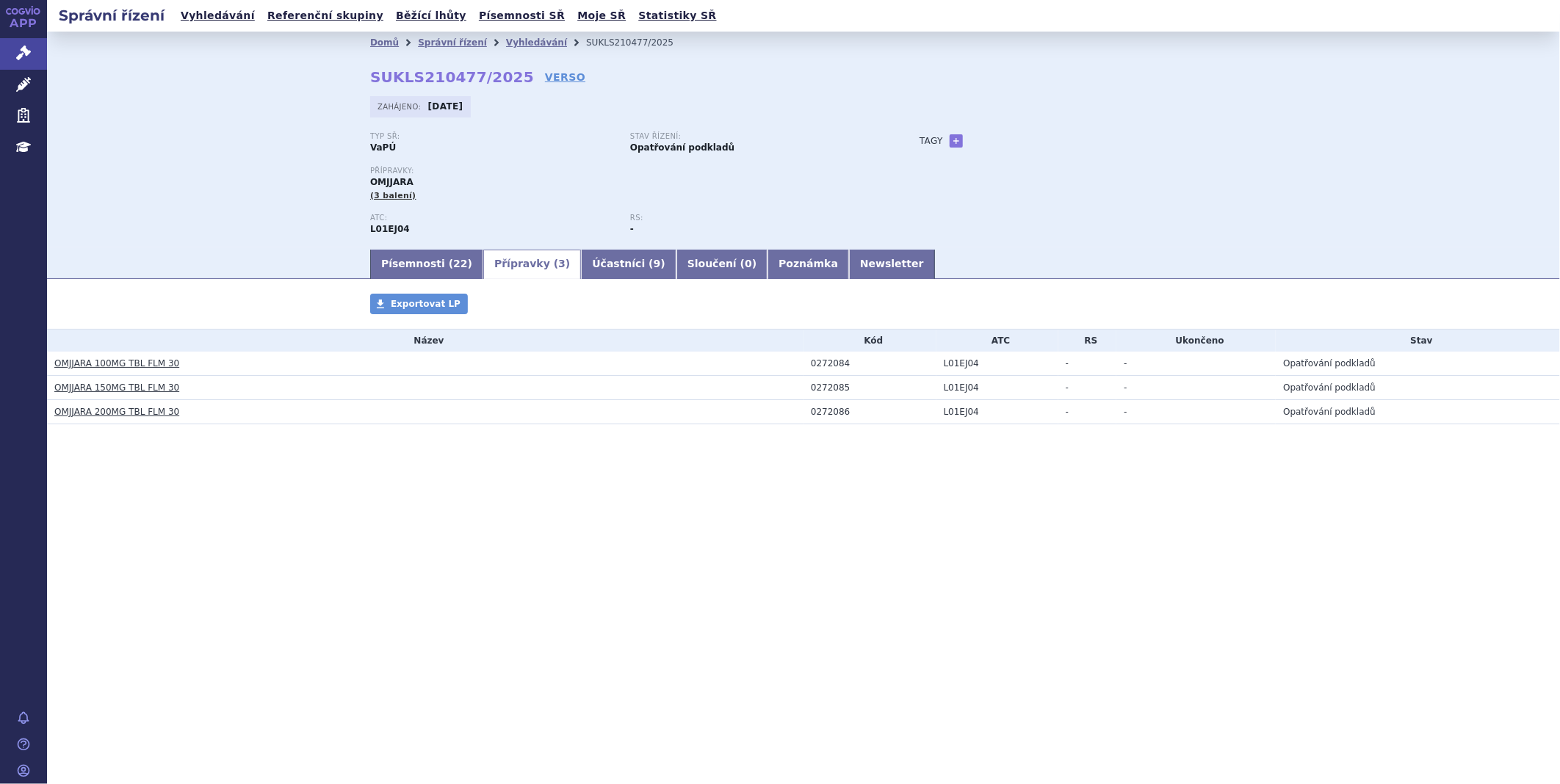
click at [849, 248] on div "ATC: L01EJ04 RS: -" at bounding box center [630, 230] width 520 height 34
click at [849, 258] on link "Newsletter" at bounding box center [891, 264] width 86 height 29
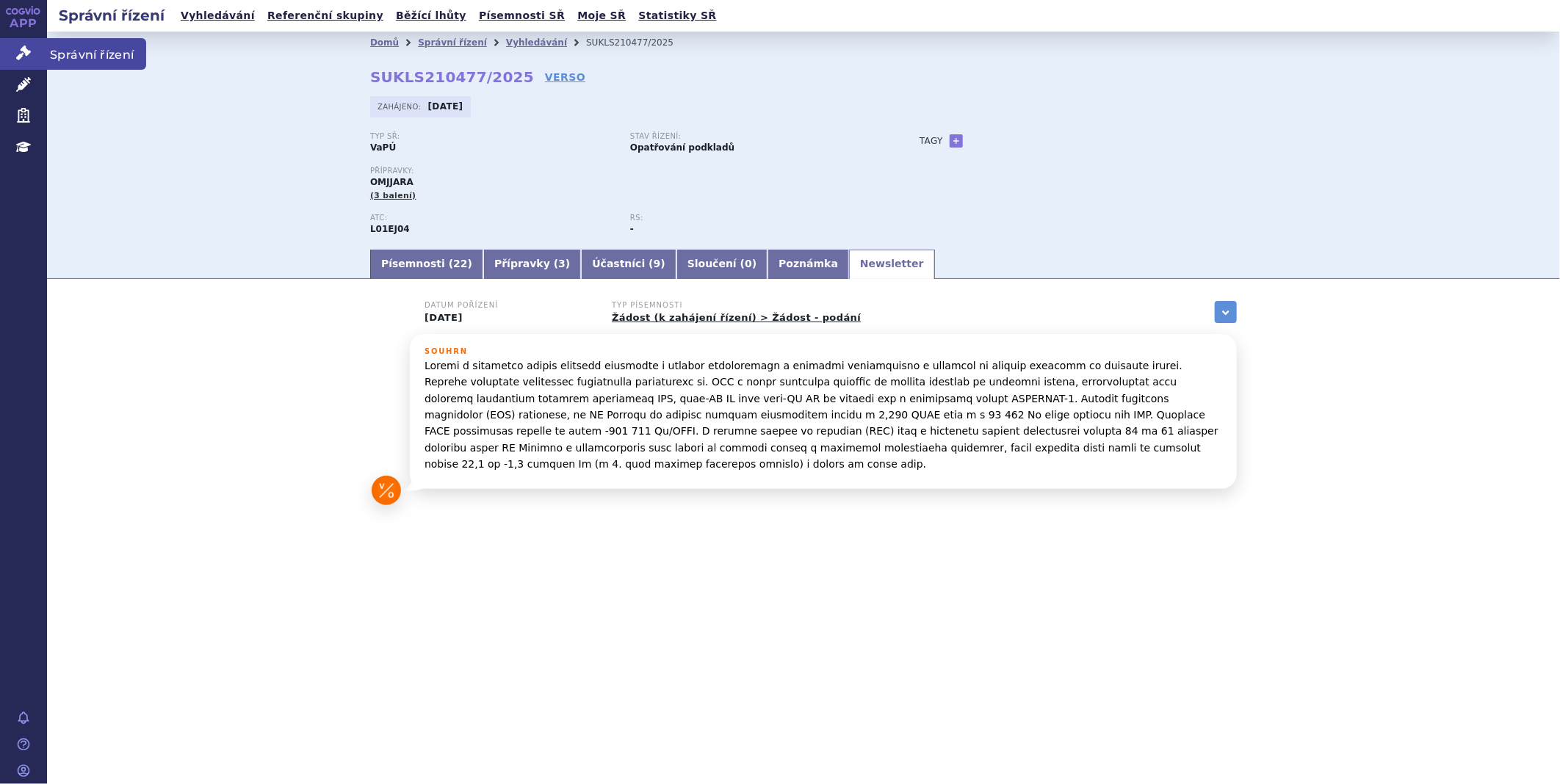
click at [35, 61] on link "Správní řízení" at bounding box center [23, 54] width 47 height 31
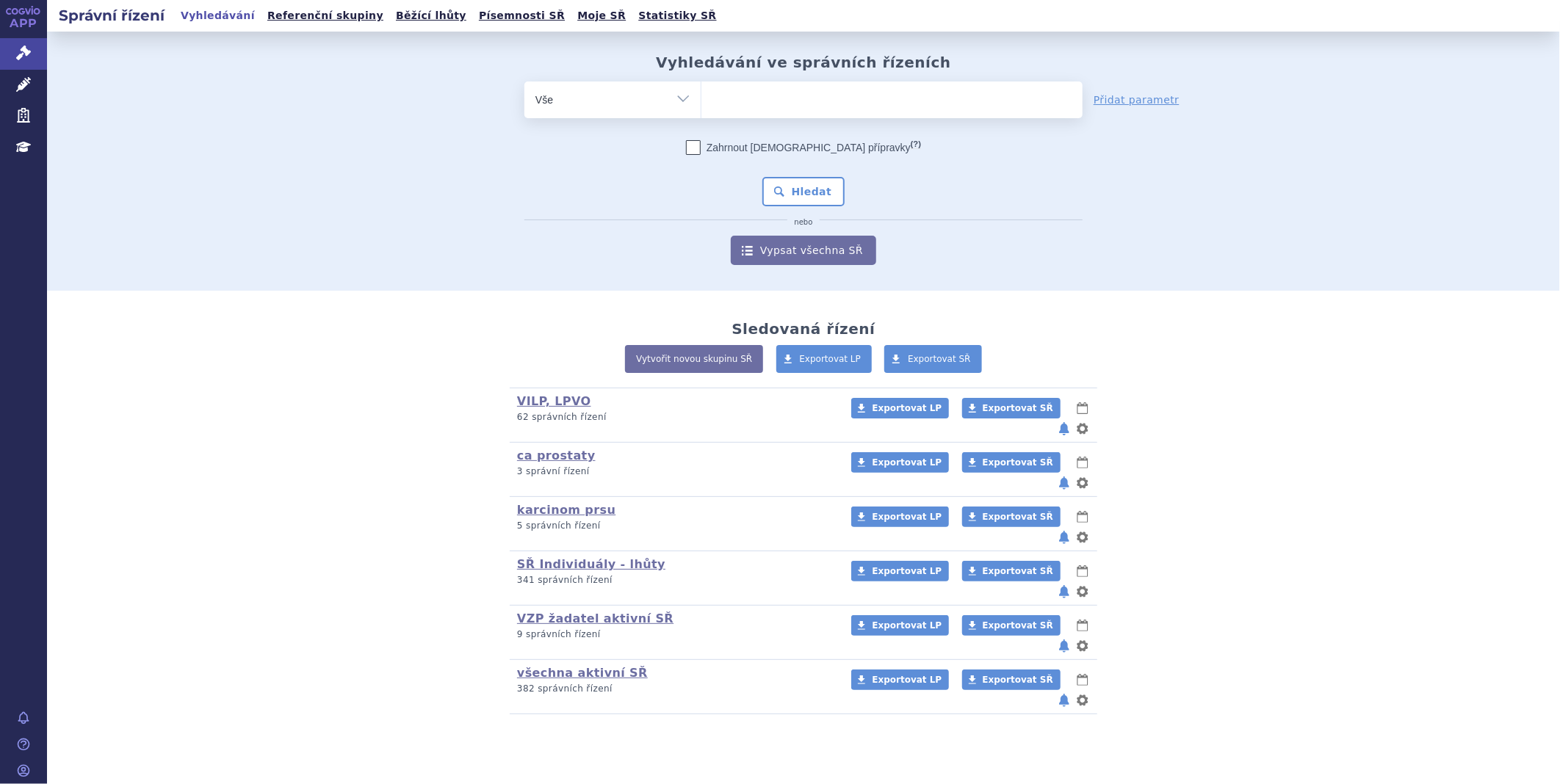
type input "SUKLS97794/2025"
select select "SUKLS97794/2025"
click at [808, 192] on button "Hledat" at bounding box center [804, 192] width 83 height 29
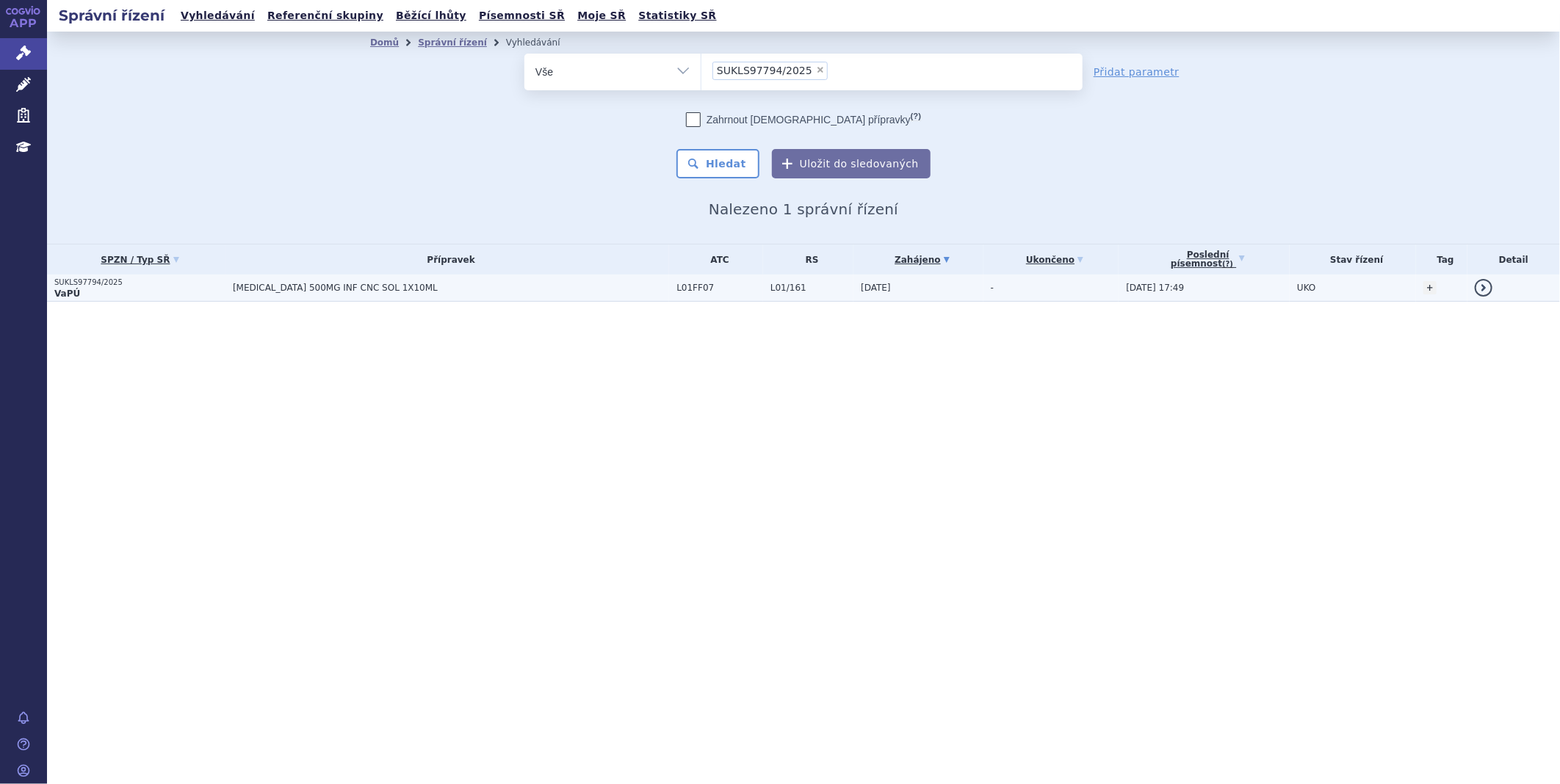
click at [342, 292] on td "[MEDICAL_DATA] 500MG INF CNC SOL 1X10ML" at bounding box center [447, 288] width 443 height 27
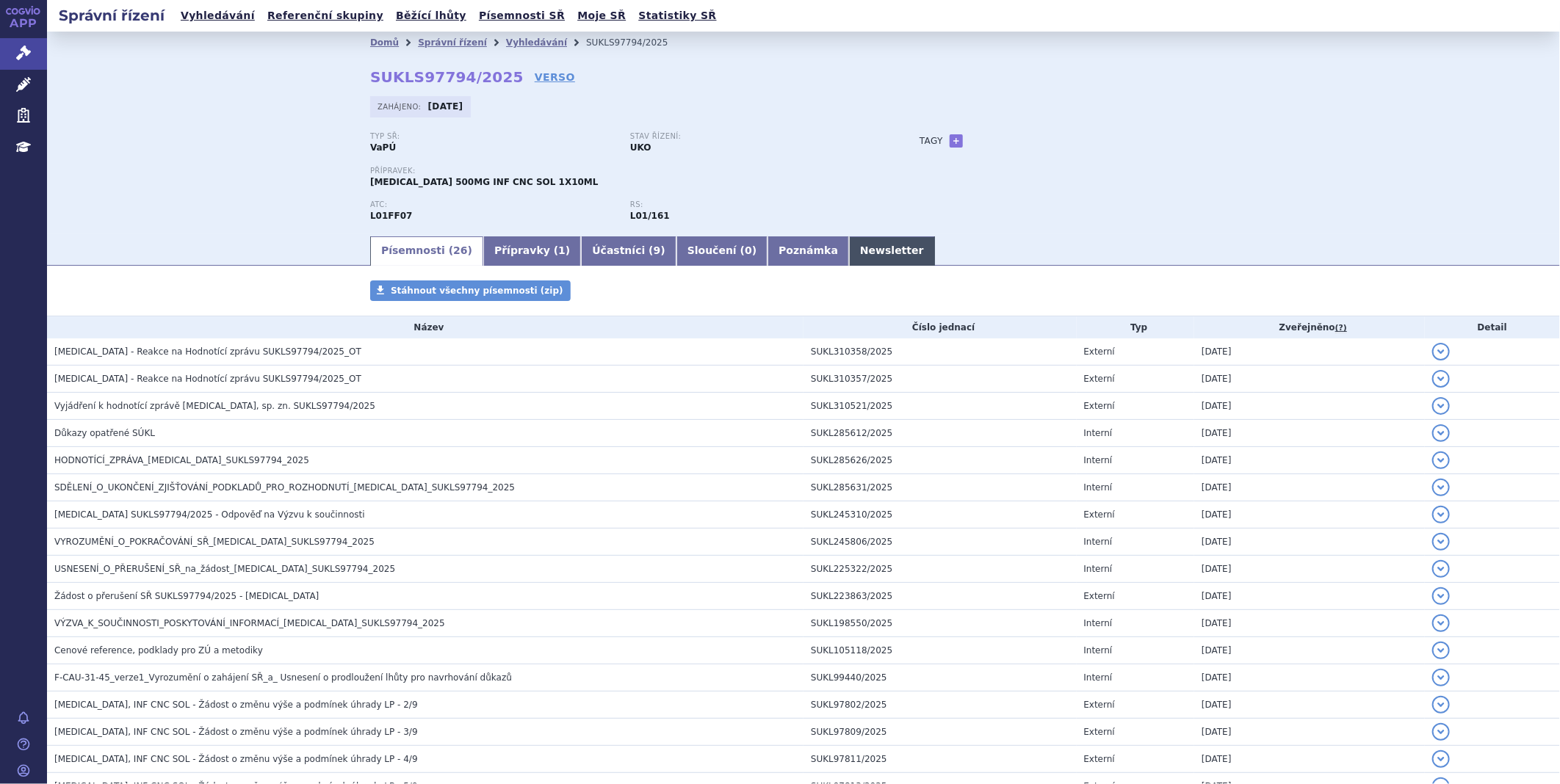
click at [849, 255] on link "Newsletter" at bounding box center [891, 250] width 86 height 29
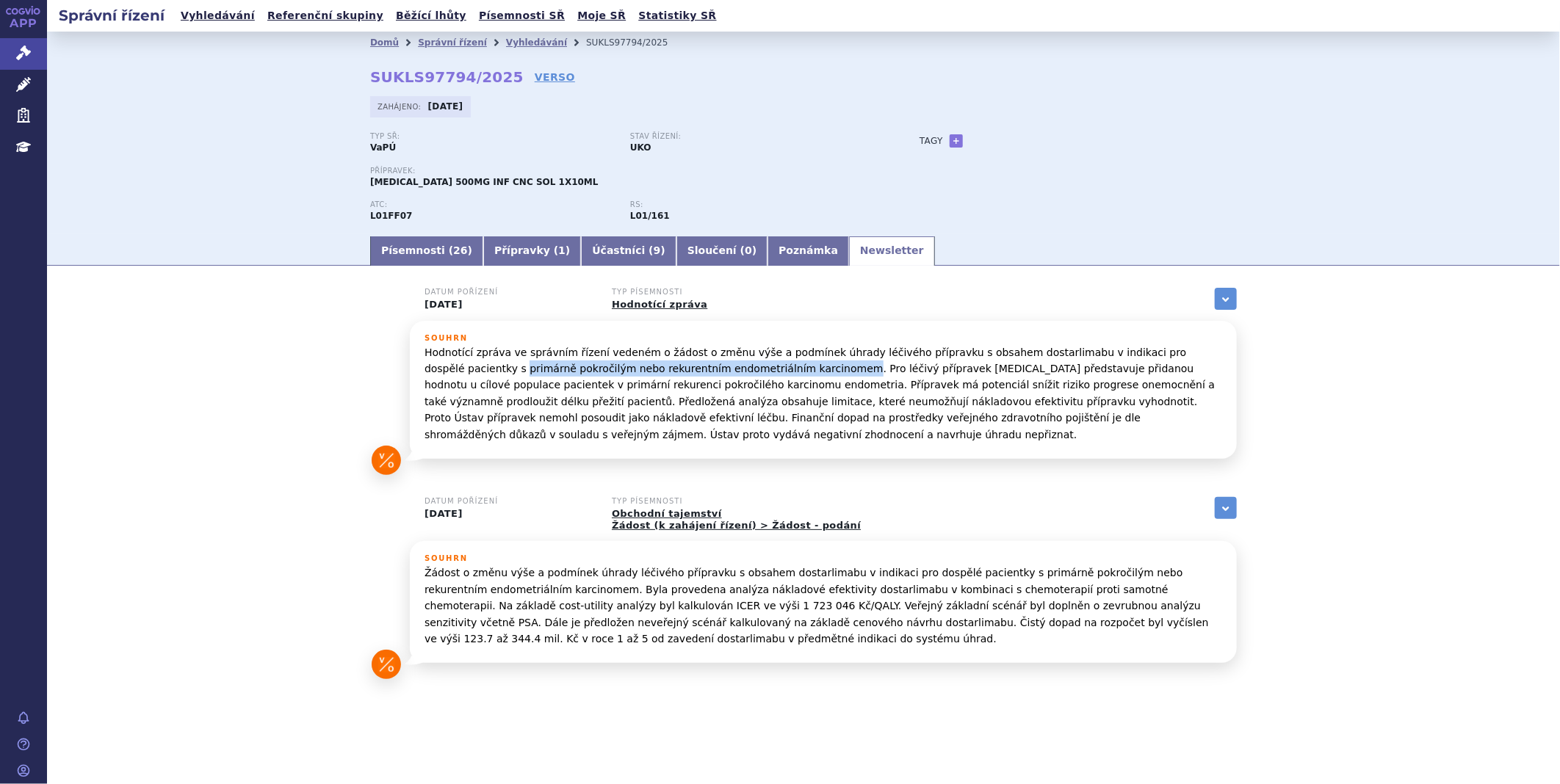
drag, startPoint x: 423, startPoint y: 369, endPoint x: 737, endPoint y: 373, distance: 314.0
click at [737, 373] on div "Souhrn Hodnotící zpráva ve správním řízení vedeném o žádost o změnu výše a podm…" at bounding box center [823, 389] width 827 height 138
copy p "primárně pokročilým nebo rekurentním endometriálním karcinomem"
click at [520, 241] on link "Přípravky ( 1 )" at bounding box center [532, 250] width 97 height 29
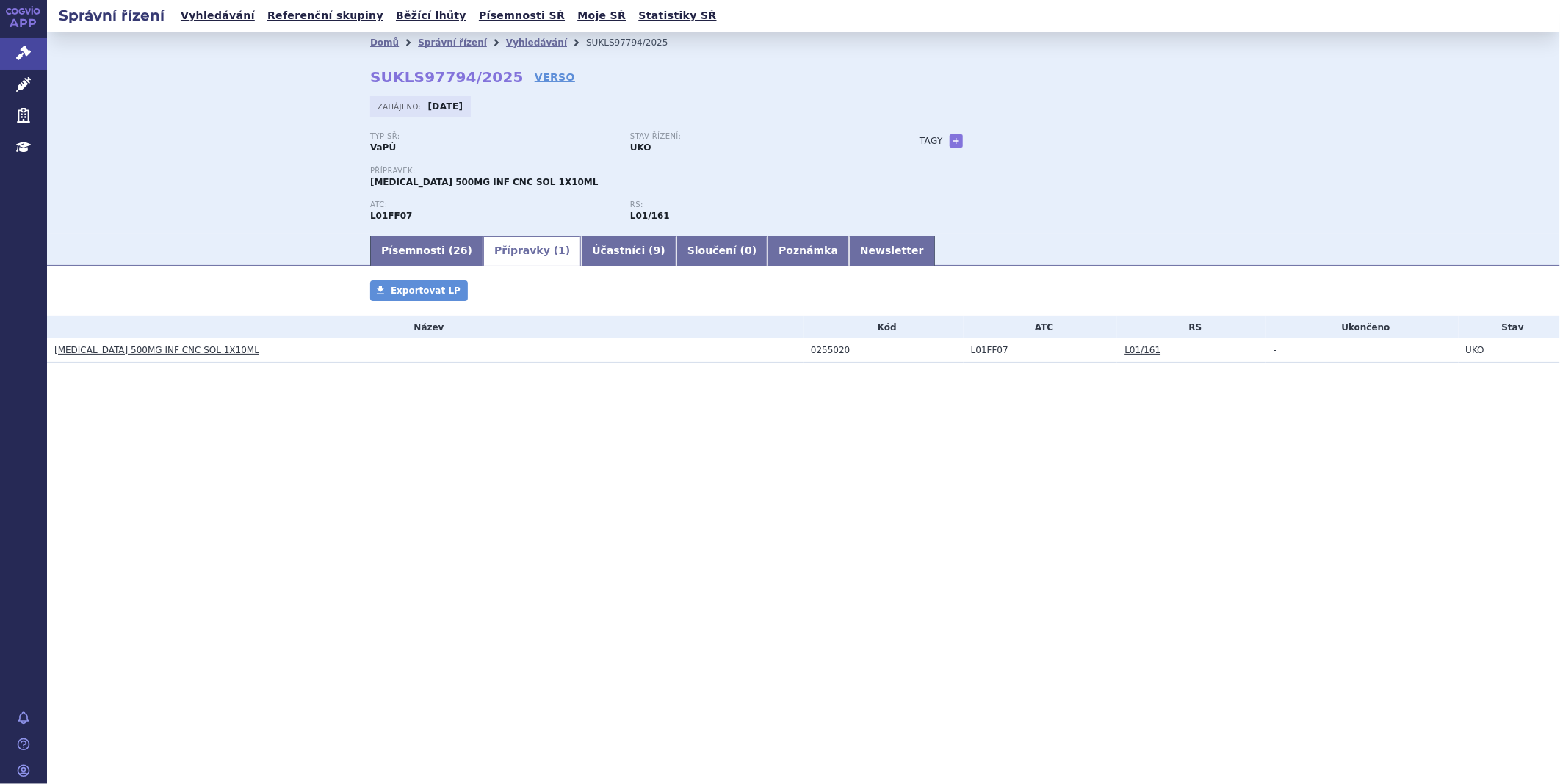
click at [868, 351] on div "0255020" at bounding box center [887, 350] width 153 height 11
drag, startPoint x: 856, startPoint y: 351, endPoint x: 796, endPoint y: 351, distance: 60.0
click at [796, 351] on tr "JEMPERLI 500MG INF CNC SOL 1X10ML 0255020 L01FF07 L01/161 - UKO" at bounding box center [804, 350] width 1514 height 24
copy tr "0255020"
click at [227, 348] on h3 "JEMPERLI 500MG INF CNC SOL 1X10ML" at bounding box center [429, 350] width 750 height 14
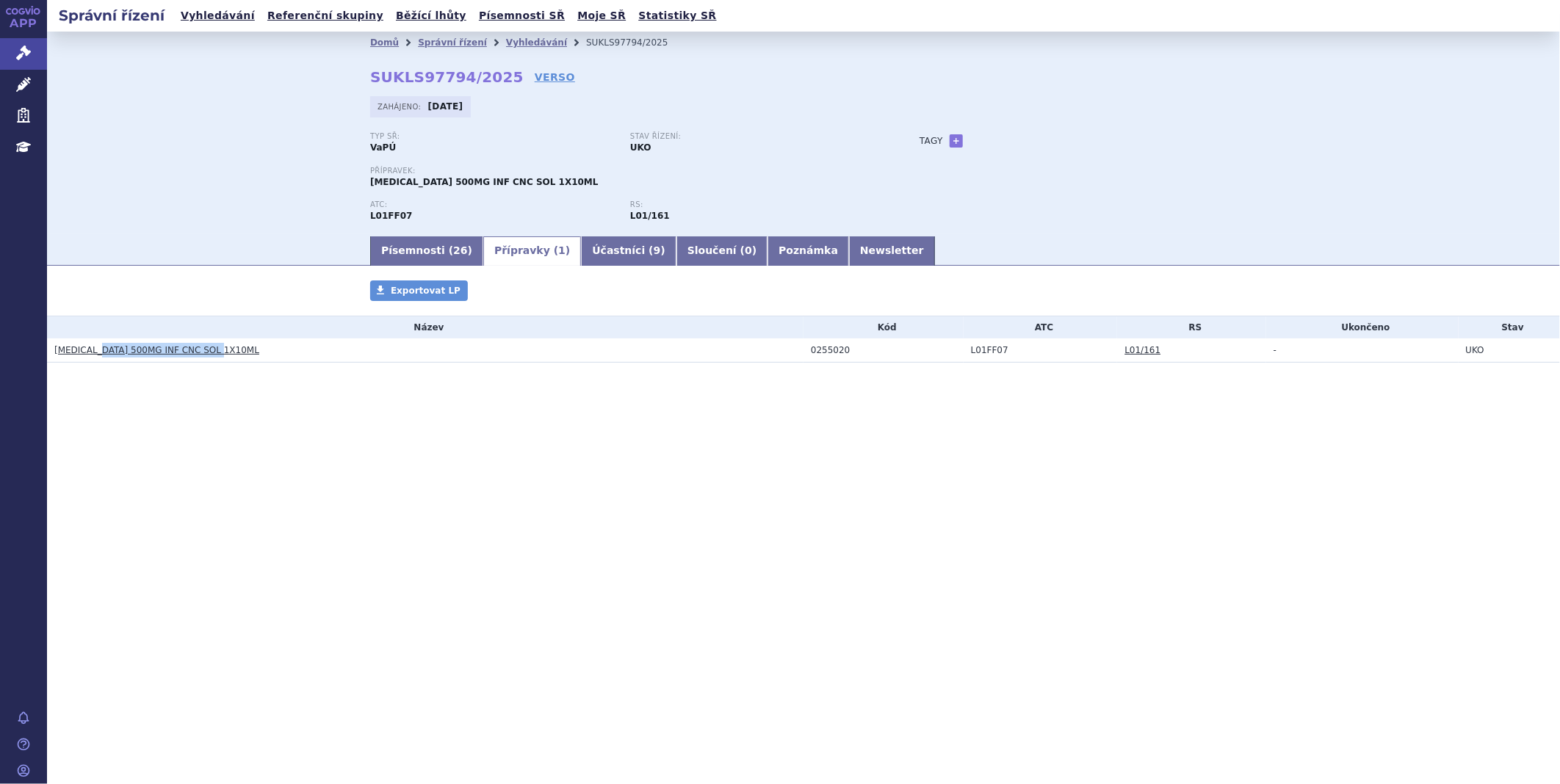
drag, startPoint x: 216, startPoint y: 351, endPoint x: 92, endPoint y: 353, distance: 124.0
click at [92, 353] on h3 "JEMPERLI 500MG INF CNC SOL 1X10ML" at bounding box center [429, 350] width 750 height 14
copy link "500MG INF CNC SOL 1X10ML"
click at [1048, 354] on td "L01FF07" at bounding box center [1041, 350] width 154 height 24
drag, startPoint x: 1034, startPoint y: 351, endPoint x: 966, endPoint y: 347, distance: 68.1
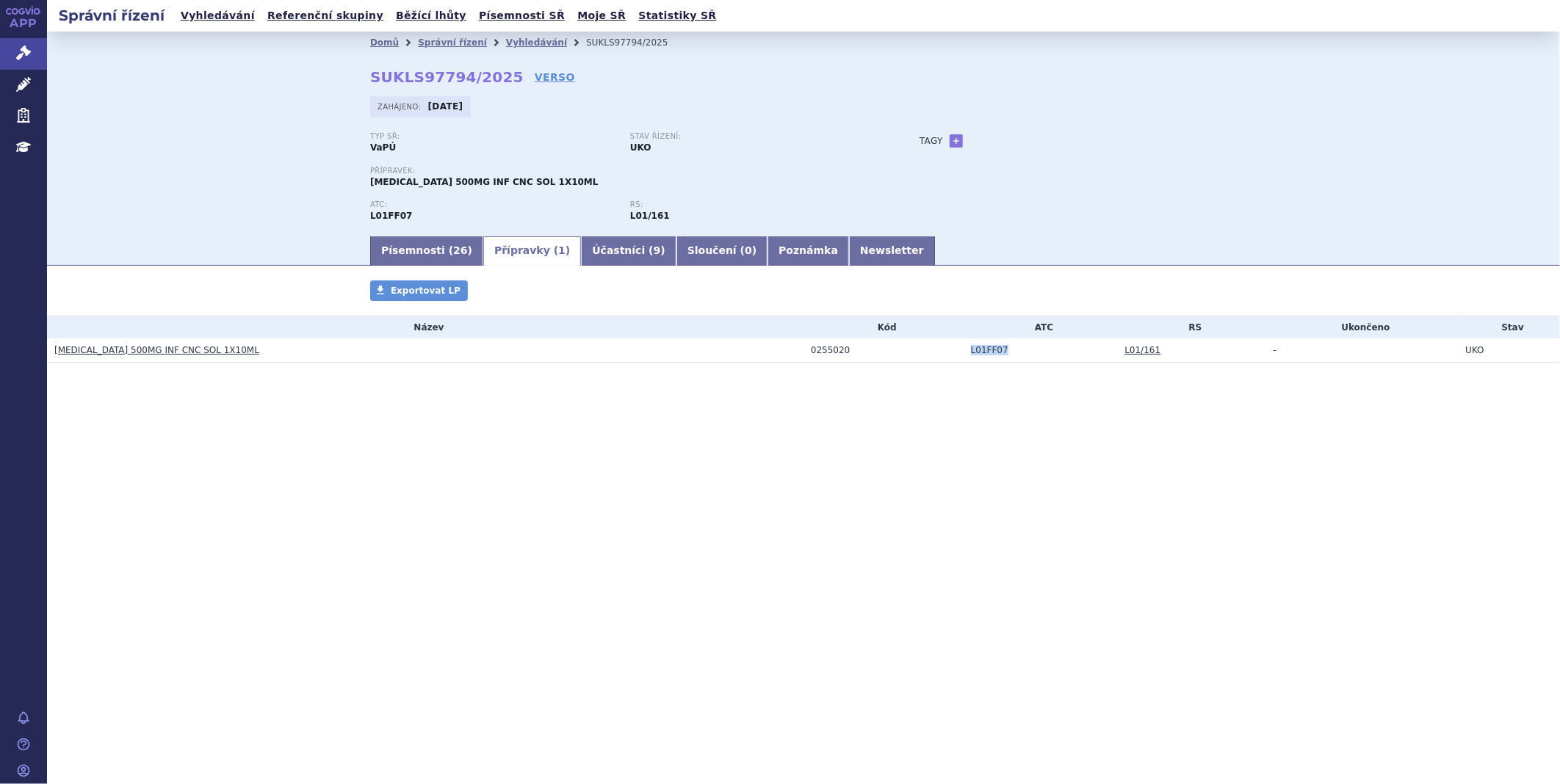
click at [966, 347] on td "L01FF07" at bounding box center [1041, 350] width 154 height 24
copy td "L01FF07"
click at [22, 53] on icon at bounding box center [23, 52] width 14 height 14
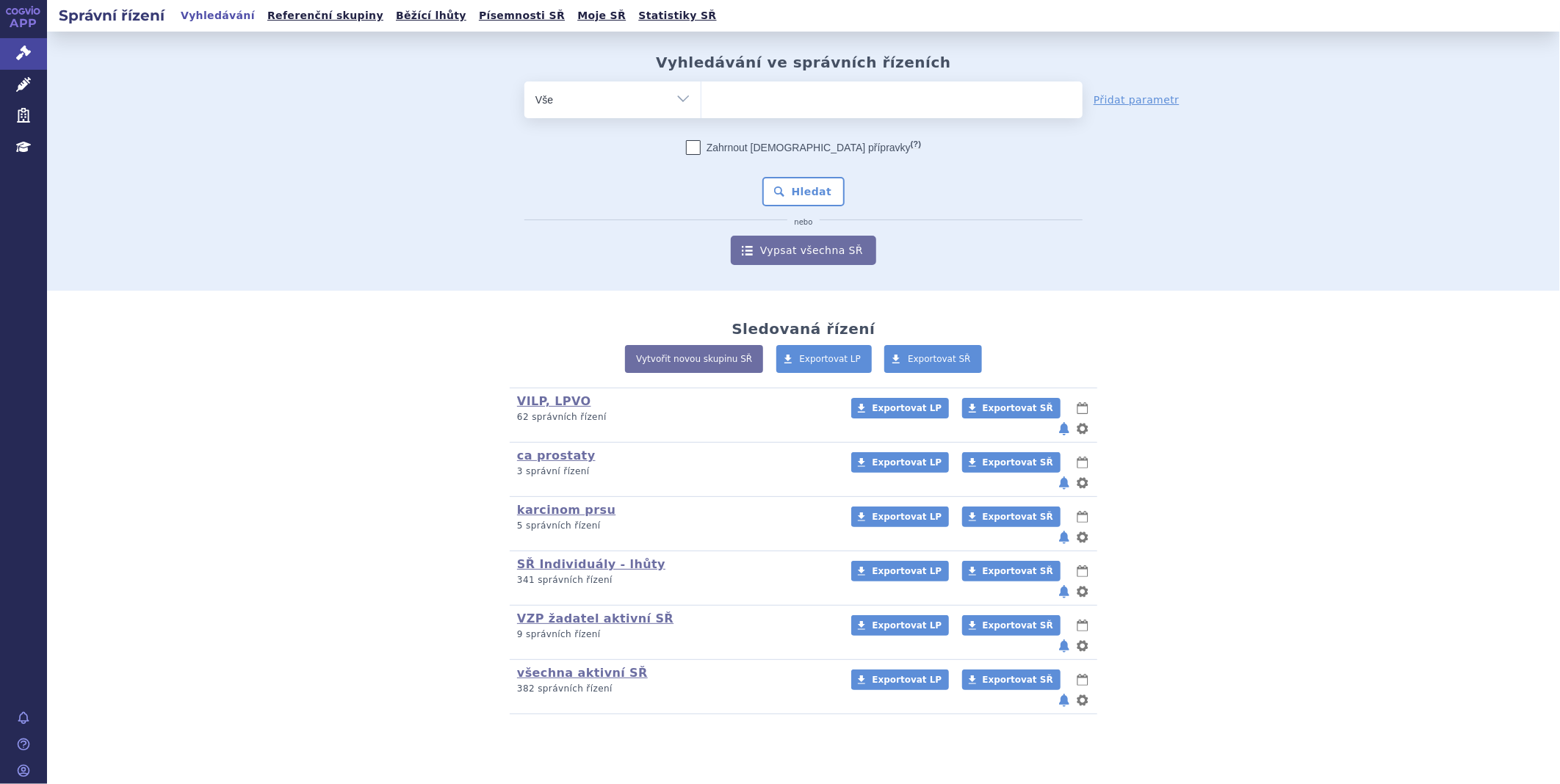
type input "SUKLS90985/2025"
select select "SUKLS90985/2025"
click at [788, 194] on button "Hledat" at bounding box center [804, 192] width 83 height 29
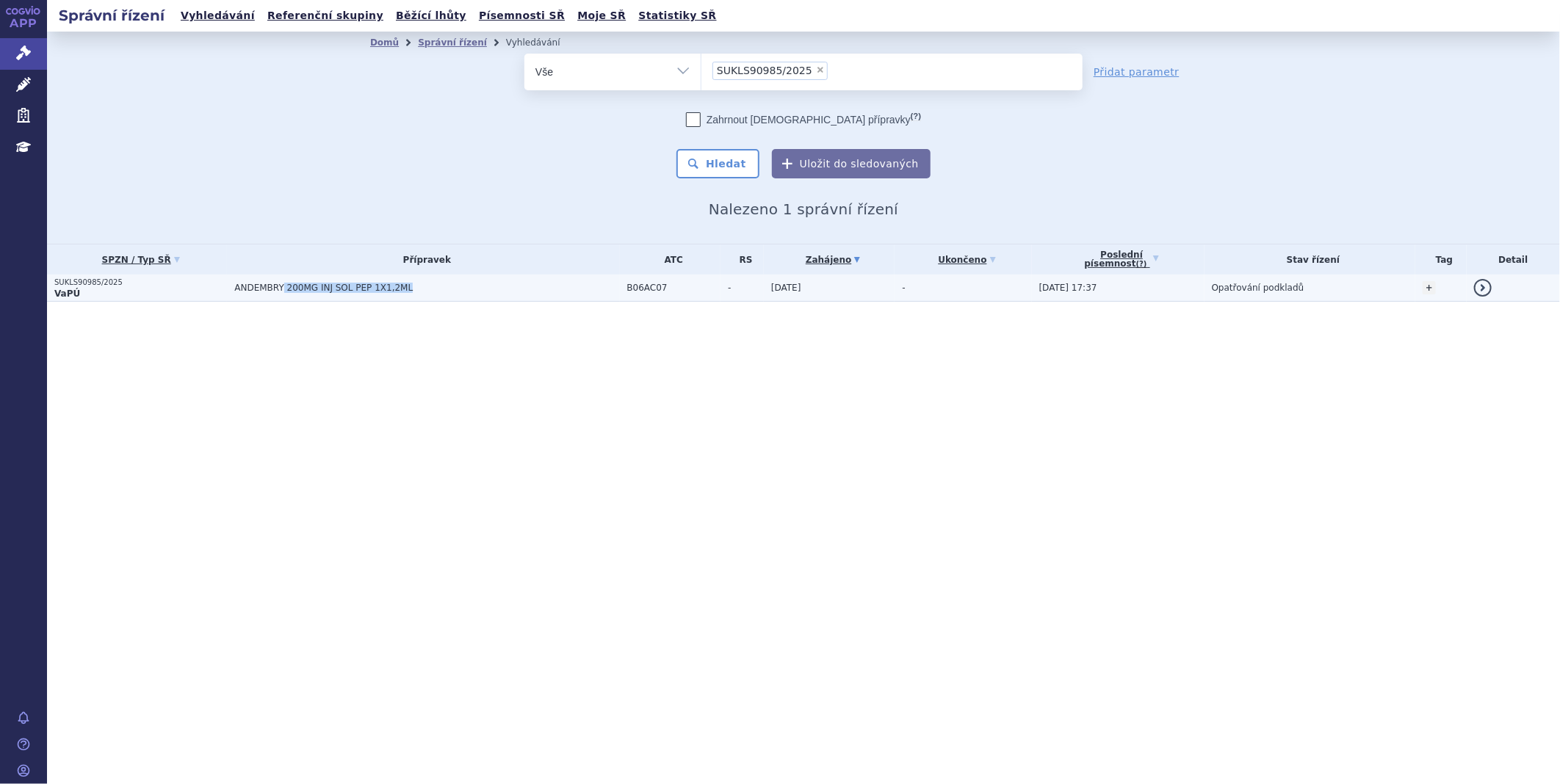
drag, startPoint x: 411, startPoint y: 284, endPoint x: 281, endPoint y: 290, distance: 130.1
click at [281, 290] on span "ANDEMBRY 200MG INJ SOL PEP 1X1,2ML" at bounding box center [417, 288] width 367 height 11
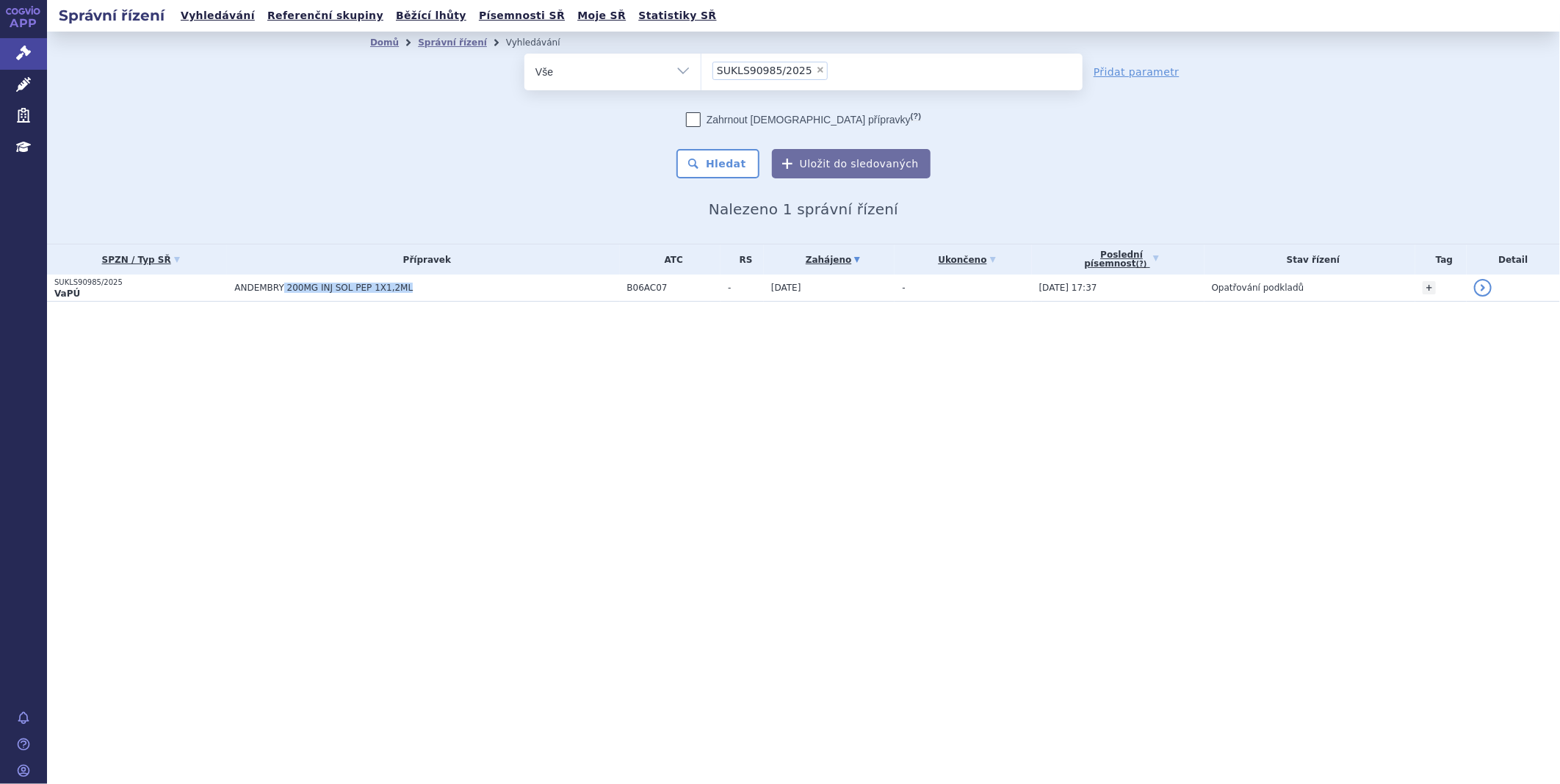
copy span "200MG INJ SOL PEP 1X1,2ML"
drag, startPoint x: 826, startPoint y: 479, endPoint x: 833, endPoint y: 457, distance: 23.1
click at [827, 475] on div "Správní řízení Vyhledávání Referenční skupiny Běžící lhůty Písemnosti SŘ Moje S…" at bounding box center [804, 392] width 1514 height 784
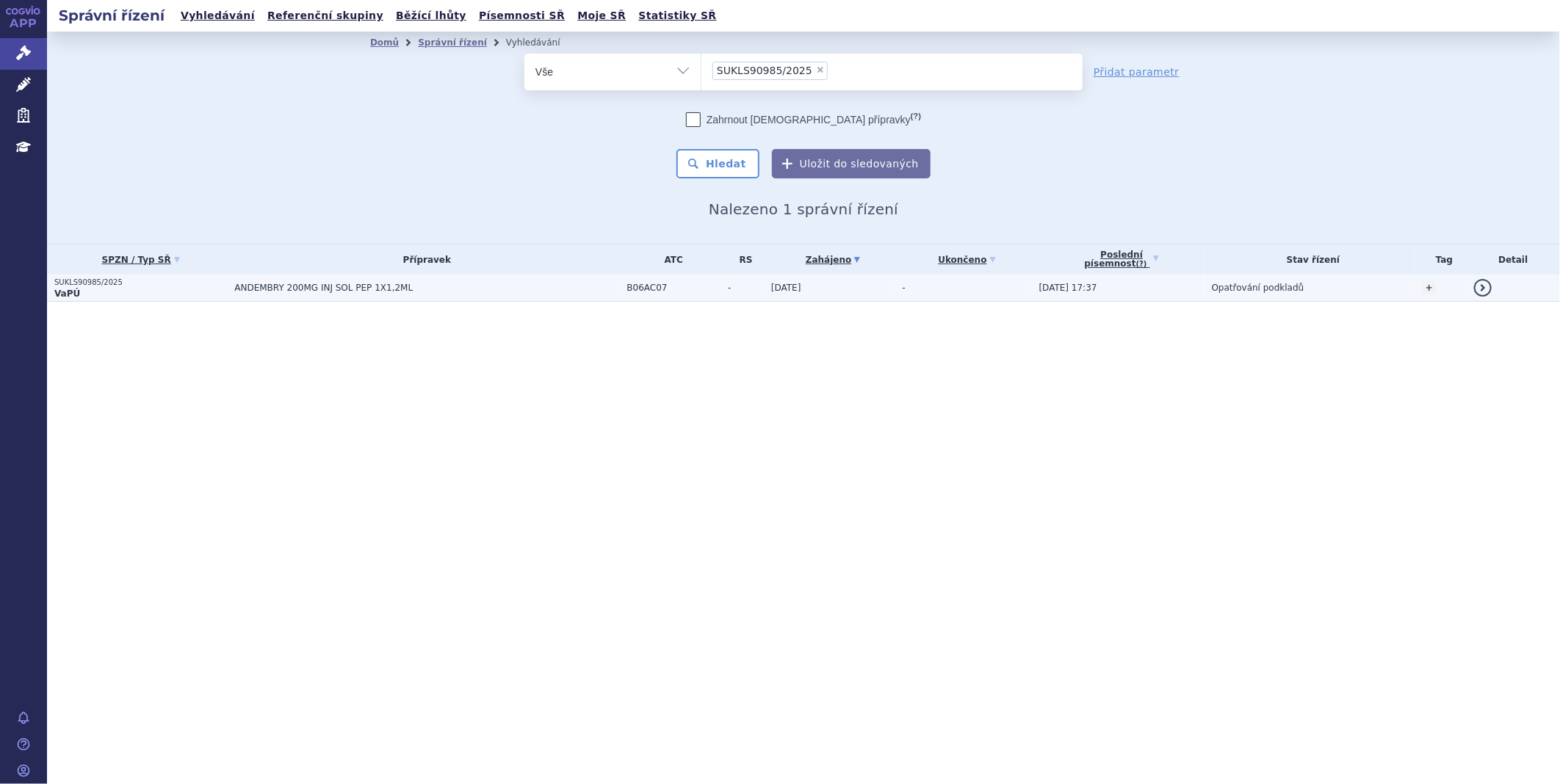
drag, startPoint x: 681, startPoint y: 274, endPoint x: 672, endPoint y: 274, distance: 9.0
click at [672, 274] on td "B06AC07" at bounding box center [670, 288] width 101 height 27
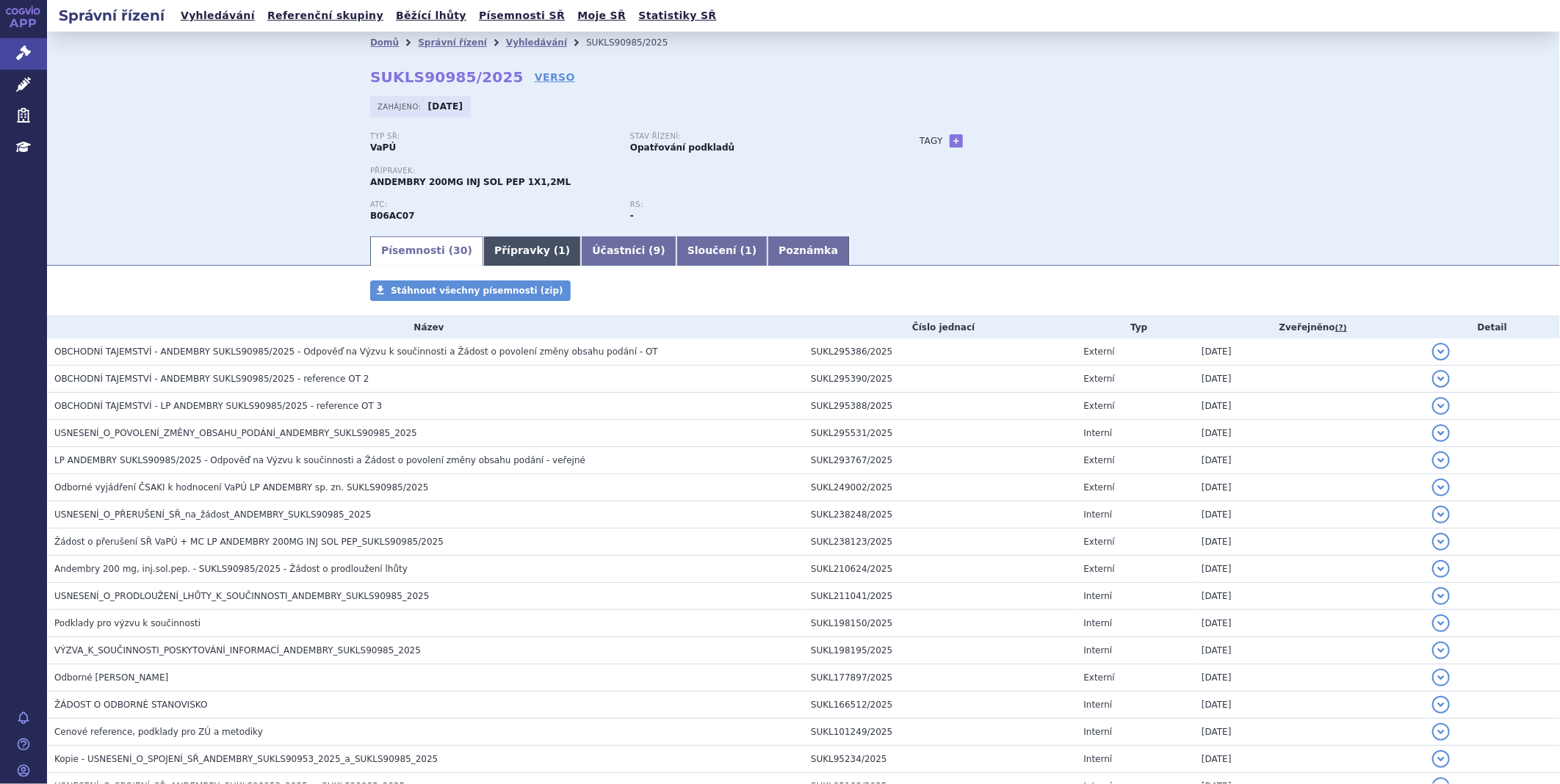
click at [493, 248] on link "Přípravky ( 1 )" at bounding box center [532, 250] width 97 height 29
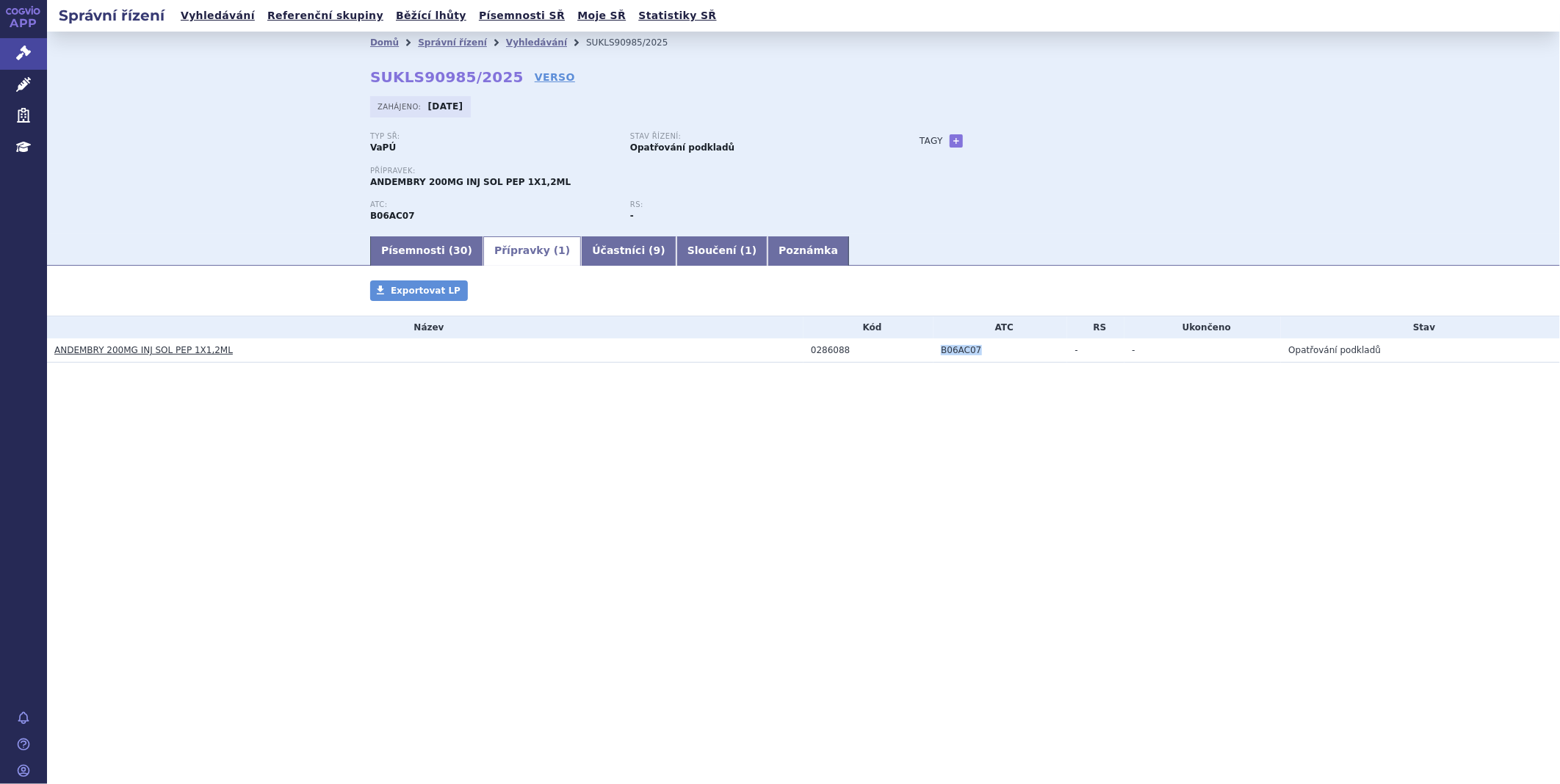
drag, startPoint x: 983, startPoint y: 353, endPoint x: 936, endPoint y: 353, distance: 47.0
click at [936, 353] on td "B06AC07" at bounding box center [1000, 350] width 134 height 24
copy td "B06AC07"
click at [862, 344] on td "0286088" at bounding box center [868, 350] width 130 height 24
drag, startPoint x: 856, startPoint y: 348, endPoint x: 783, endPoint y: 353, distance: 73.2
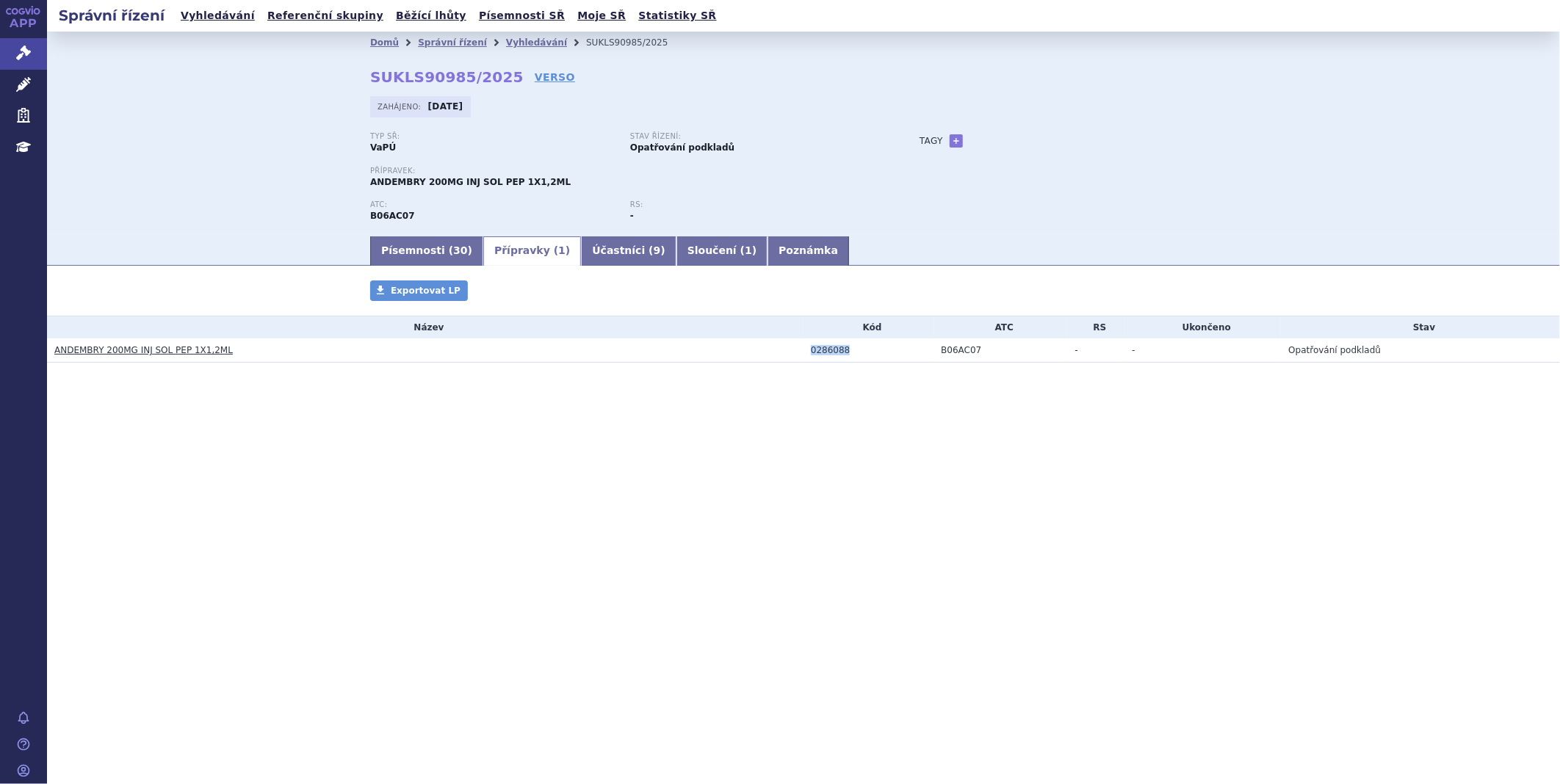
click at [783, 353] on tr "ANDEMBRY 200MG INJ SOL PEP 1X1,2ML 0286088 B06AC07 - - Opatřování podkladů" at bounding box center [804, 350] width 1514 height 24
copy tr "0286088"
click at [768, 252] on link "Poznámka" at bounding box center [808, 250] width 82 height 29
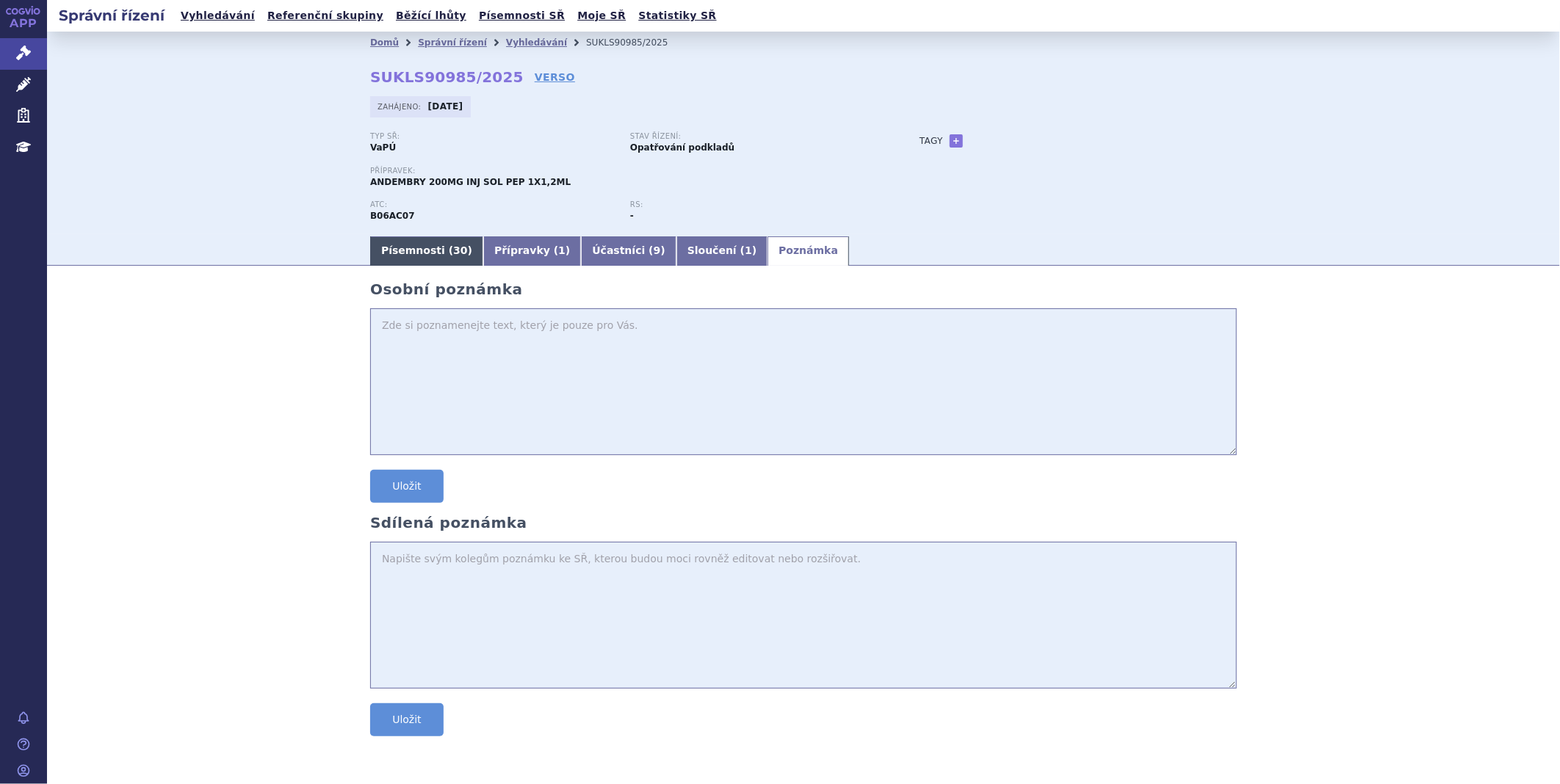
click at [407, 241] on link "Písemnosti ( 30 )" at bounding box center [426, 250] width 113 height 29
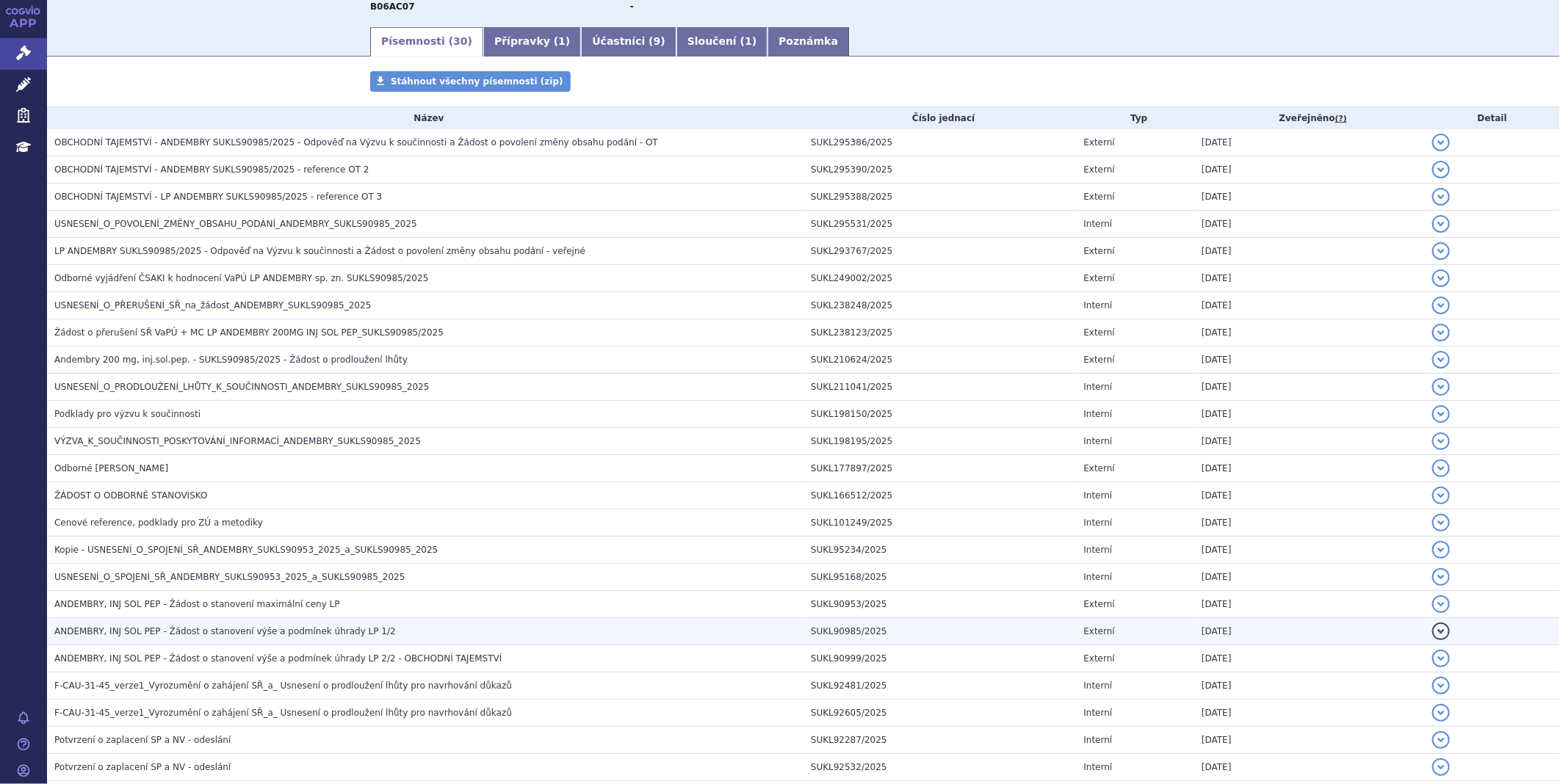
scroll to position [298, 0]
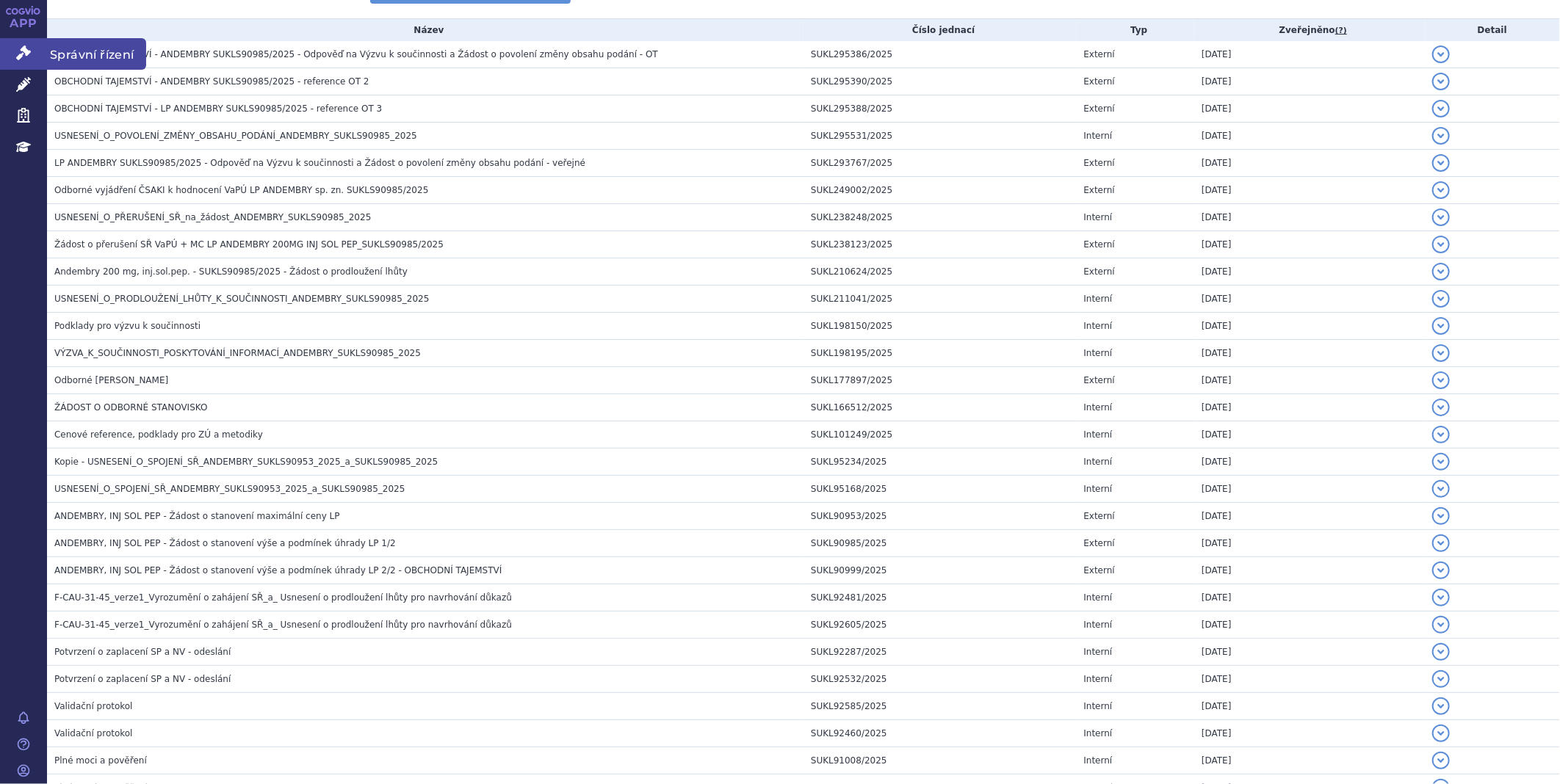
click at [26, 64] on link "Správní řízení" at bounding box center [23, 54] width 47 height 31
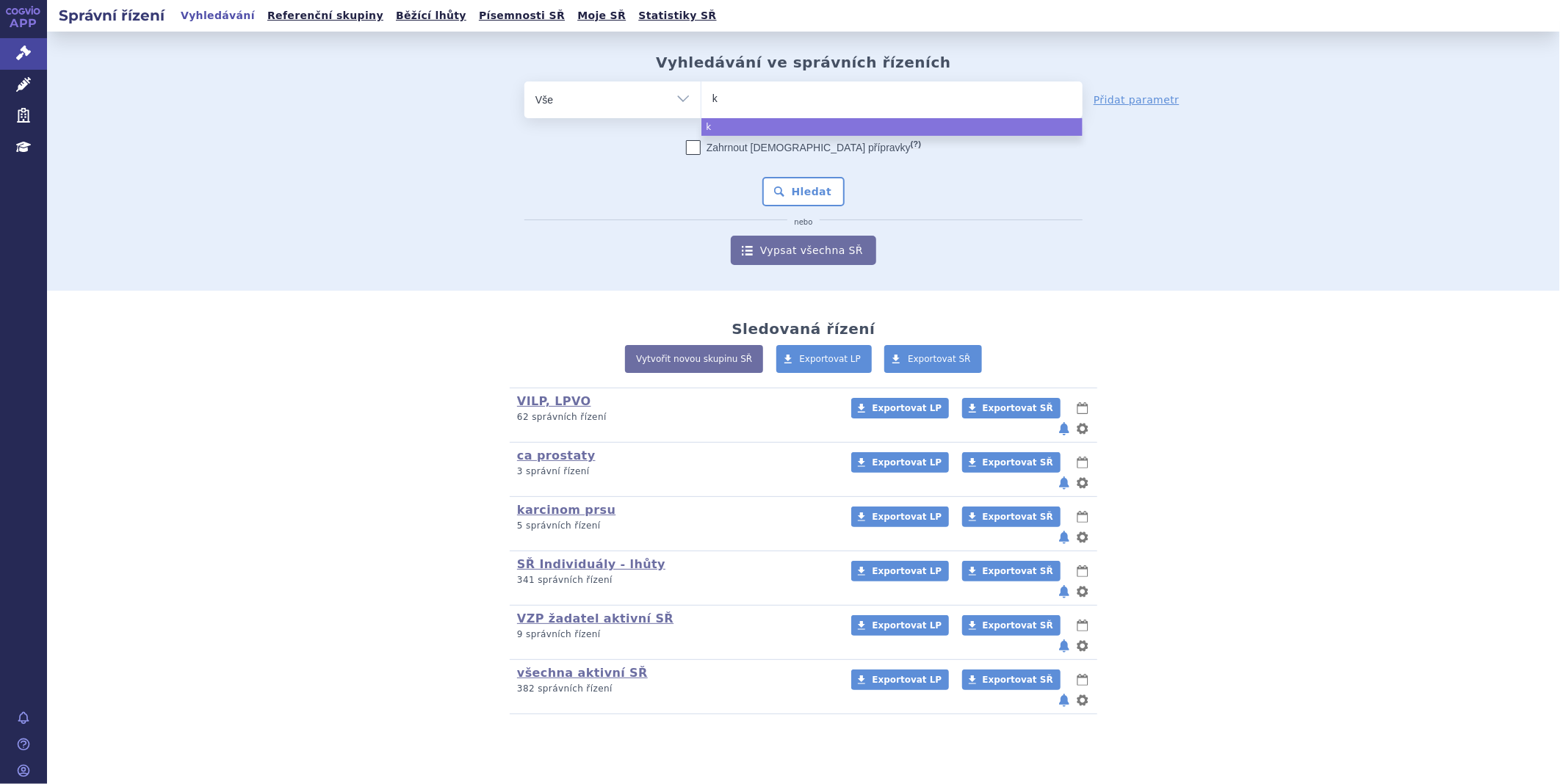
type input "ki"
type input "kis"
type input "kisq"
type input "kisqa"
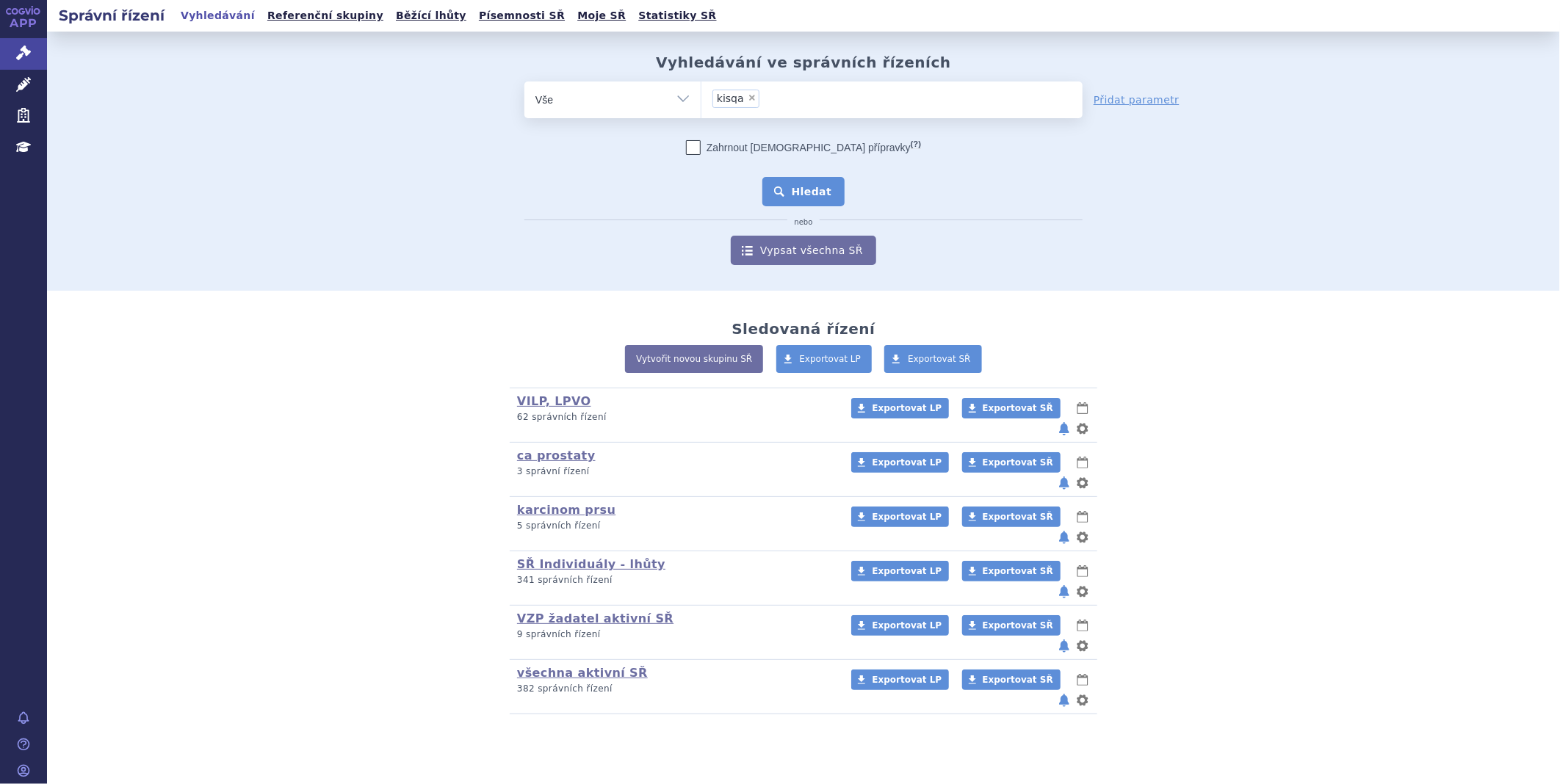
select select "kisqa"
click at [796, 194] on button "Hledat" at bounding box center [804, 192] width 83 height 29
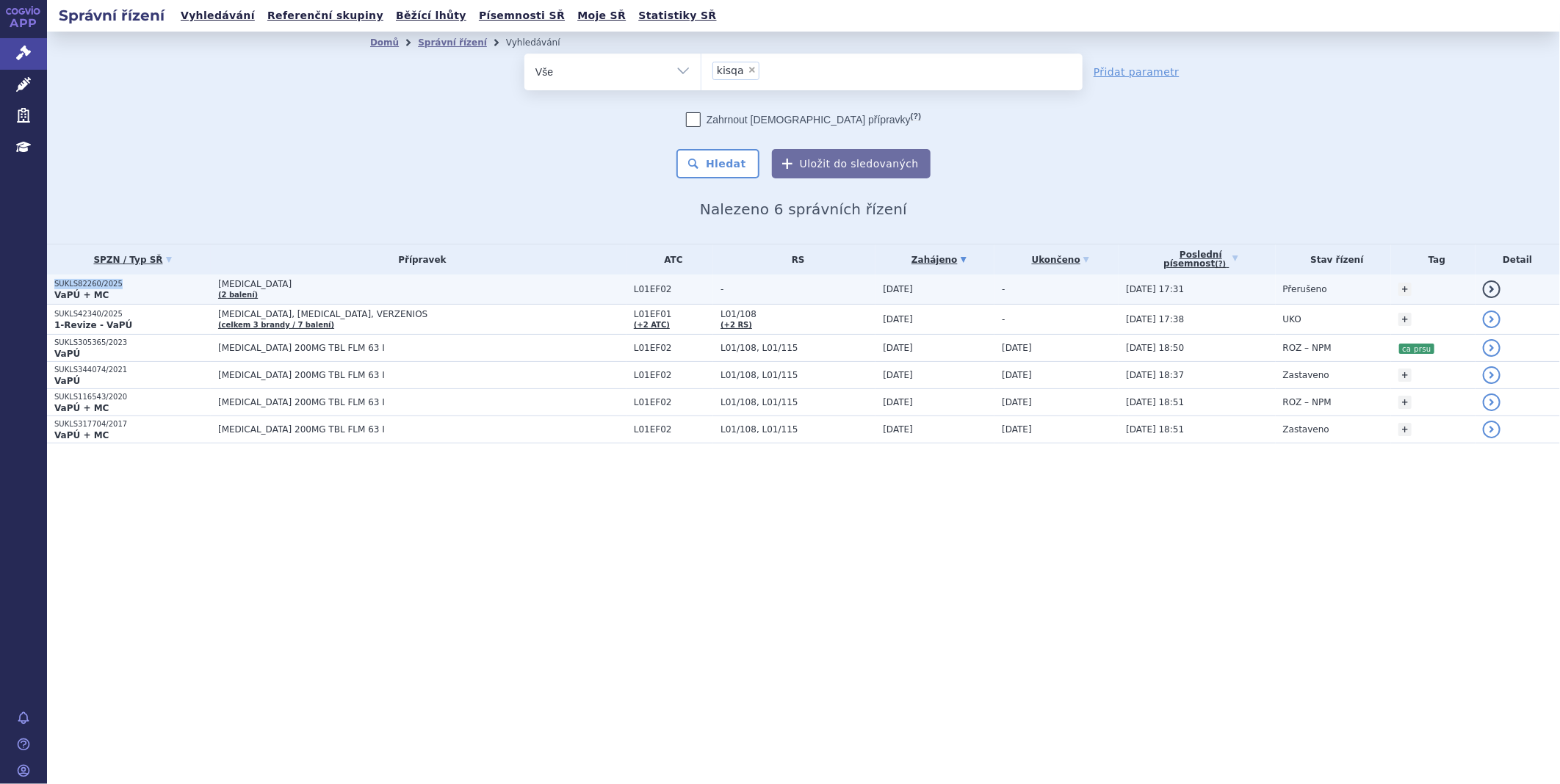
drag, startPoint x: 123, startPoint y: 279, endPoint x: 51, endPoint y: 283, distance: 72.1
click at [51, 283] on td "SUKLS82260/2025 VaPÚ + MC" at bounding box center [129, 289] width 164 height 30
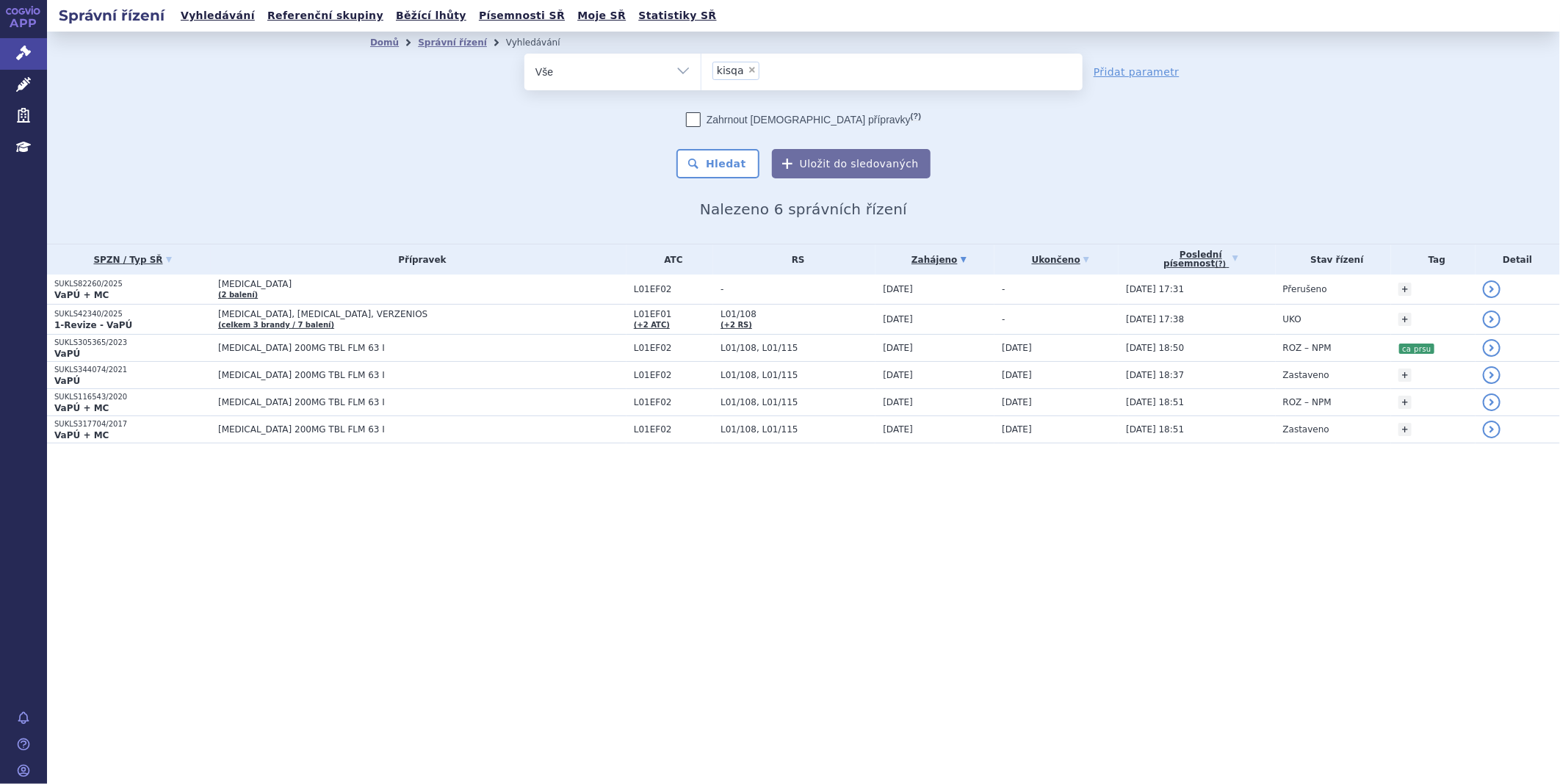
click at [271, 270] on th "Přípravek" at bounding box center [419, 259] width 416 height 30
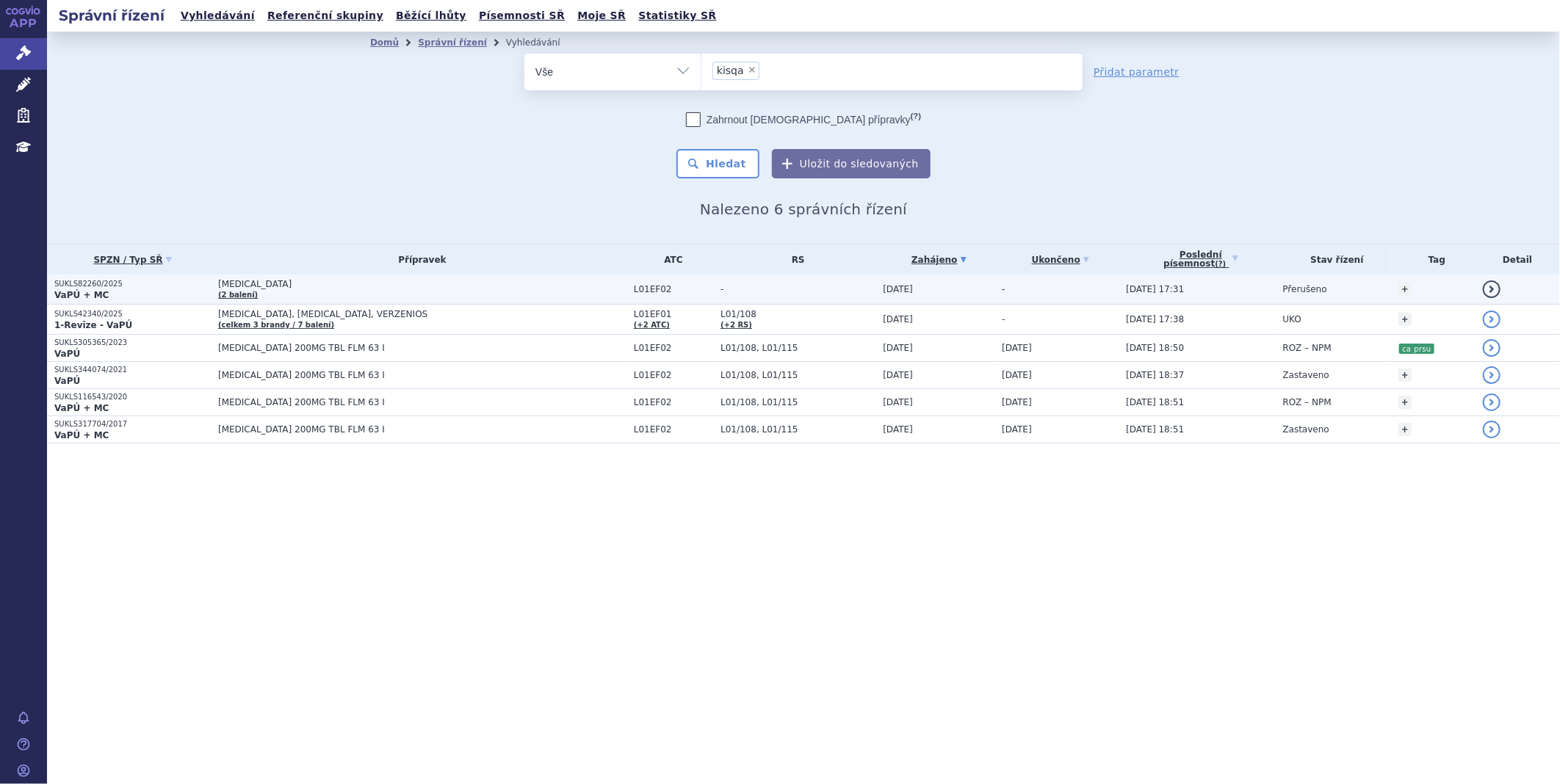
click at [253, 291] on link "(2 balení)" at bounding box center [237, 295] width 40 height 8
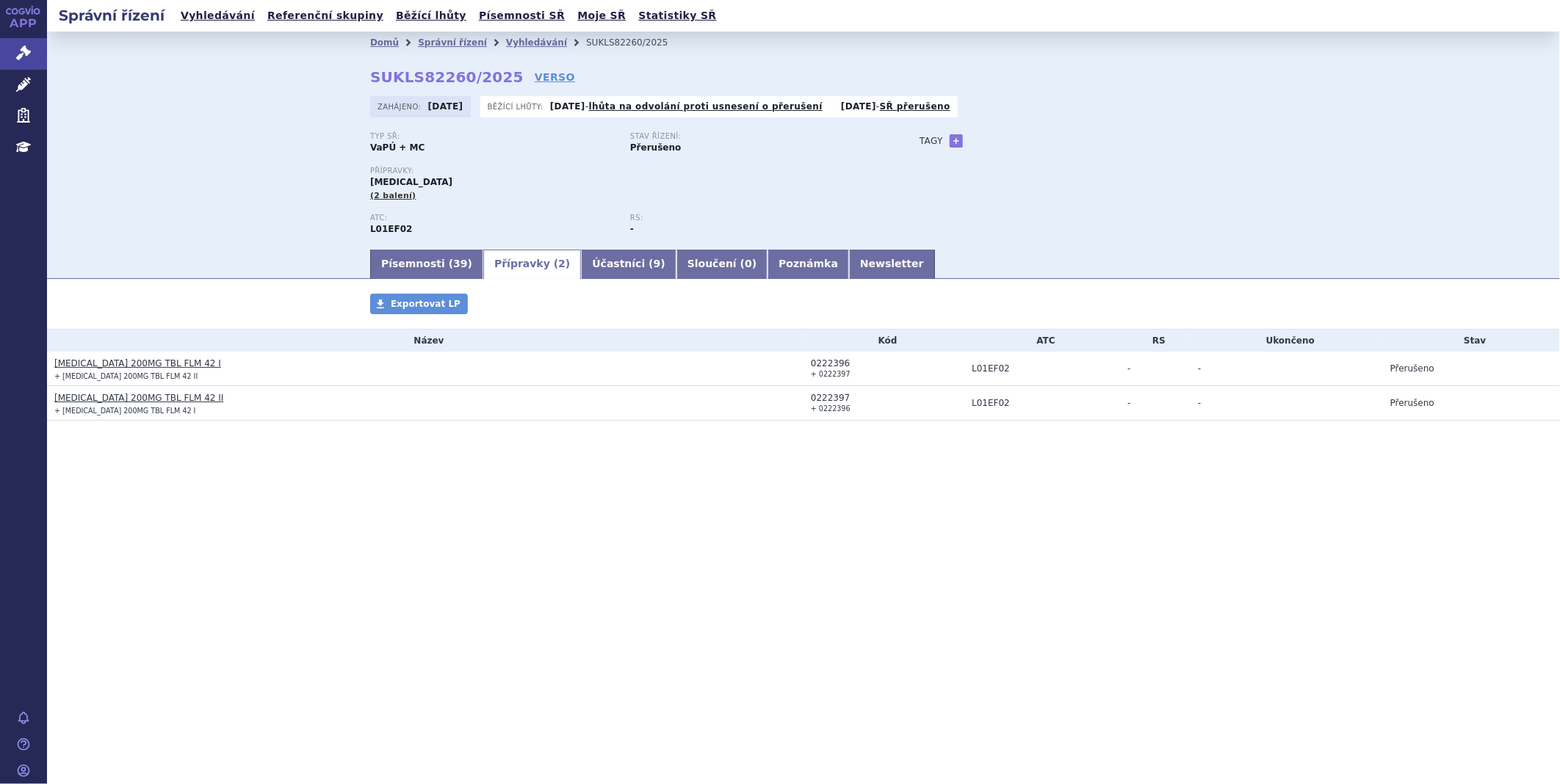
click at [508, 258] on link "Přípravky ( 2 )" at bounding box center [532, 264] width 97 height 29
drag, startPoint x: 179, startPoint y: 360, endPoint x: 89, endPoint y: 369, distance: 90.4
click at [89, 369] on h3 "KISQALI 200MG TBL FLM 42 I" at bounding box center [429, 363] width 750 height 14
copy link "200MG TBL FLM 42 I"
click at [177, 403] on h3 "KISQALI 200MG TBL FLM 42 II" at bounding box center [429, 398] width 750 height 14
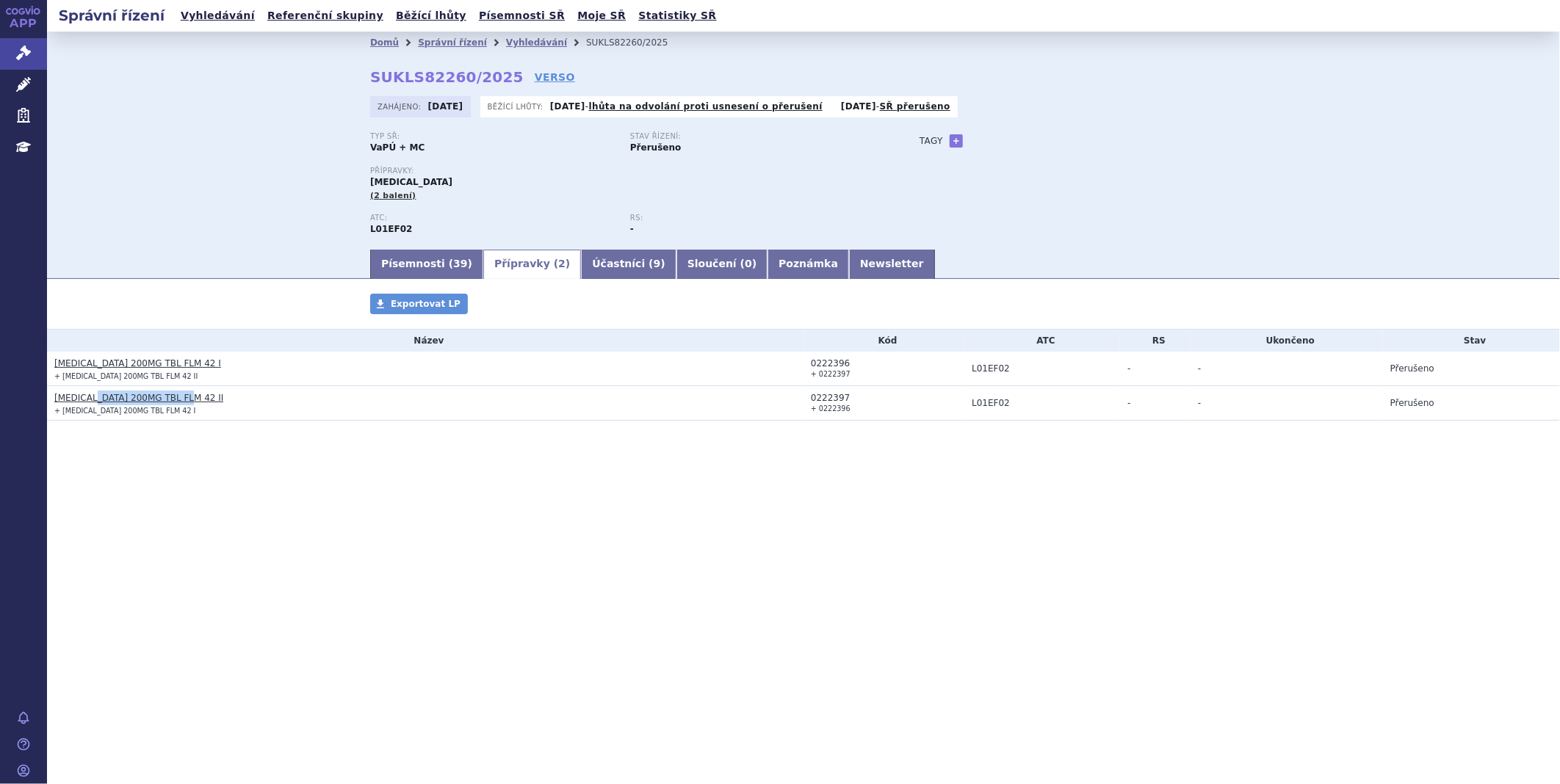
drag, startPoint x: 177, startPoint y: 401, endPoint x: 90, endPoint y: 400, distance: 87.0
click at [90, 400] on h3 "KISQALI 200MG TBL FLM 42 II" at bounding box center [429, 398] width 750 height 14
copy link "200MG TBL FLM 42 II"
drag, startPoint x: 842, startPoint y: 369, endPoint x: 808, endPoint y: 366, distance: 34.1
click at [808, 366] on td "0222396 + 0222397" at bounding box center [884, 369] width 161 height 35
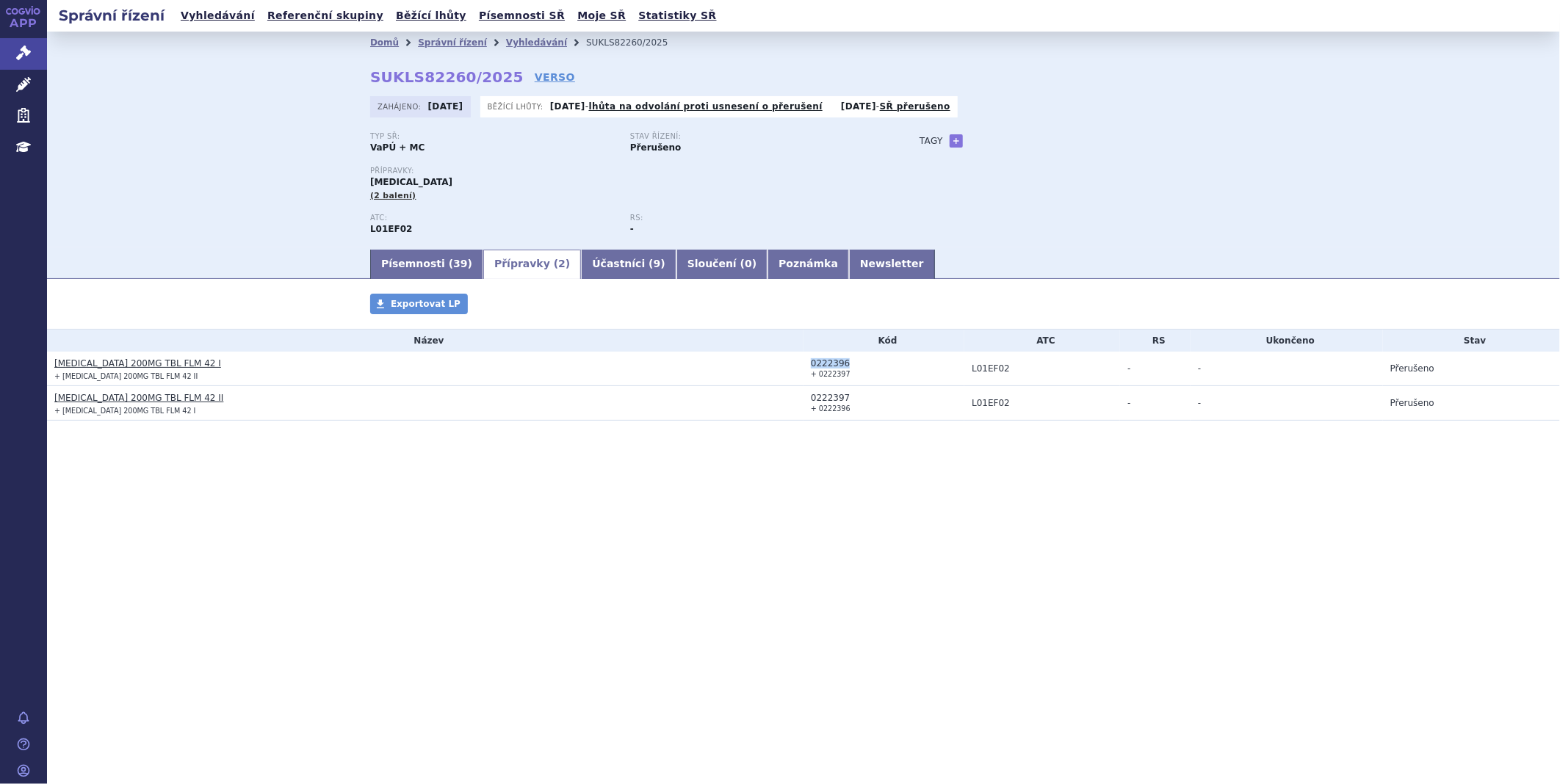
copy div "0222396"
click at [849, 264] on link "Newsletter" at bounding box center [891, 264] width 86 height 29
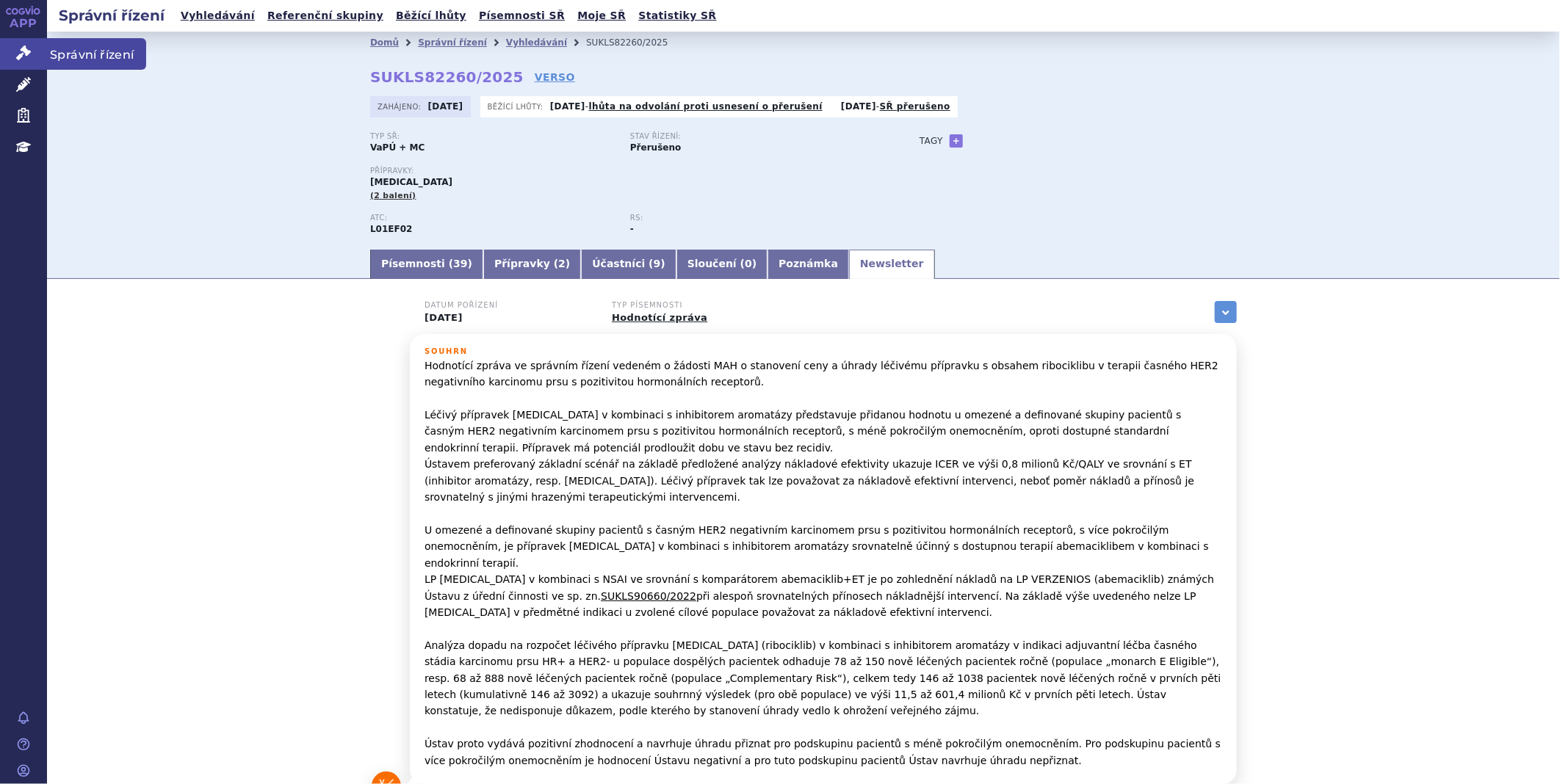
click at [3, 61] on link "Správní řízení" at bounding box center [23, 54] width 47 height 31
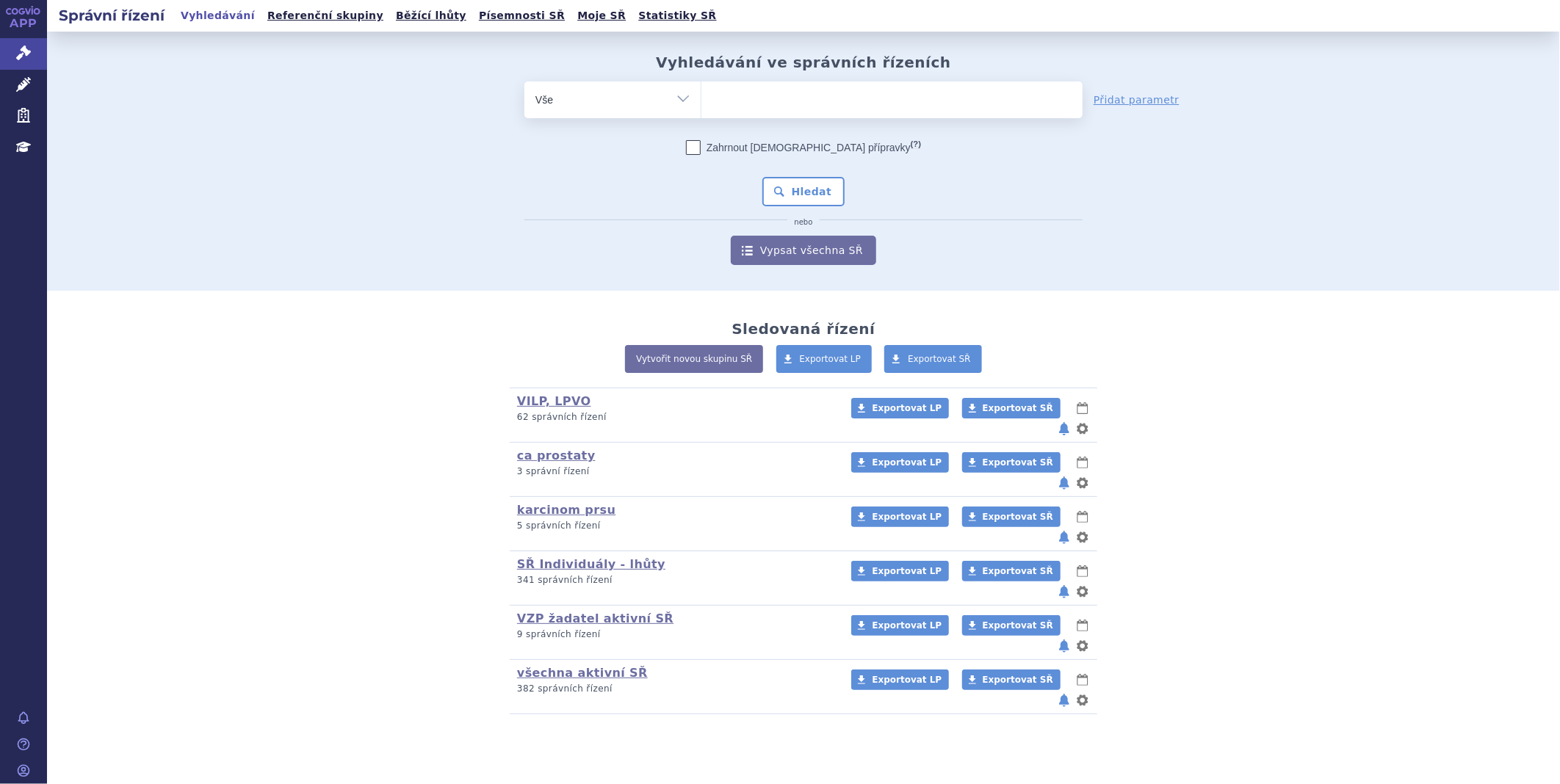
click at [933, 103] on ul at bounding box center [892, 97] width 382 height 31
click at [701, 103] on select at bounding box center [701, 99] width 1 height 37
type input "ly"
type input "lyn"
type input "lynpa"
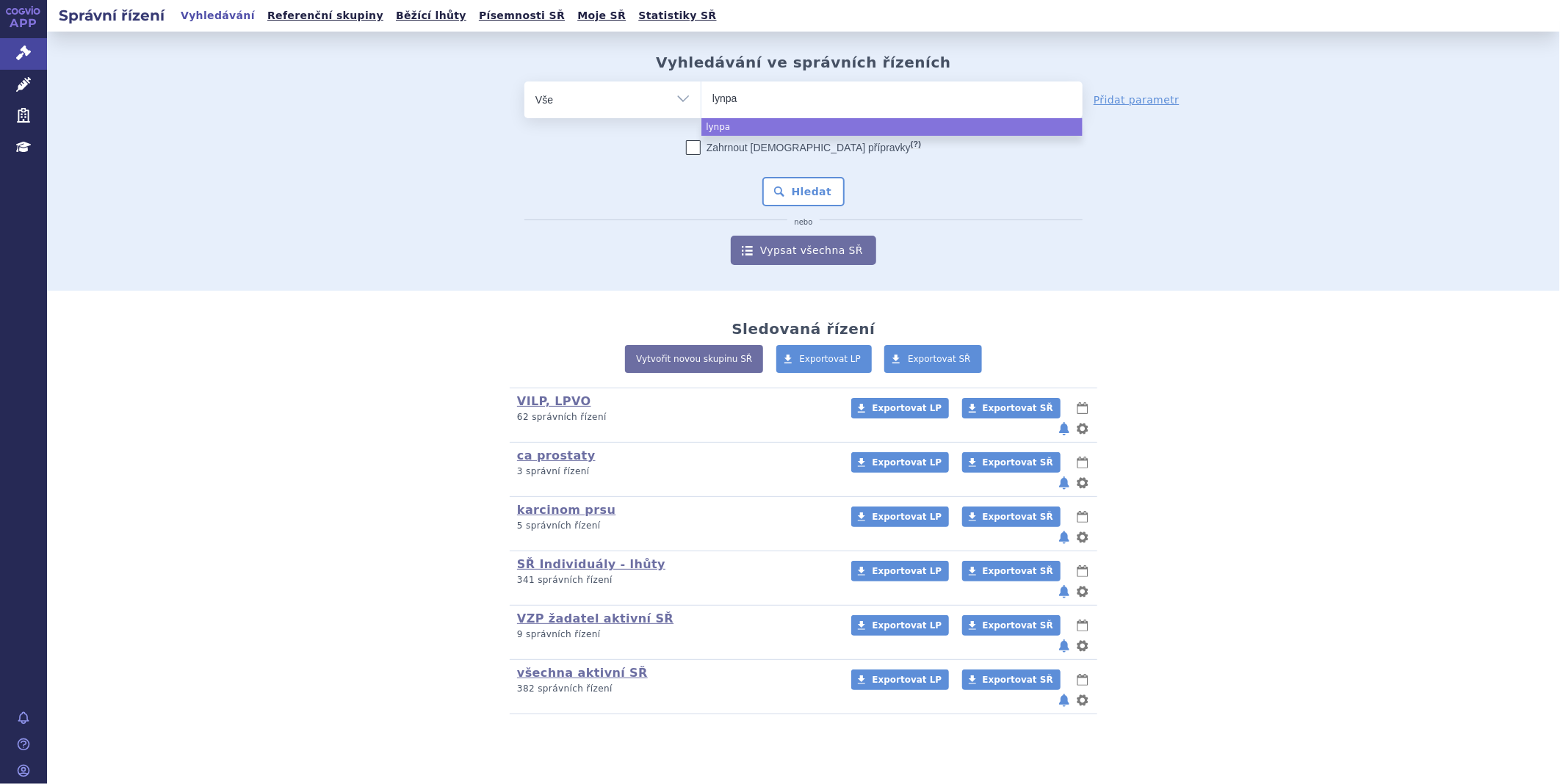
type input "lynpar"
type input "lynparz"
type input "lynparza"
select select "lynparza"
click at [803, 192] on button "Hledat" at bounding box center [804, 192] width 83 height 29
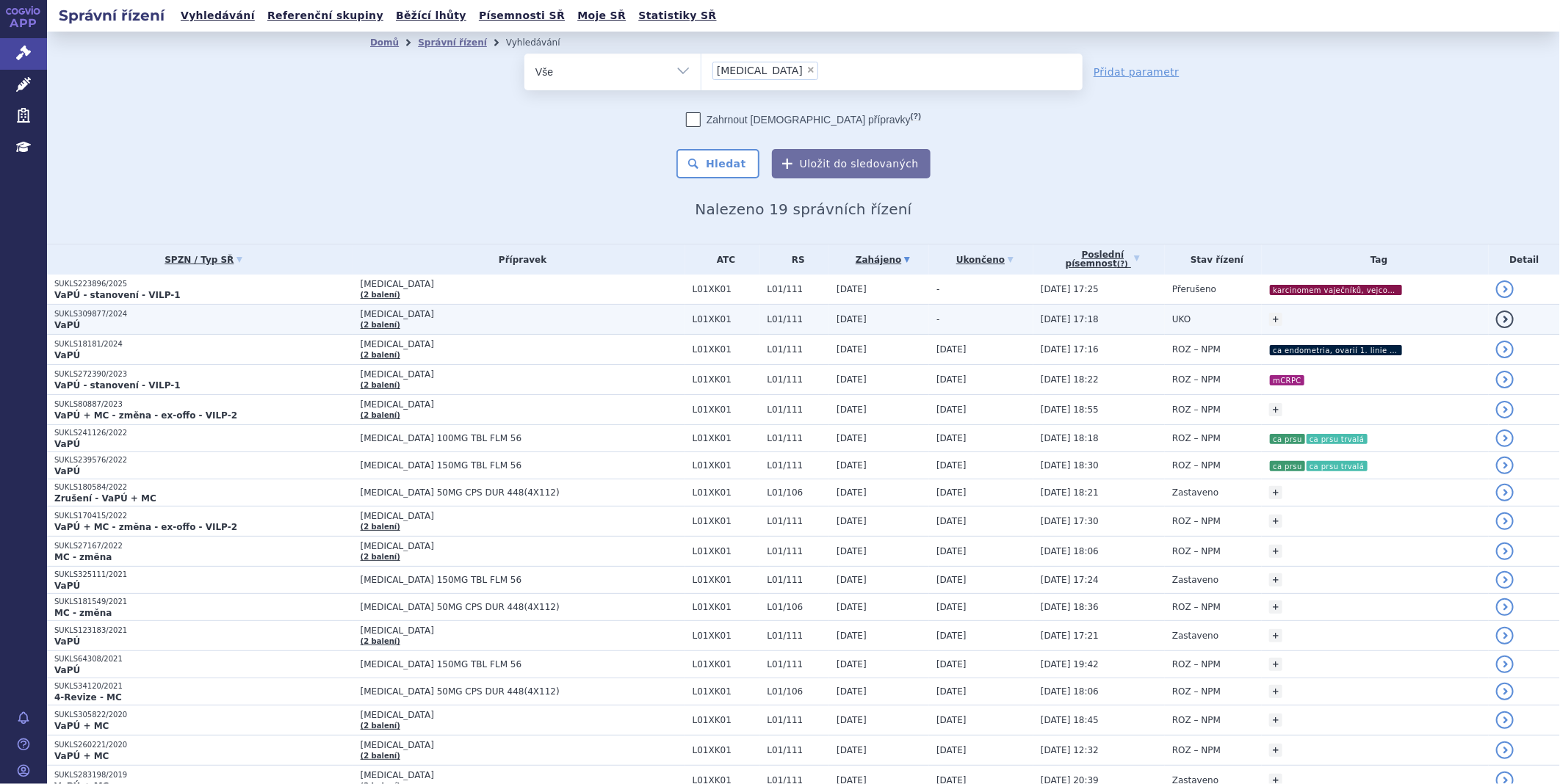
click at [107, 327] on p "VaPÚ" at bounding box center [203, 326] width 299 height 12
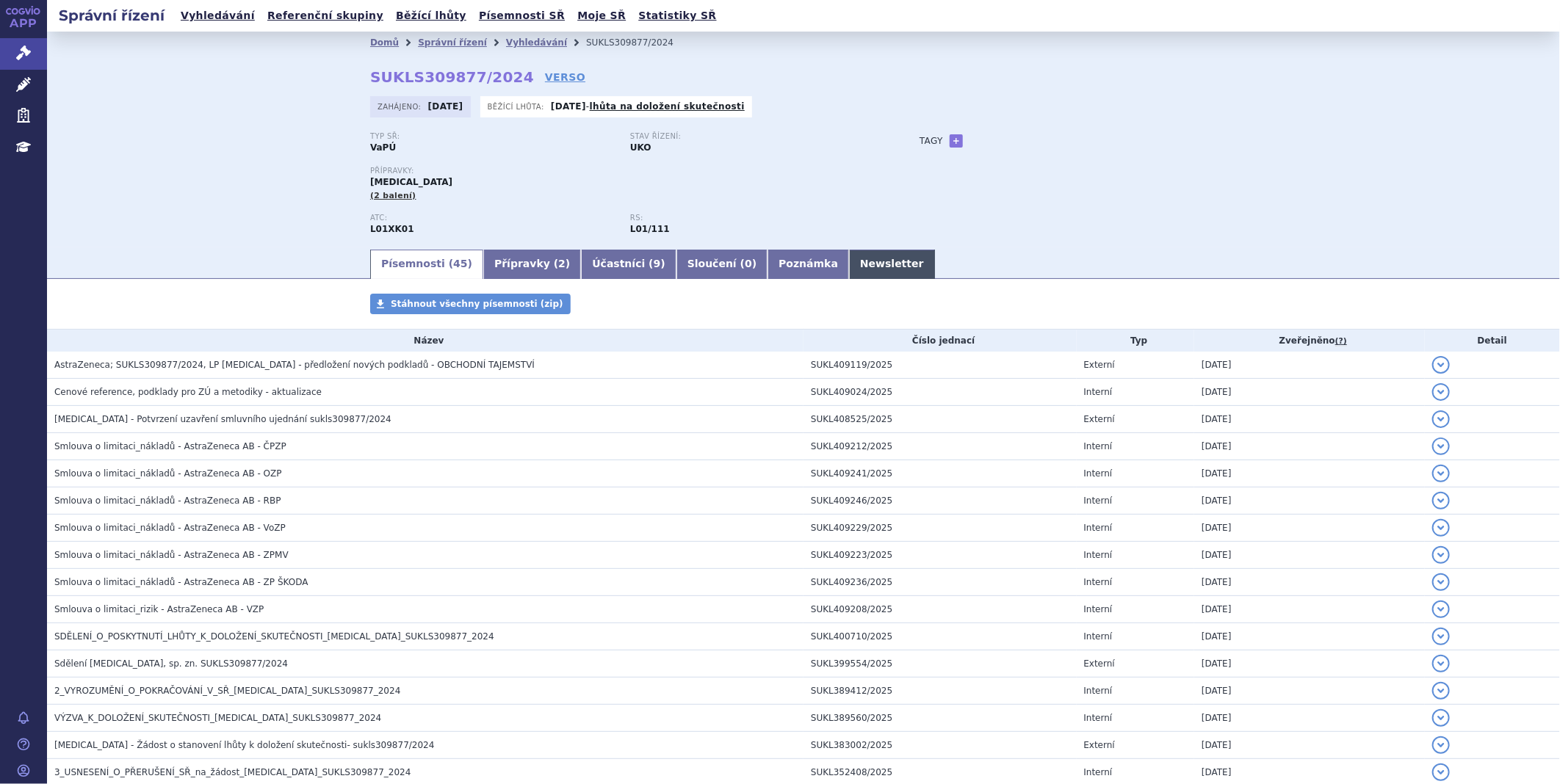
click at [849, 273] on link "Newsletter" at bounding box center [891, 264] width 86 height 29
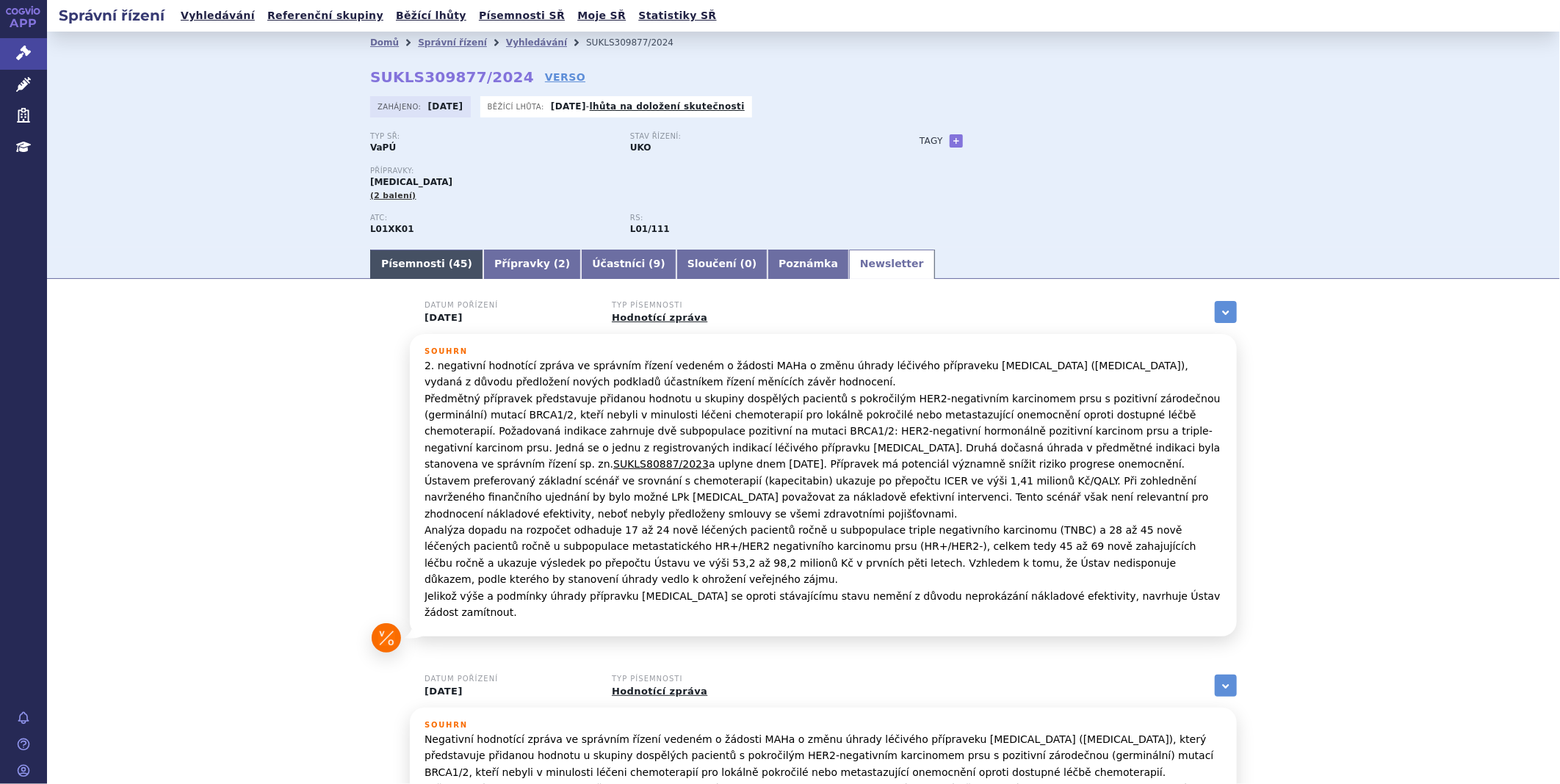
click at [415, 270] on link "Písemnosti ( 45 )" at bounding box center [426, 264] width 113 height 29
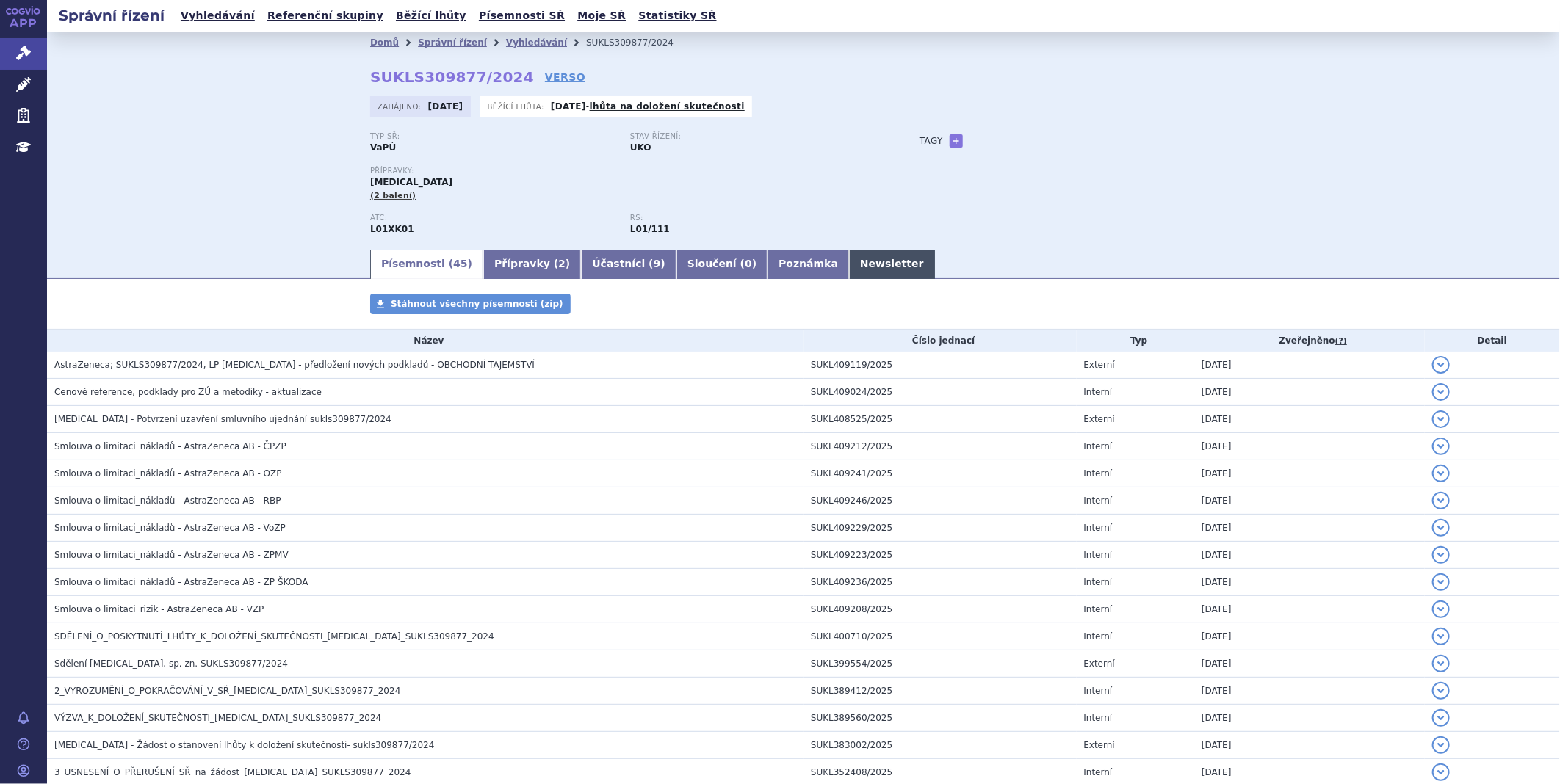
click at [849, 261] on link "Newsletter" at bounding box center [891, 264] width 86 height 29
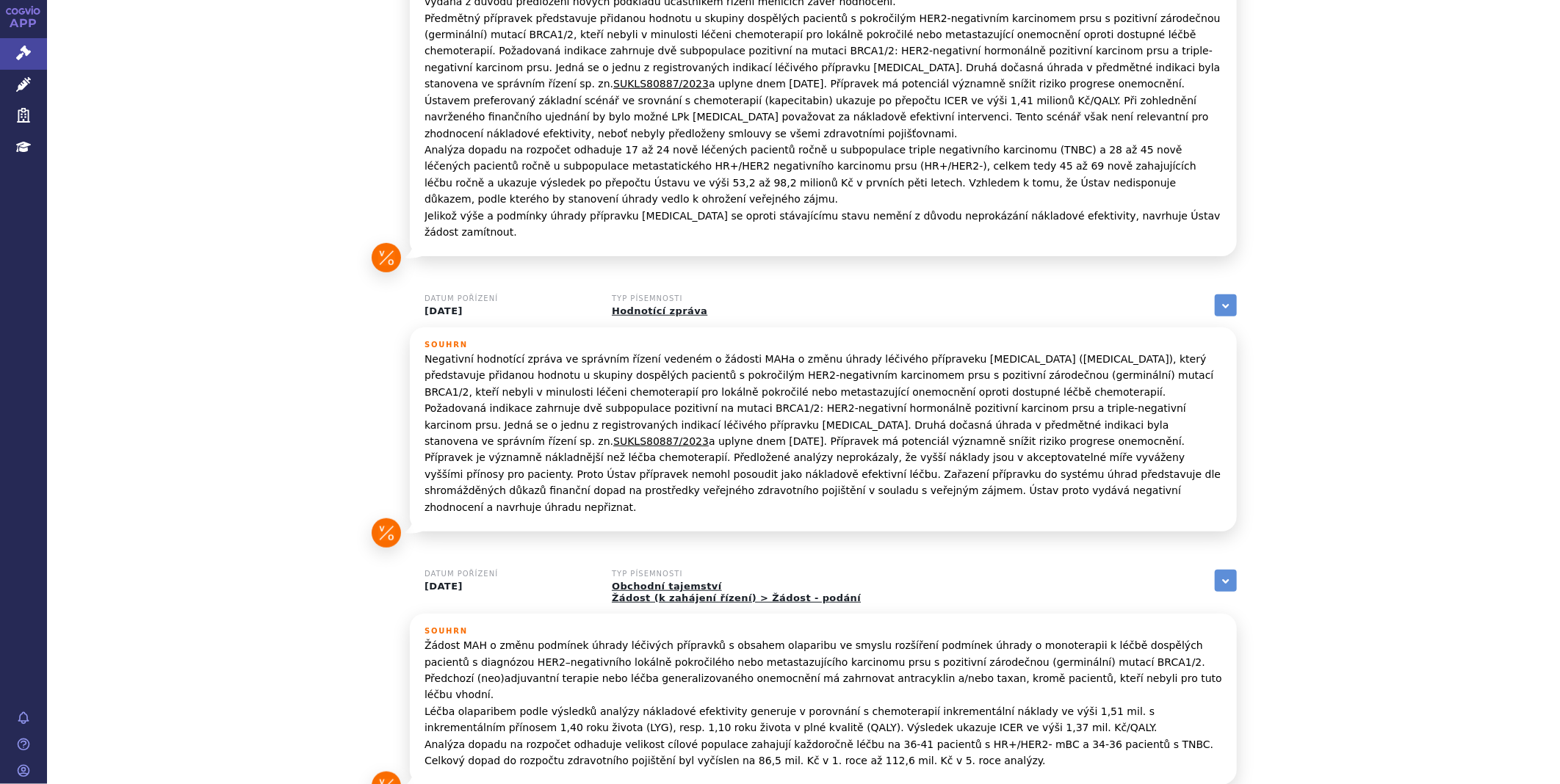
scroll to position [407, 0]
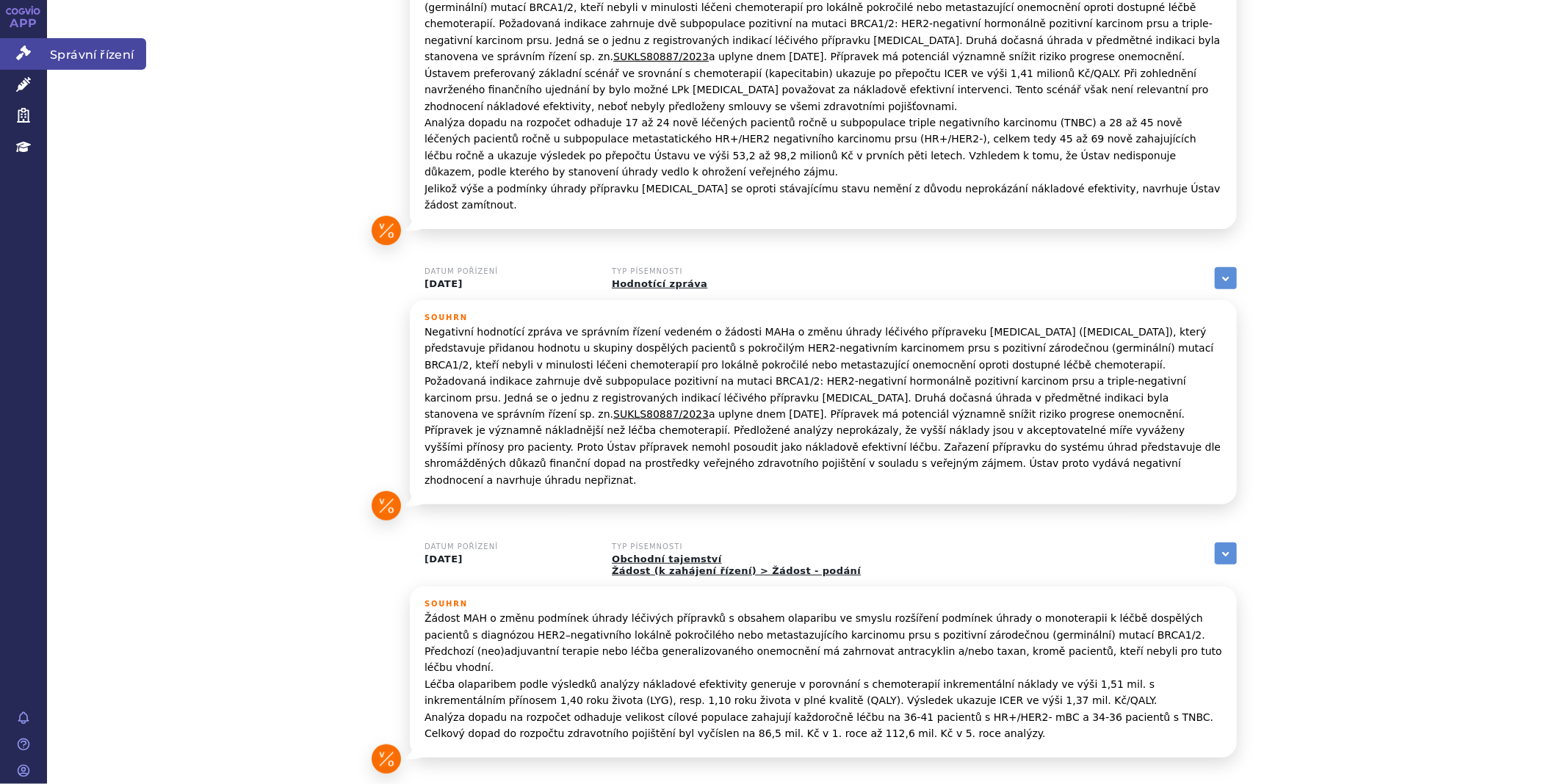
click at [69, 59] on span "Správní řízení" at bounding box center [96, 54] width 99 height 31
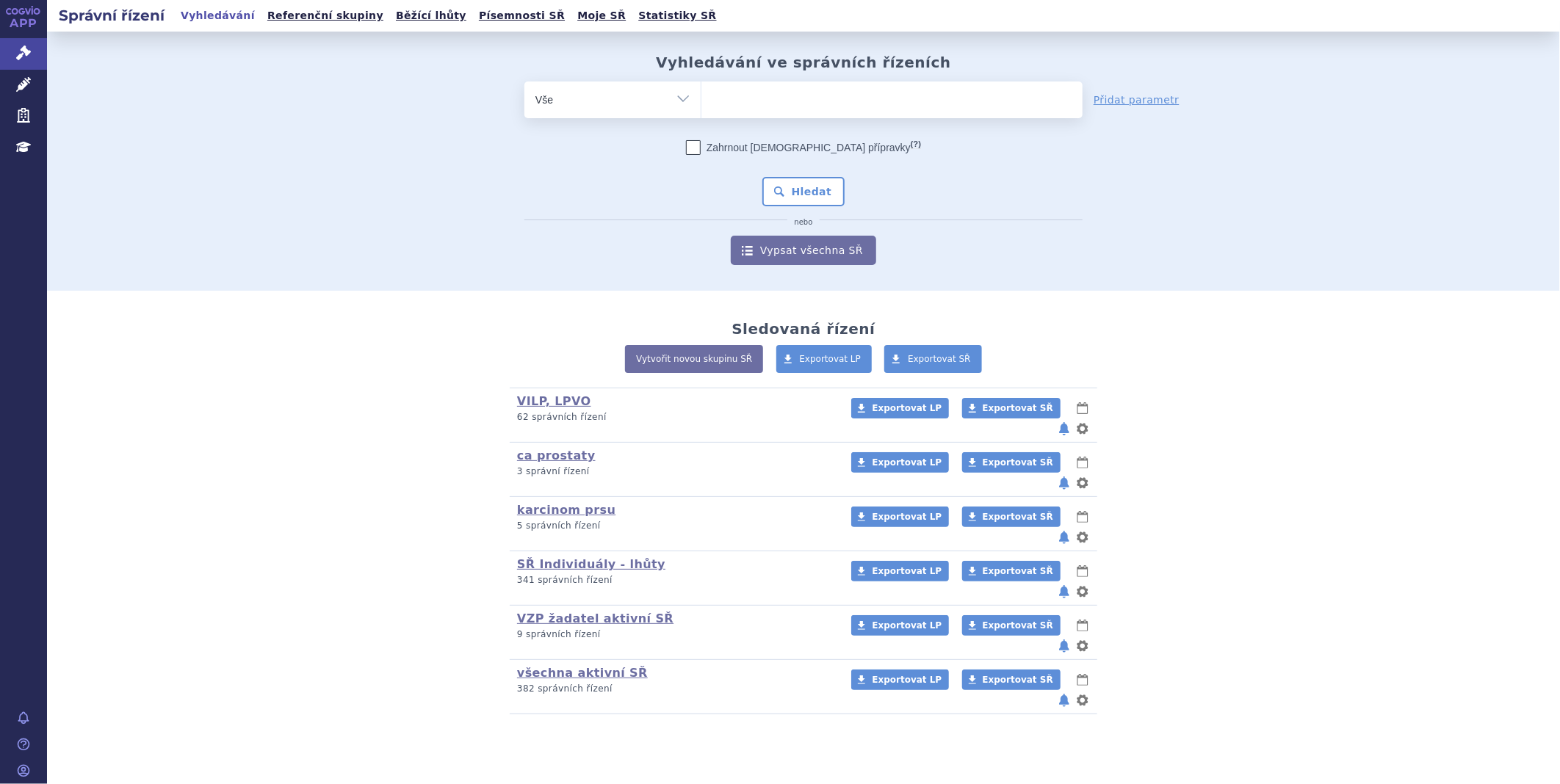
click at [869, 93] on ul at bounding box center [892, 97] width 382 height 31
click at [701, 93] on select at bounding box center [701, 99] width 1 height 37
click at [715, 91] on input "search" at bounding box center [717, 97] width 8 height 18
click at [737, 96] on ul at bounding box center [892, 97] width 382 height 31
click at [701, 96] on select at bounding box center [701, 99] width 1 height 37
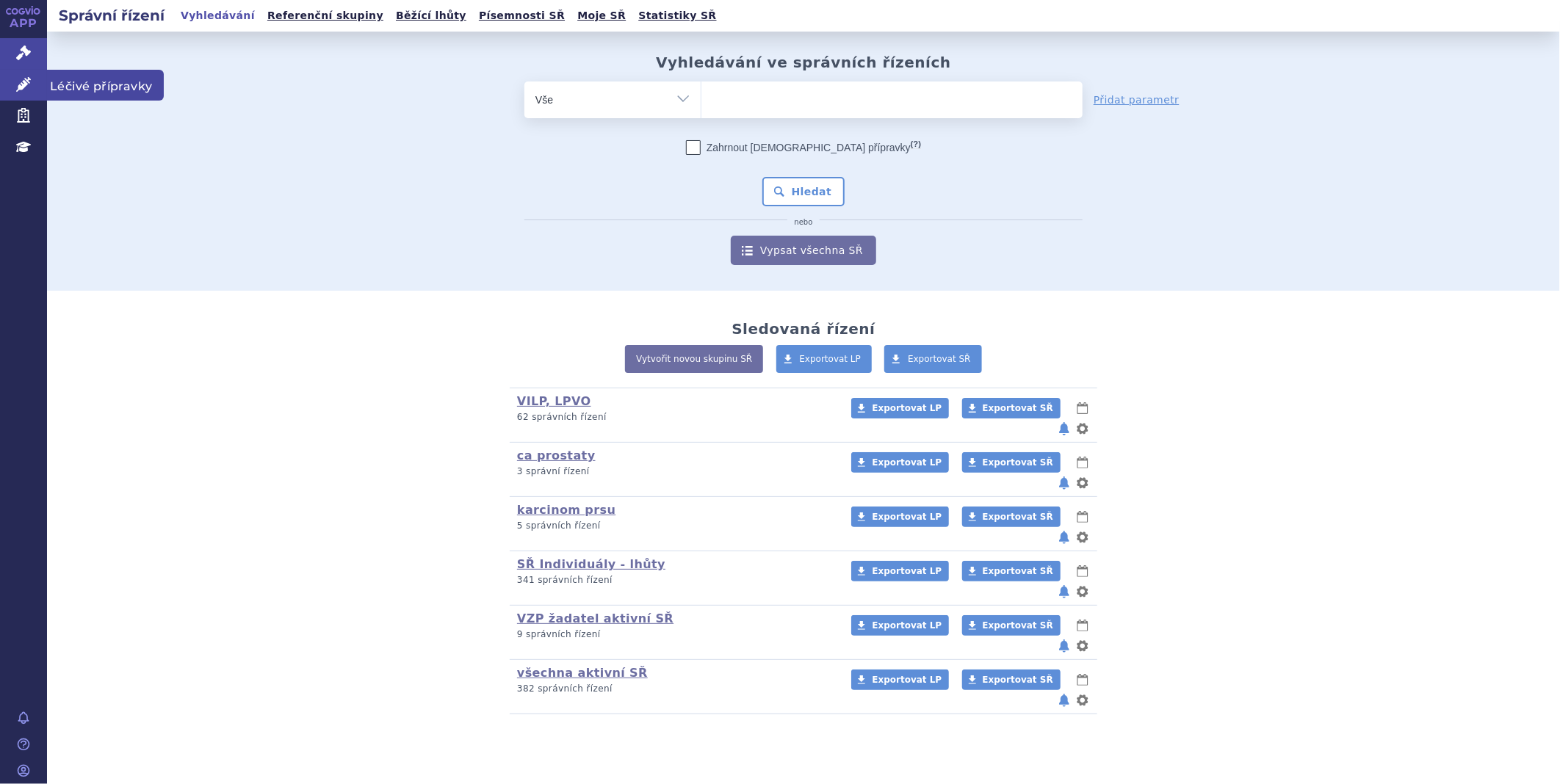
click at [11, 85] on link "Léčivé přípravky" at bounding box center [23, 85] width 47 height 31
click at [739, 101] on ul at bounding box center [892, 97] width 382 height 31
click at [701, 101] on select at bounding box center [701, 99] width 1 height 37
click at [854, 113] on span at bounding box center [892, 100] width 382 height 37
click at [701, 113] on select at bounding box center [701, 99] width 1 height 37
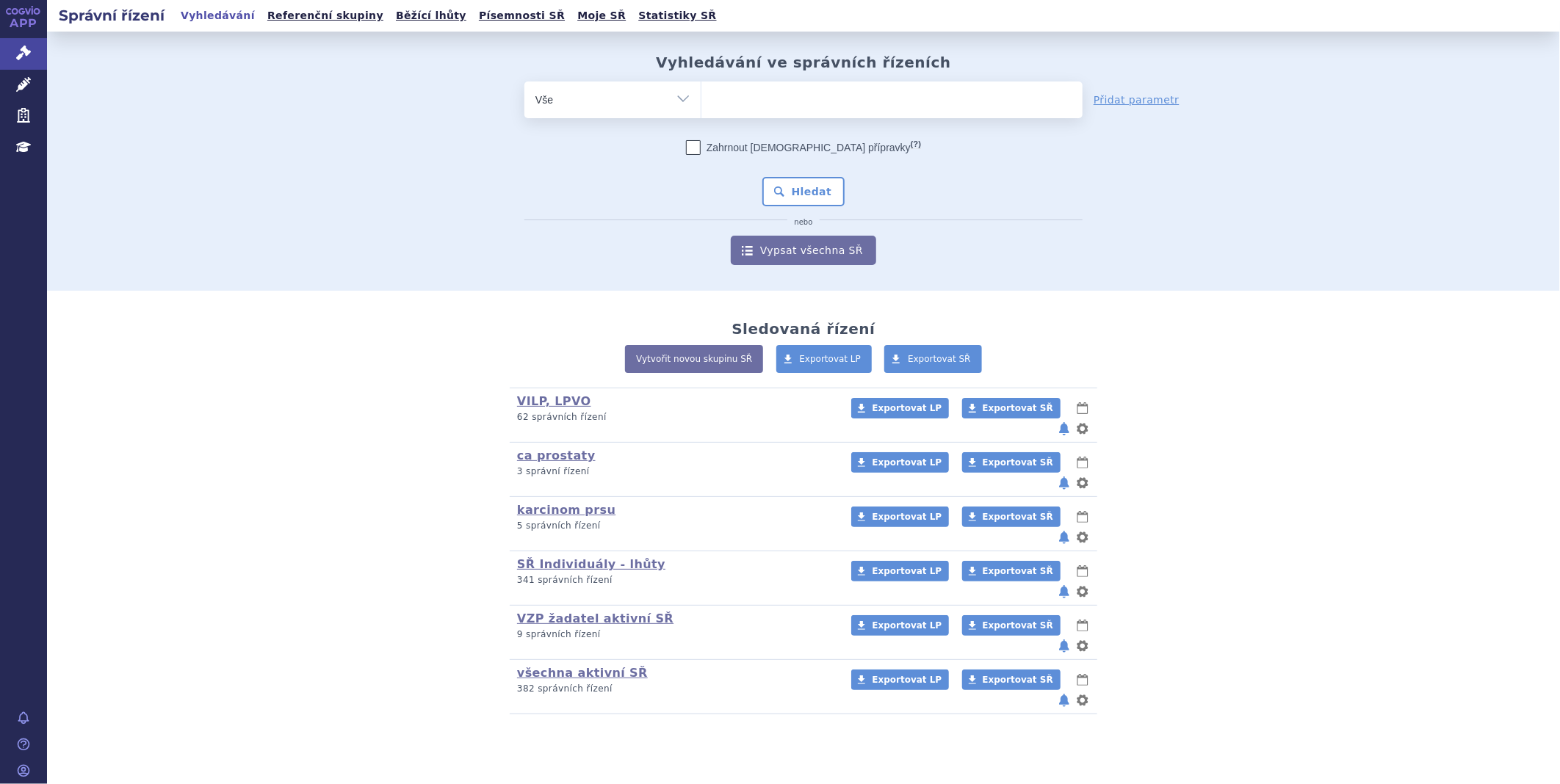
paste input "SUKLS281591/2024"
type input "SUKLS281591/2024"
select select "SUKLS281591/2024"
click at [806, 190] on button "Hledat" at bounding box center [804, 192] width 83 height 29
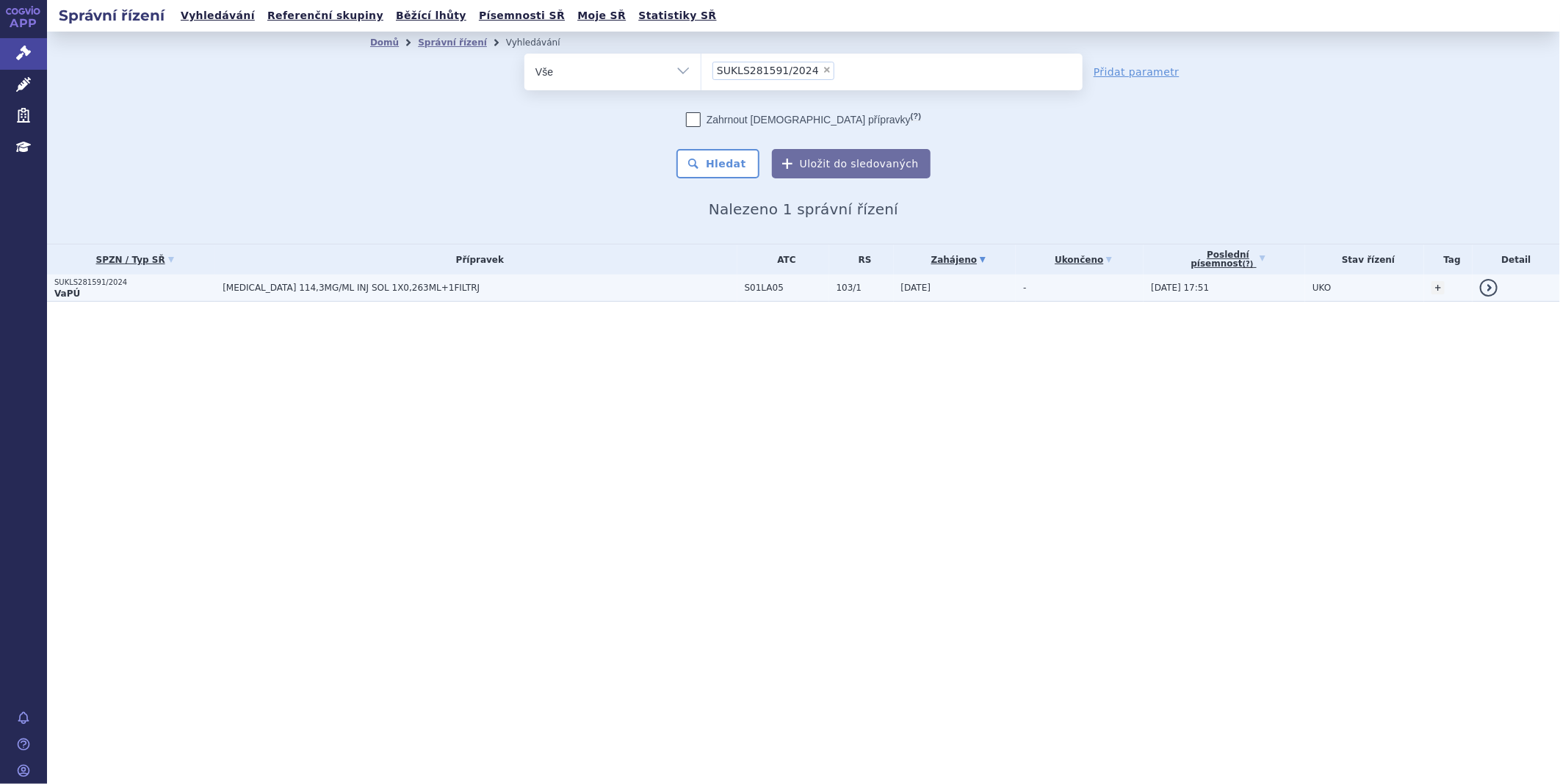
click at [408, 290] on span "[MEDICAL_DATA] 114,3MG/ML INJ SOL 1X0,263ML+1FILTRJ" at bounding box center [406, 288] width 367 height 11
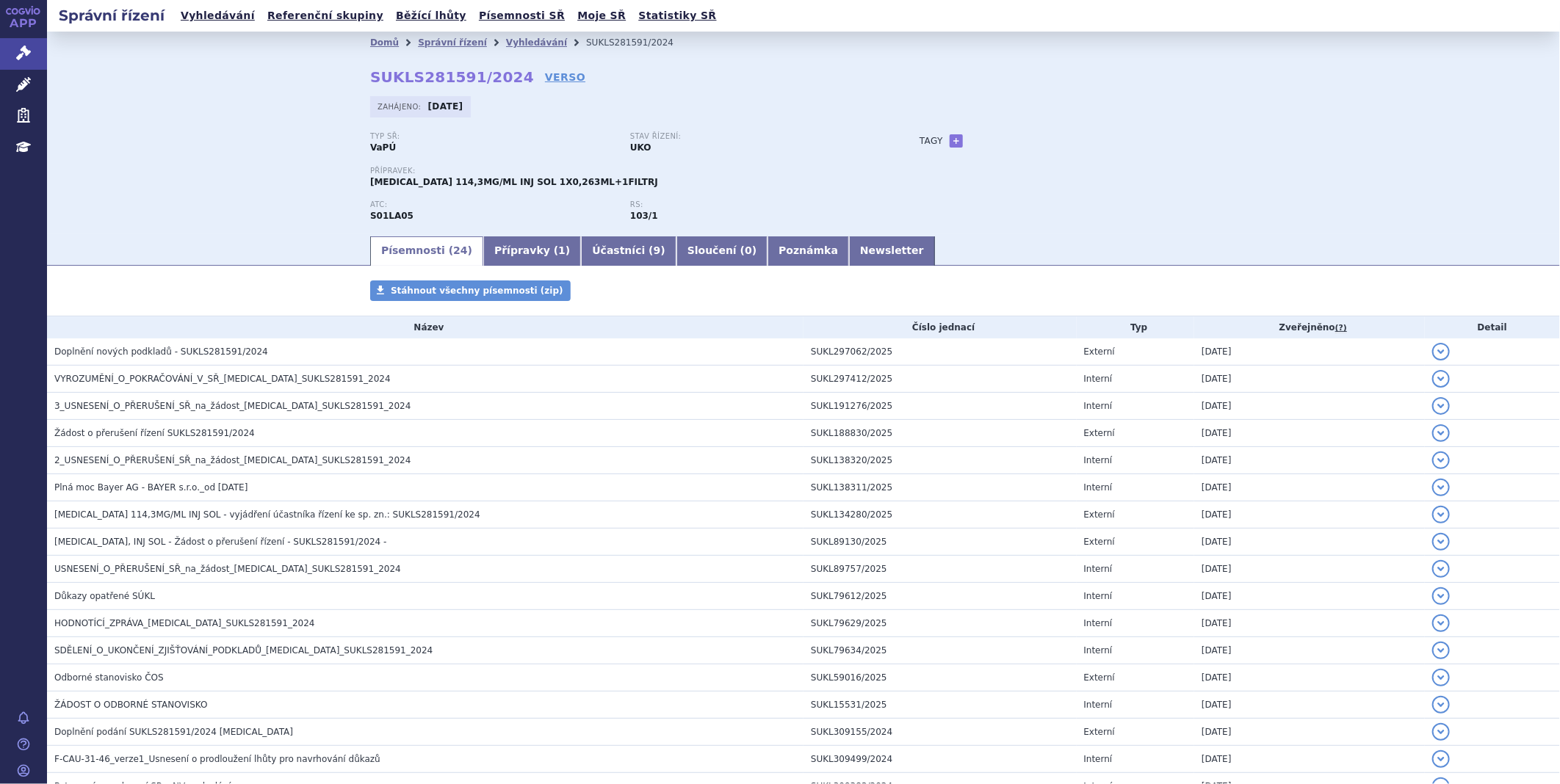
click at [494, 248] on link "Přípravky ( 1 )" at bounding box center [532, 250] width 97 height 29
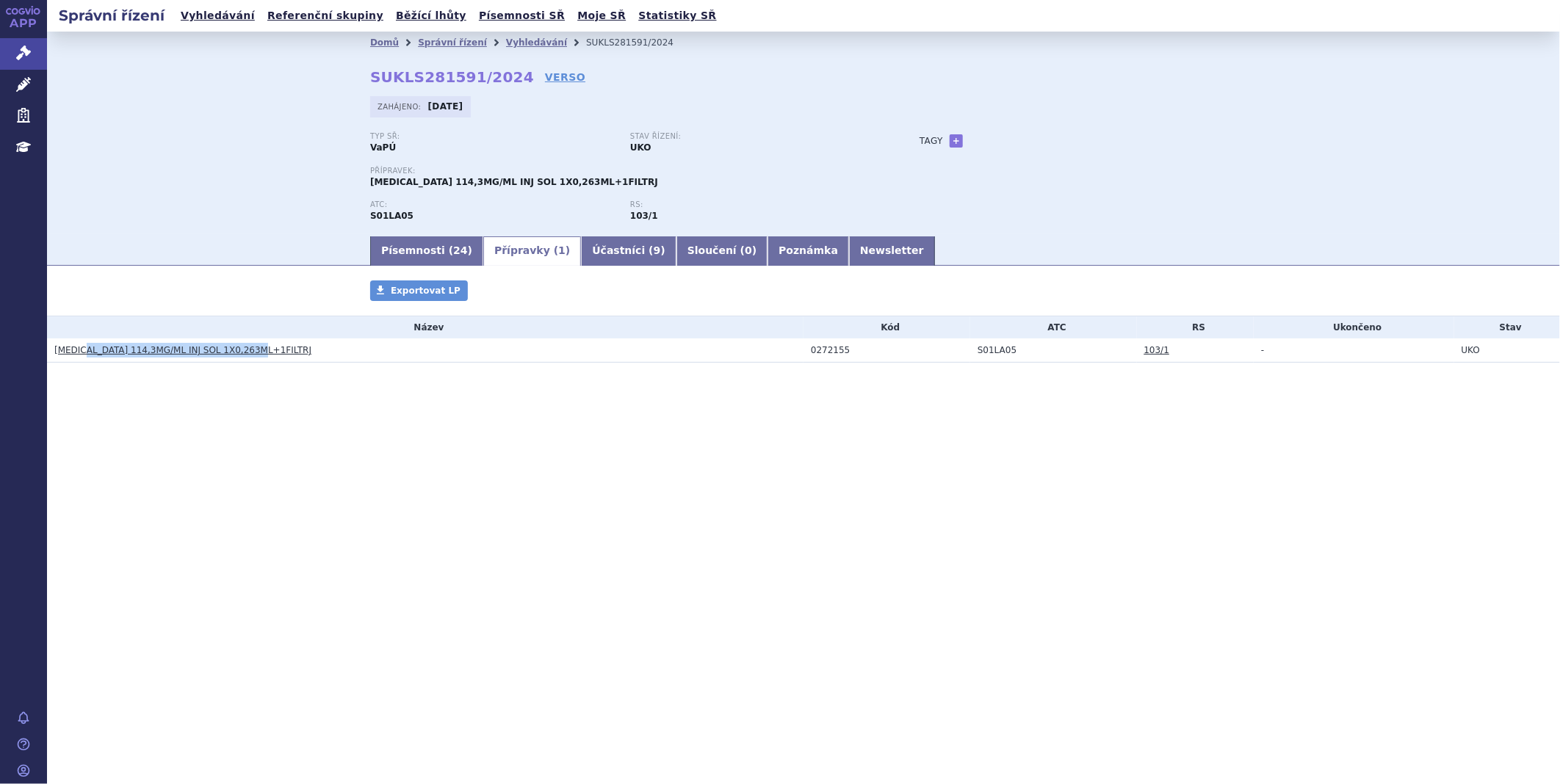
drag, startPoint x: 250, startPoint y: 349, endPoint x: 81, endPoint y: 354, distance: 169.1
click at [81, 354] on h3 "[MEDICAL_DATA] 114,3MG/ML INJ SOL 1X0,263ML+1FILTRJ" at bounding box center [429, 350] width 750 height 14
copy link "114,3MG/ML INJ SOL 1X0,263ML+1FILTRJ"
drag, startPoint x: 845, startPoint y: 353, endPoint x: 790, endPoint y: 356, distance: 55.1
click at [790, 356] on tr "[MEDICAL_DATA] 114,3MG/ML INJ SOL 1X0,263ML+1FILTRJ 0272155 S01LA05 103/1 - UKO" at bounding box center [804, 350] width 1514 height 24
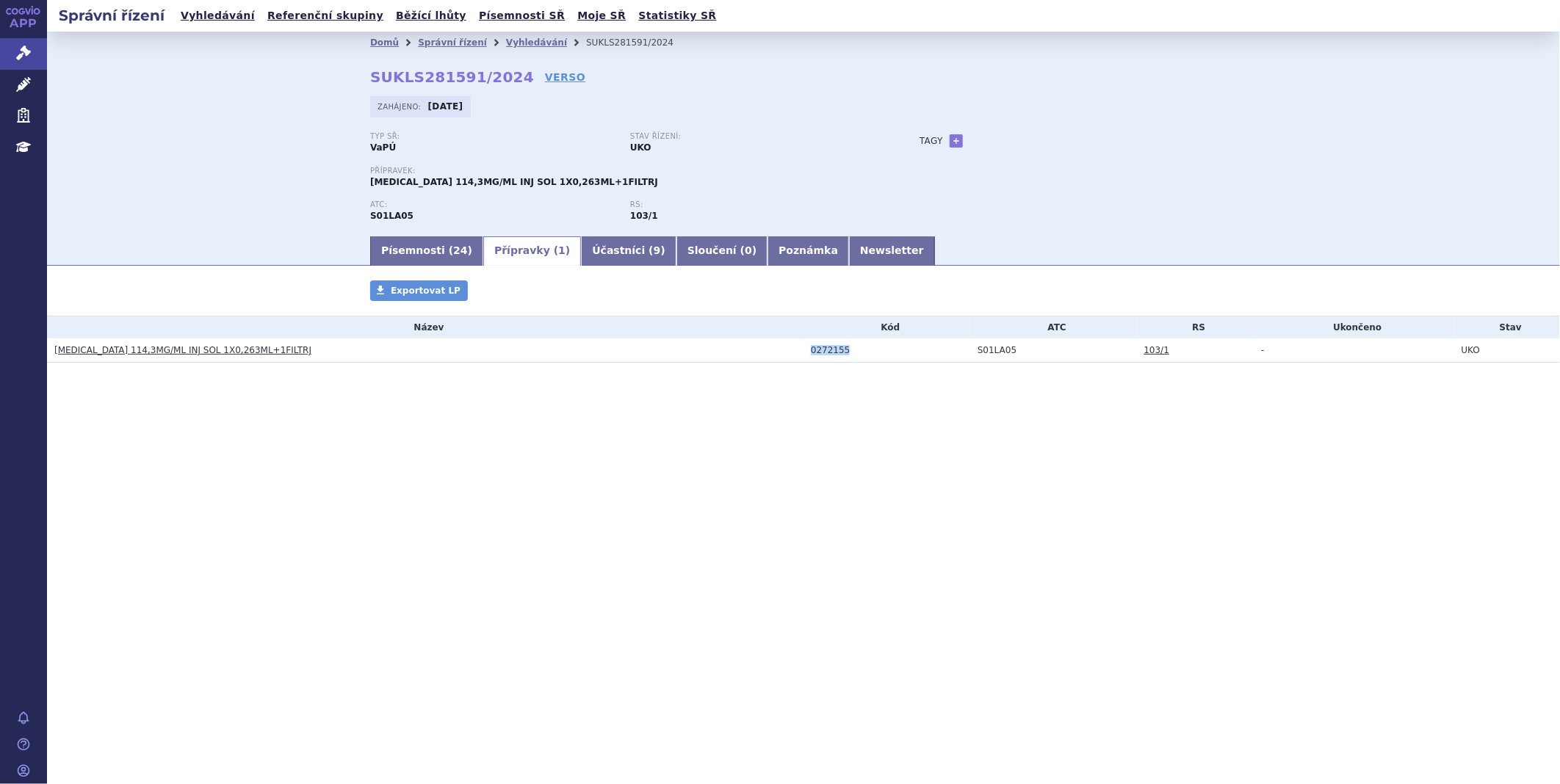
copy tr "0272155"
click at [1051, 366] on div "Přípravky Exportovat LP Název Kód ATC RS Ukončeno Stav [MEDICAL_DATA] 114,3MG/M…" at bounding box center [804, 336] width 1514 height 112
drag, startPoint x: 1023, startPoint y: 349, endPoint x: 969, endPoint y: 357, distance: 54.6
click at [970, 357] on td "S01LA05" at bounding box center [1053, 350] width 167 height 24
copy td "S01LA05"
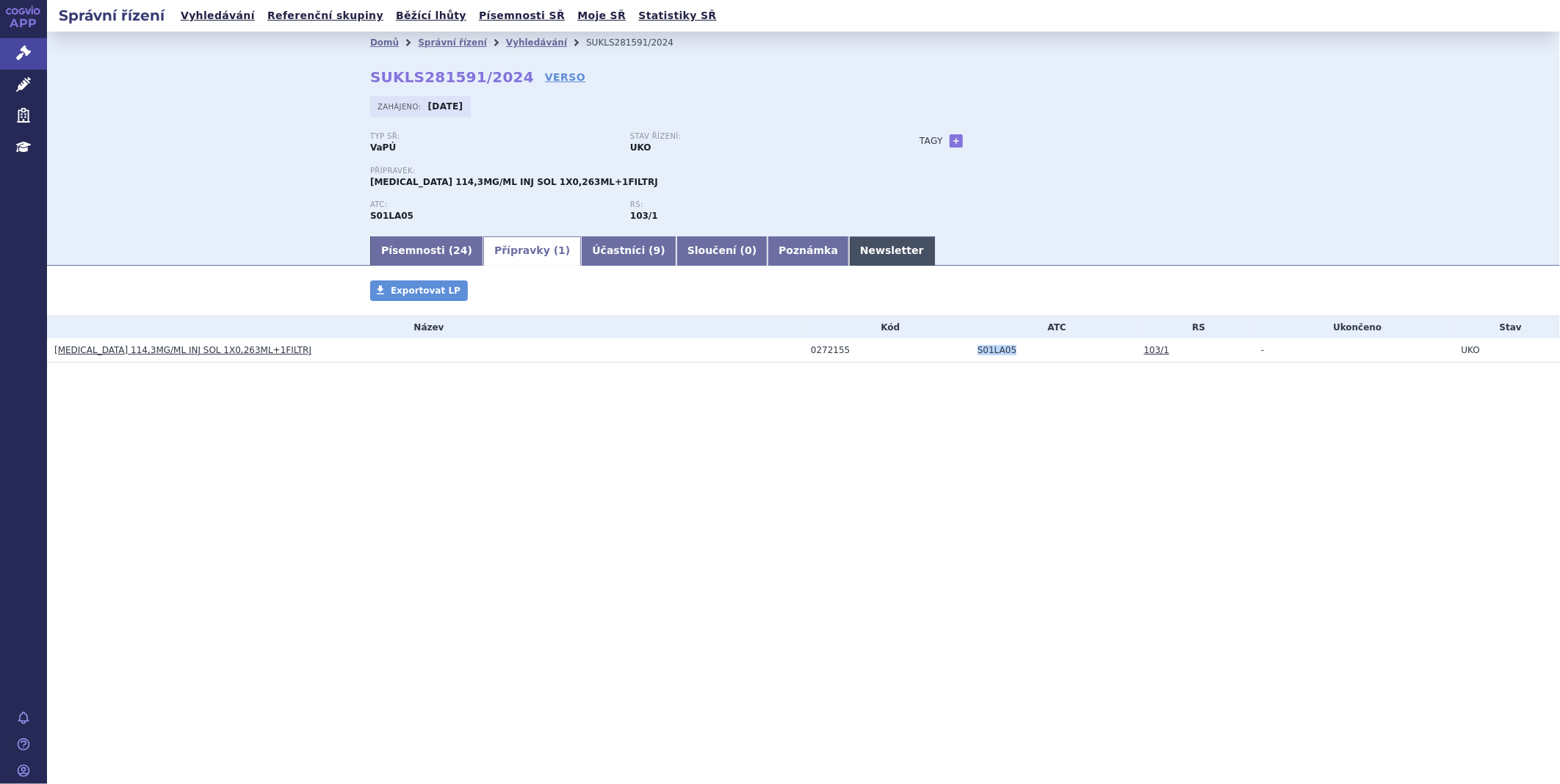
drag, startPoint x: 781, startPoint y: 241, endPoint x: 821, endPoint y: 244, distance: 40.1
click at [781, 241] on link "Poznámka" at bounding box center [808, 250] width 82 height 29
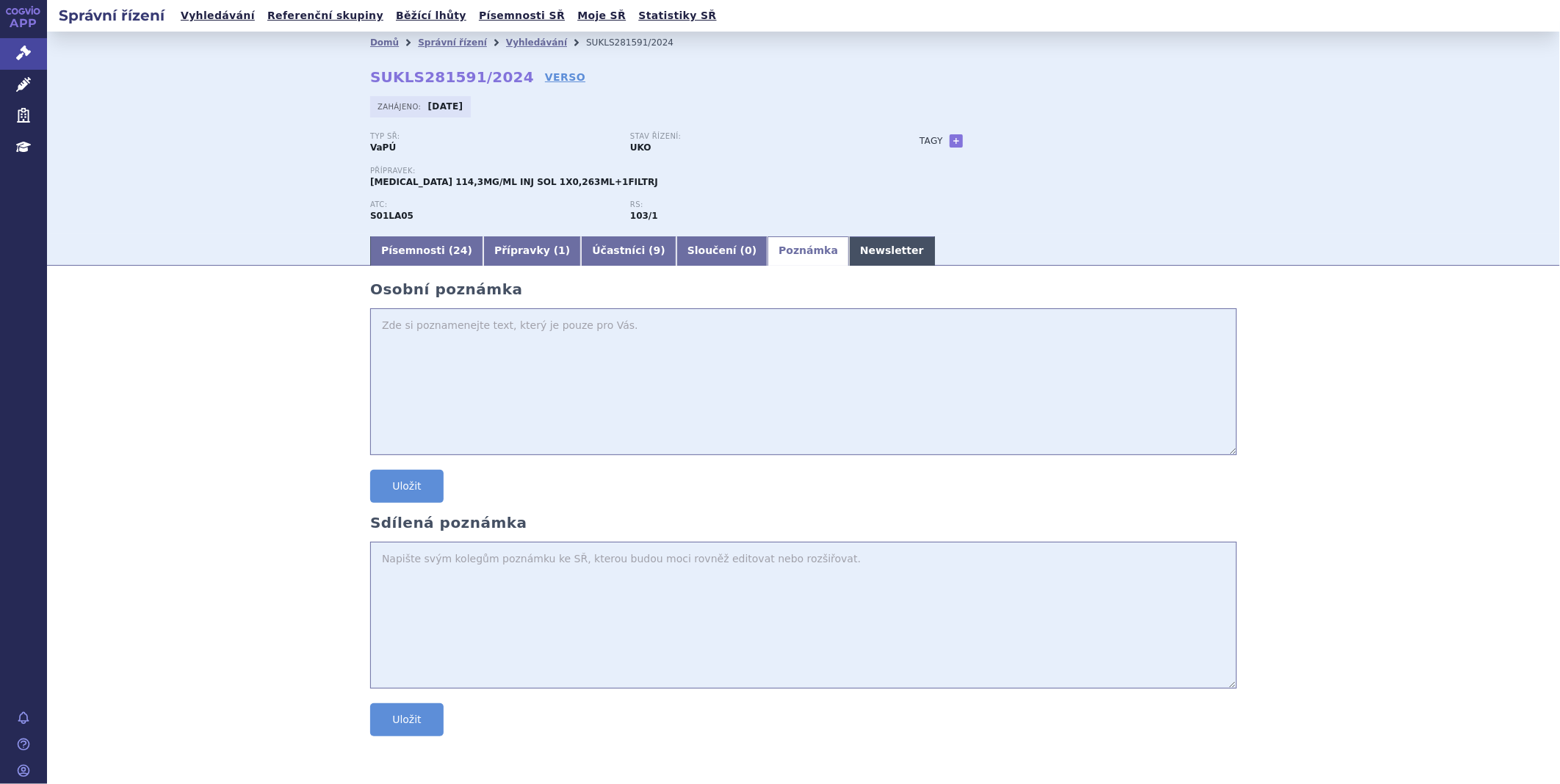
click at [849, 245] on link "Newsletter" at bounding box center [891, 250] width 86 height 29
